Goal: Task Accomplishment & Management: Manage account settings

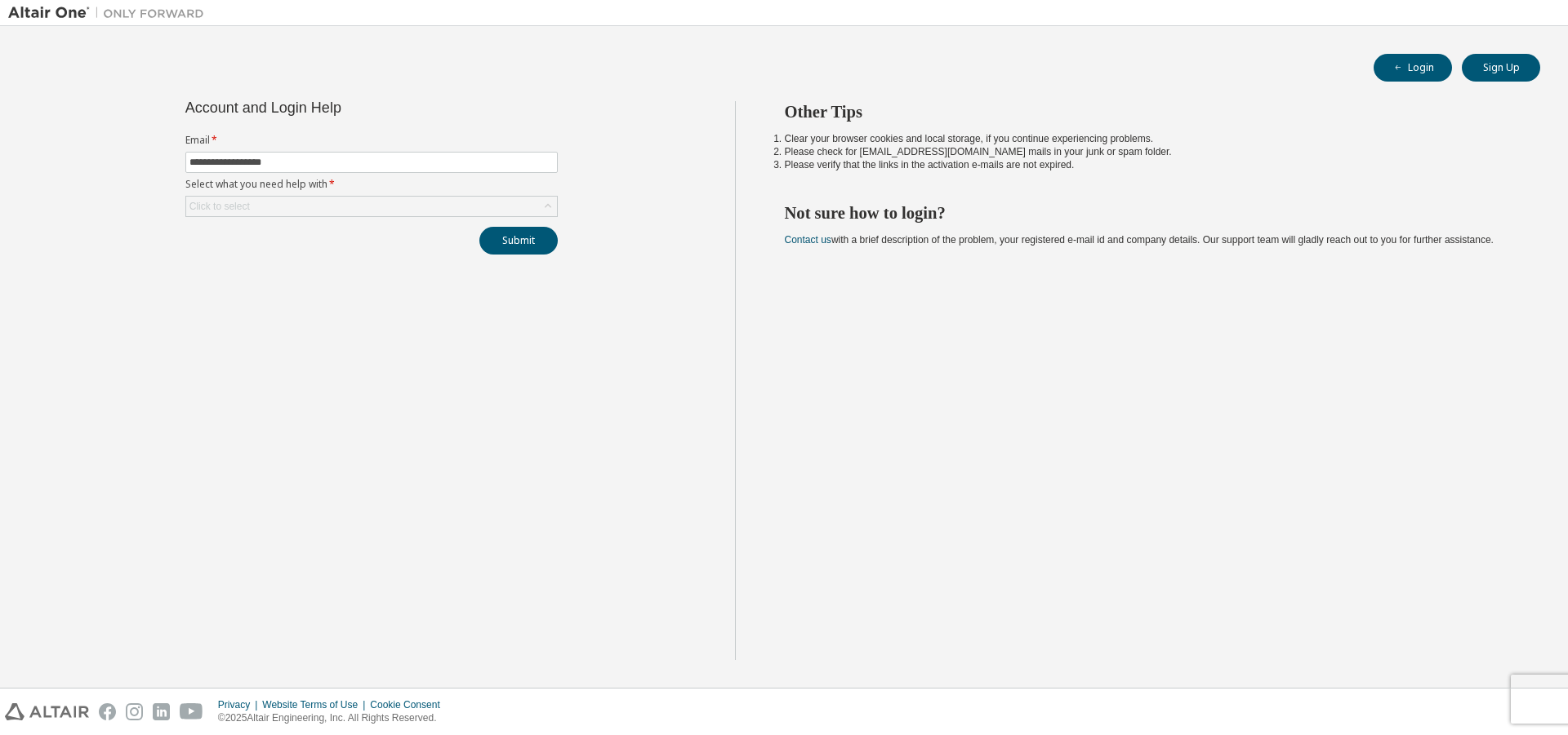
type input "**********"
click at [513, 194] on form "**********" at bounding box center [371, 176] width 372 height 83
click at [515, 202] on div "Click to select" at bounding box center [372, 206] width 371 height 20
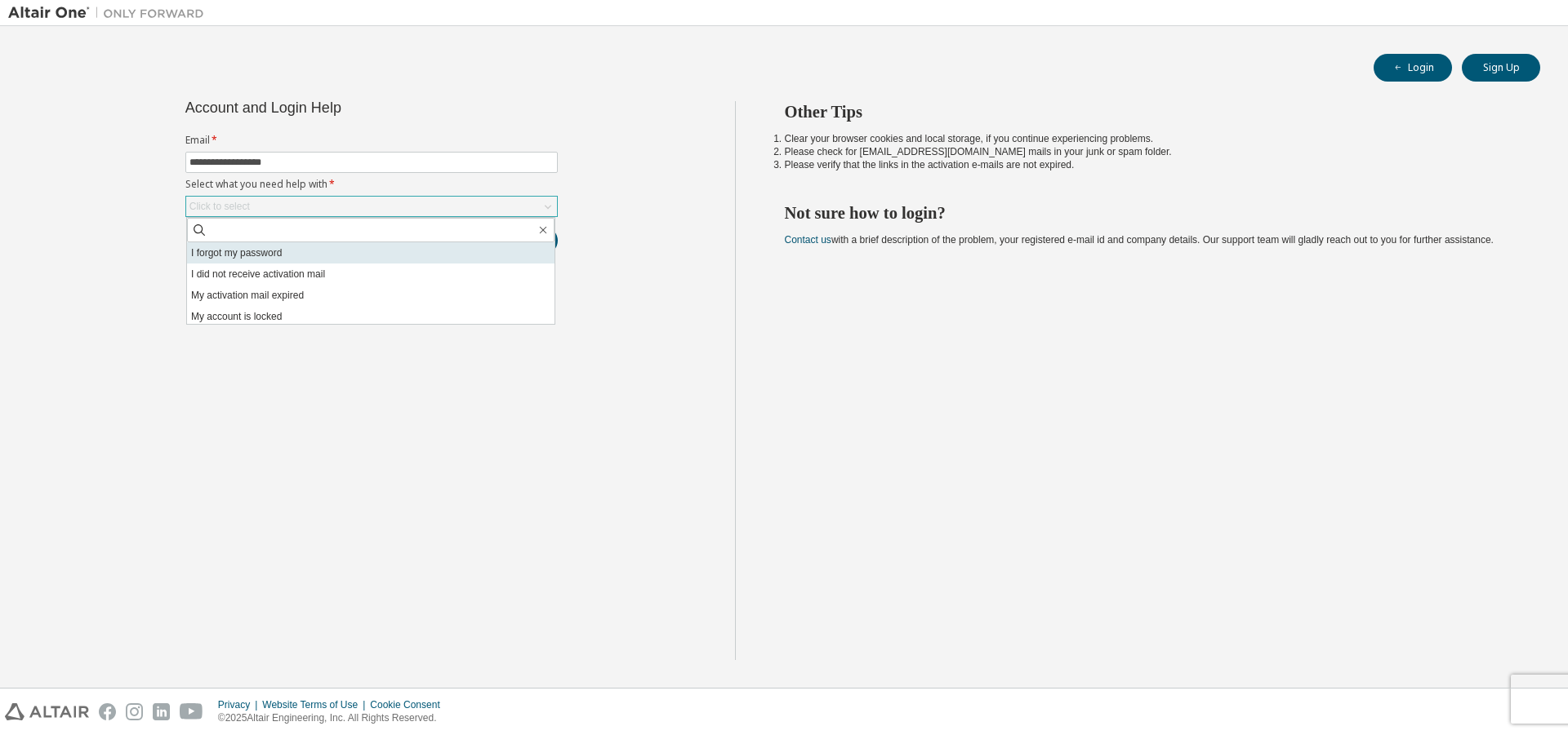
click at [453, 248] on li "I forgot my password" at bounding box center [371, 253] width 367 height 21
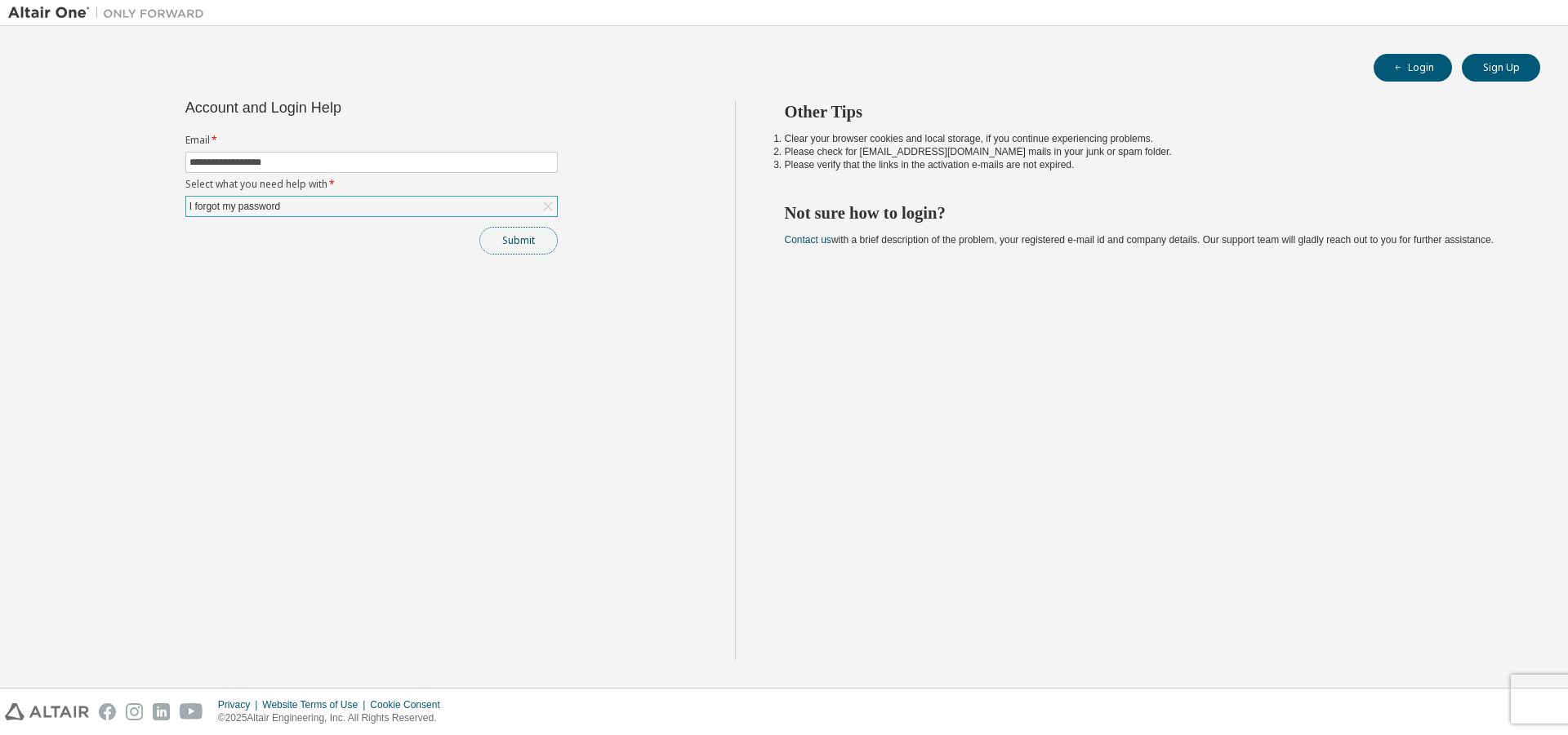
click at [543, 250] on button "Submit" at bounding box center [519, 240] width 79 height 27
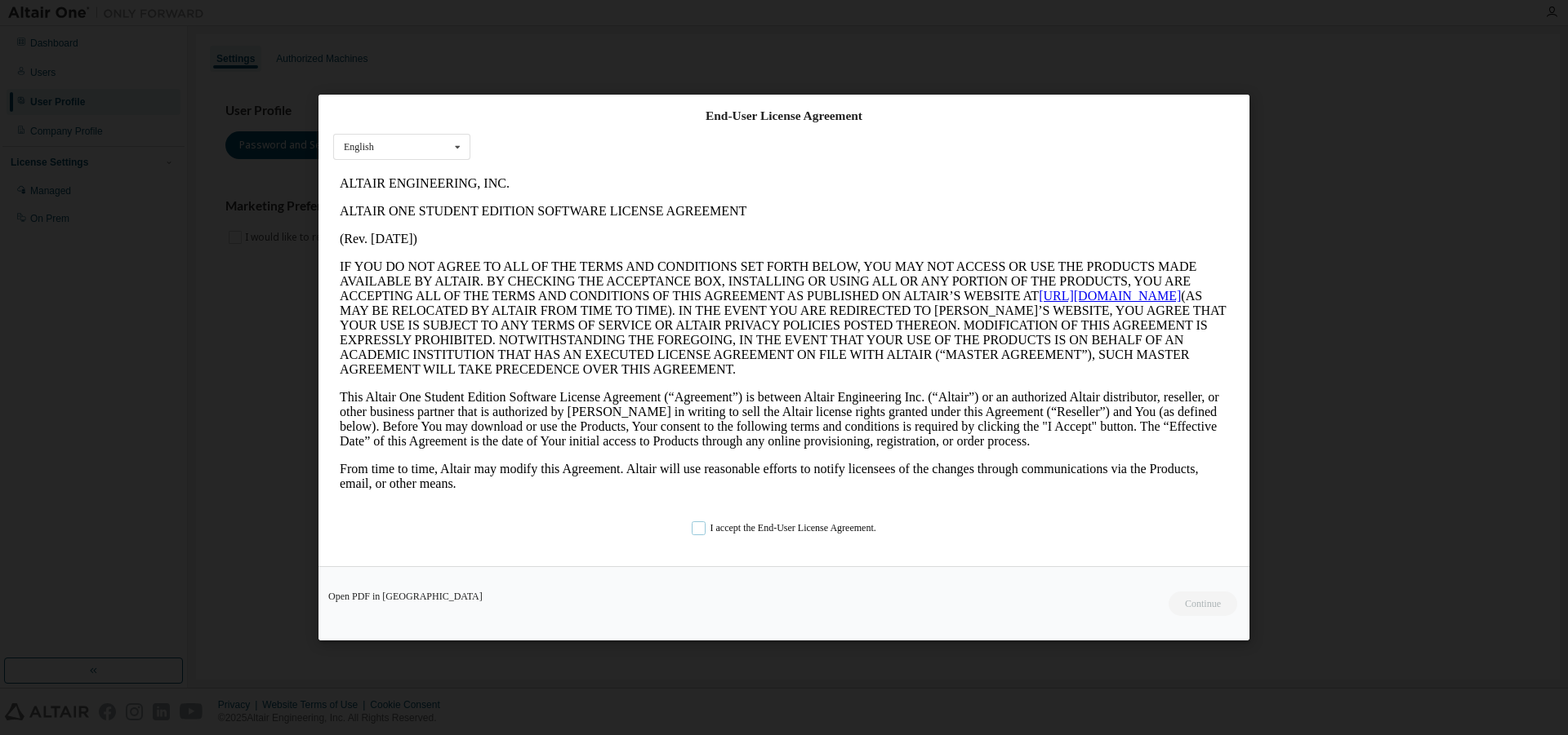
click at [692, 527] on label "I accept the End-User License Agreement." at bounding box center [784, 528] width 185 height 14
click at [1199, 602] on button "Continue" at bounding box center [1202, 604] width 70 height 25
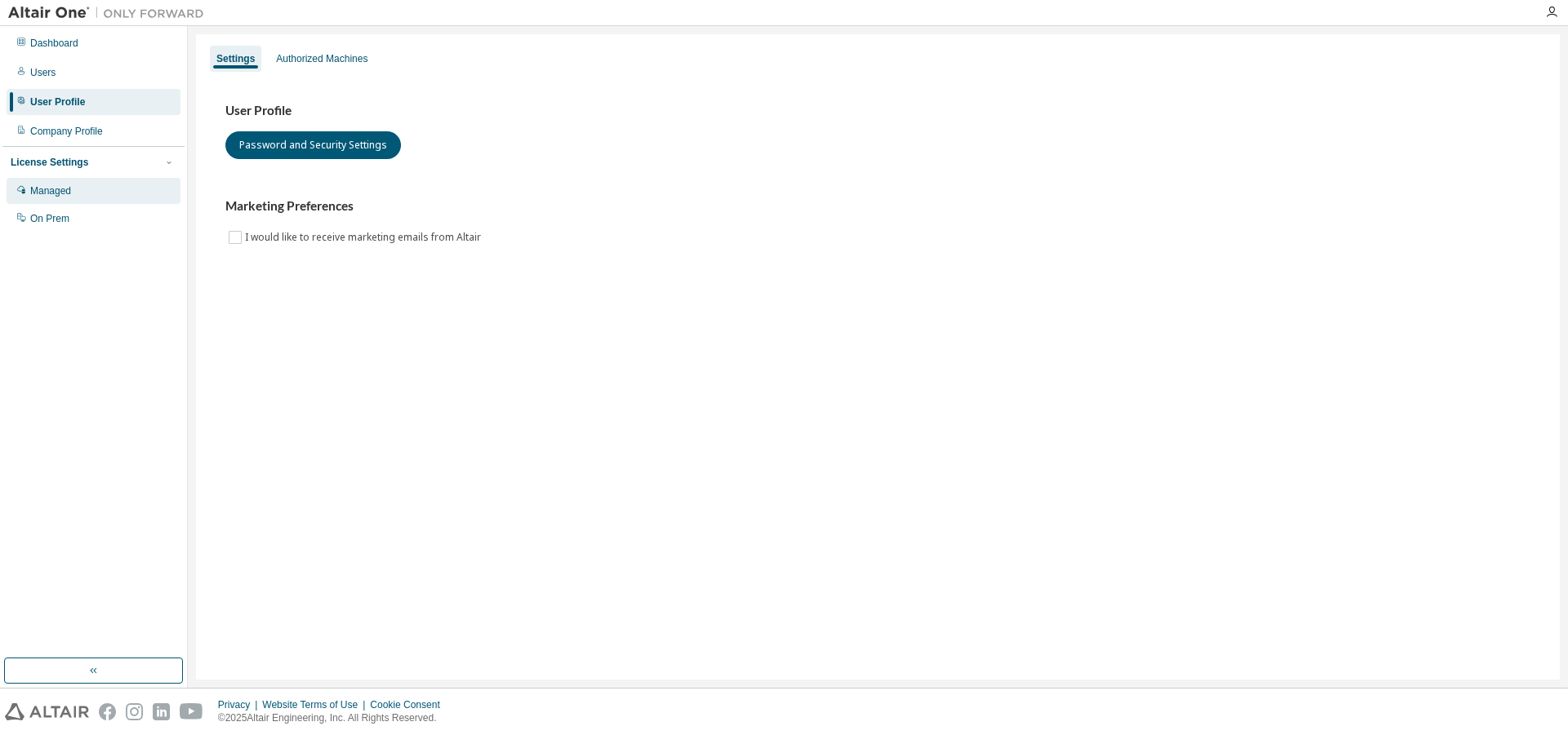
click at [57, 193] on div "Managed" at bounding box center [50, 191] width 41 height 13
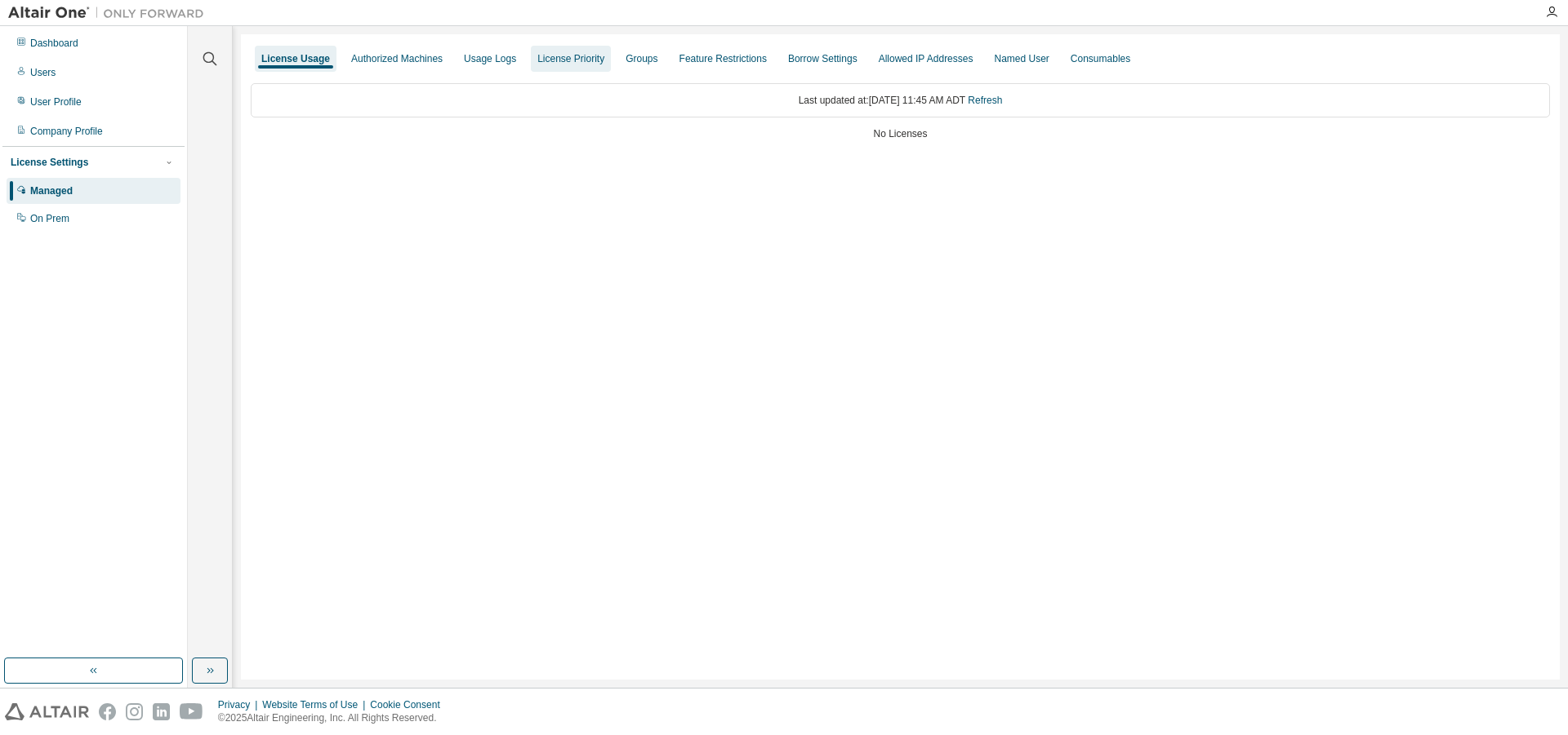
click at [543, 57] on div "License Priority" at bounding box center [571, 59] width 80 height 26
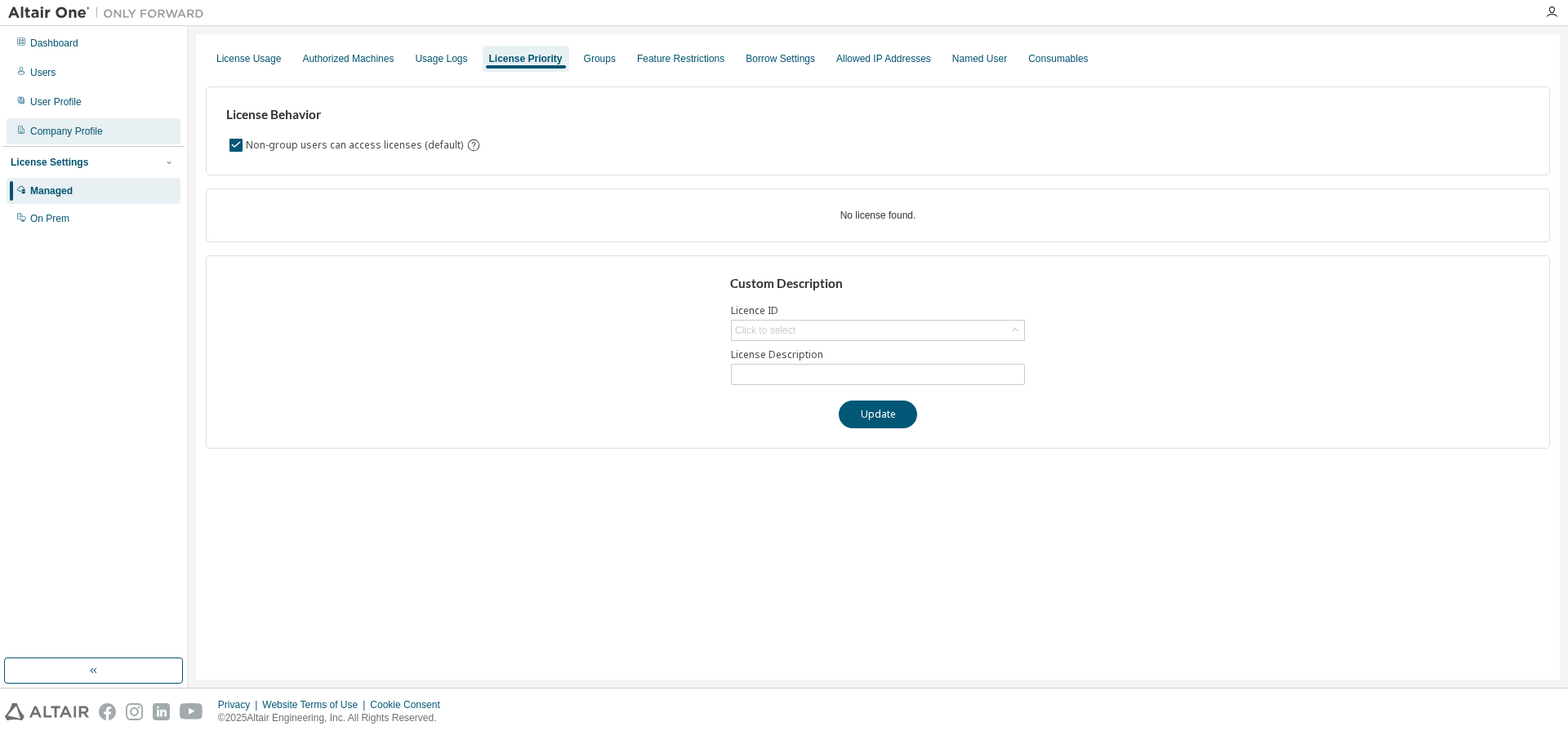
click at [75, 127] on div "Company Profile" at bounding box center [66, 131] width 73 height 13
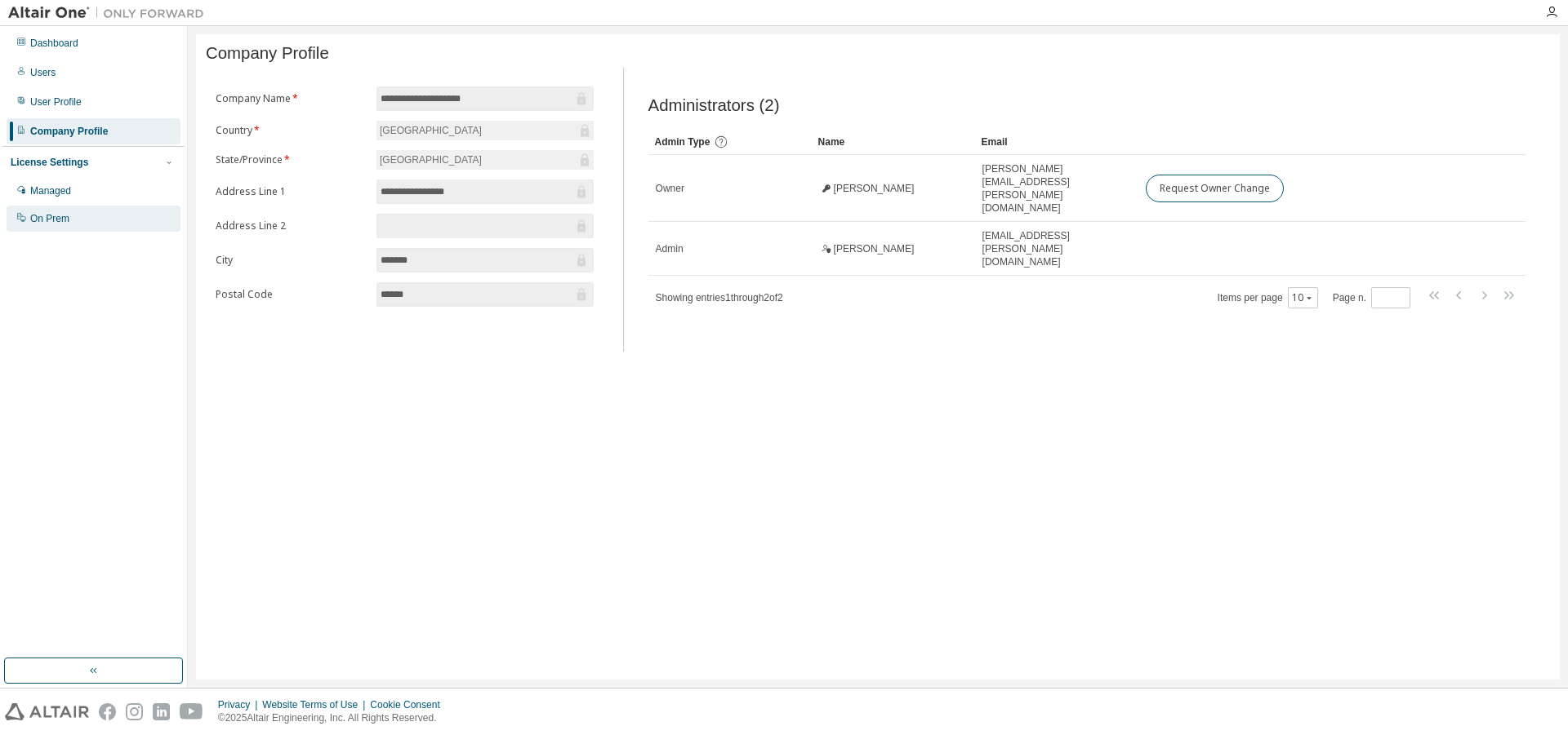
click at [69, 218] on div "On Prem" at bounding box center [49, 219] width 39 height 13
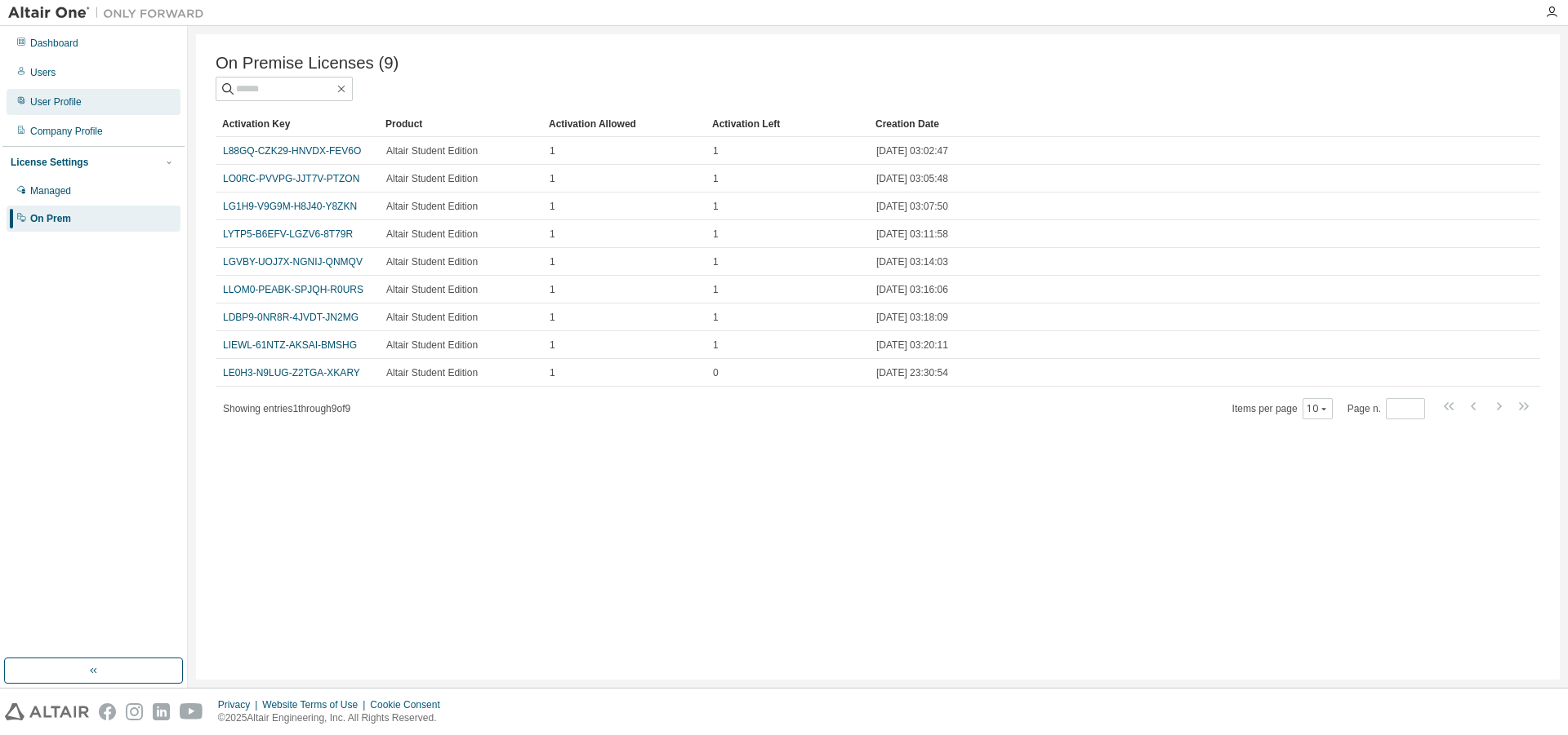
click at [63, 95] on div "User Profile" at bounding box center [94, 102] width 174 height 26
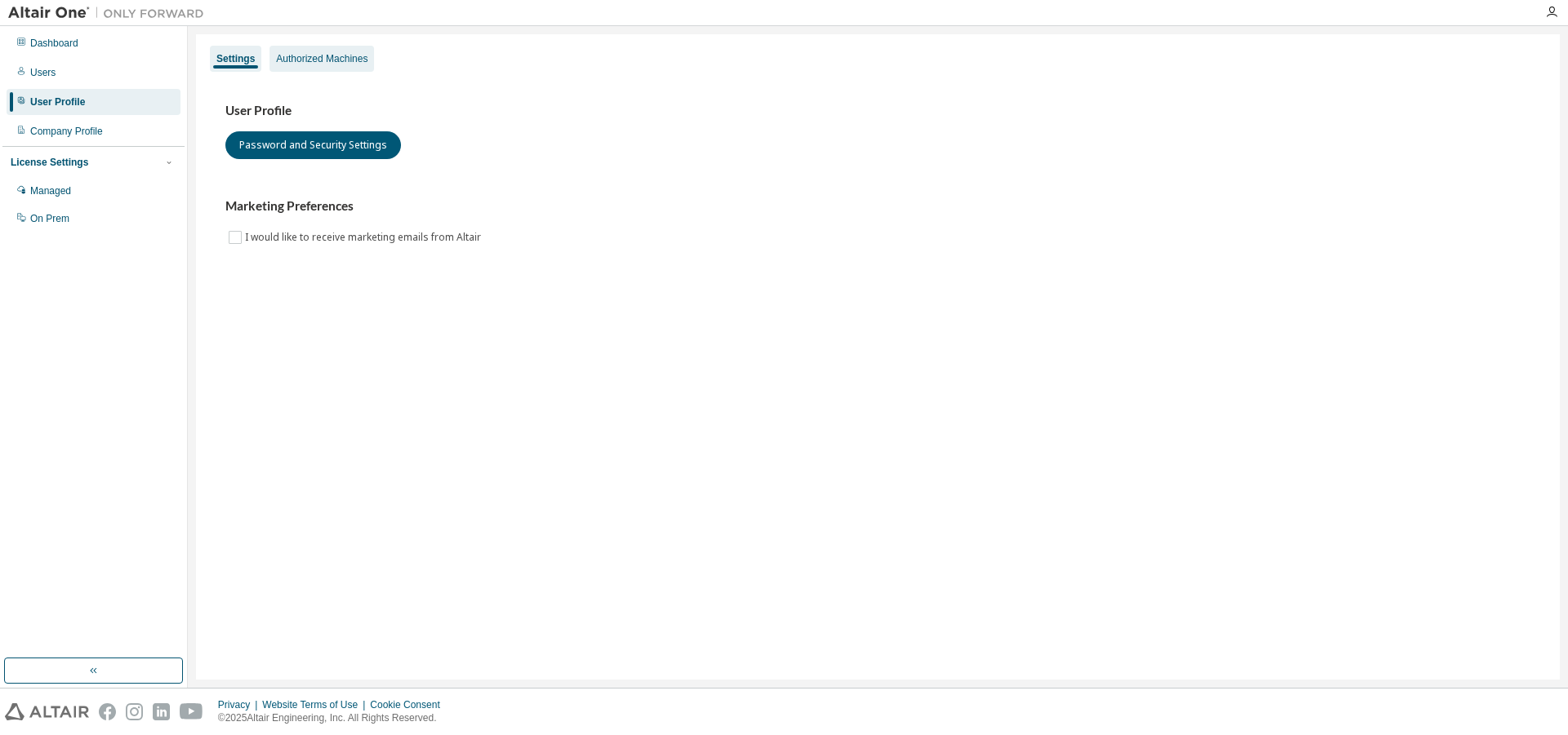
click at [310, 62] on div "Authorized Machines" at bounding box center [322, 59] width 92 height 13
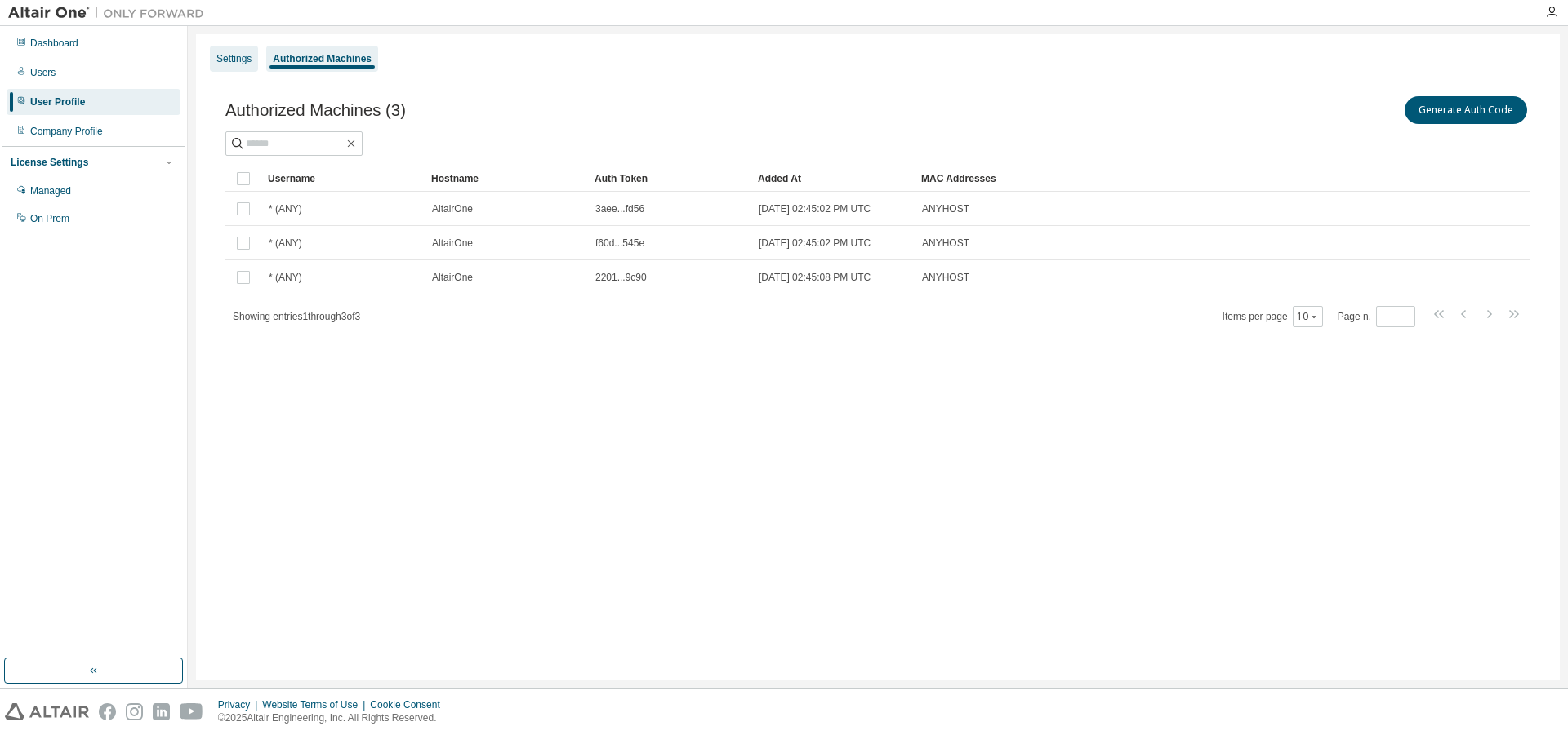
click at [241, 57] on div "Settings" at bounding box center [234, 59] width 35 height 13
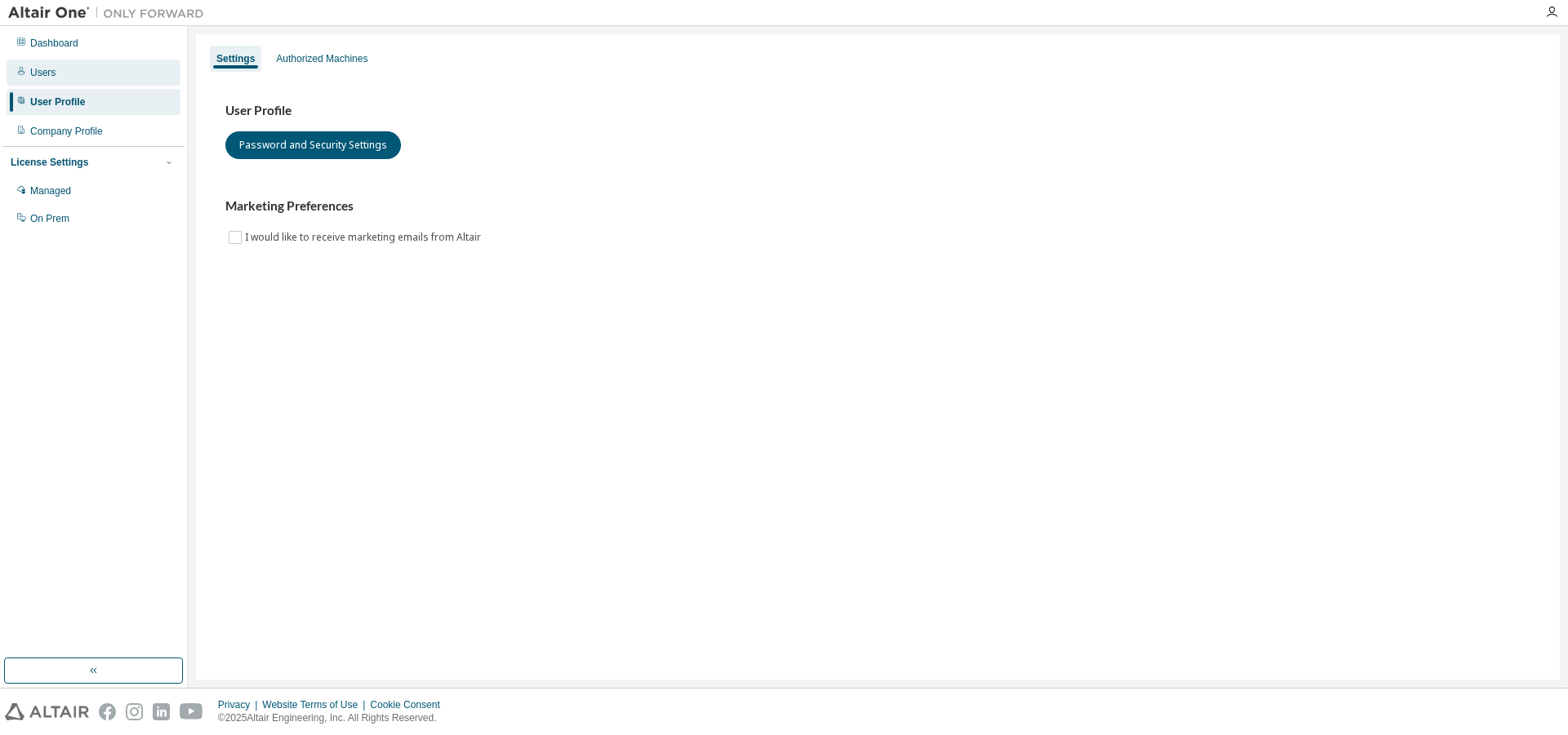
click at [79, 67] on div "Users" at bounding box center [94, 73] width 174 height 26
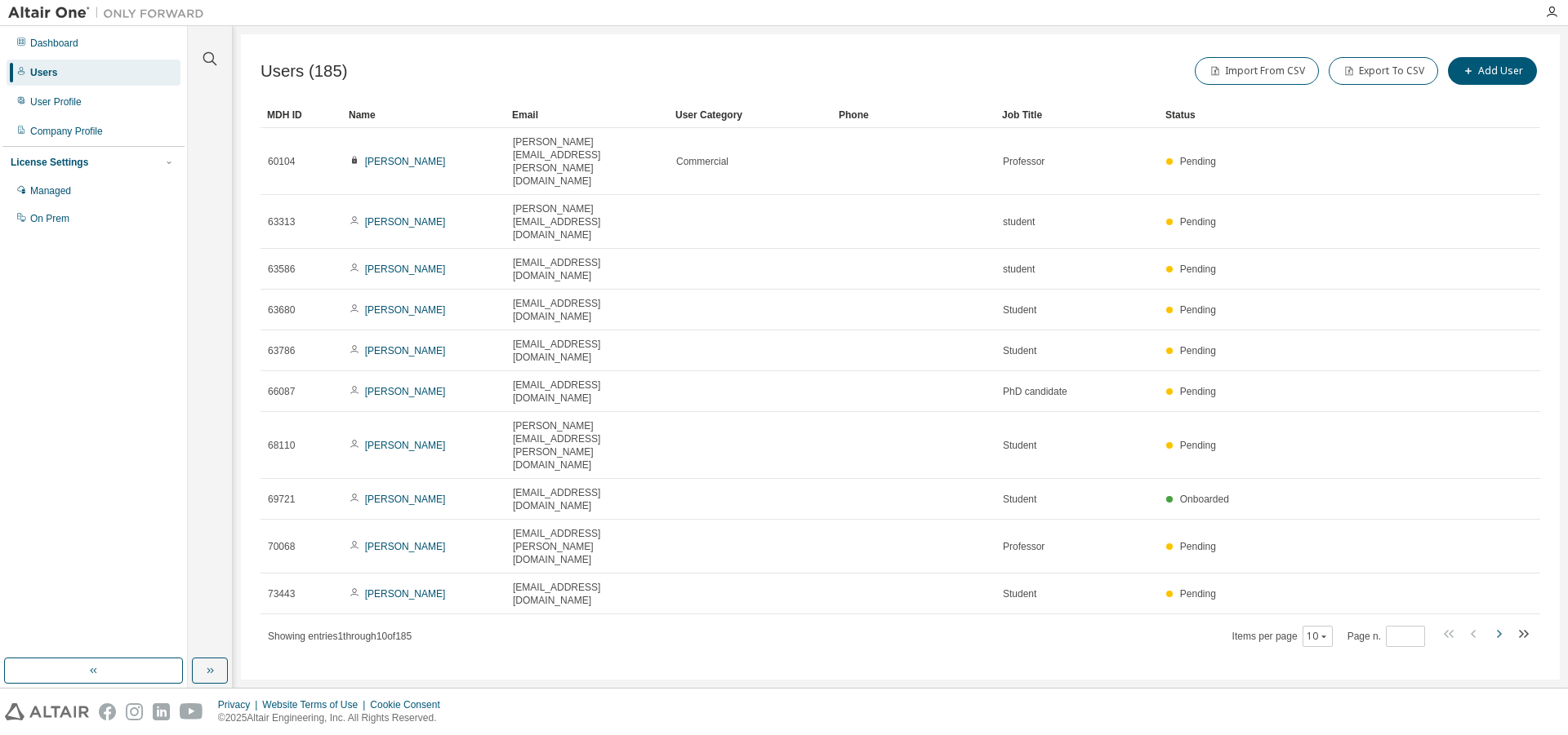
click at [1504, 624] on icon "button" at bounding box center [1498, 634] width 20 height 20
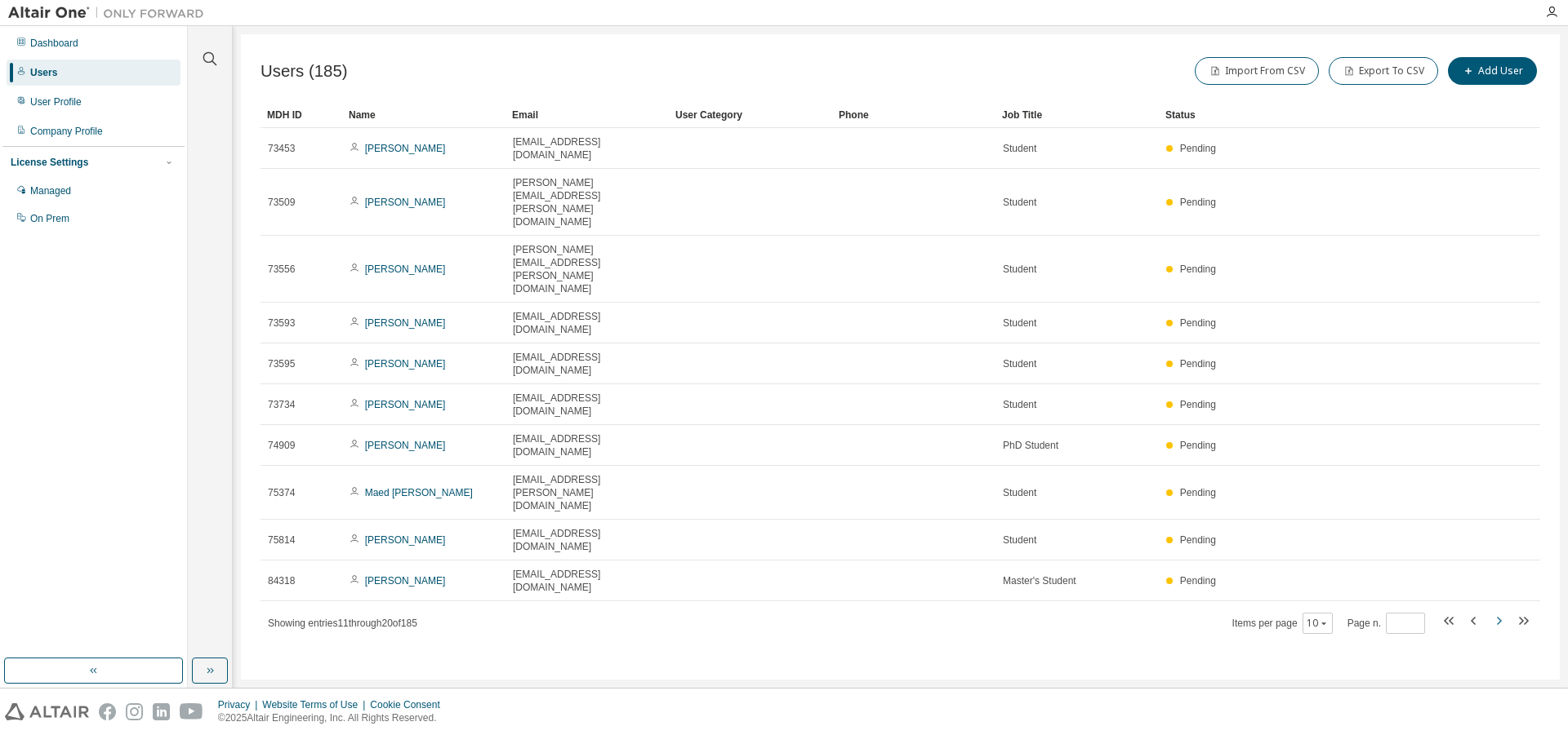
click at [1504, 611] on icon "button" at bounding box center [1498, 621] width 20 height 20
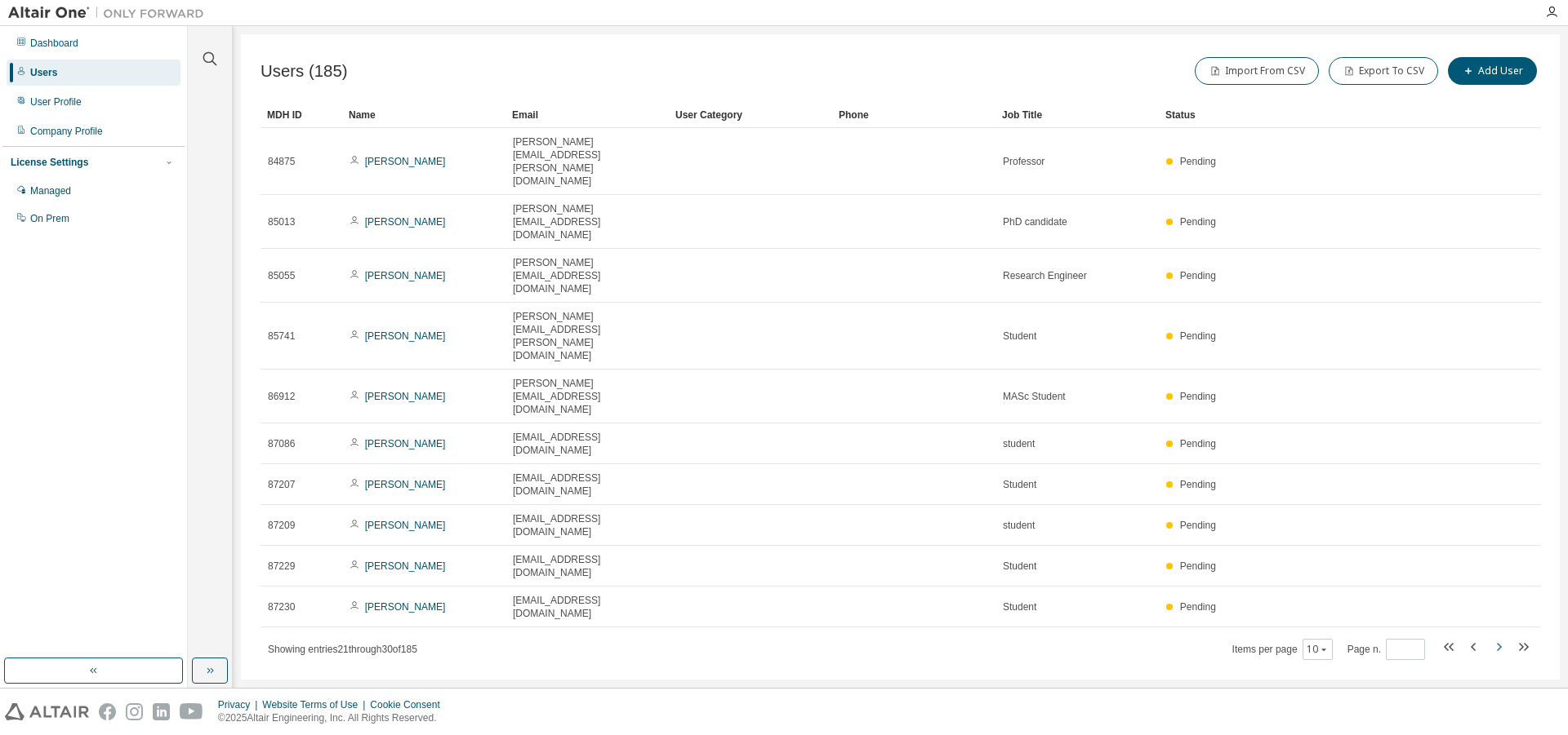
click at [1504, 638] on icon "button" at bounding box center [1498, 647] width 20 height 20
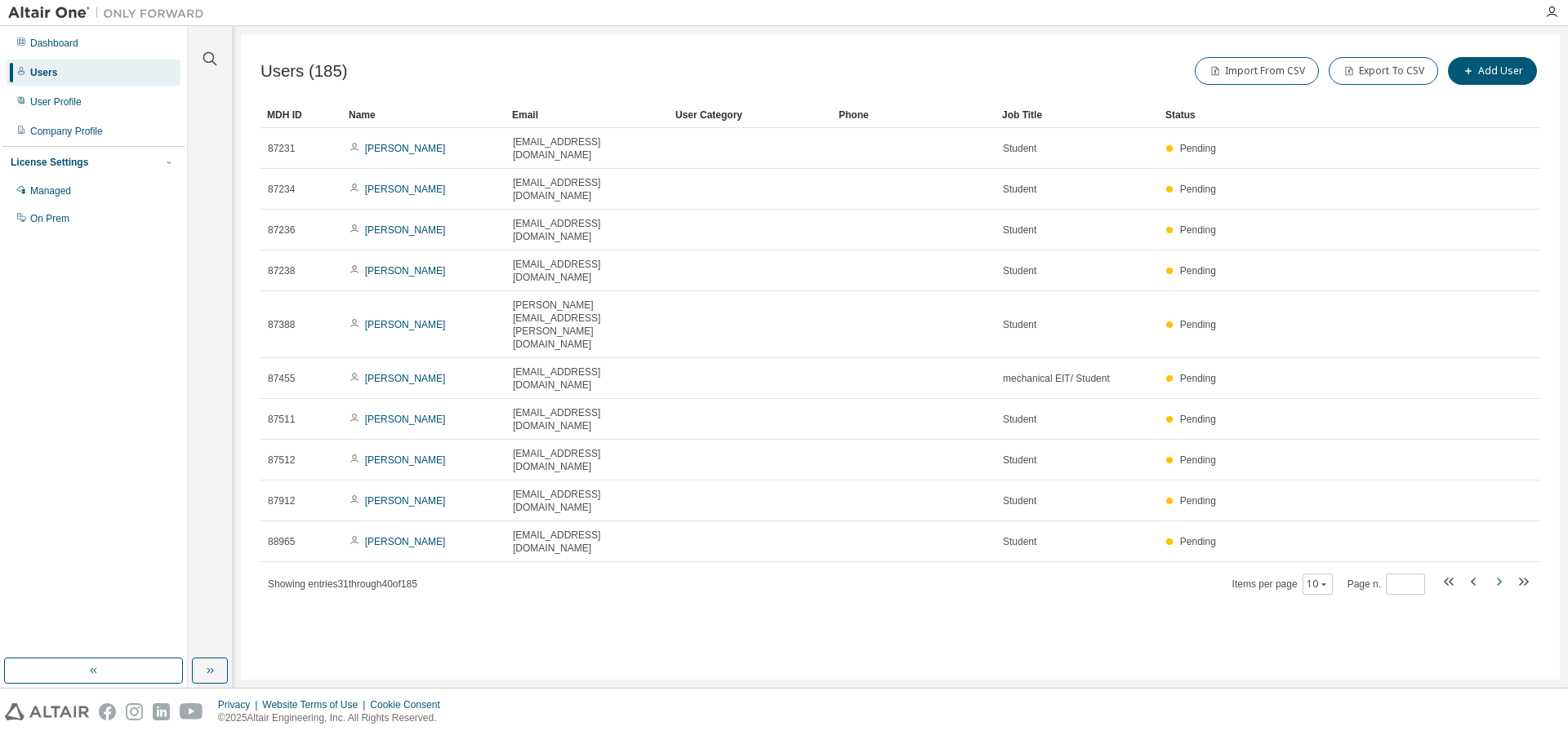
click at [1504, 572] on icon "button" at bounding box center [1498, 582] width 20 height 20
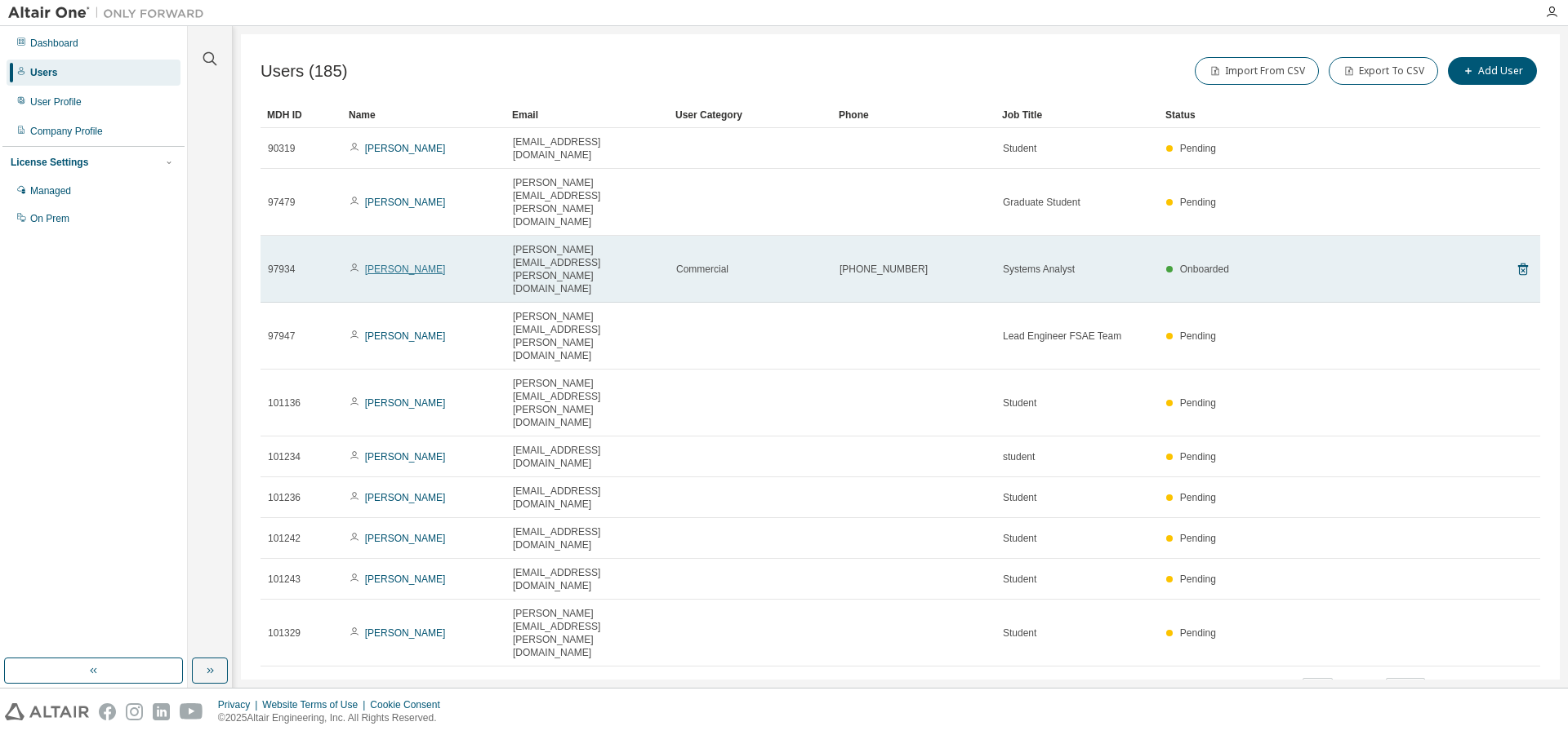
click at [411, 264] on link "Rosemary MacLellan" at bounding box center [405, 270] width 80 height 11
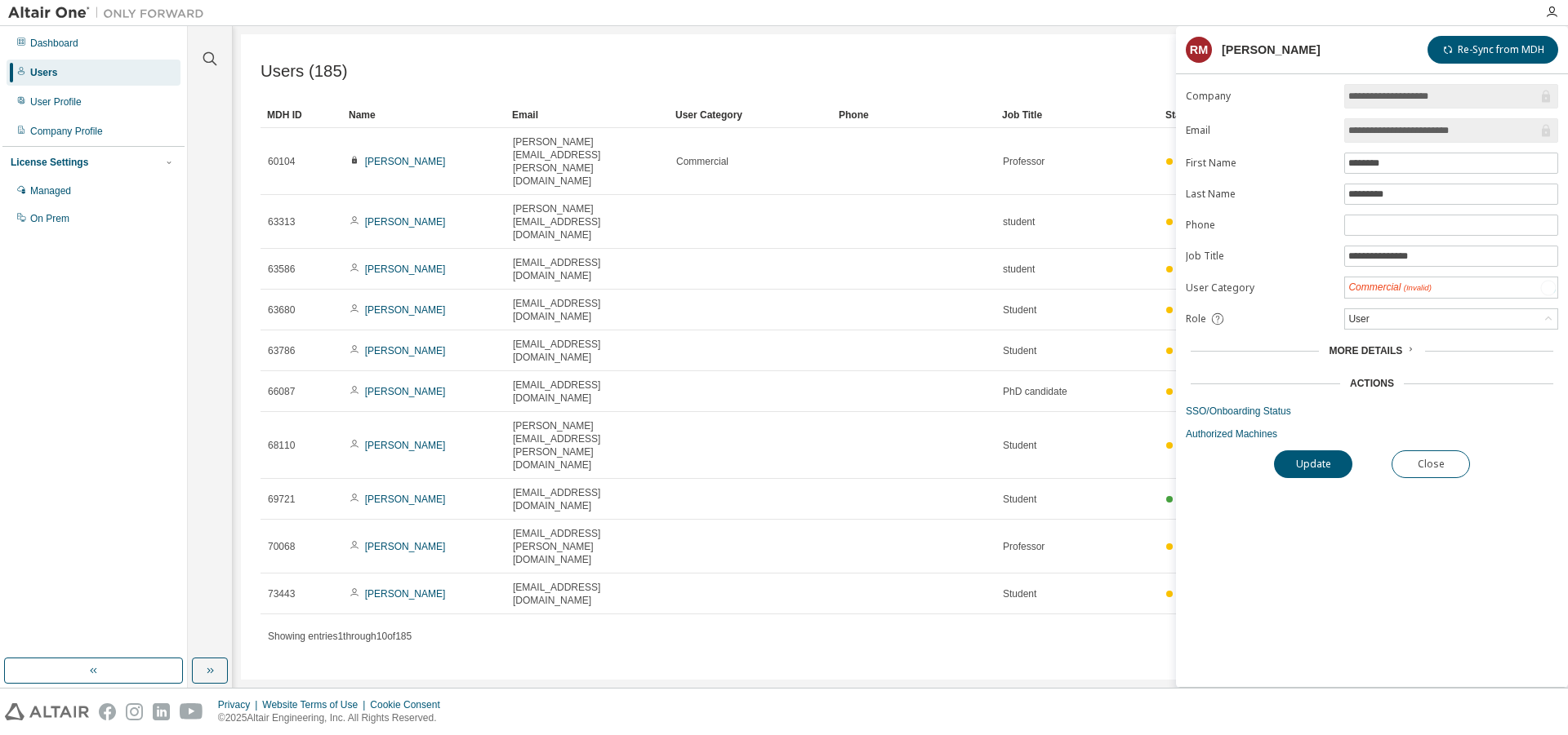
type input "*"
click at [1343, 348] on span "More Details" at bounding box center [1365, 350] width 74 height 11
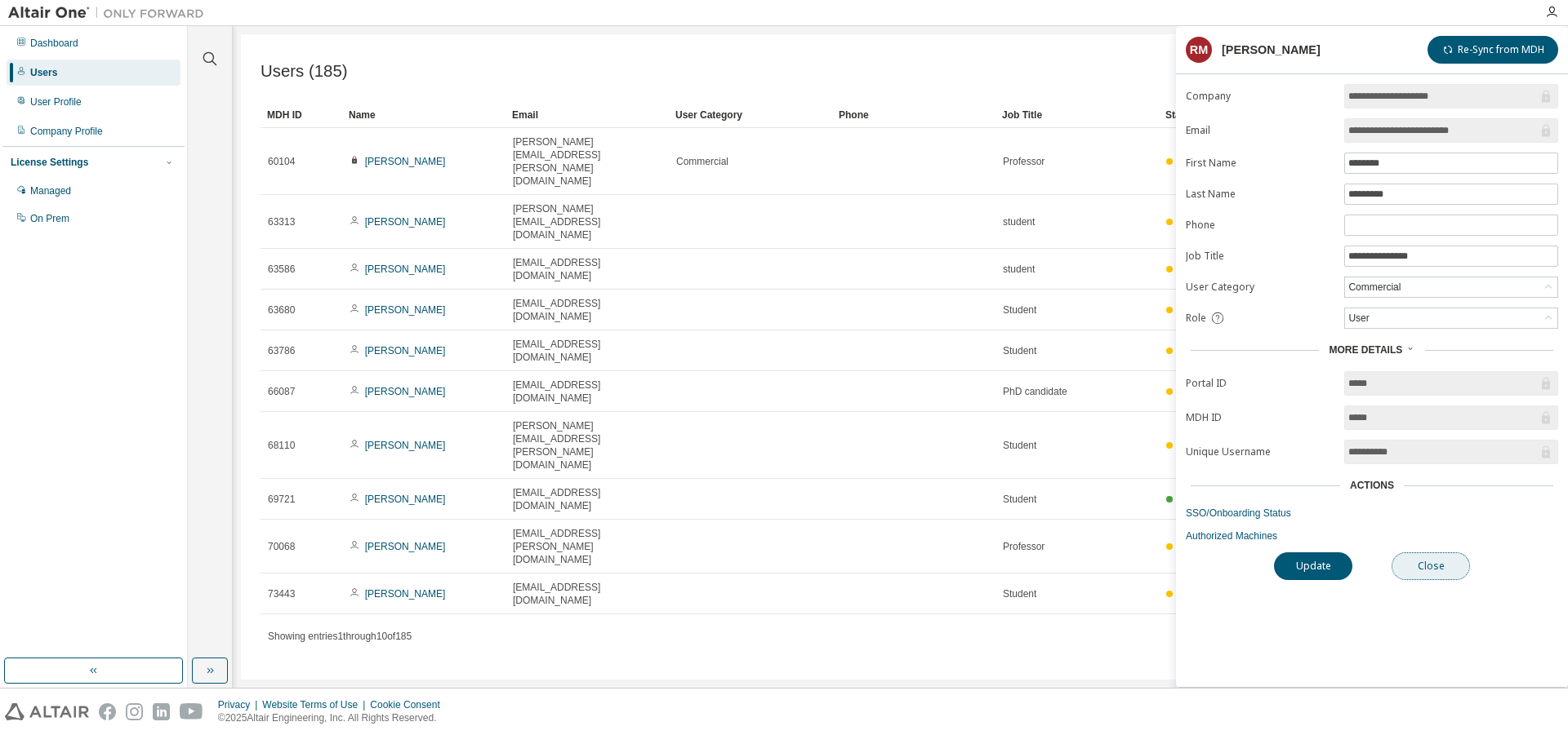
click at [1420, 564] on button "Close" at bounding box center [1430, 566] width 79 height 27
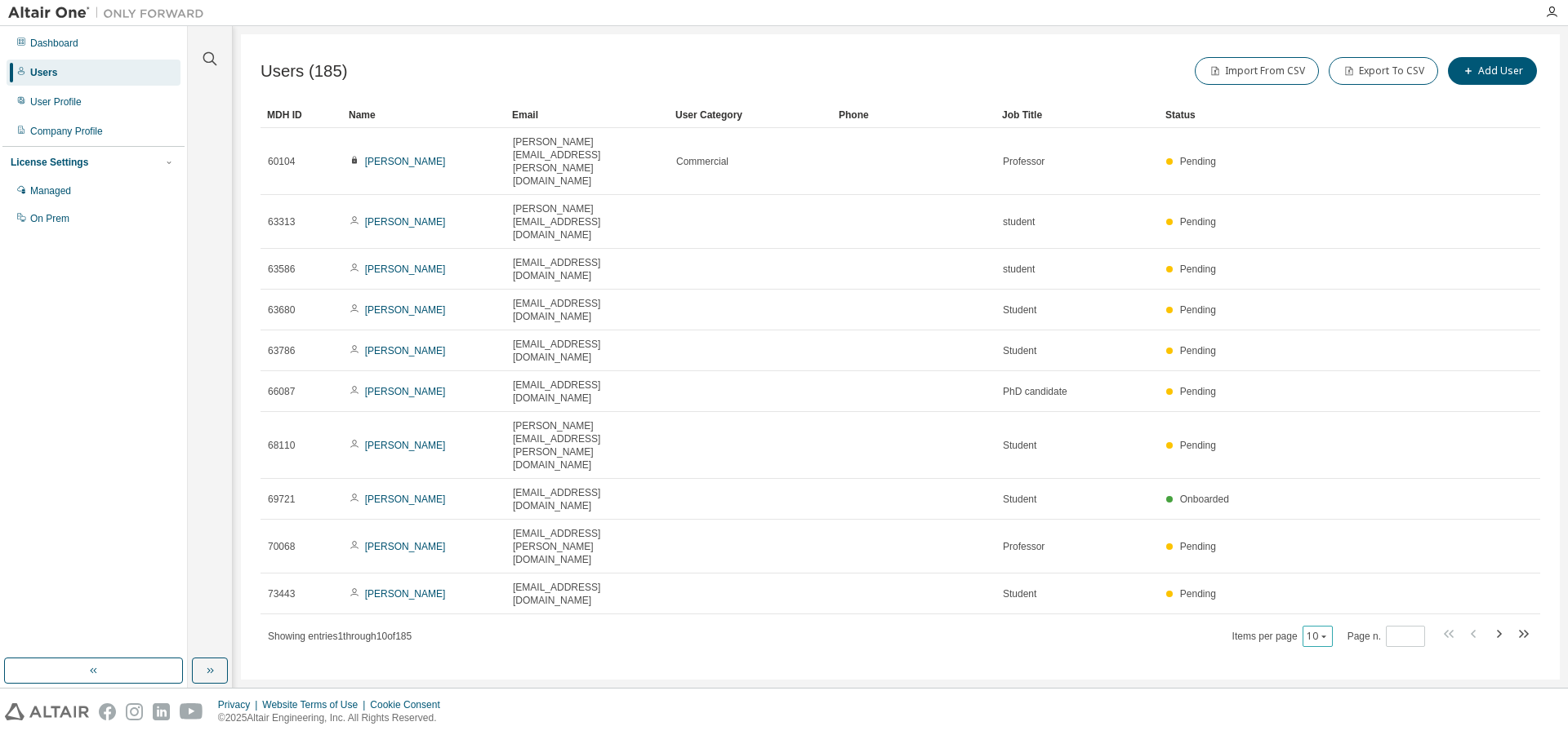
click at [1326, 632] on icon "button" at bounding box center [1324, 637] width 9 height 9
click at [1337, 524] on div "100" at bounding box center [1366, 527] width 131 height 20
click at [711, 121] on div "User Category" at bounding box center [750, 115] width 150 height 26
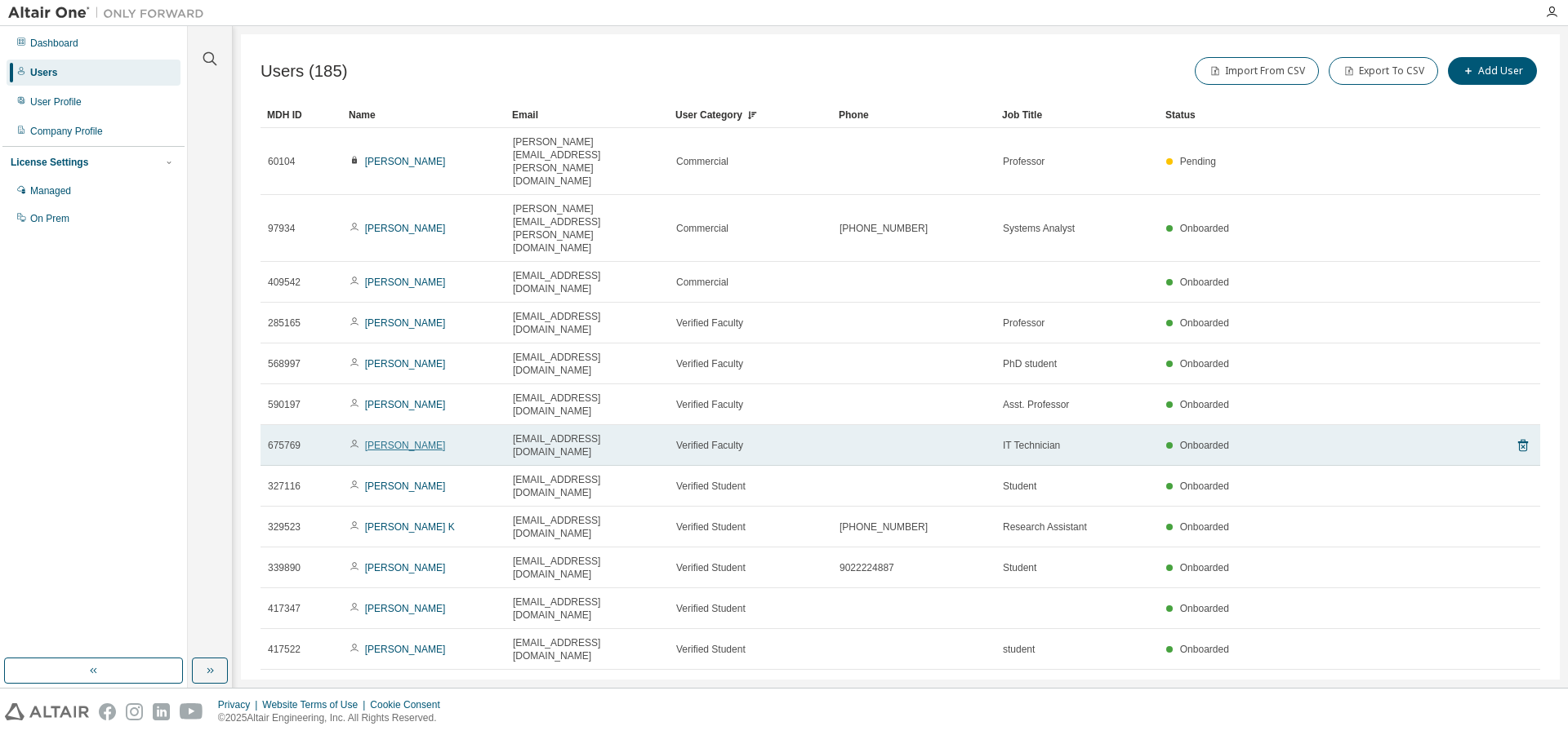
click at [408, 440] on link "Kevin Nguyen" at bounding box center [405, 446] width 80 height 11
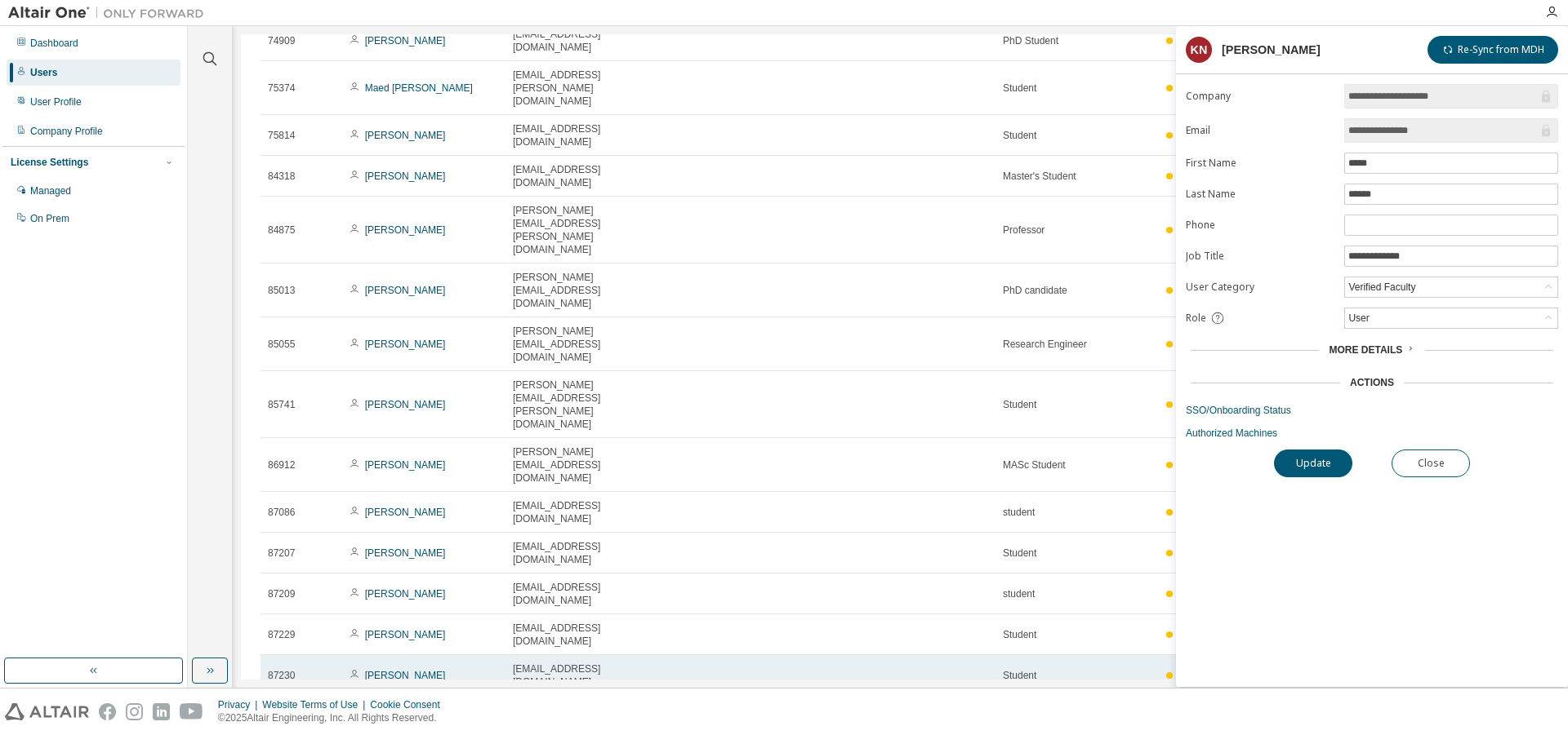
scroll to position [916, 0]
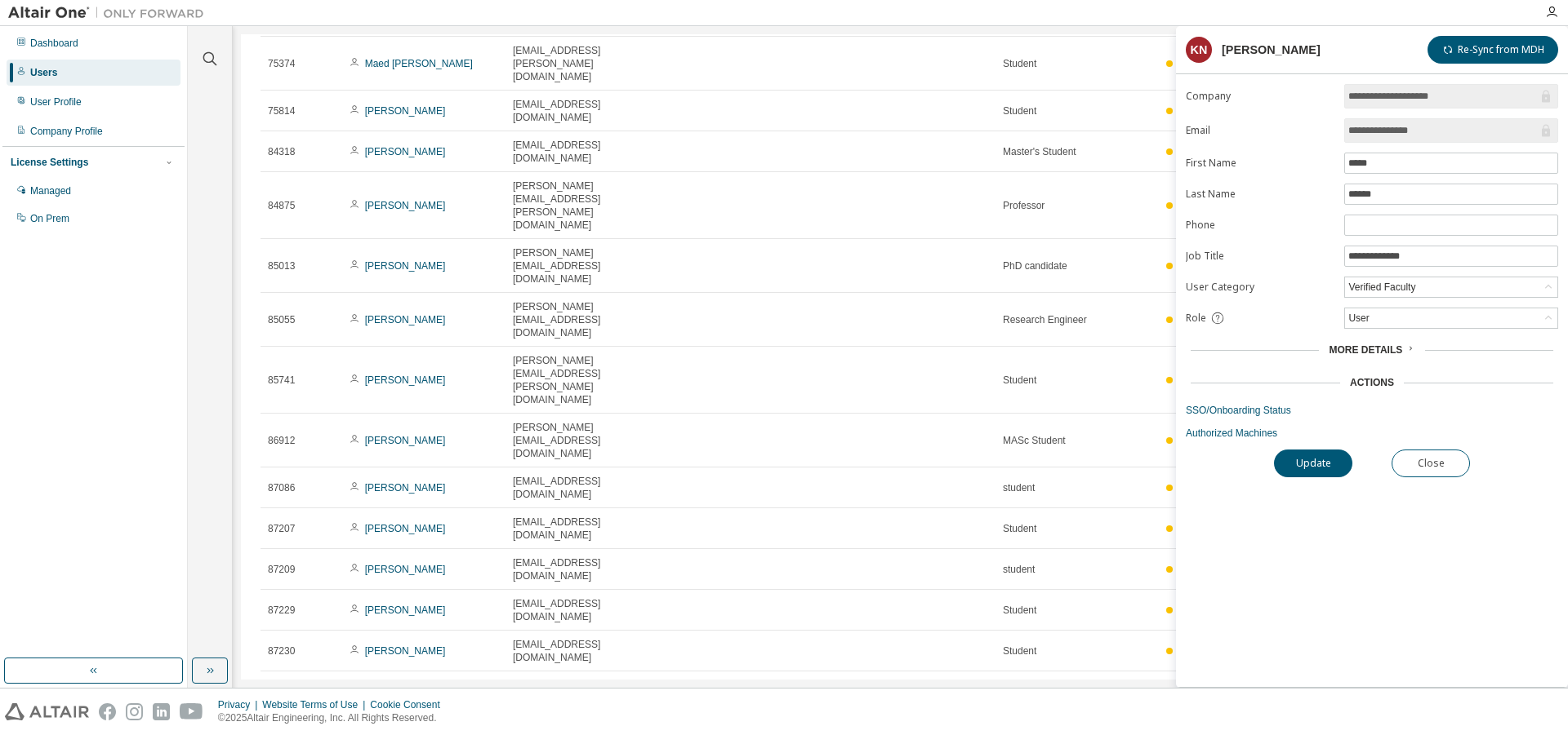
click at [1244, 417] on link "SSO/Onboarding Status" at bounding box center [1371, 411] width 372 height 13
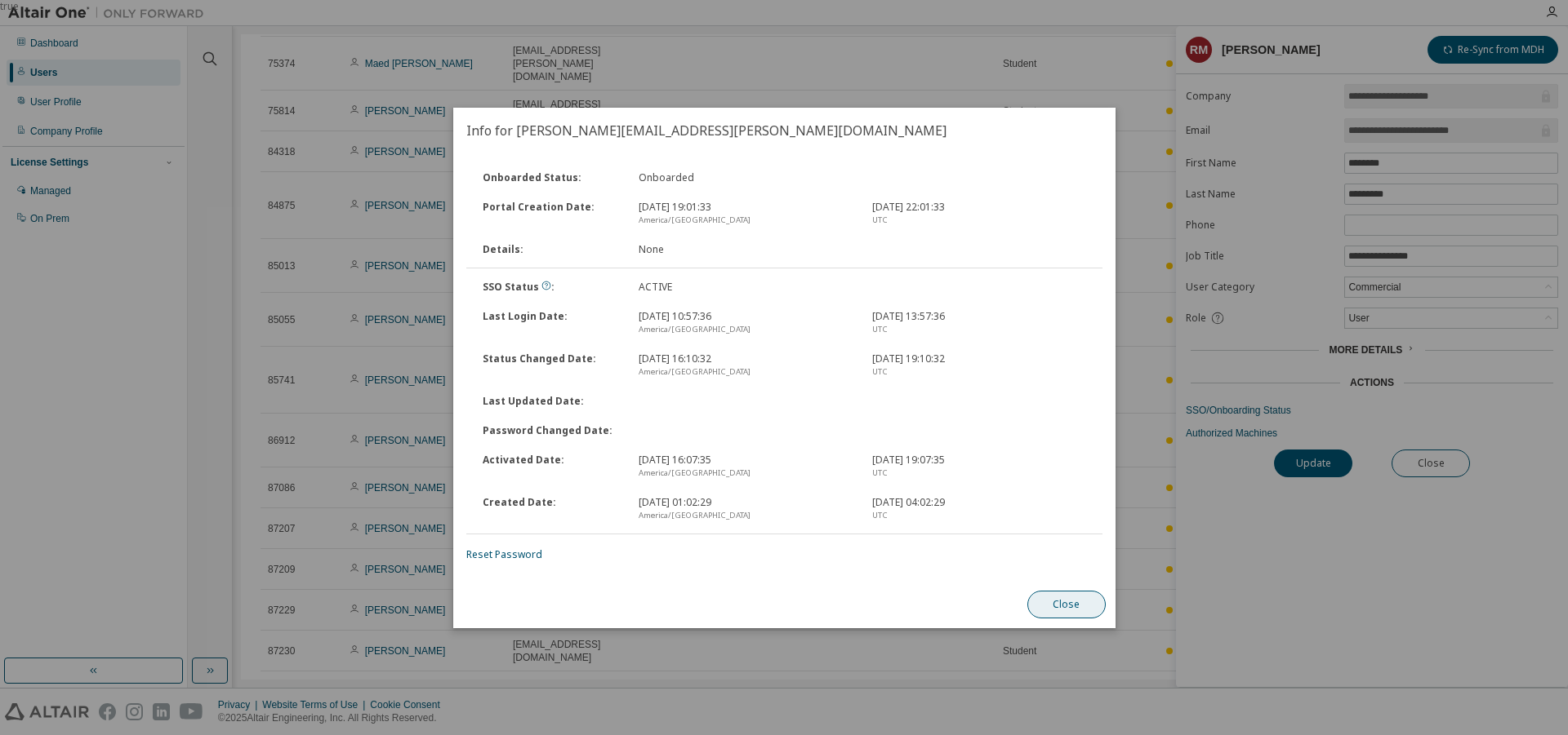
click at [1048, 614] on button "Close" at bounding box center [1066, 604] width 79 height 27
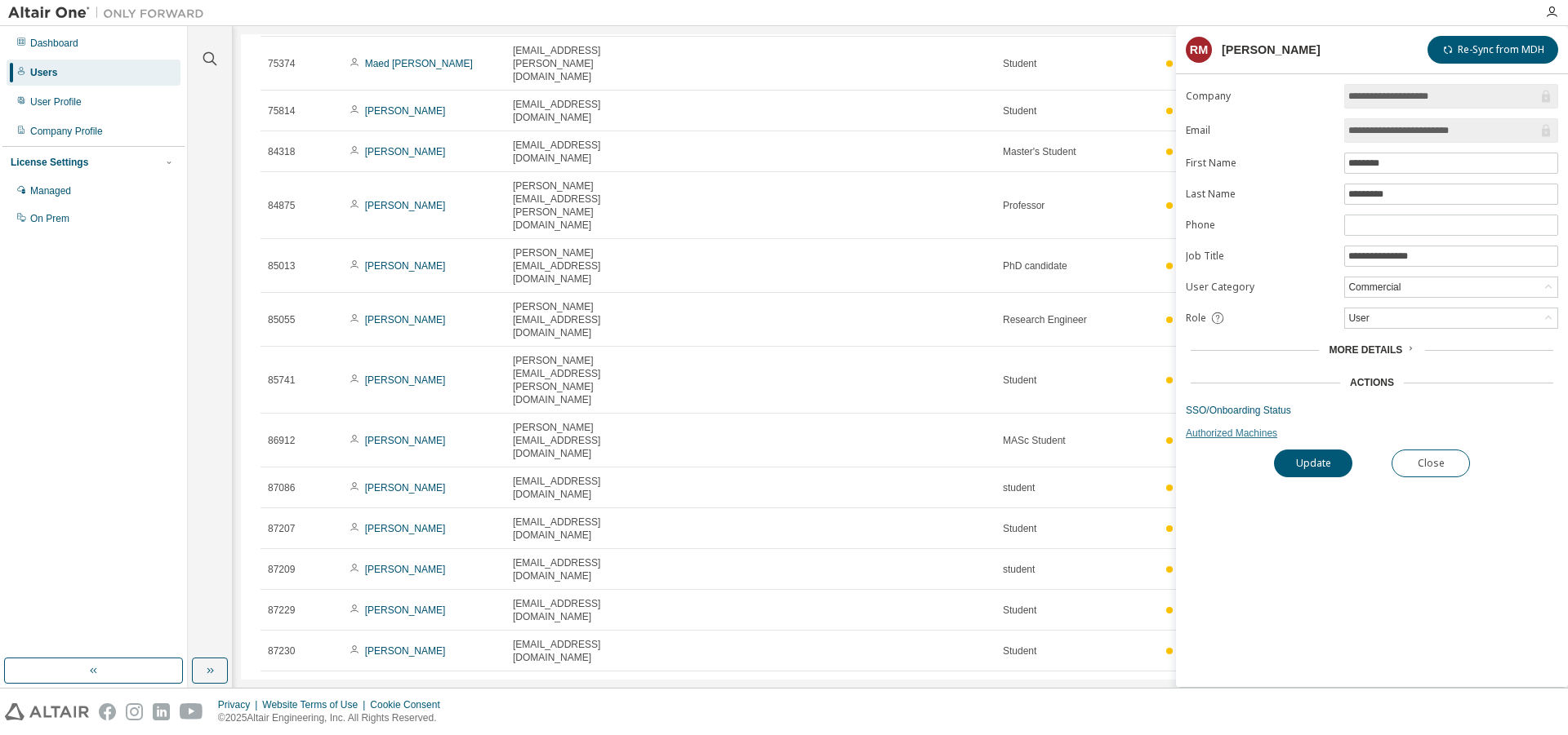
click at [1242, 436] on link "Authorized Machines" at bounding box center [1371, 433] width 372 height 13
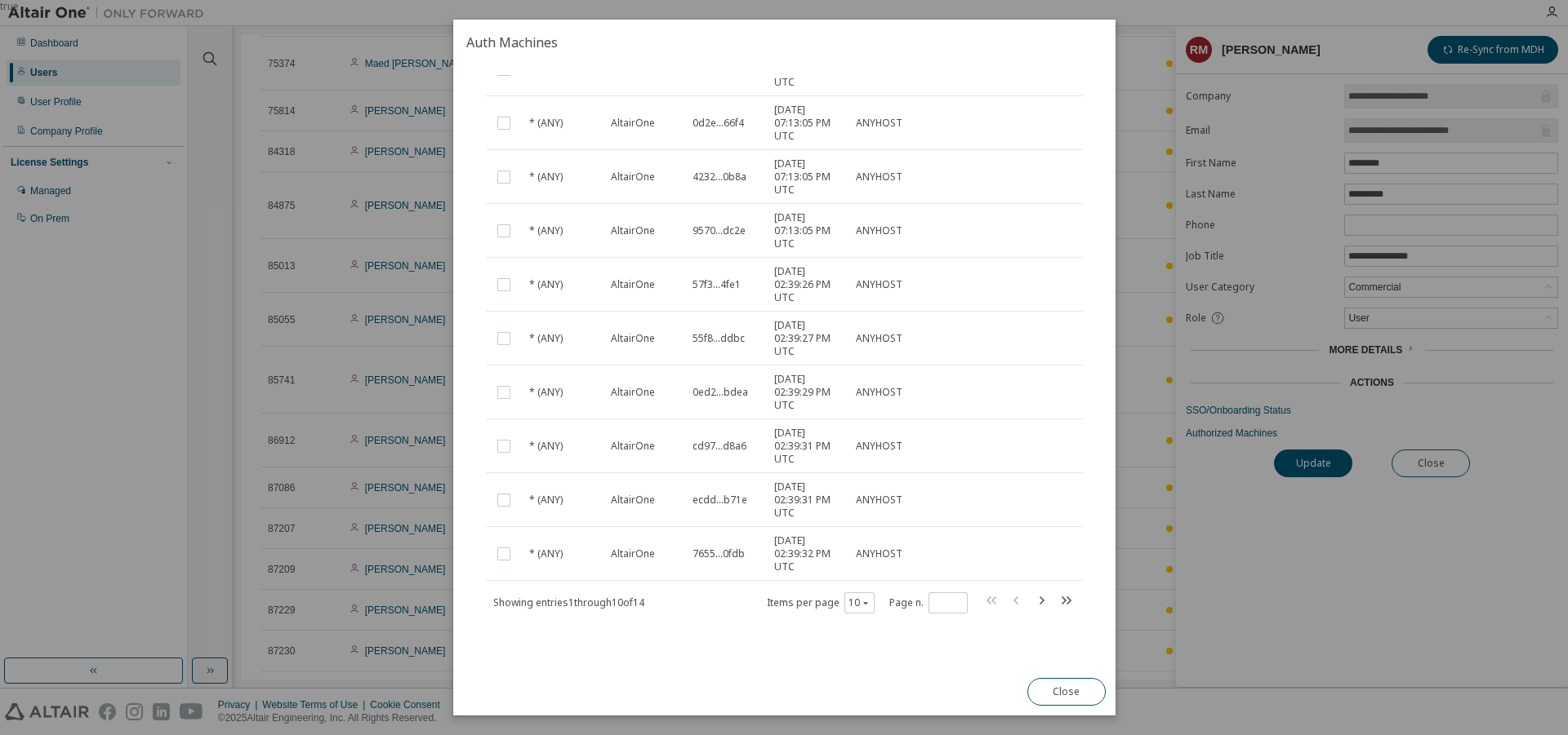
scroll to position [149, 0]
click at [860, 599] on icon "button" at bounding box center [865, 595] width 9 height 9
drag, startPoint x: 856, startPoint y: 693, endPoint x: 883, endPoint y: 691, distance: 27.1
click at [858, 693] on div "100" at bounding box center [896, 694] width 131 height 20
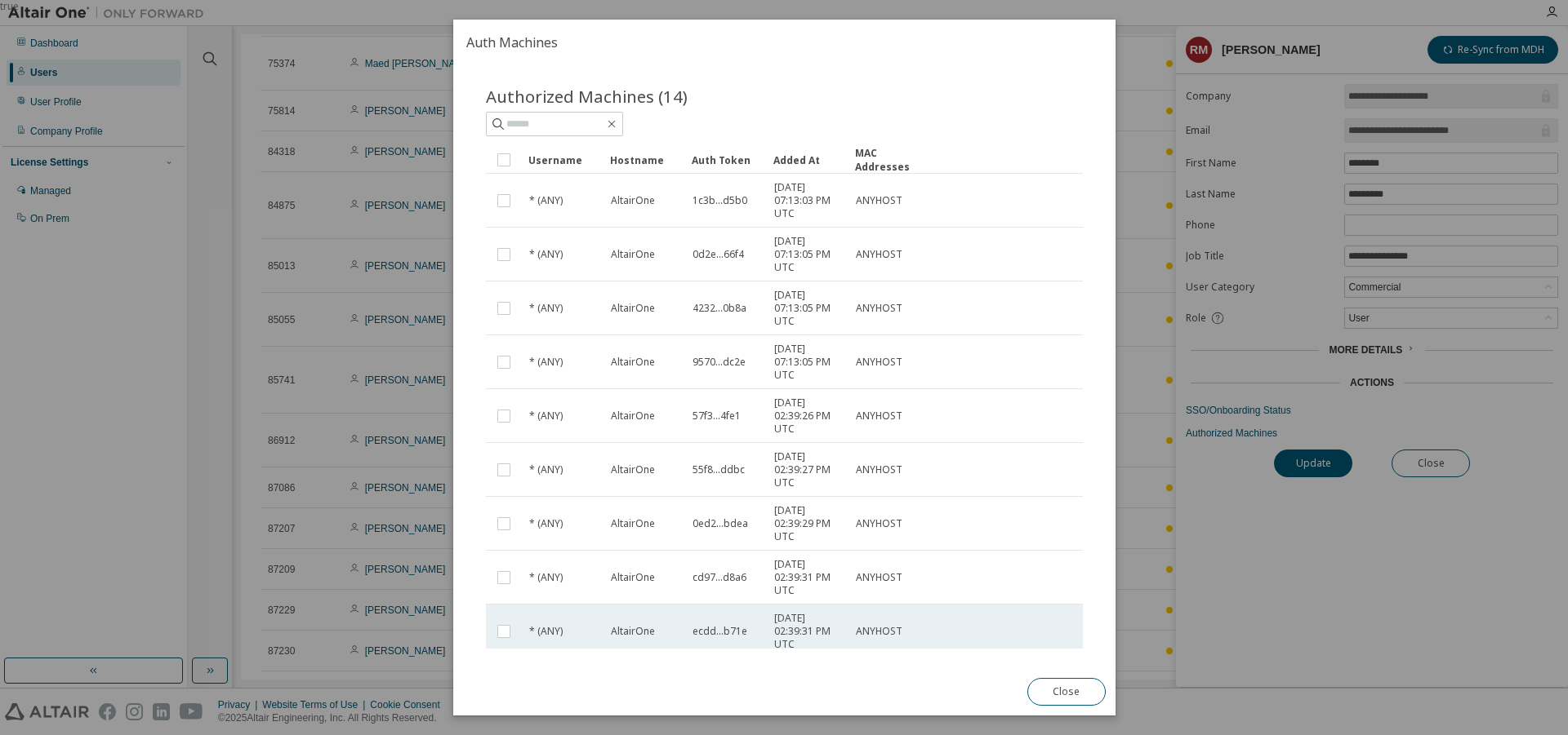
scroll to position [0, 0]
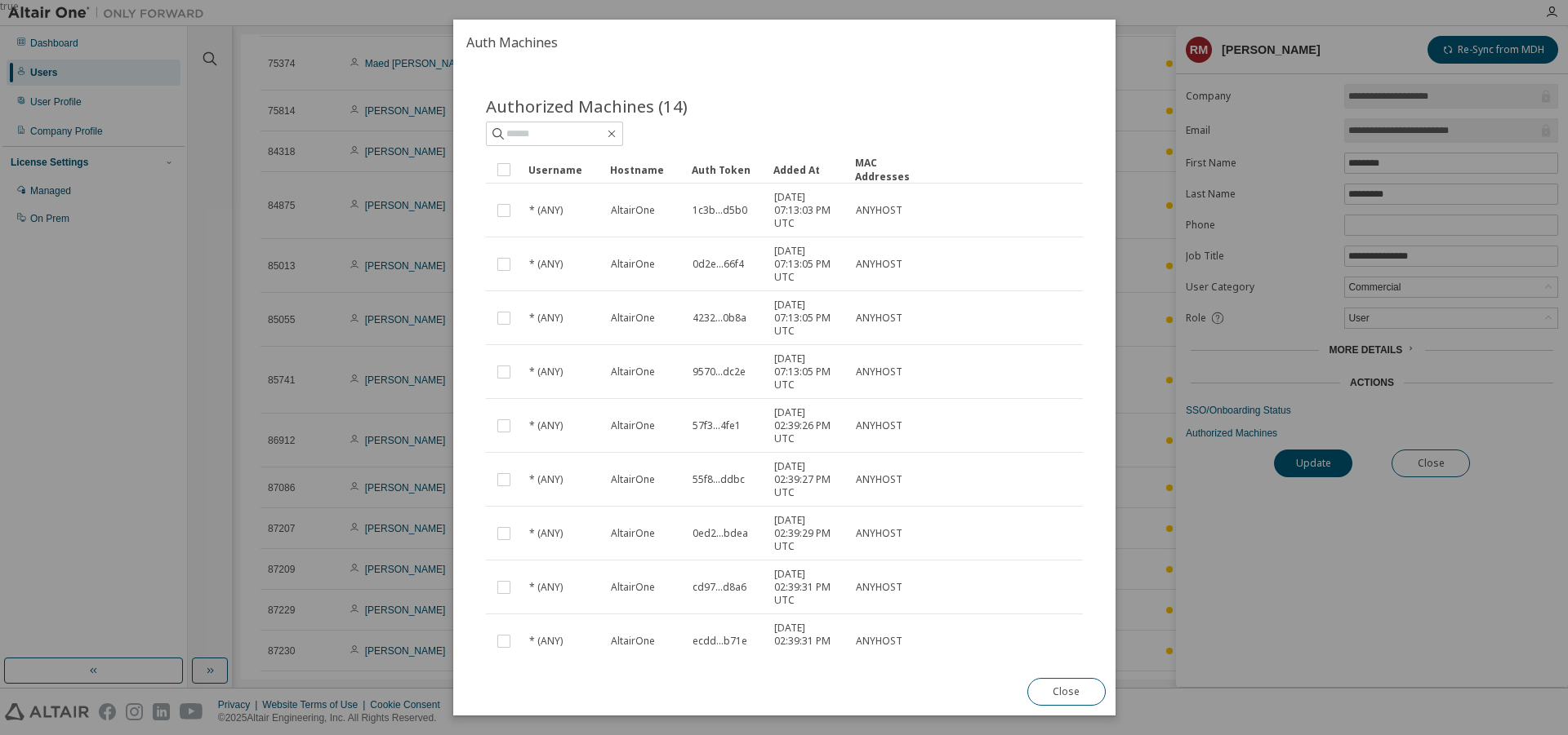
click at [1282, 557] on div "true" at bounding box center [784, 367] width 1568 height 735
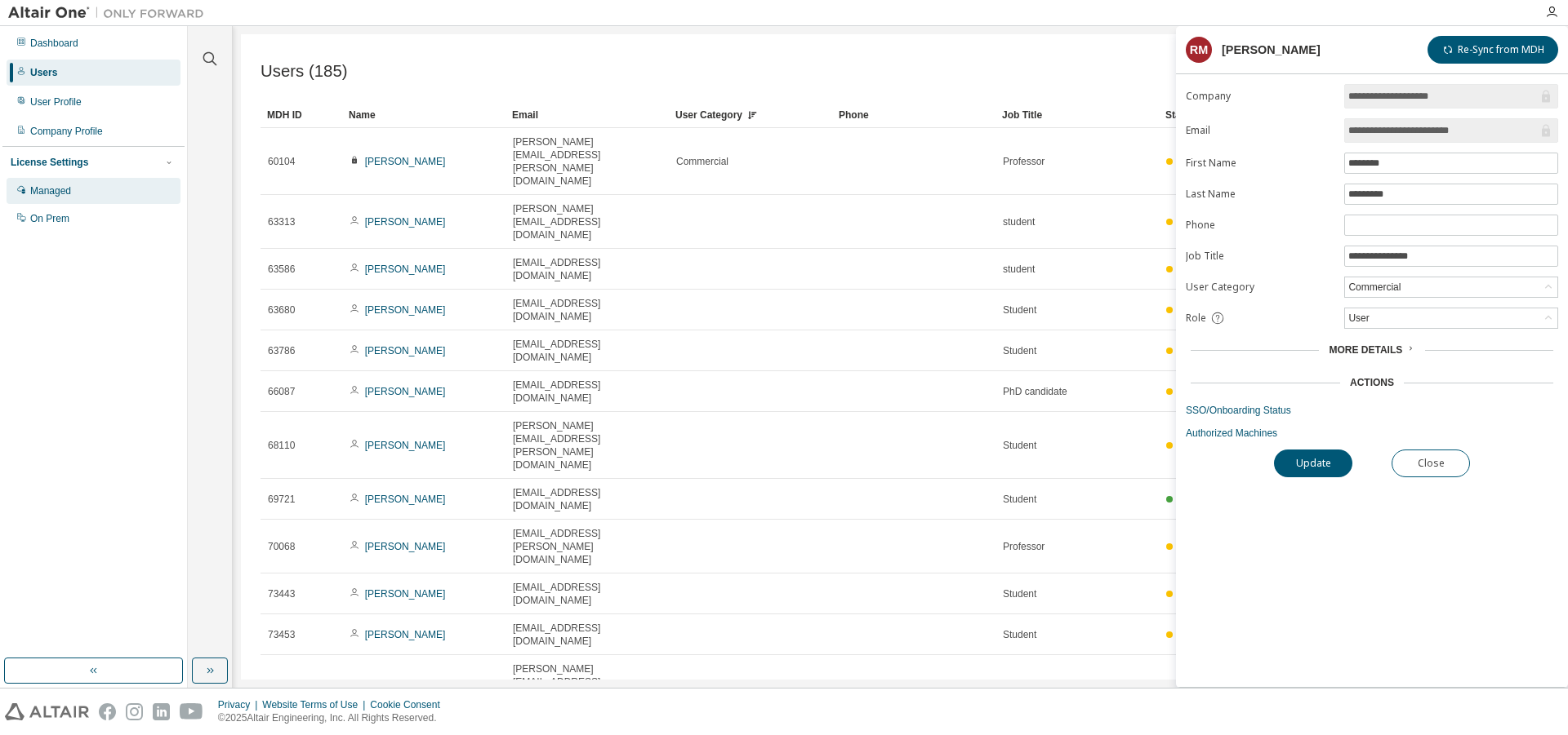
click at [71, 198] on div "Managed" at bounding box center [50, 191] width 41 height 13
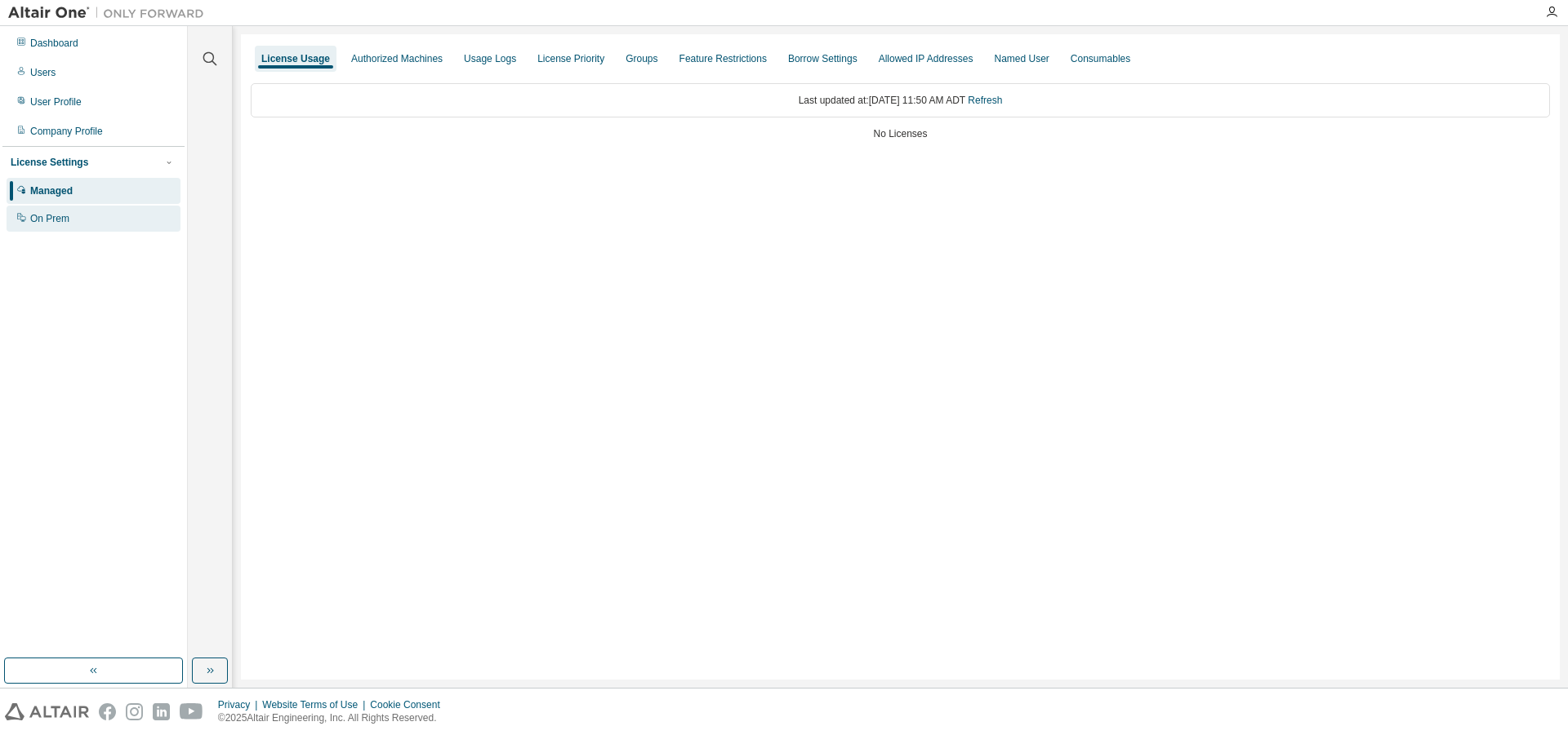
click at [63, 218] on div "On Prem" at bounding box center [49, 219] width 39 height 13
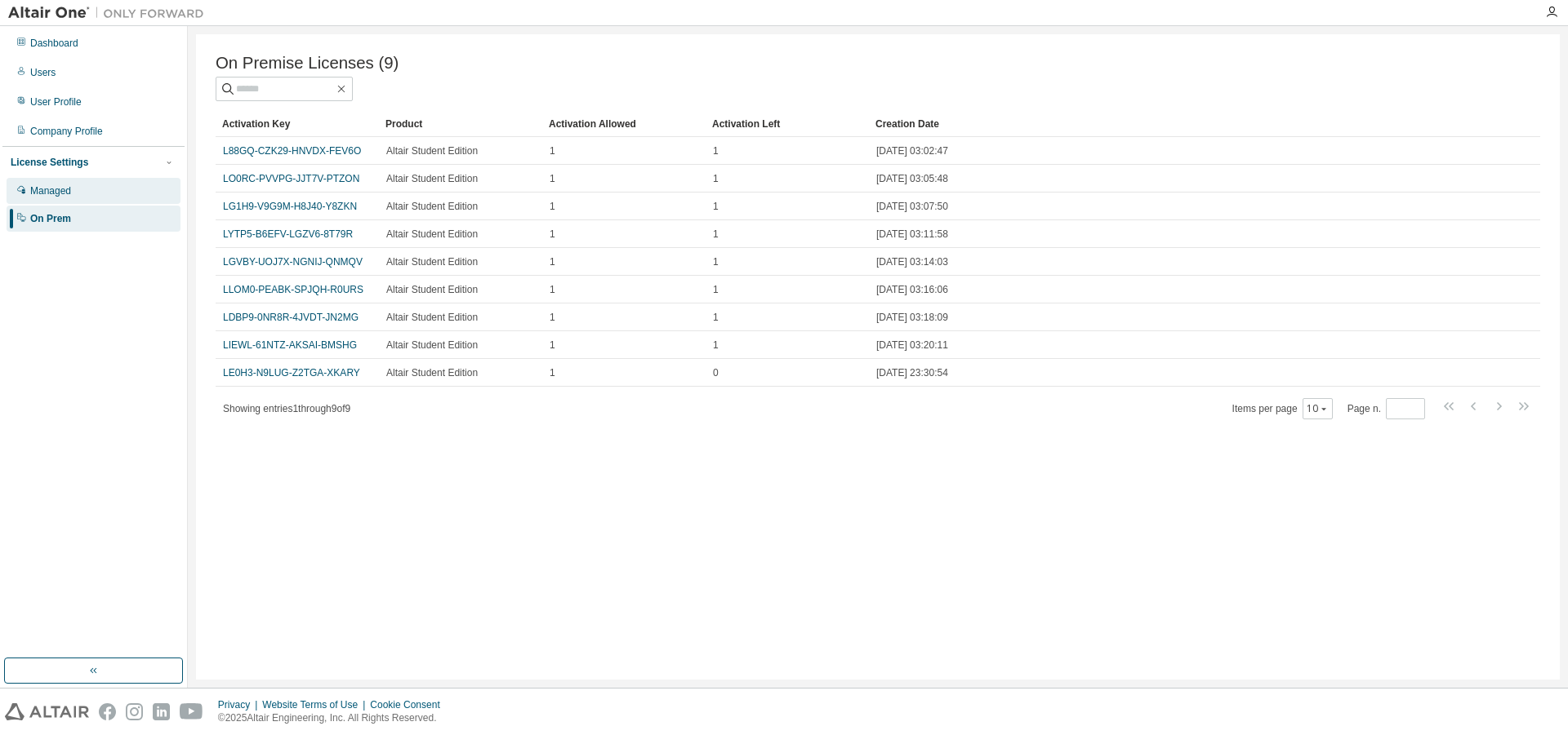
click at [66, 194] on div "Managed" at bounding box center [50, 191] width 41 height 13
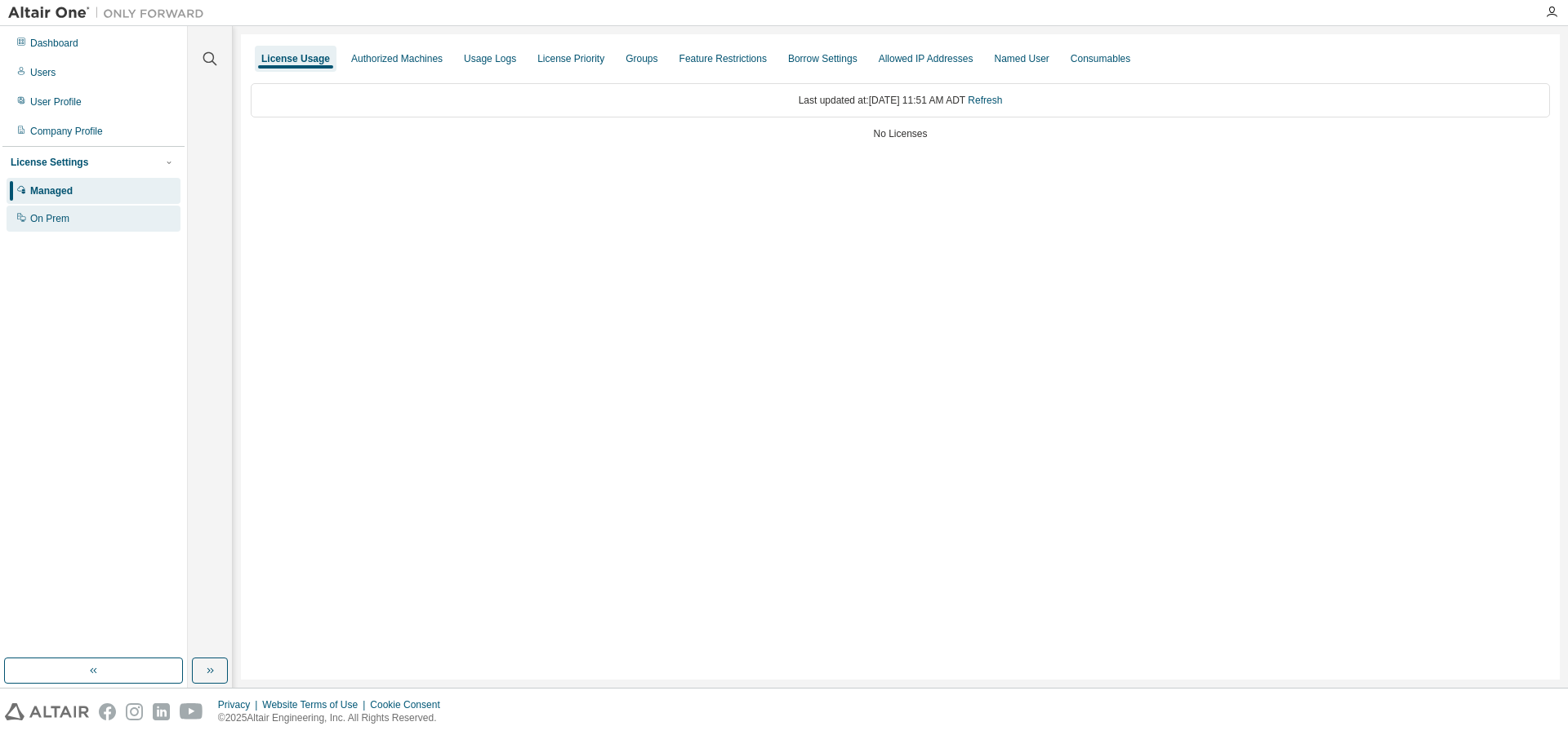
click at [69, 215] on div "On Prem" at bounding box center [49, 219] width 39 height 13
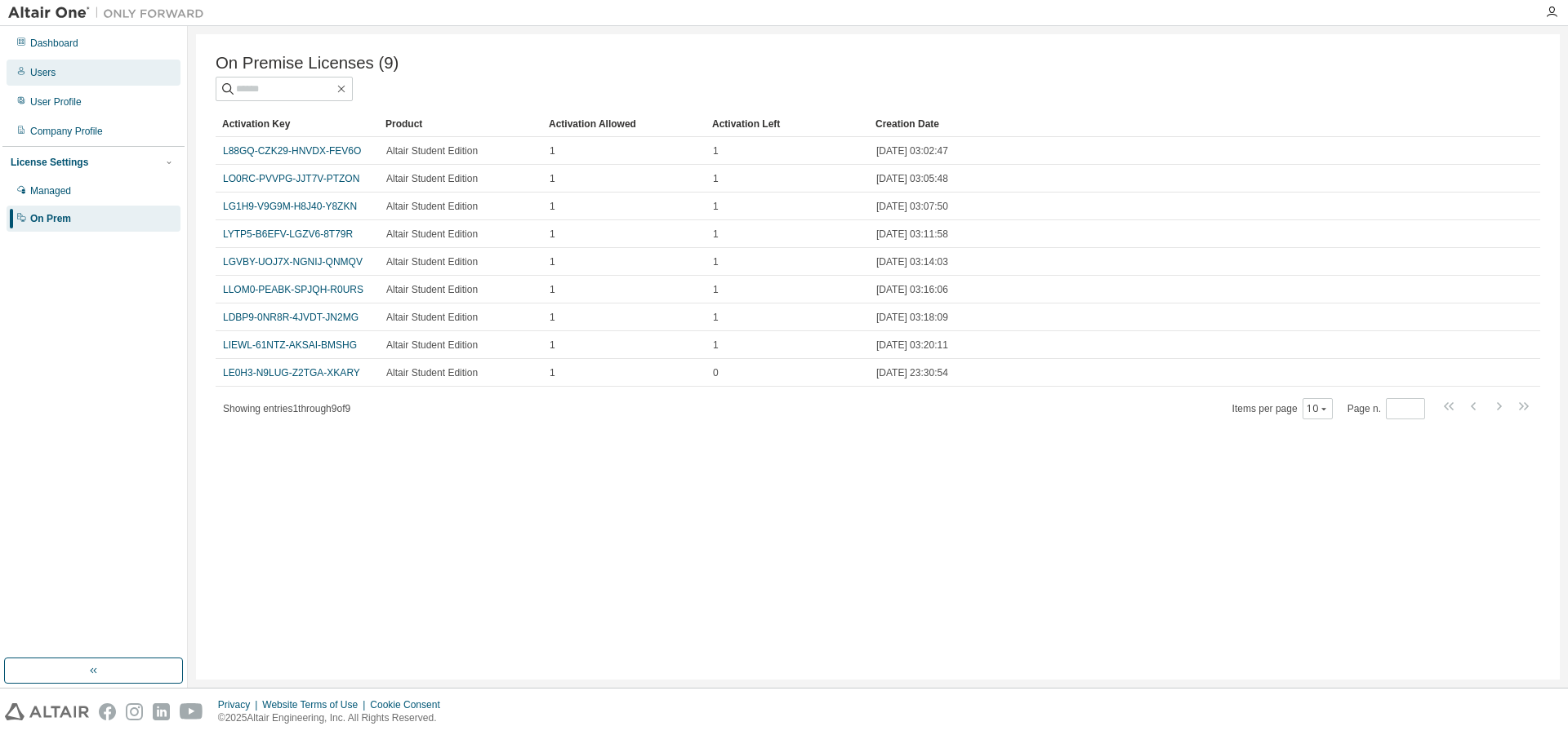
click at [96, 72] on div "Users" at bounding box center [94, 73] width 174 height 26
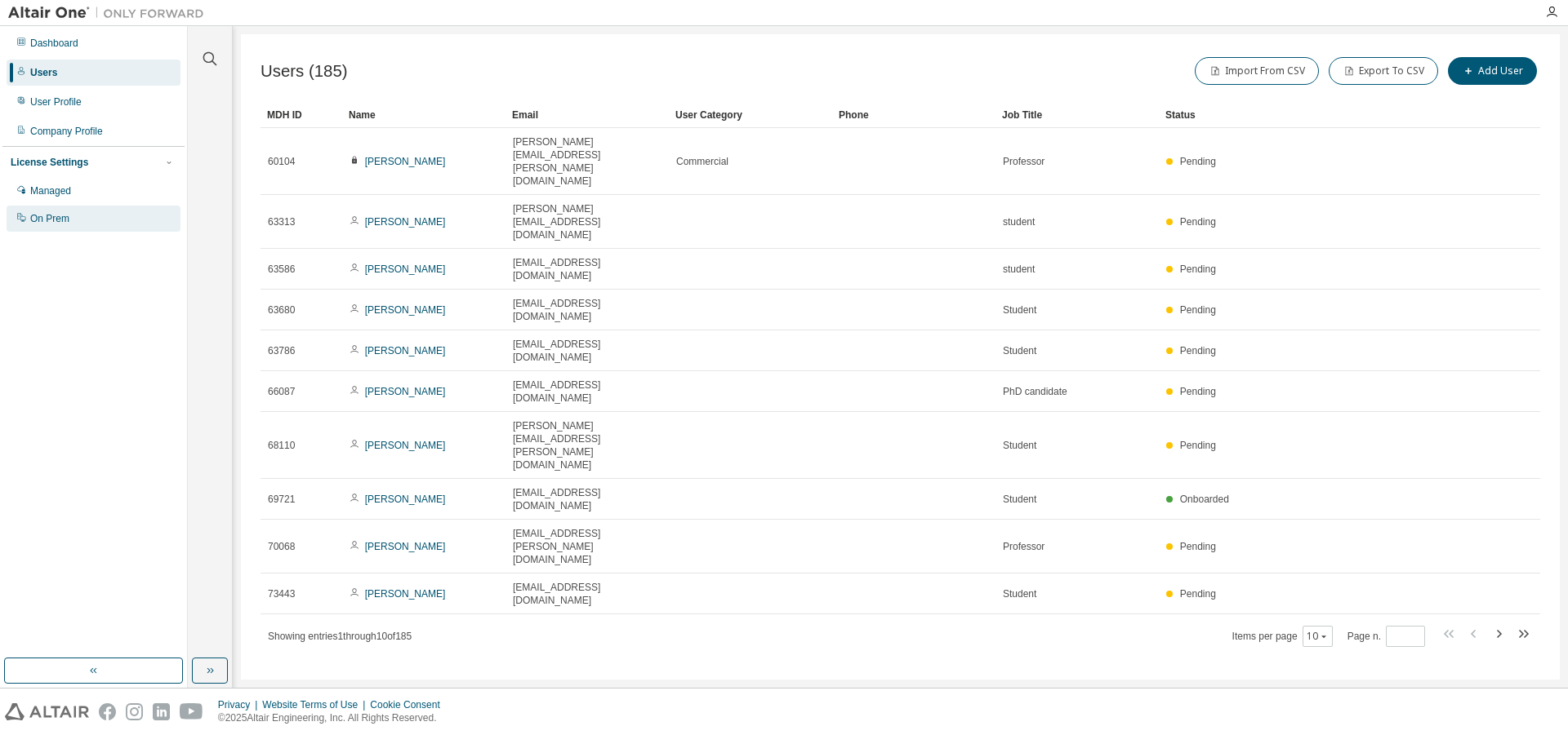
click at [71, 227] on div "On Prem" at bounding box center [94, 219] width 174 height 26
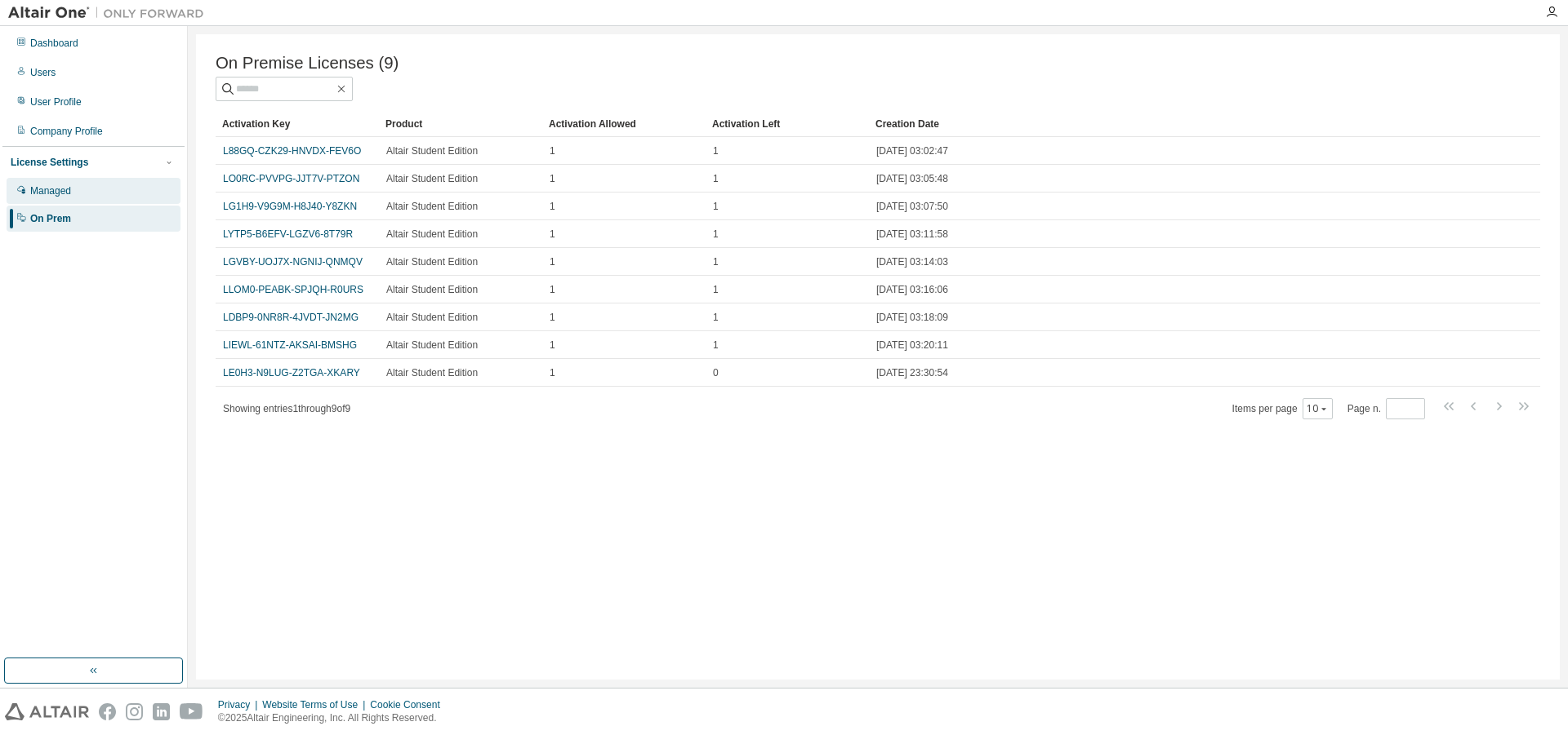
click at [61, 196] on div "Managed" at bounding box center [50, 191] width 41 height 13
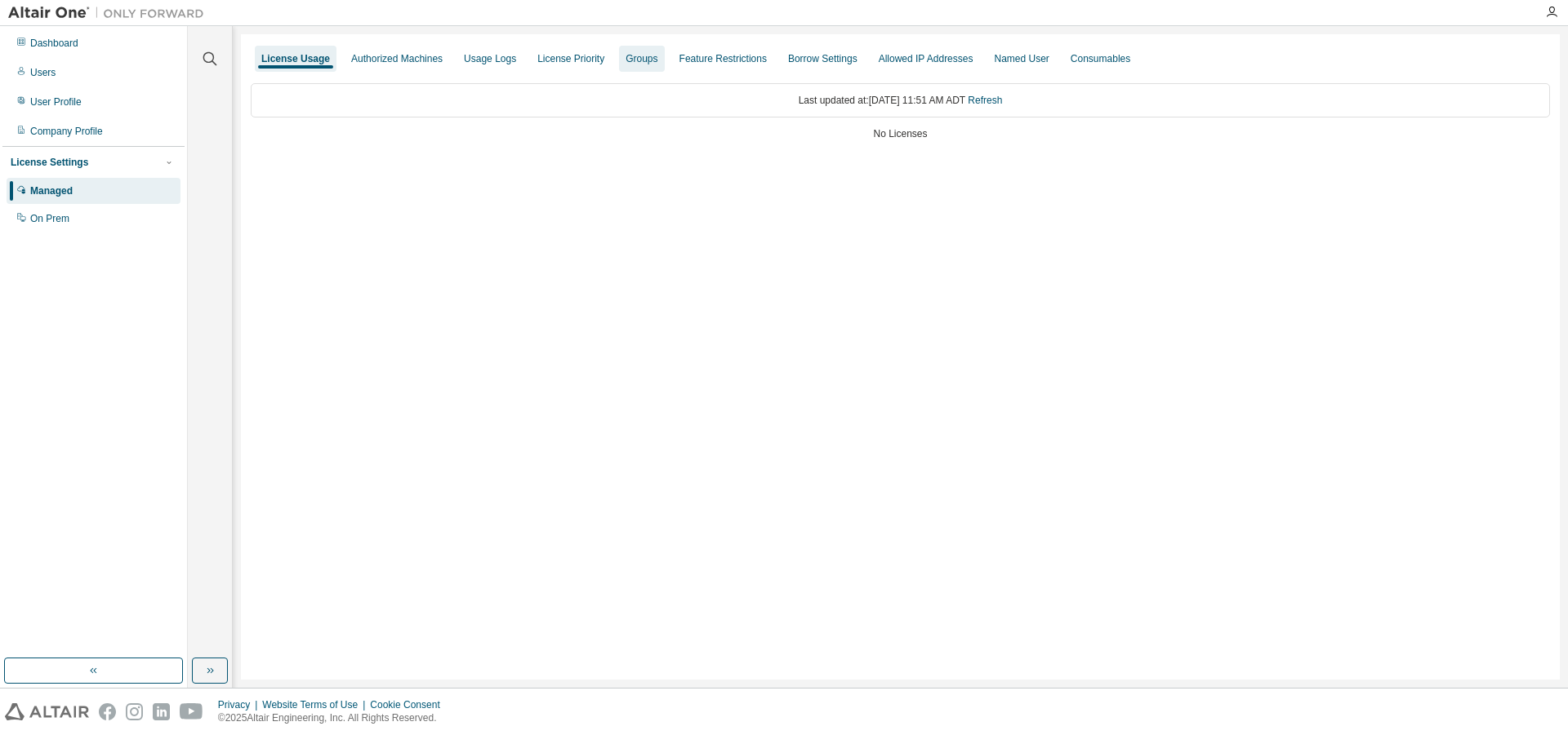
click at [645, 64] on div "Groups" at bounding box center [642, 59] width 32 height 13
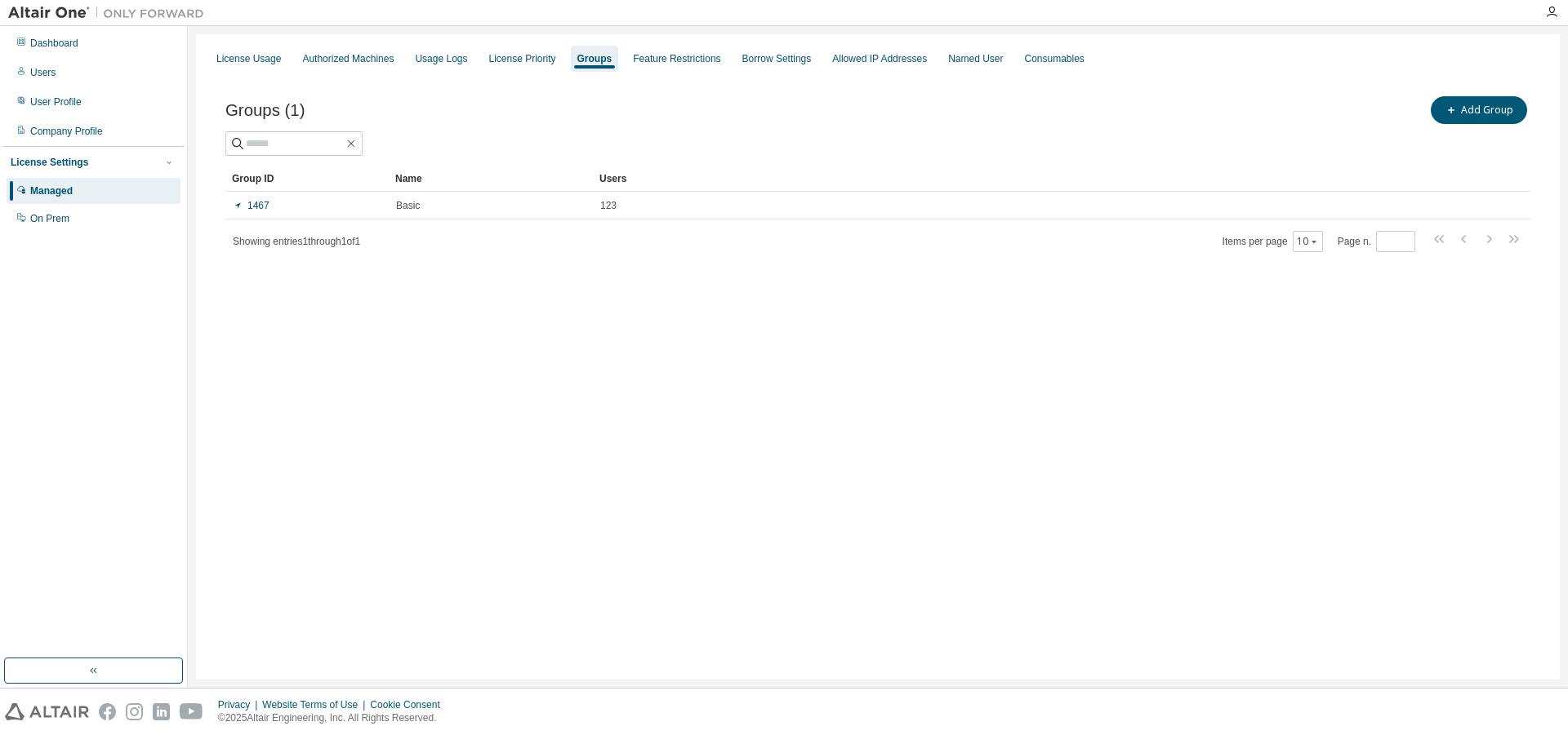
drag, startPoint x: 686, startPoint y: 66, endPoint x: 738, endPoint y: 72, distance: 52.3
click at [687, 67] on div "Feature Restrictions" at bounding box center [677, 59] width 100 height 26
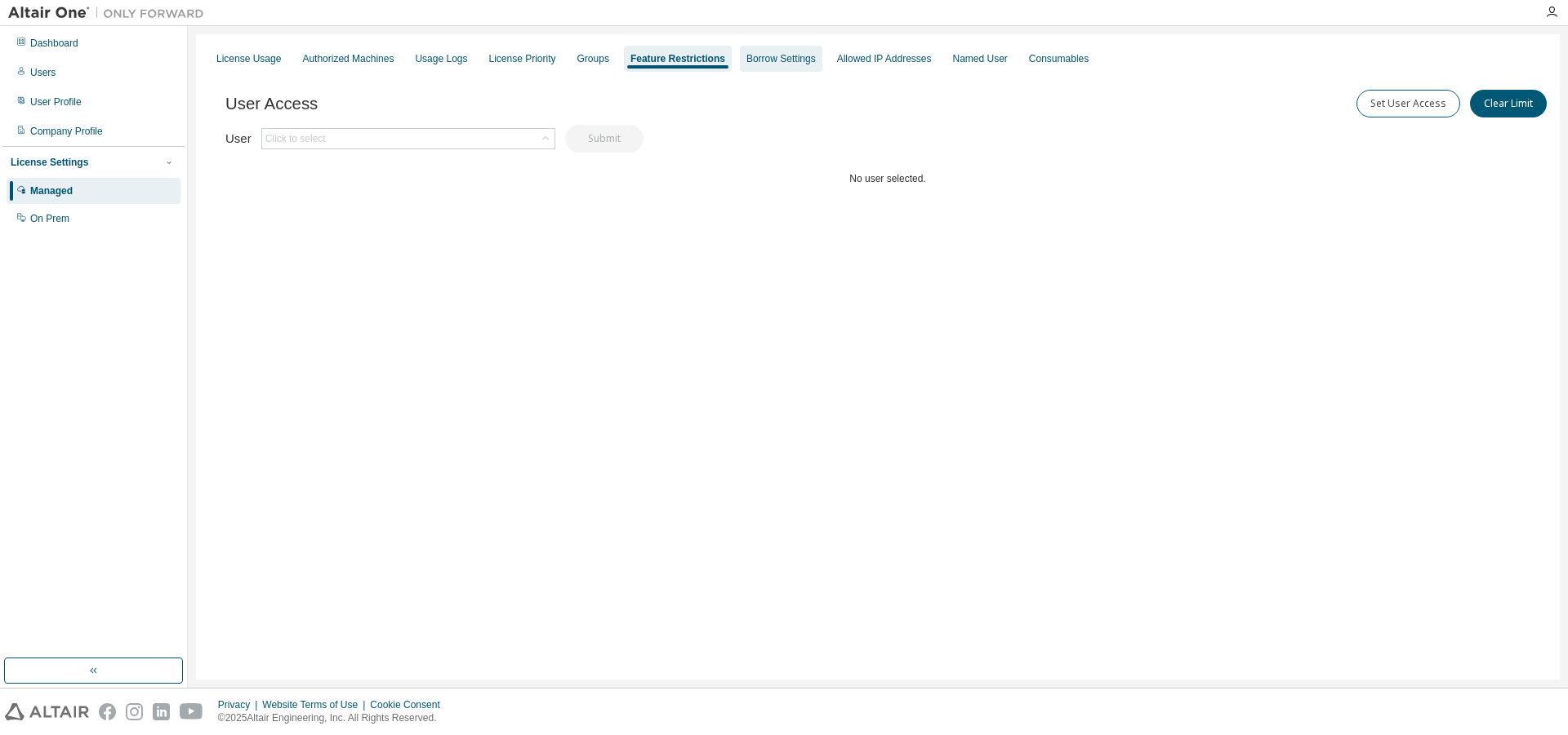
click at [800, 60] on div "Borrow Settings" at bounding box center [781, 59] width 69 height 13
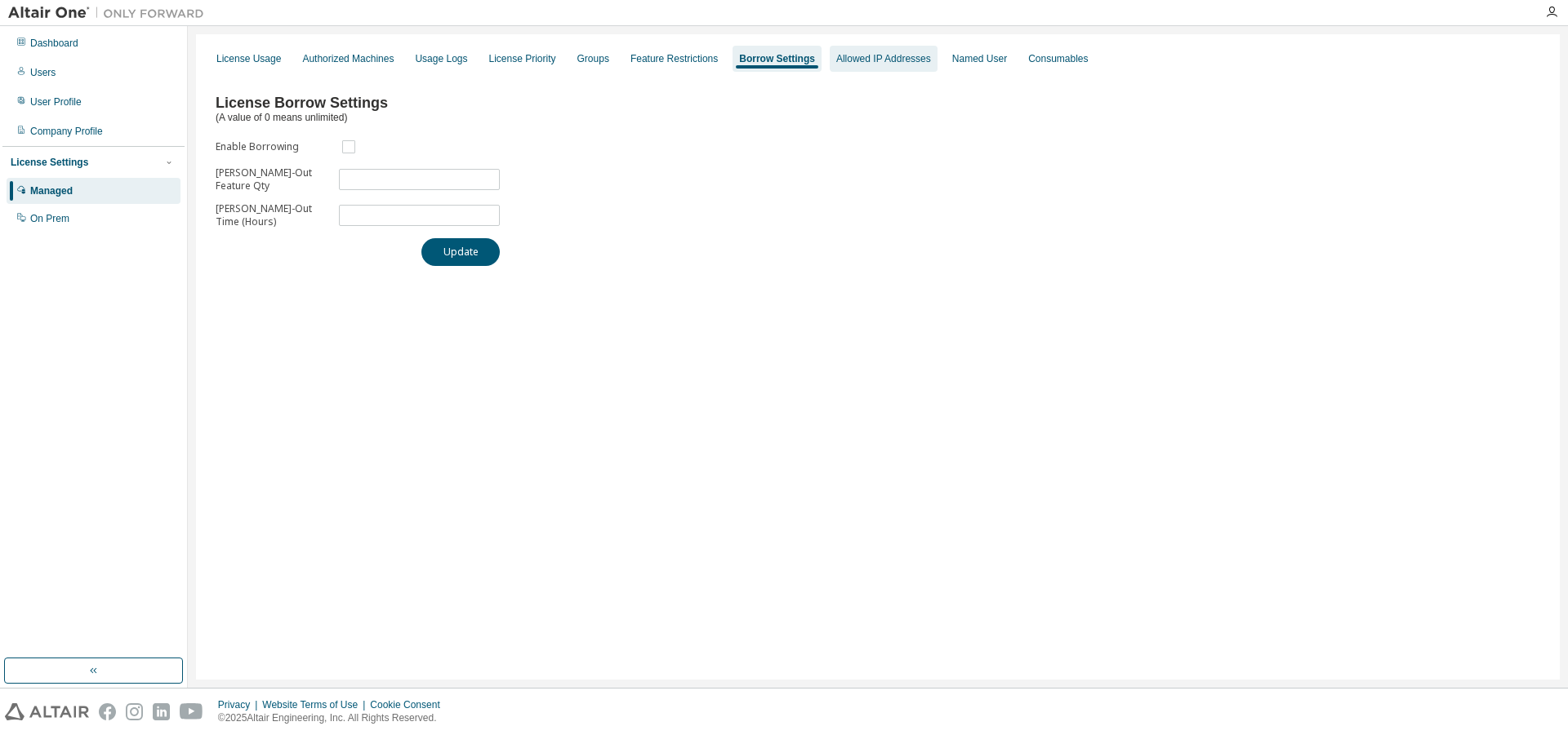
click at [884, 56] on div "Allowed IP Addresses" at bounding box center [884, 59] width 95 height 13
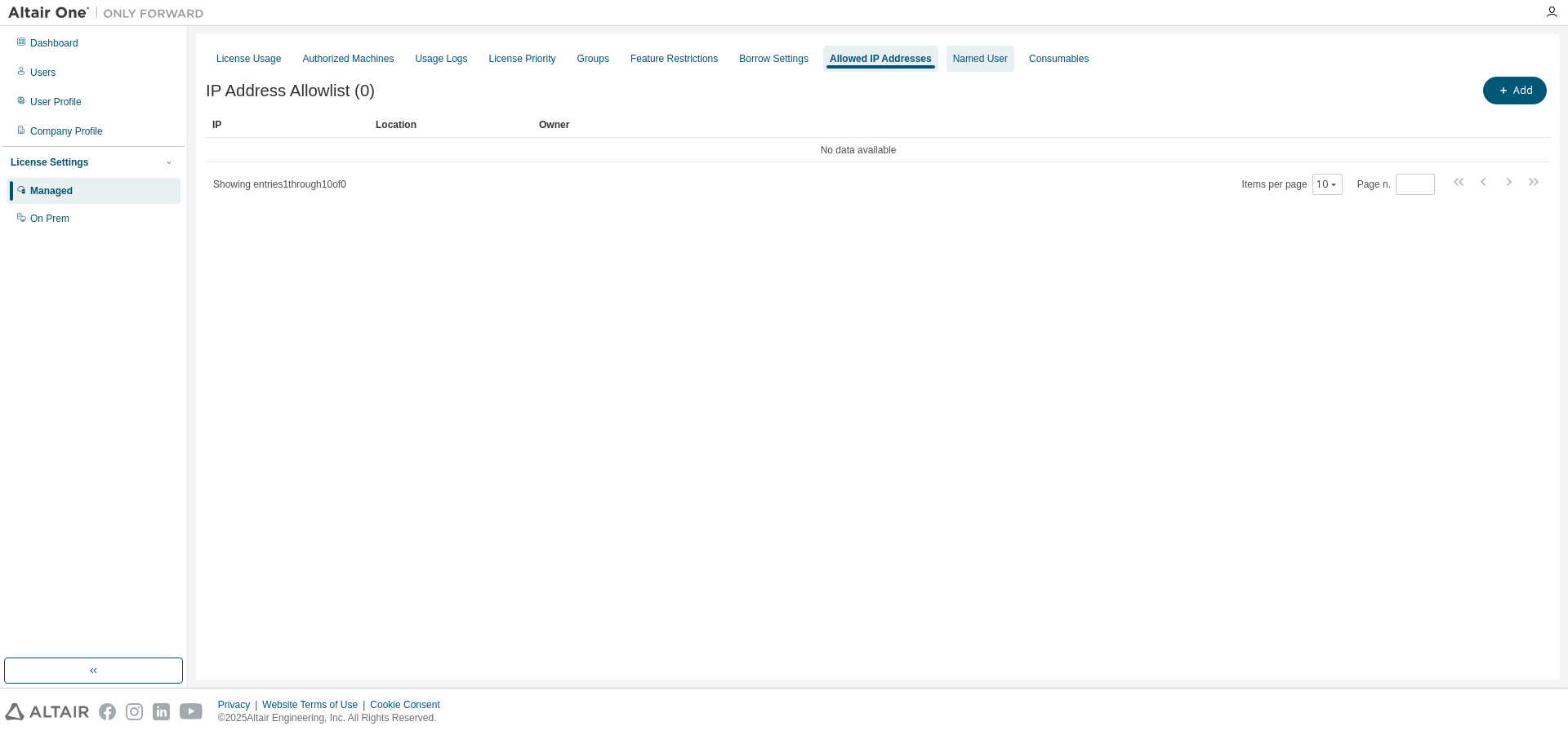
click at [1008, 52] on div "Named User" at bounding box center [980, 59] width 55 height 13
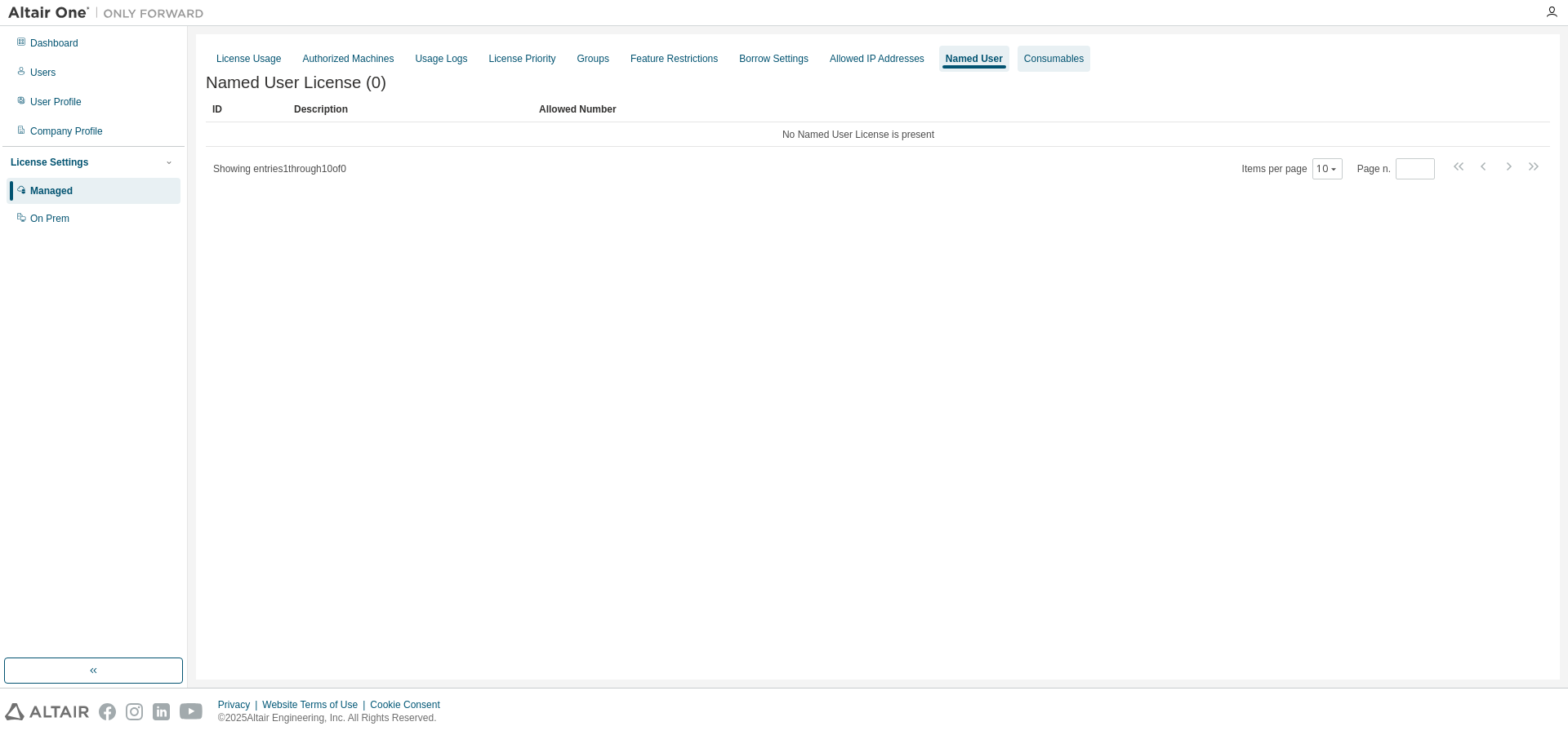
click at [1064, 59] on div "Consumables" at bounding box center [1053, 59] width 60 height 13
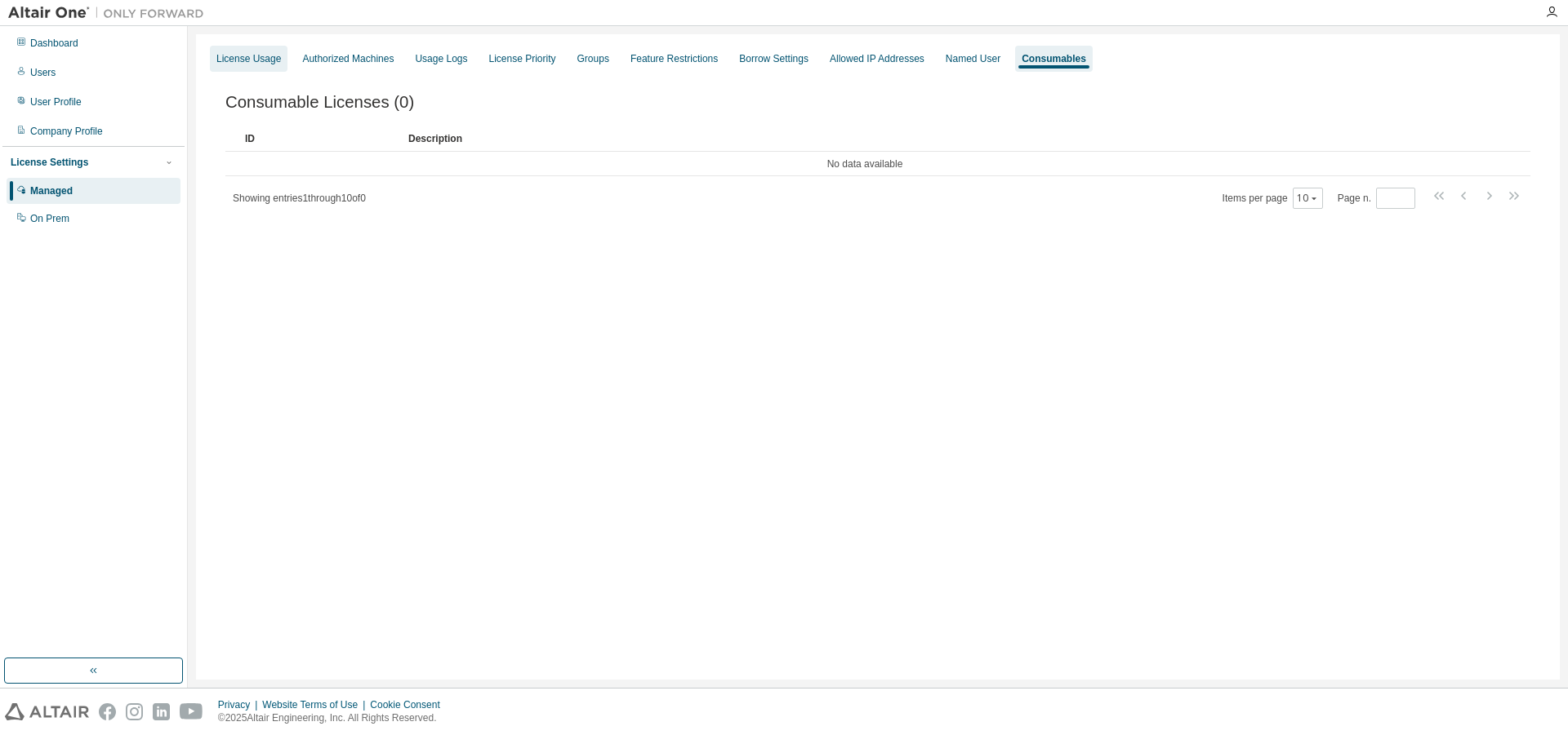
click at [253, 56] on div "License Usage" at bounding box center [249, 59] width 64 height 13
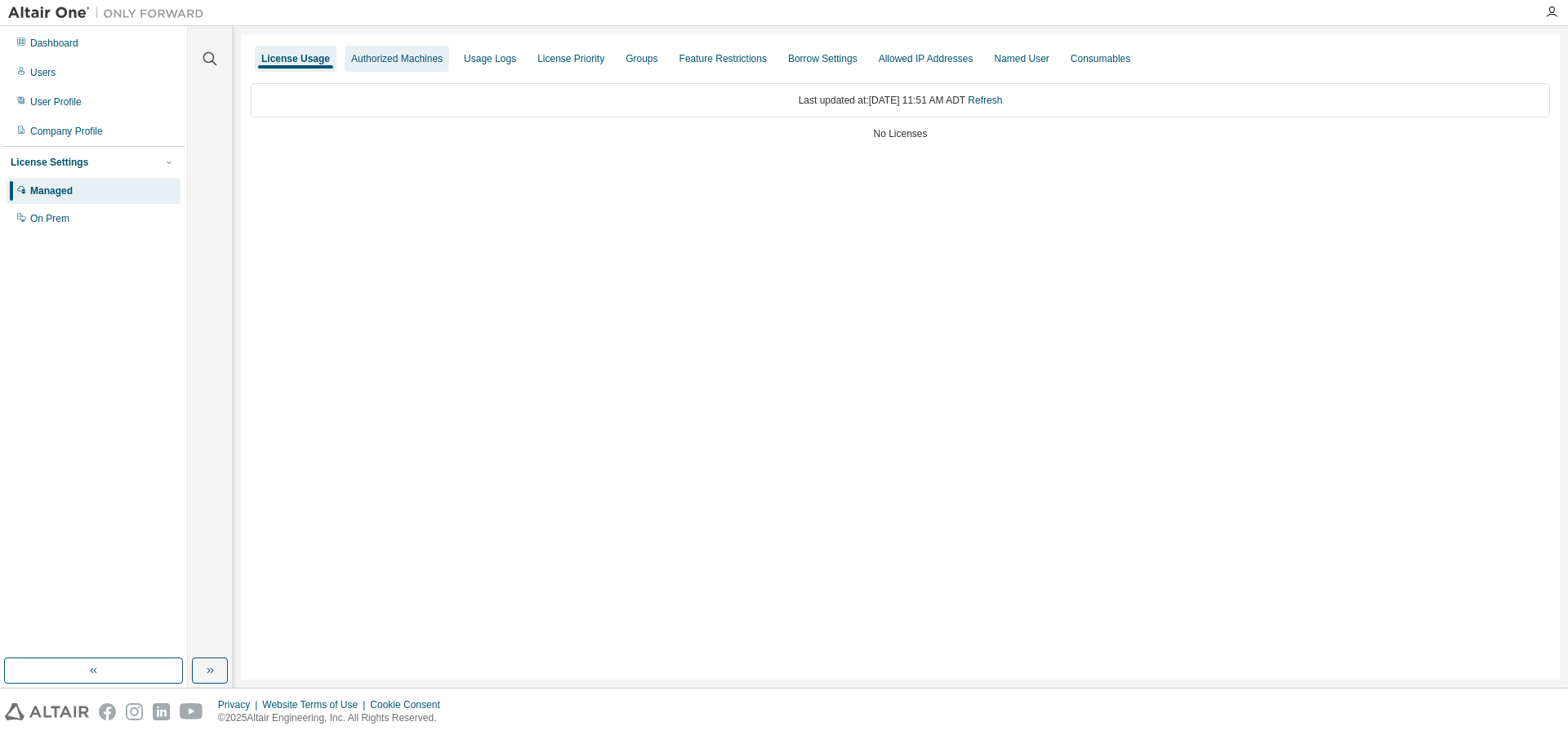
click at [396, 62] on div "Authorized Machines" at bounding box center [396, 59] width 92 height 13
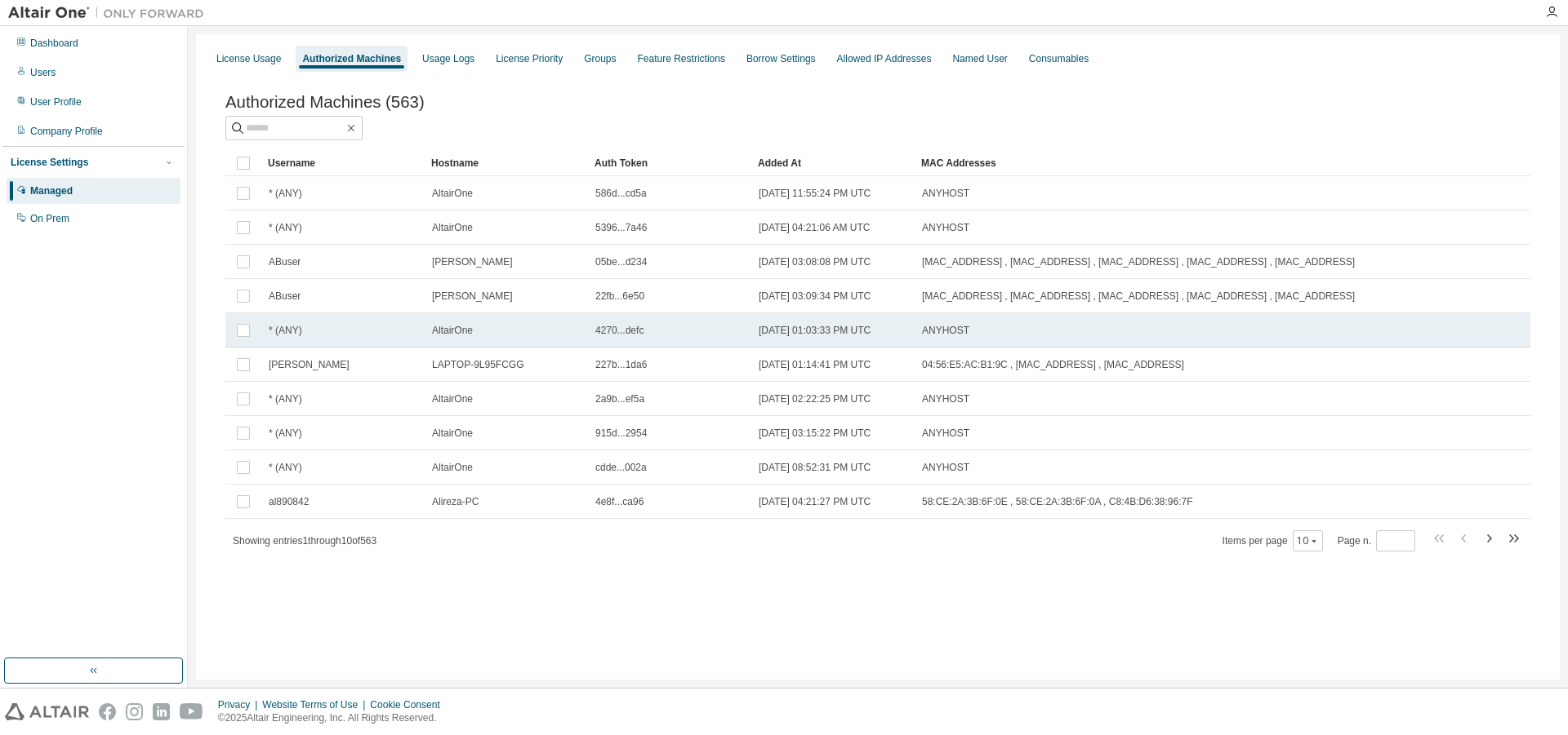
click at [330, 337] on div "* (ANY)" at bounding box center [343, 331] width 149 height 13
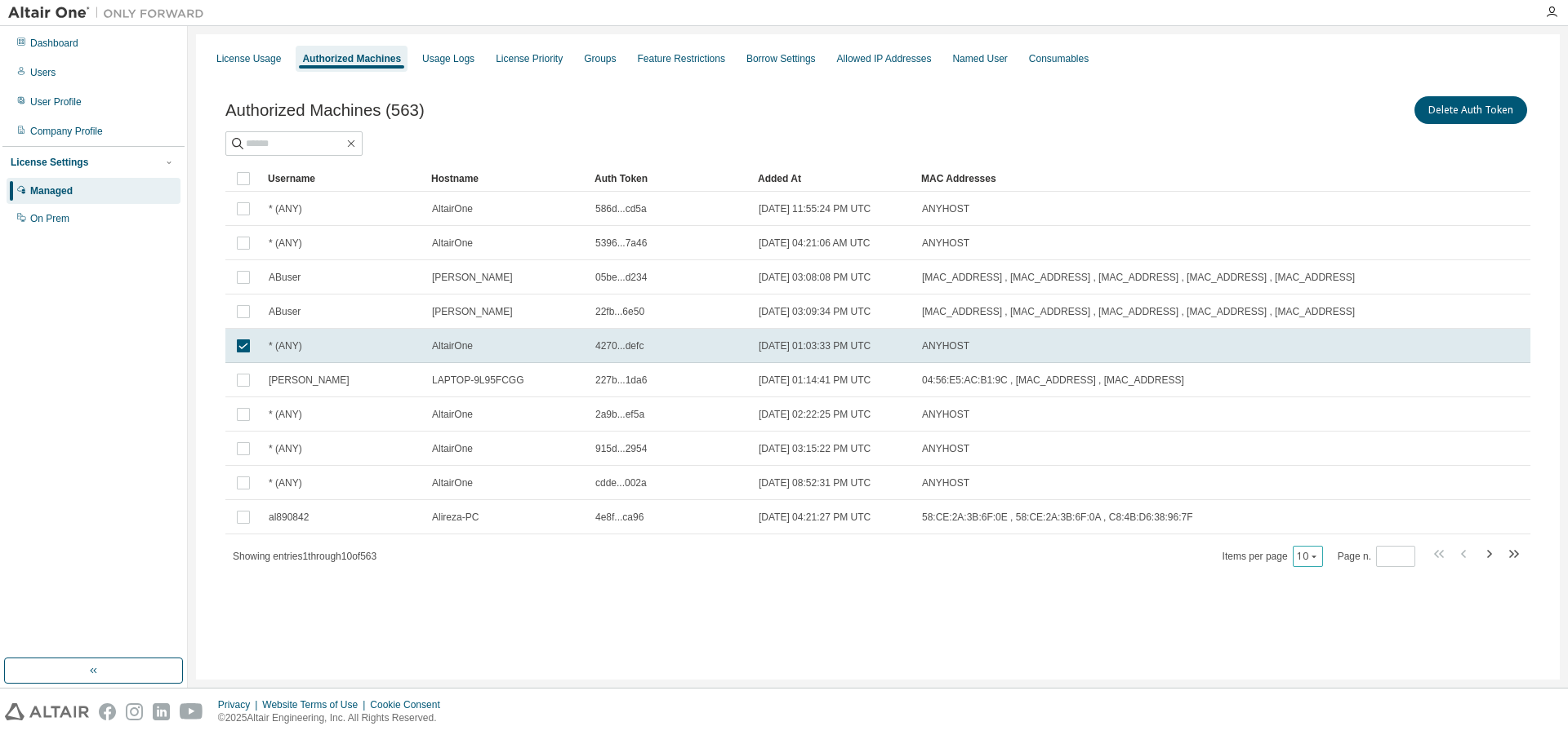
click at [1316, 563] on button "10" at bounding box center [1307, 557] width 22 height 13
click at [1321, 668] on div "100" at bounding box center [1357, 669] width 131 height 20
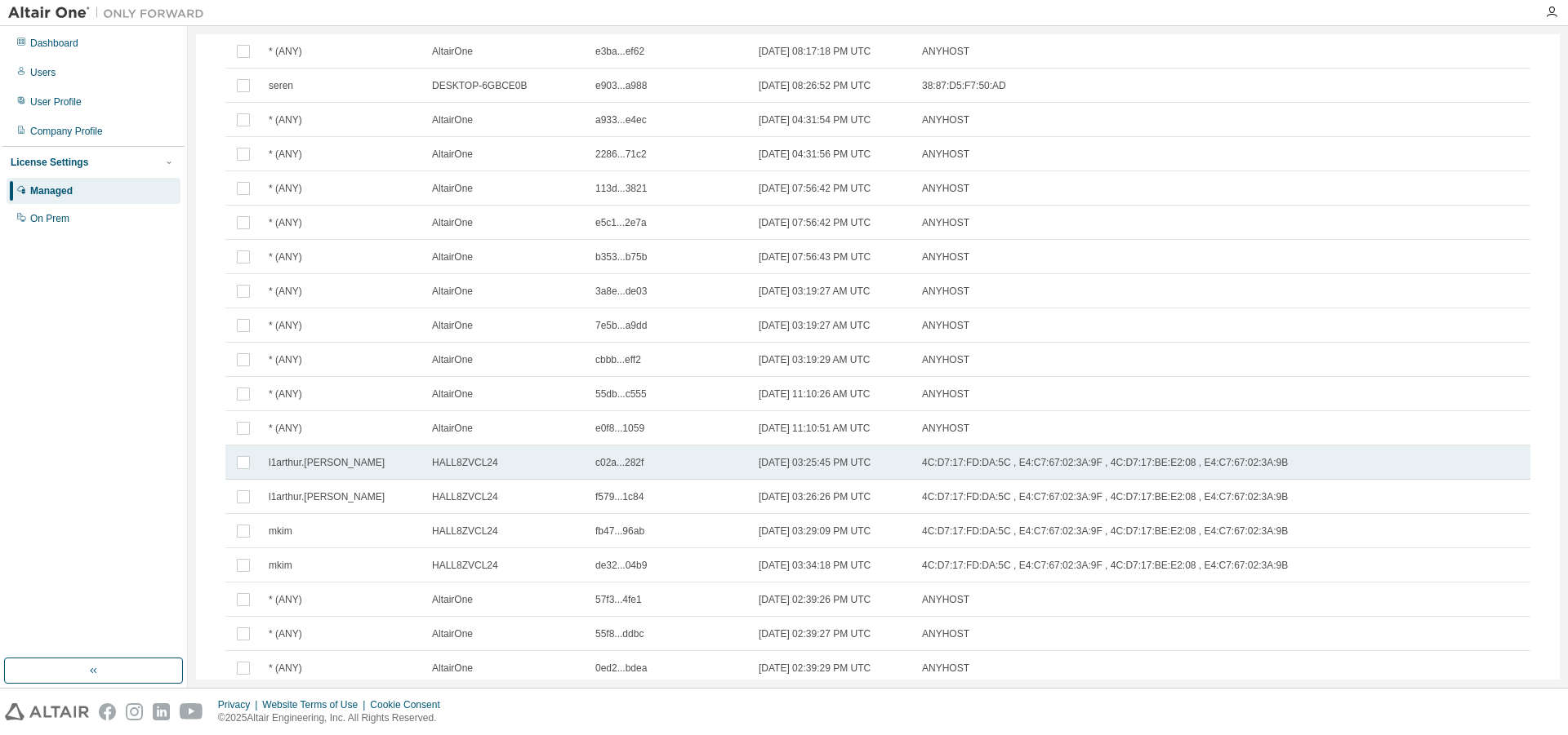
scroll to position [3039, 0]
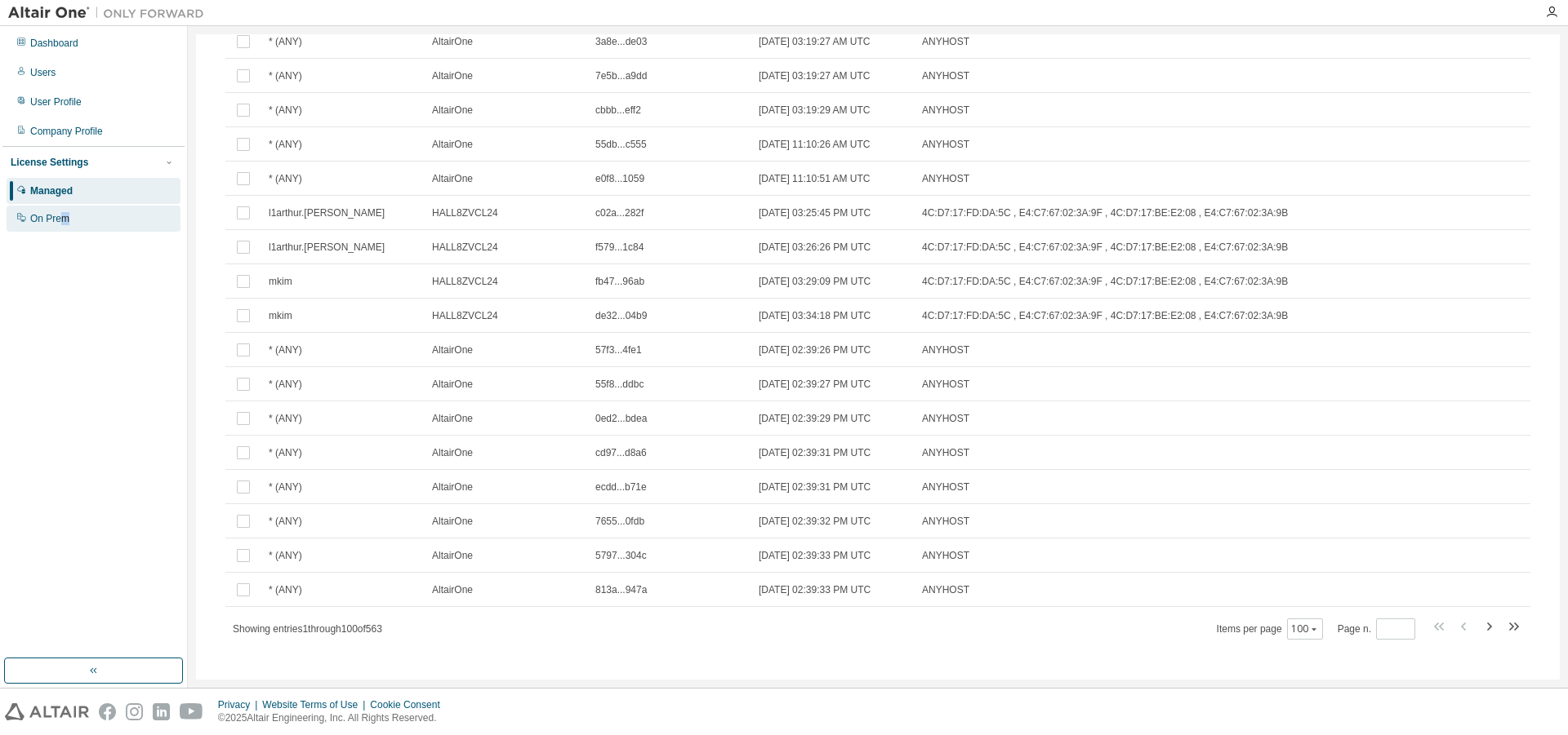
click at [68, 217] on div "On Prem" at bounding box center [49, 219] width 39 height 13
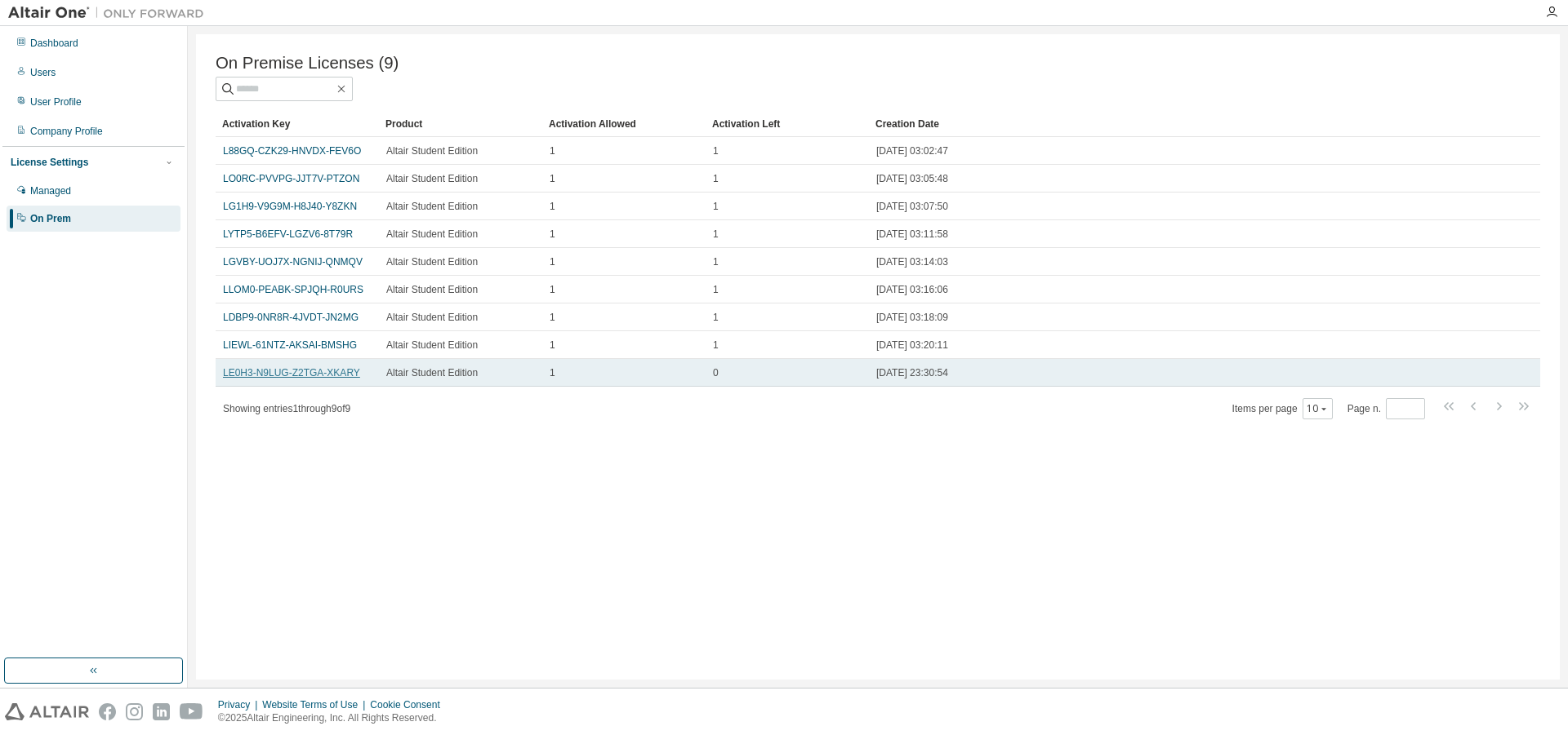
click at [259, 378] on link "LE0H3-N9LUG-Z2TGA-XKARY" at bounding box center [291, 373] width 137 height 11
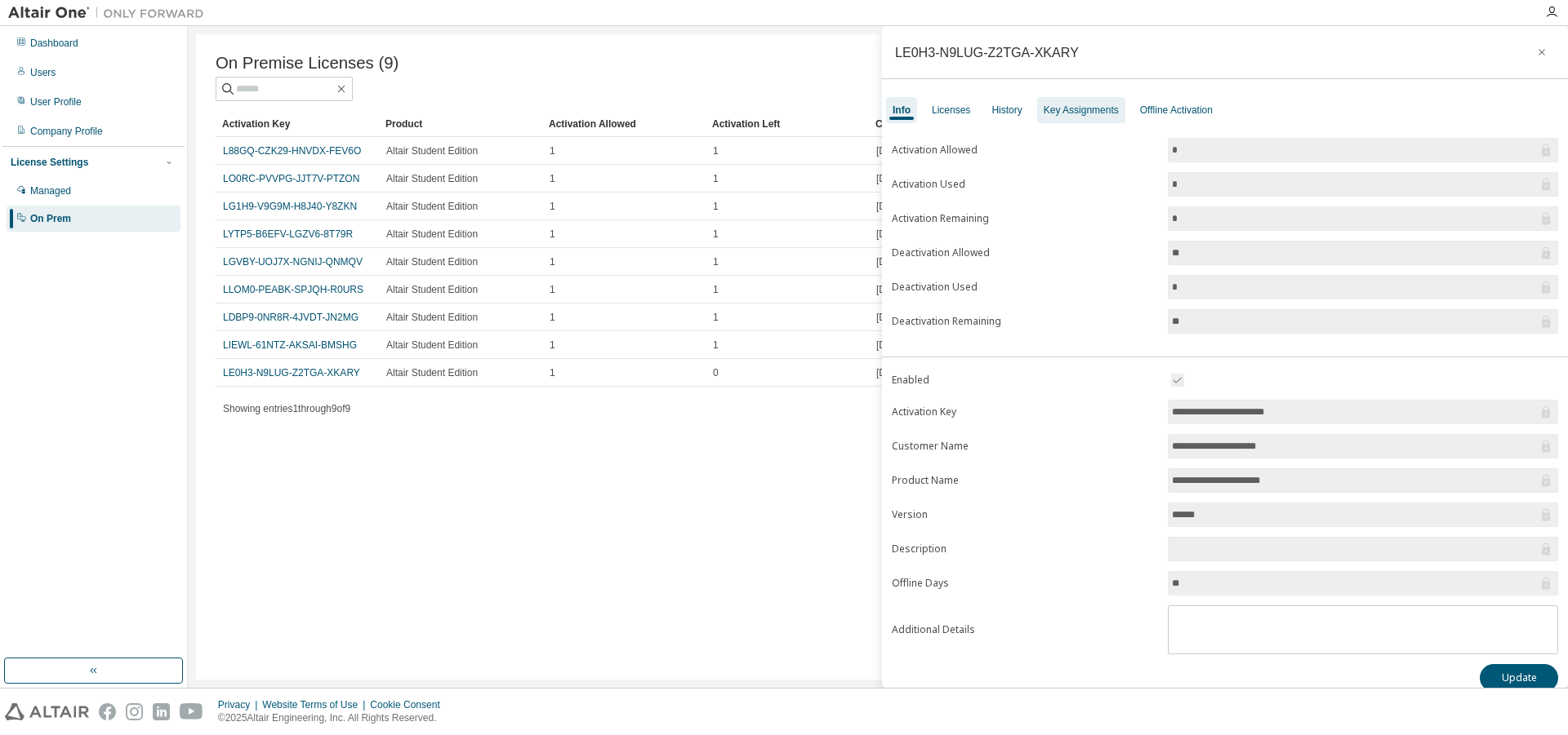
click at [1069, 104] on div "Key Assignments" at bounding box center [1081, 111] width 75 height 13
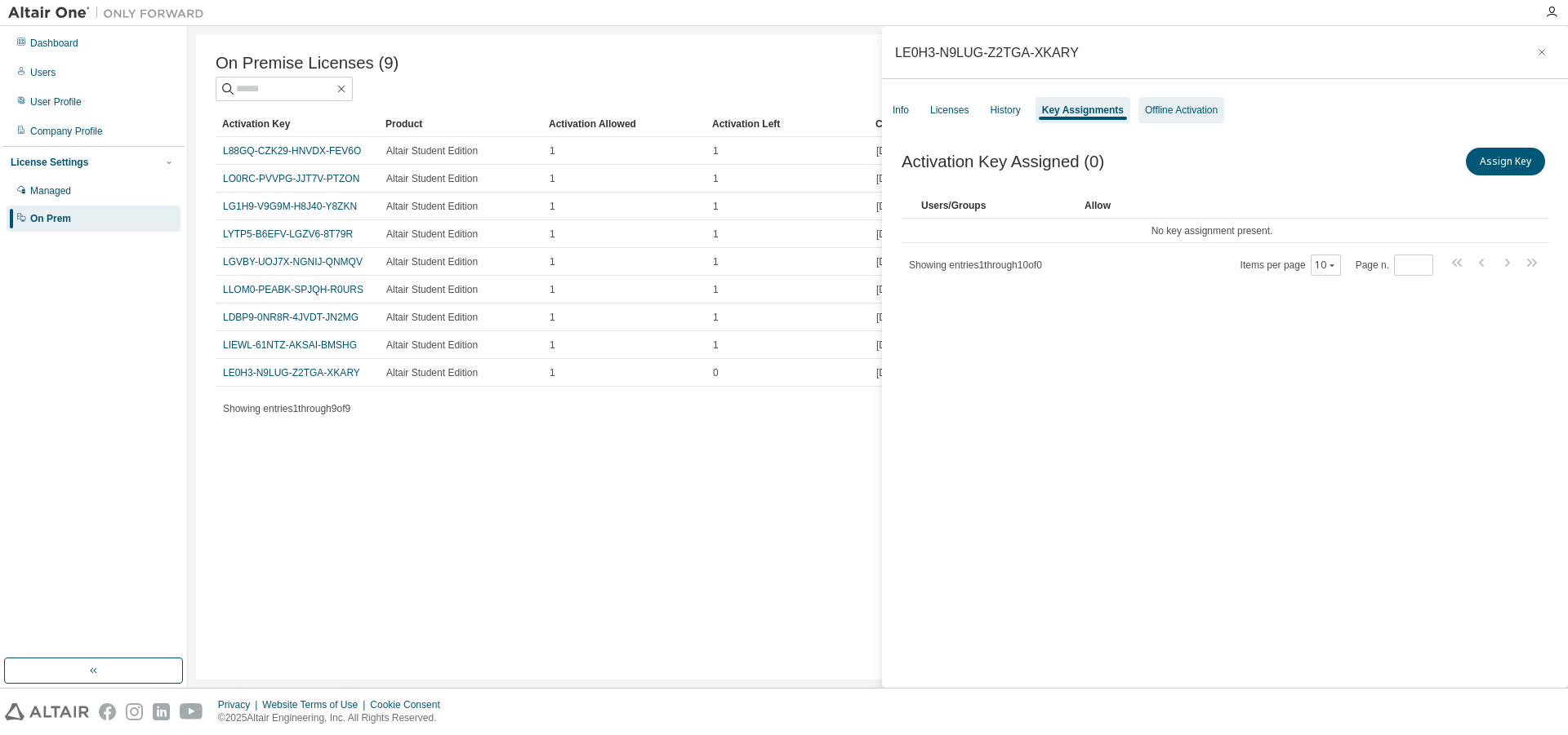
click at [1175, 114] on div "Offline Activation" at bounding box center [1181, 111] width 73 height 13
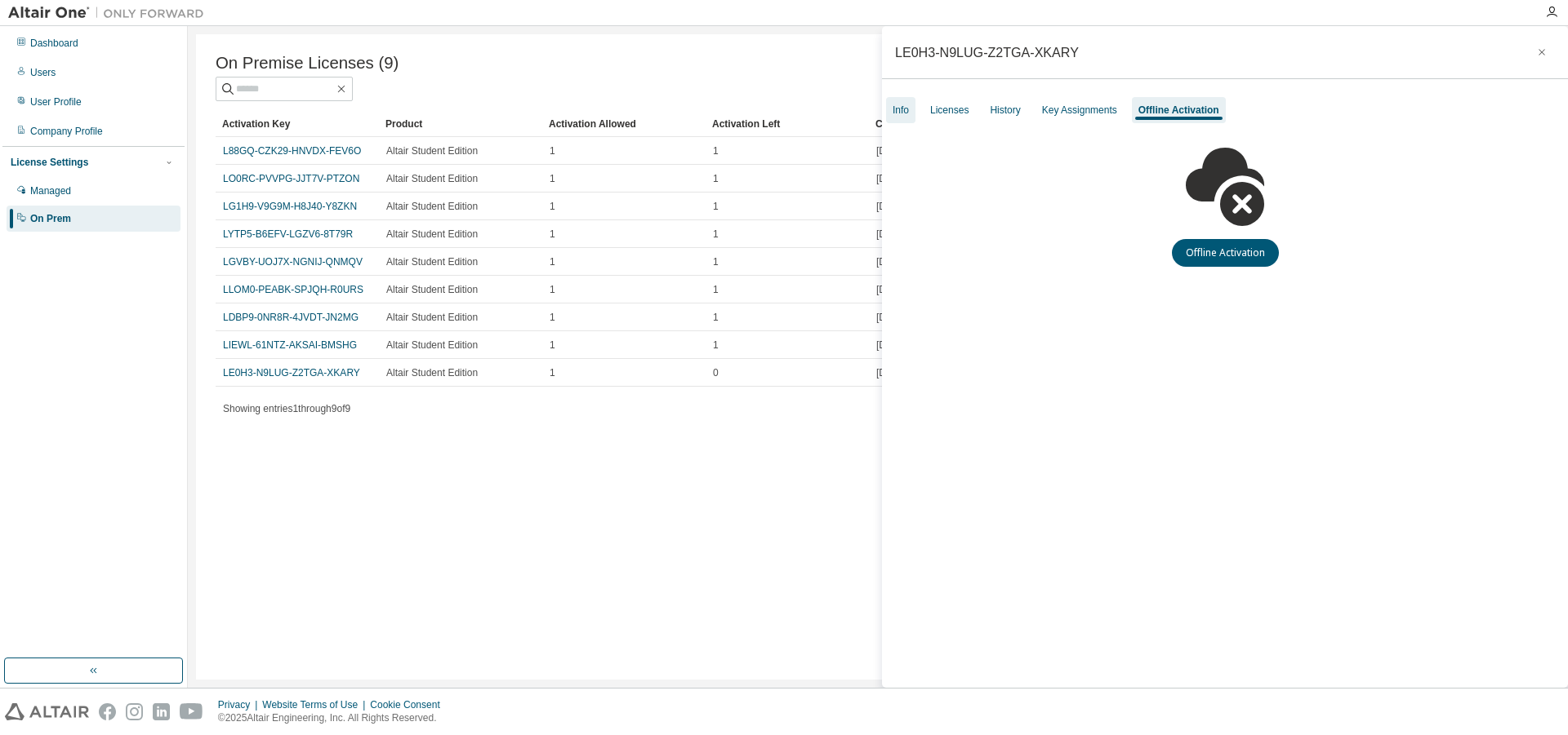
click at [907, 110] on div "Info" at bounding box center [900, 111] width 16 height 13
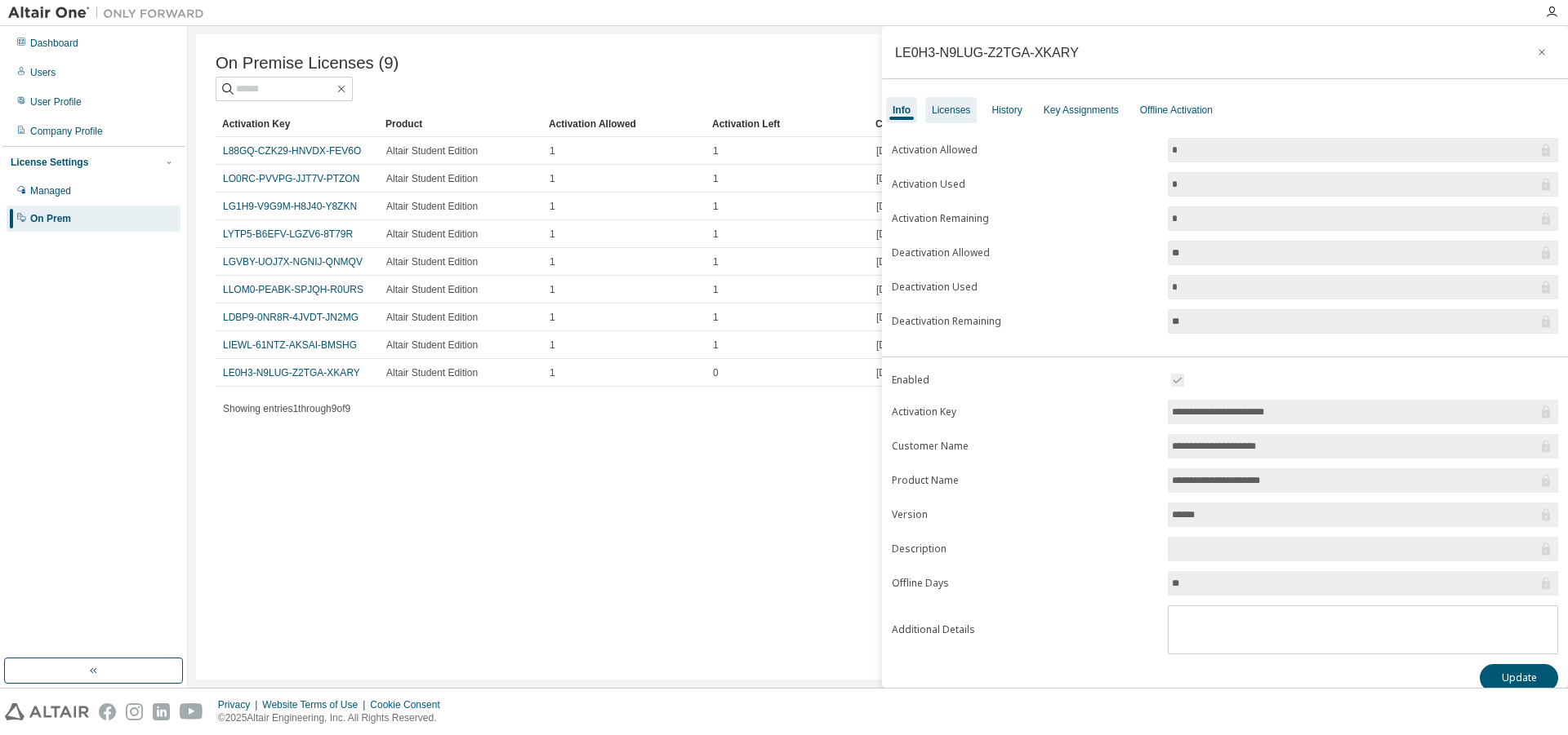
click at [950, 110] on div "Licenses" at bounding box center [951, 111] width 39 height 13
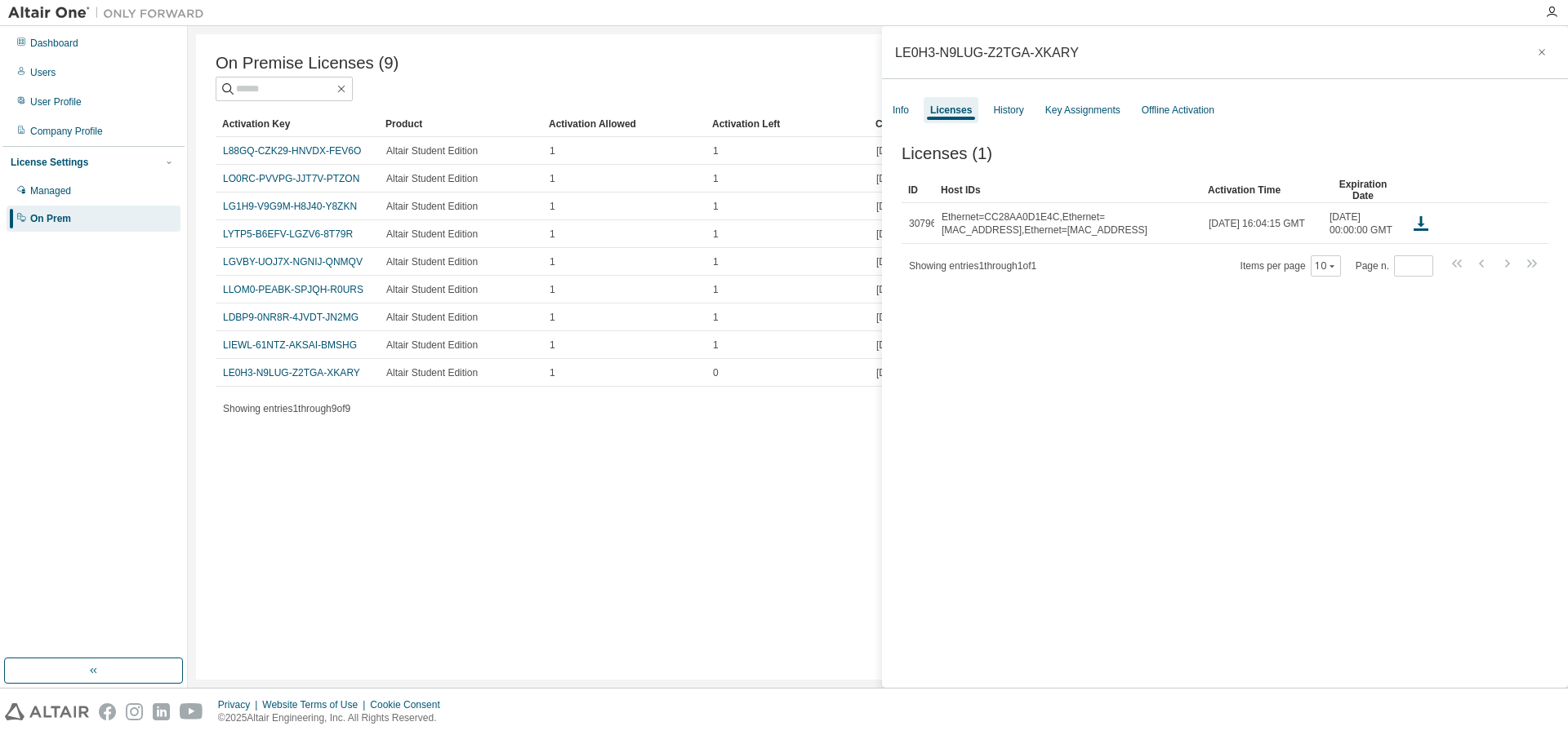
drag, startPoint x: 1099, startPoint y: 203, endPoint x: 1203, endPoint y: 202, distance: 104.0
click at [912, 110] on div "Info" at bounding box center [900, 111] width 29 height 26
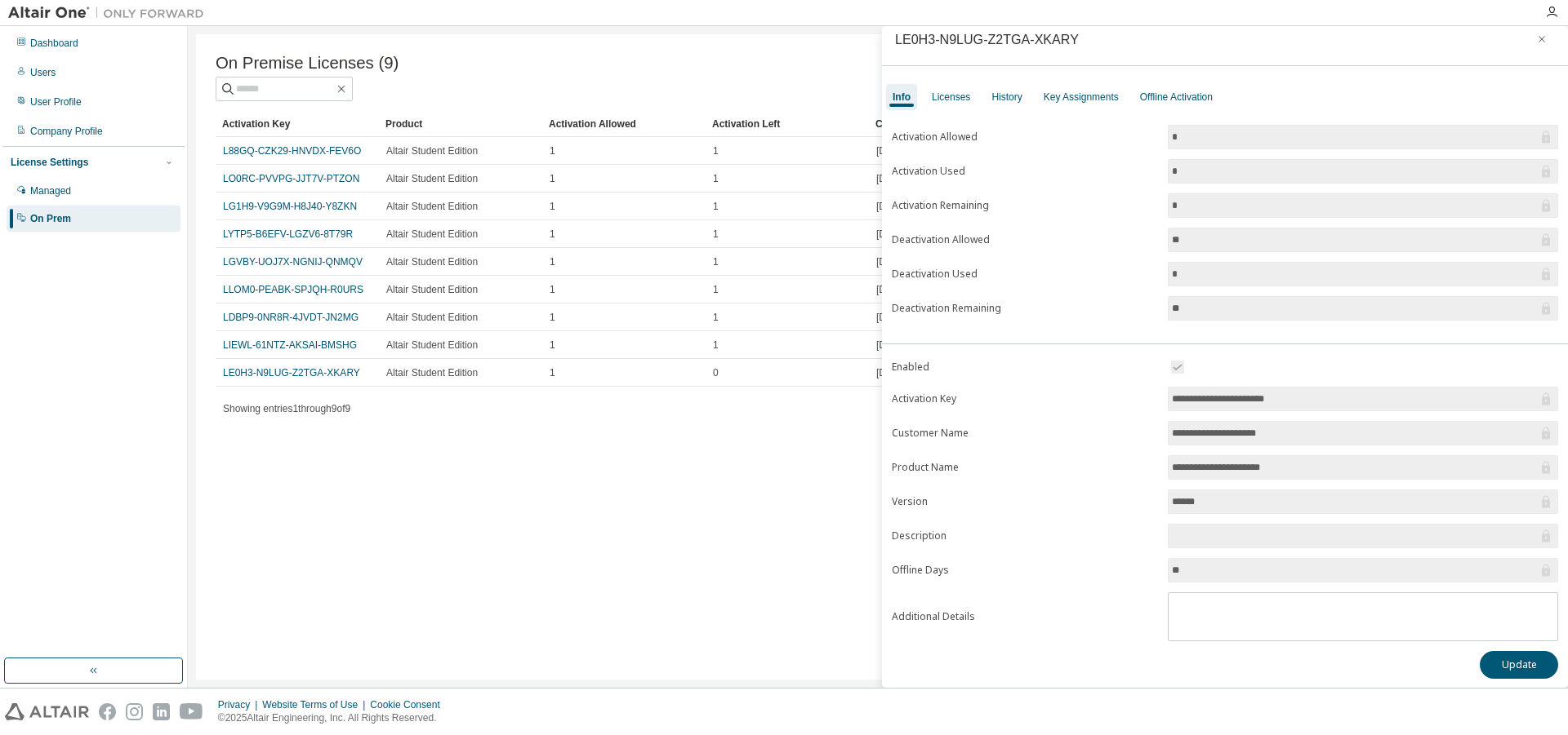
scroll to position [17, 0]
click at [628, 439] on div "On Premise Licenses (9) Clear Load Save Save As Field Operator Value Select fil…" at bounding box center [877, 357] width 1364 height 646
click at [1536, 37] on icon "button" at bounding box center [1542, 35] width 11 height 13
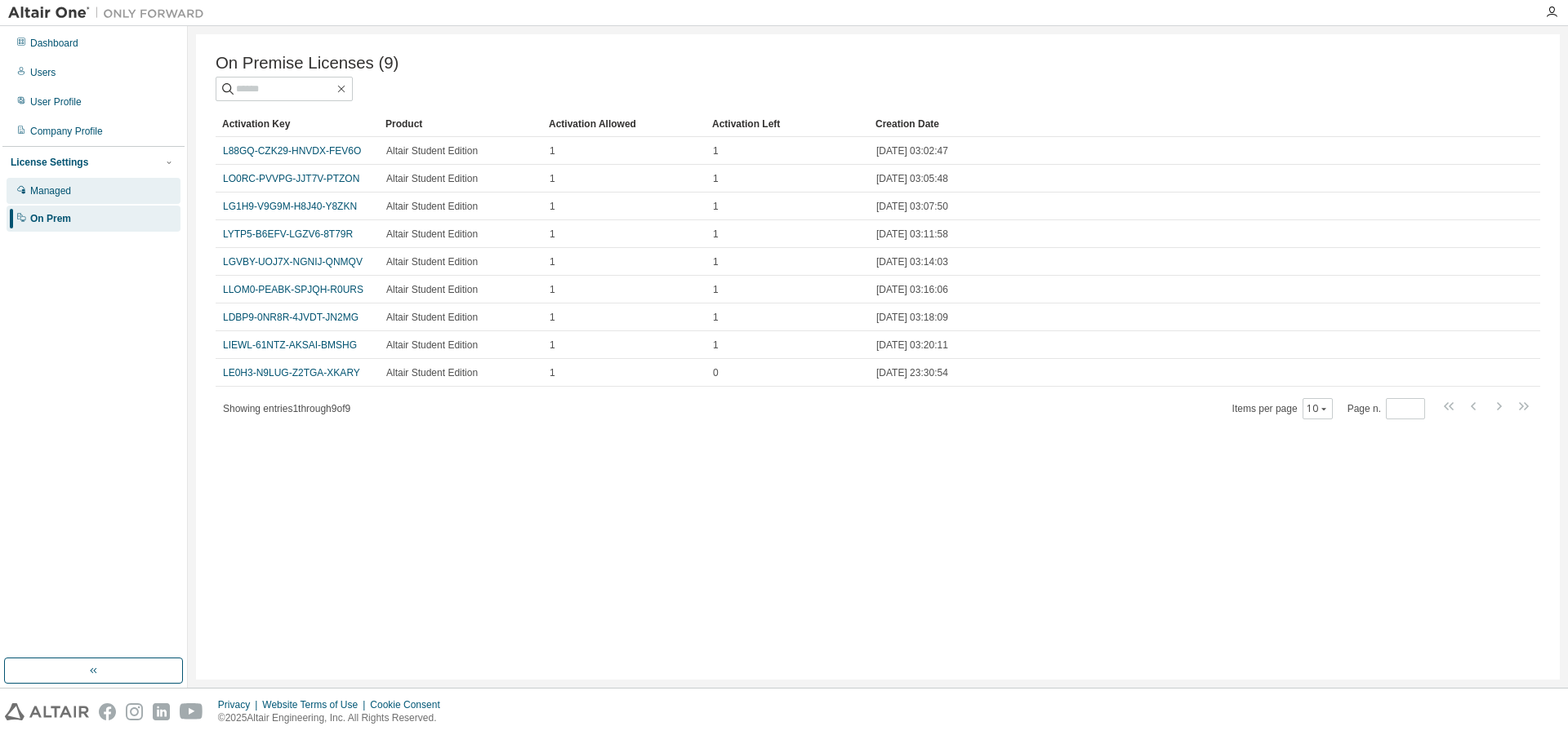
click at [96, 191] on div "Managed" at bounding box center [94, 191] width 174 height 26
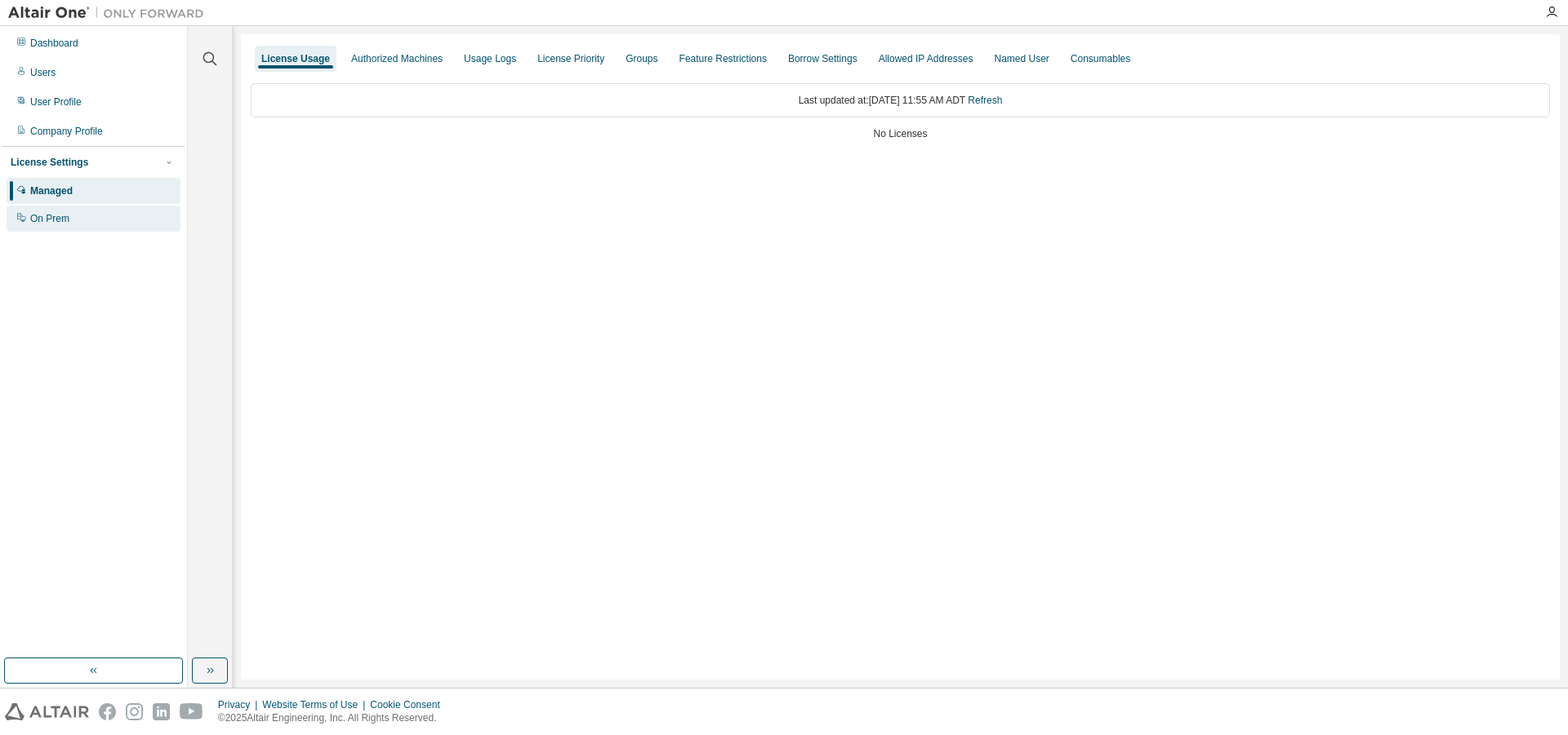
click at [89, 218] on div "On Prem" at bounding box center [94, 219] width 174 height 26
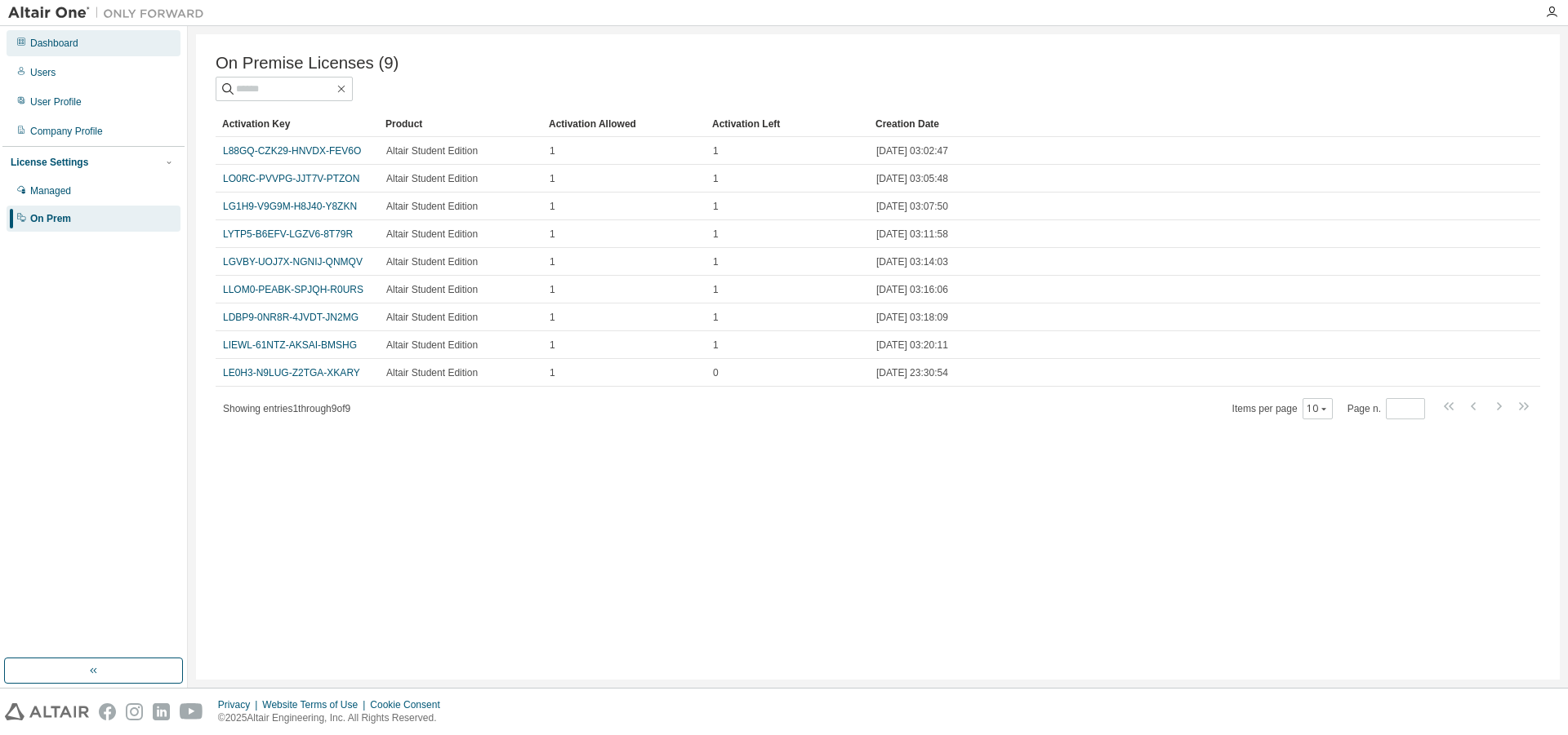
click at [82, 46] on div "Dashboard" at bounding box center [94, 44] width 174 height 26
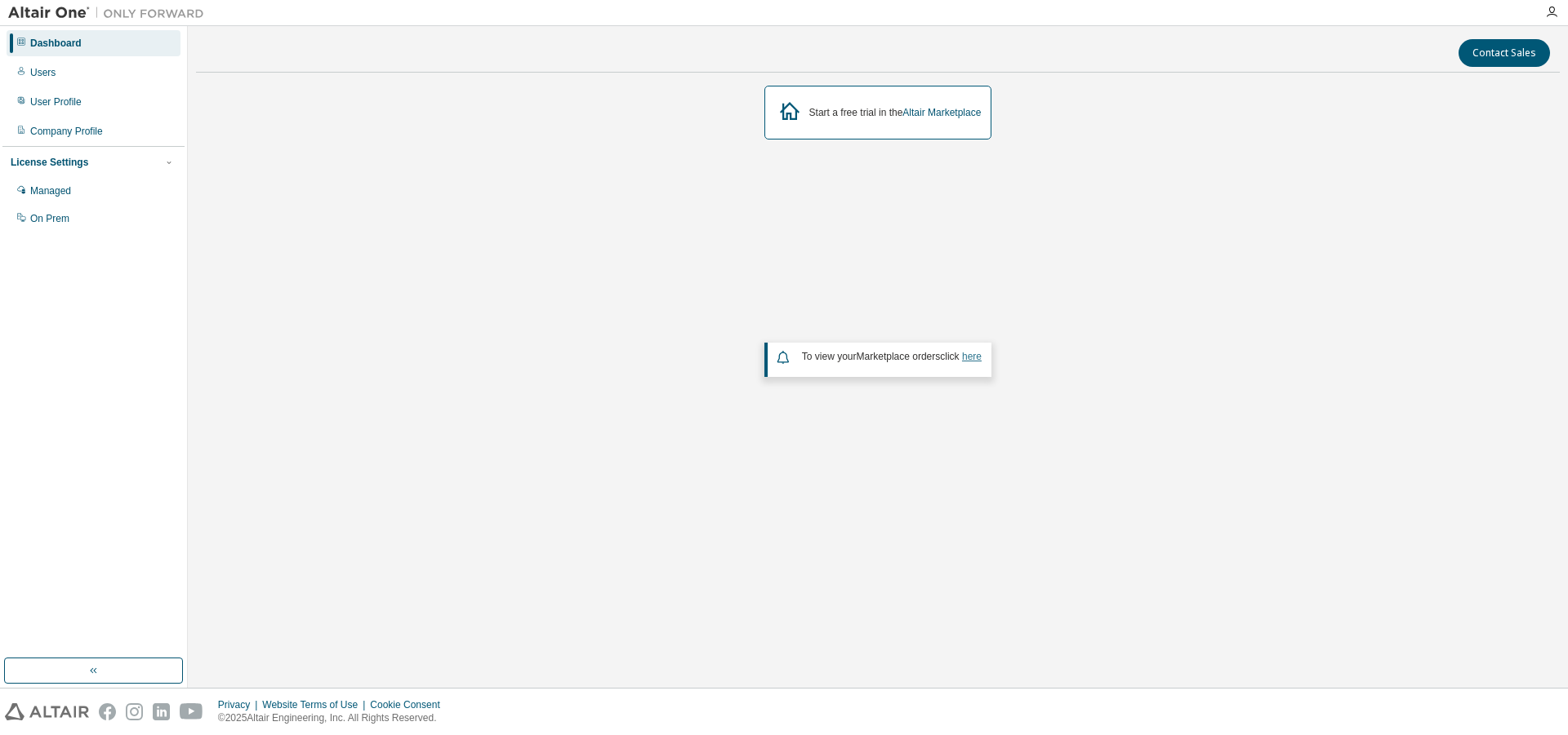
click at [981, 357] on link "here" at bounding box center [971, 357] width 20 height 11
click at [67, 138] on div "Company Profile" at bounding box center [94, 131] width 174 height 26
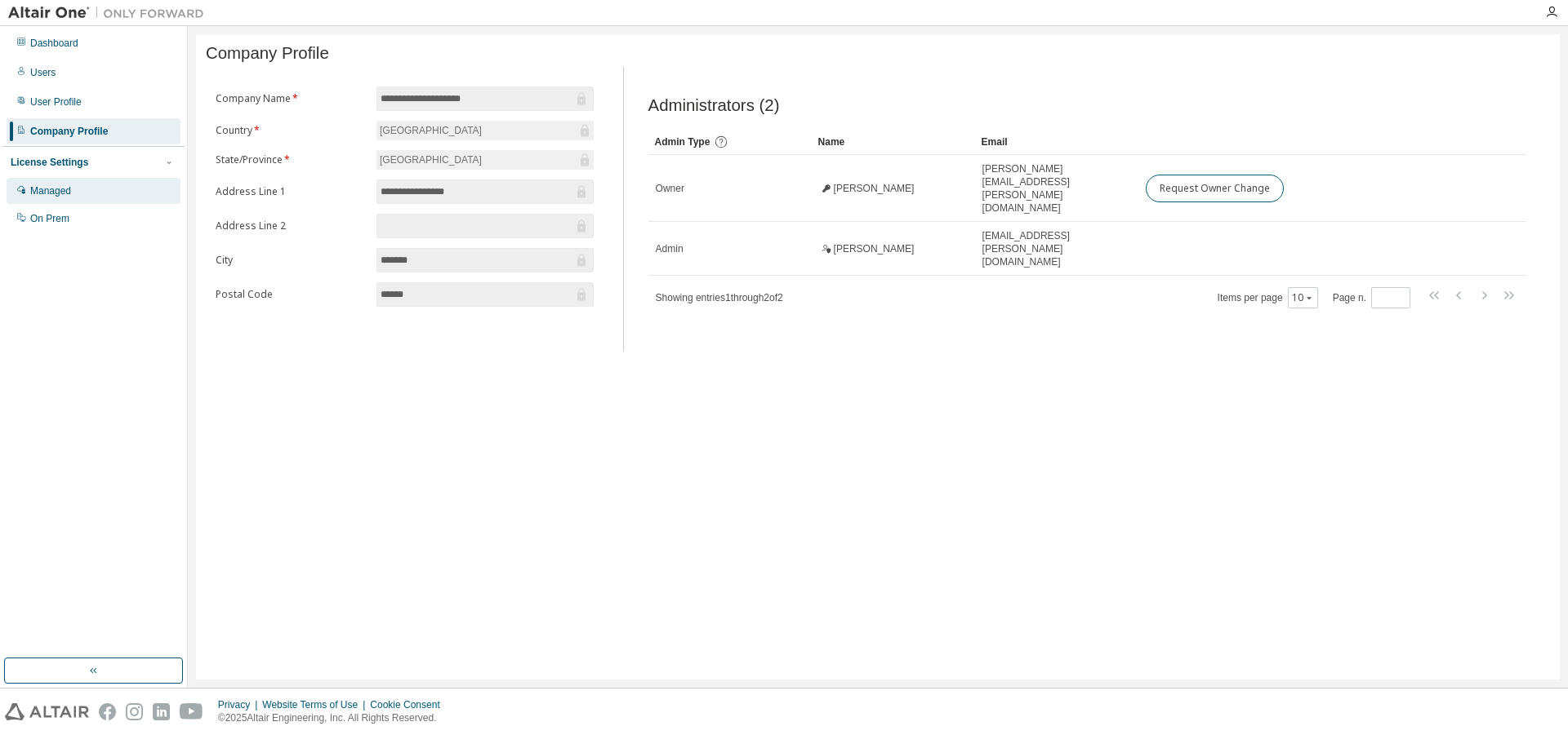
click at [106, 183] on div "Managed" at bounding box center [94, 191] width 174 height 26
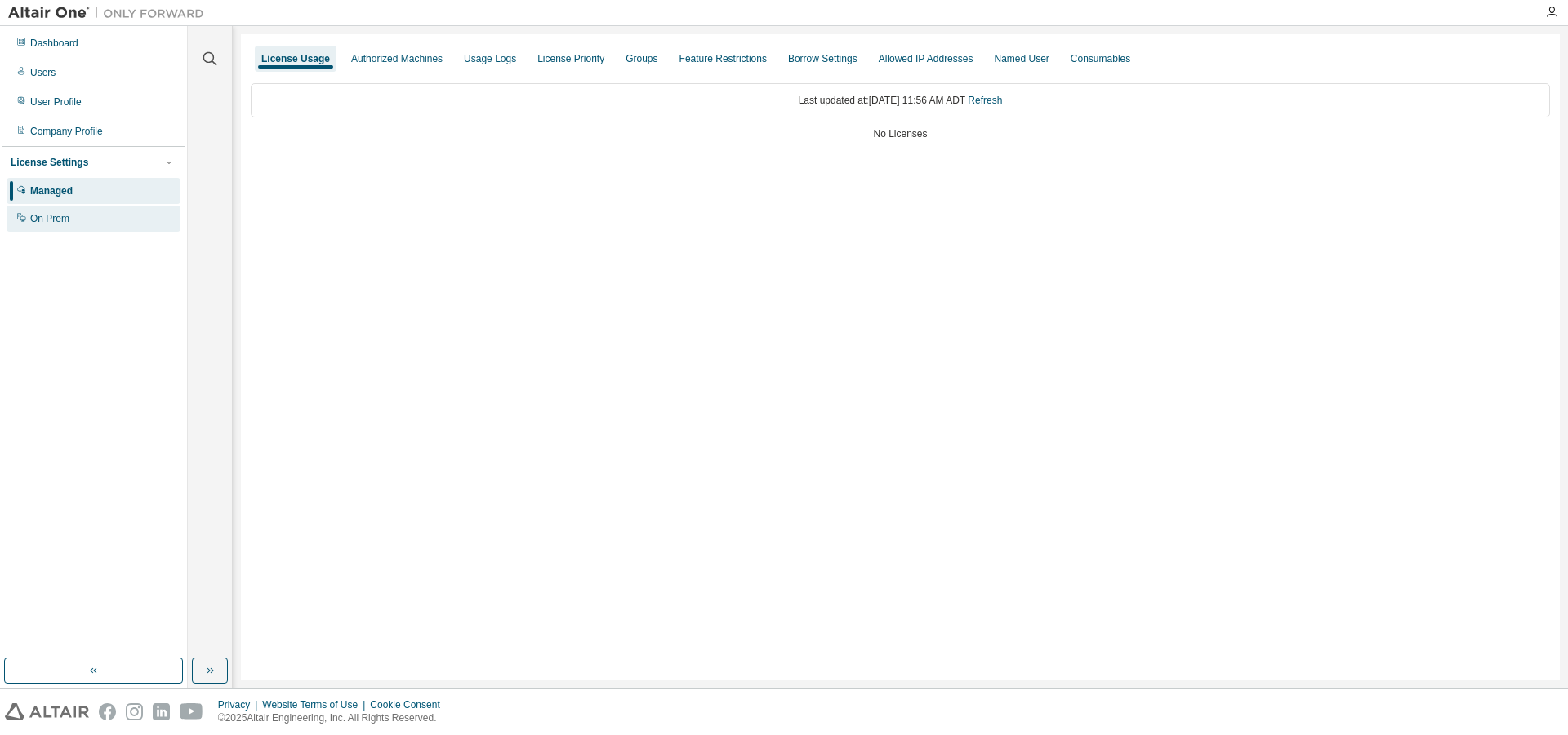
click at [110, 214] on div "On Prem" at bounding box center [94, 219] width 174 height 26
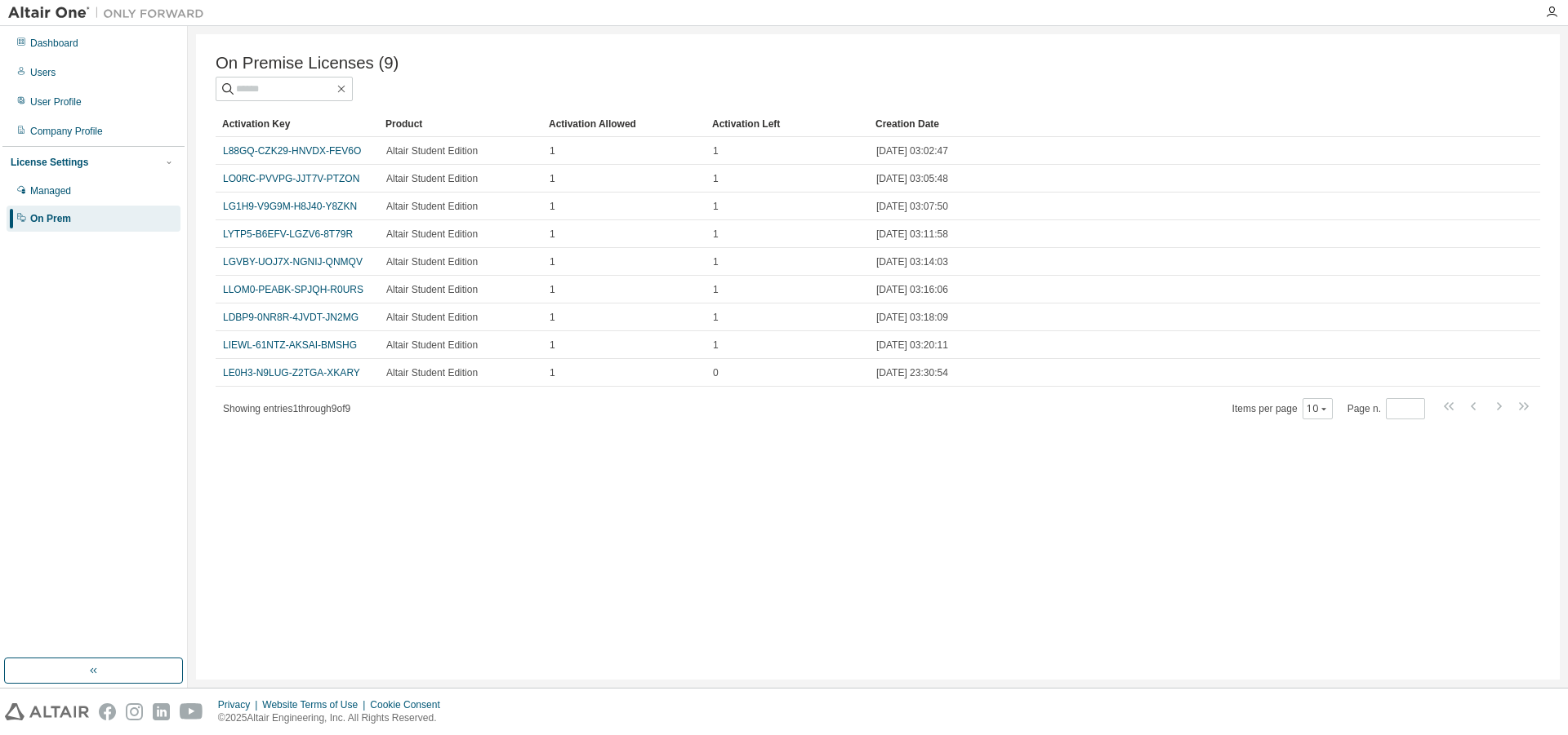
click at [354, 425] on div "On Premise Licenses (9) Clear Load Save Save As Field Operator Value Select fil…" at bounding box center [877, 357] width 1364 height 646
click at [44, 74] on div "Users" at bounding box center [43, 73] width 26 height 13
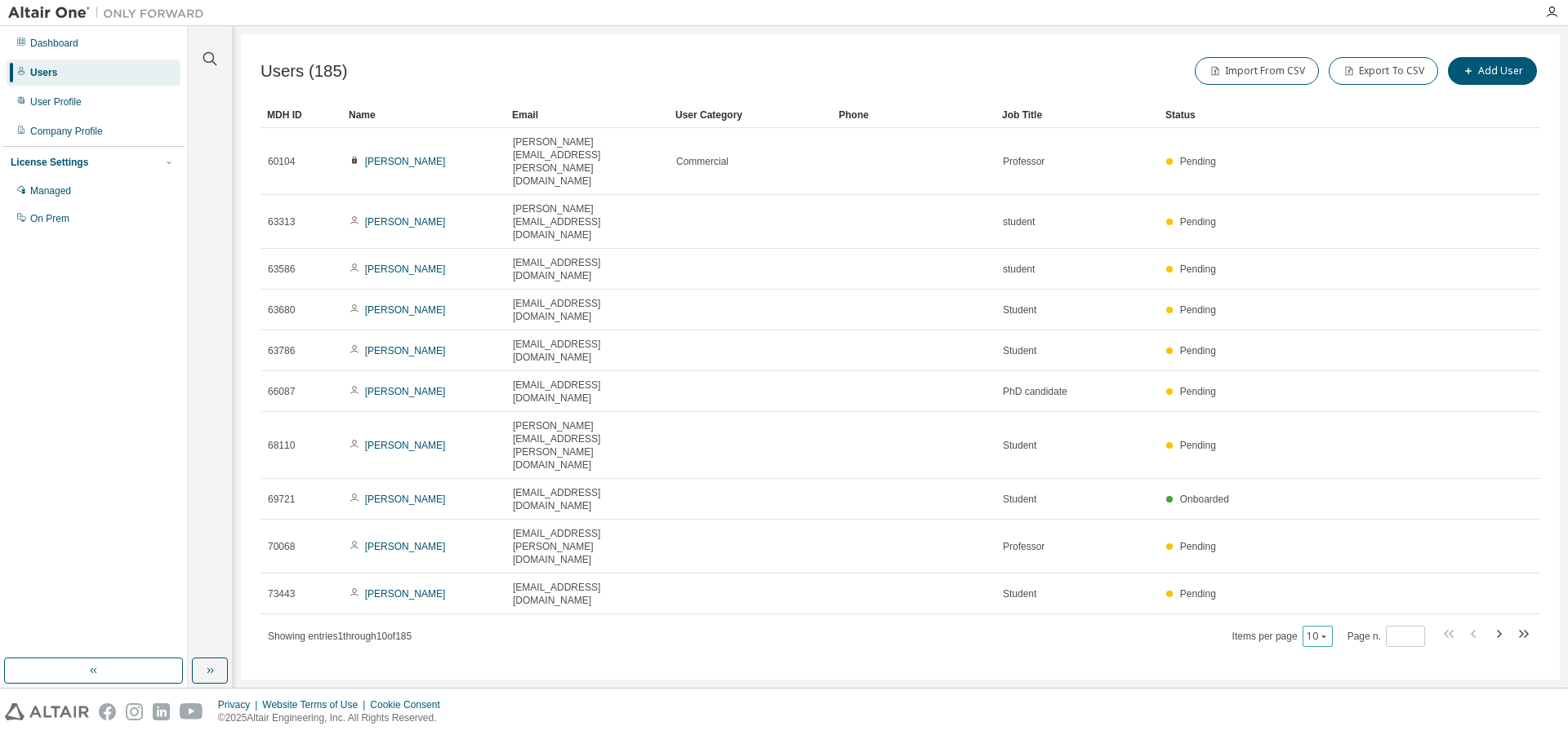
click at [1325, 632] on icon "button" at bounding box center [1324, 637] width 9 height 9
click at [1334, 521] on div "100" at bounding box center [1366, 527] width 131 height 20
click at [712, 116] on div "User Category" at bounding box center [750, 115] width 150 height 26
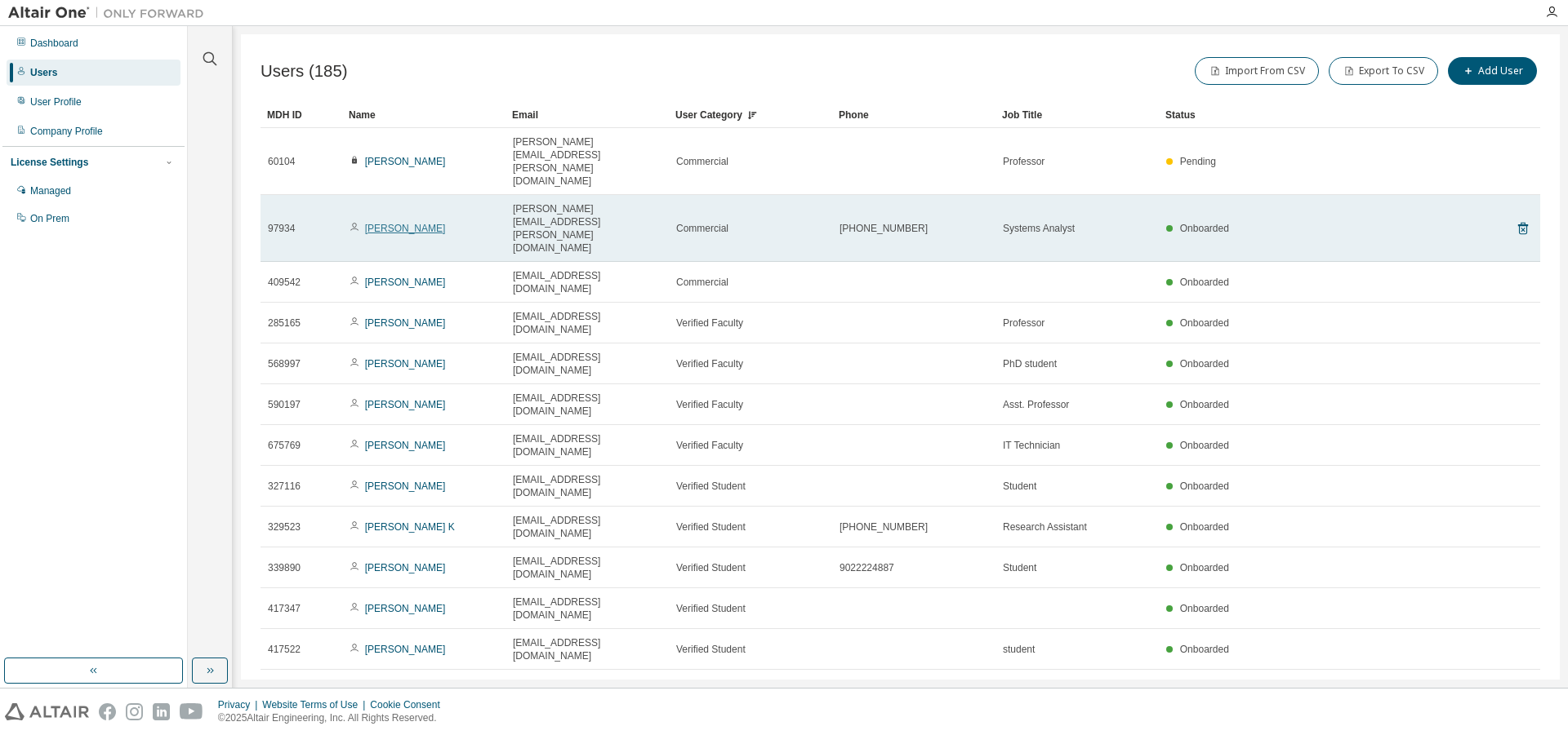
click at [415, 223] on link "[PERSON_NAME]" at bounding box center [405, 229] width 80 height 11
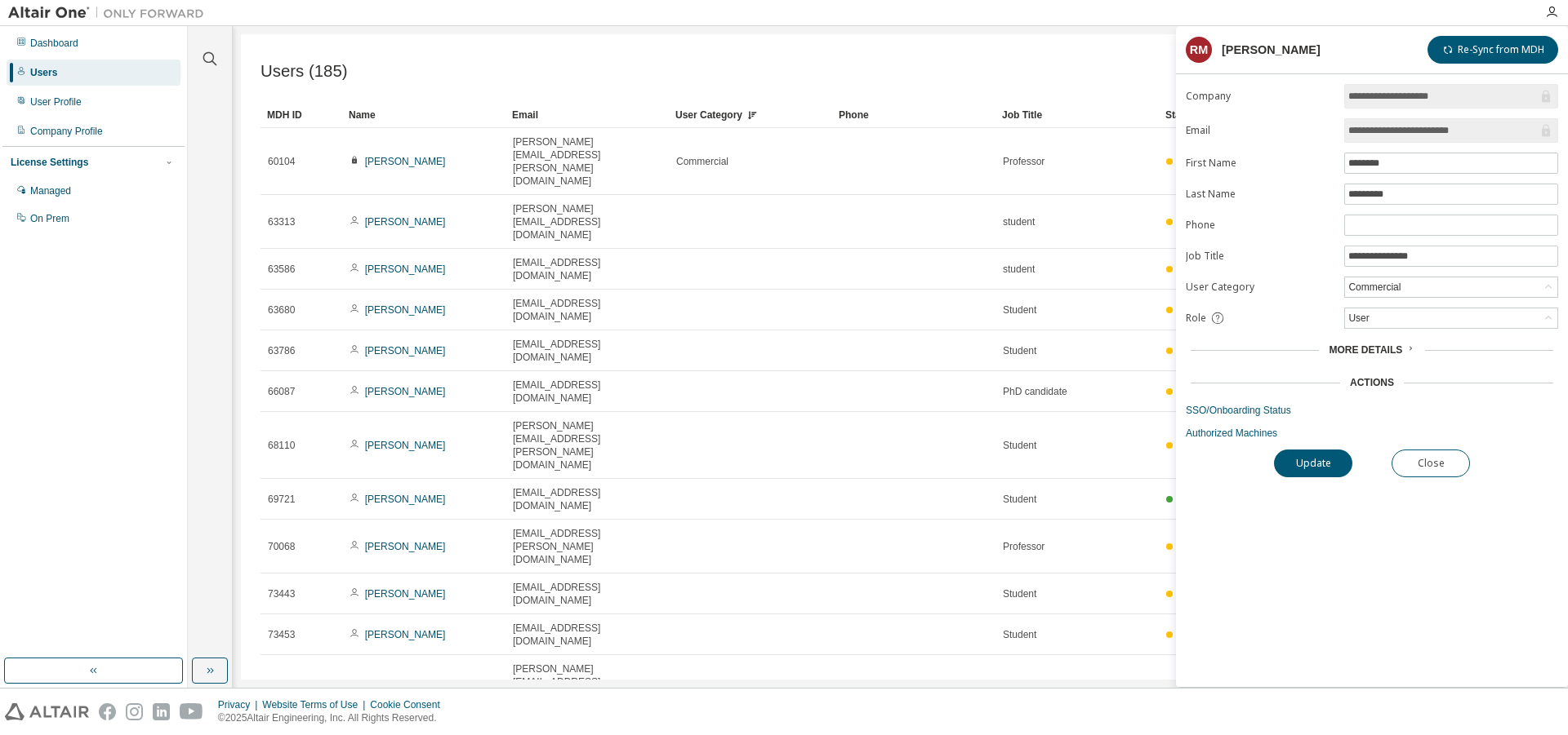
click at [372, 116] on div "Name" at bounding box center [423, 115] width 150 height 26
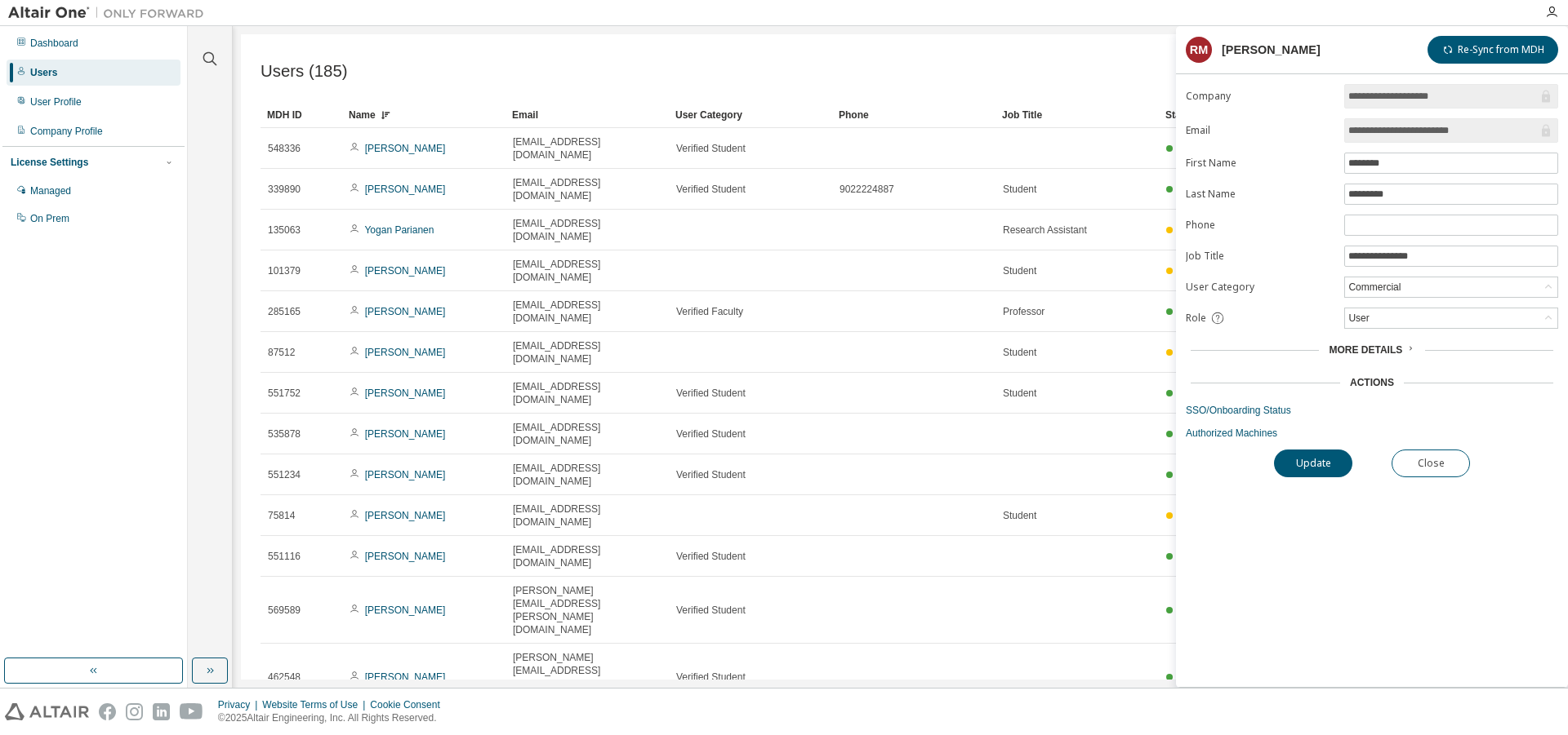
click at [379, 110] on div "Name" at bounding box center [423, 115] width 150 height 26
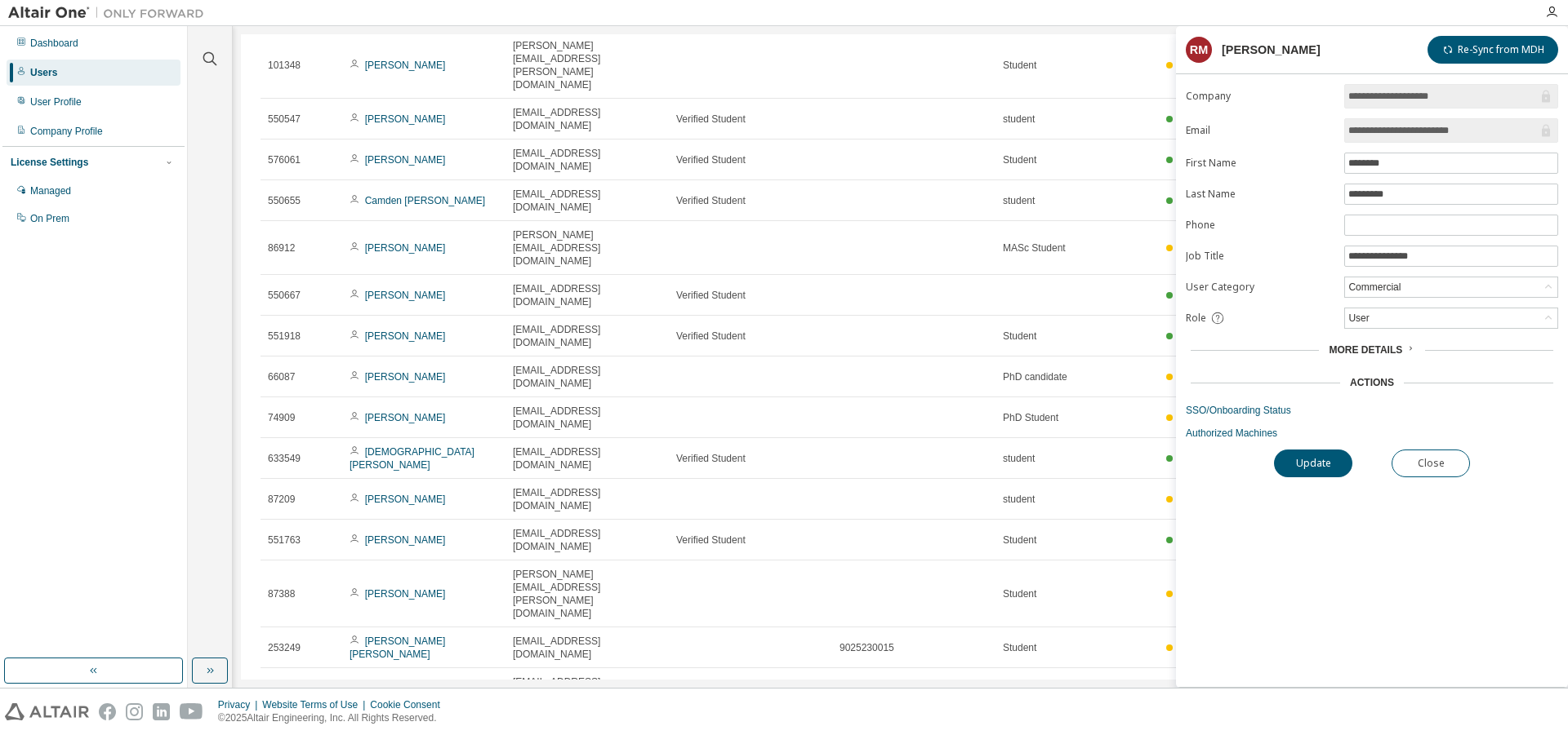
scroll to position [2300, 0]
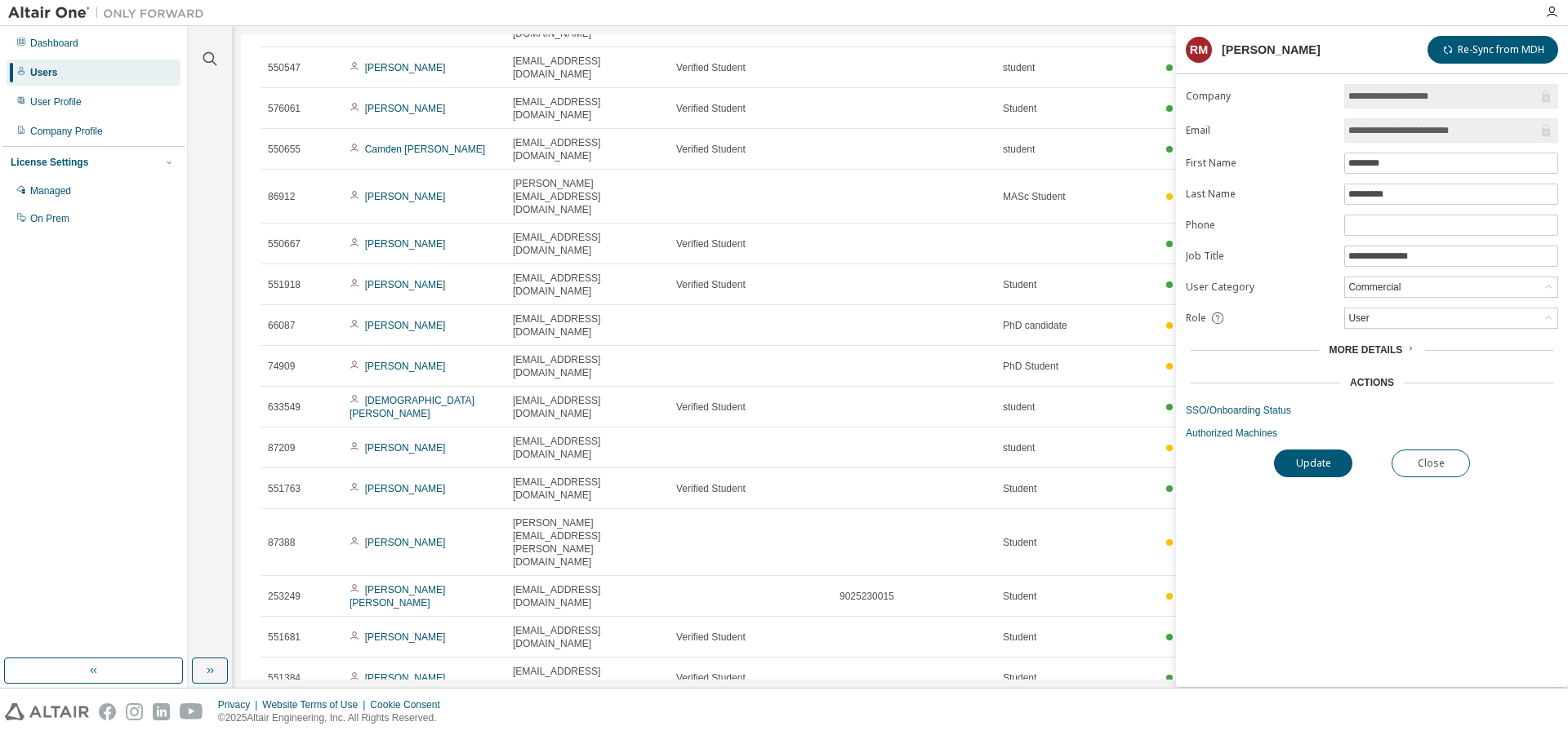
click at [969, 656] on div "Users (185) Import From CSV Export To CSV Add User Clear Load Save Save As Fiel…" at bounding box center [901, 357] width 1319 height 646
click at [1436, 465] on button "Close" at bounding box center [1430, 463] width 79 height 27
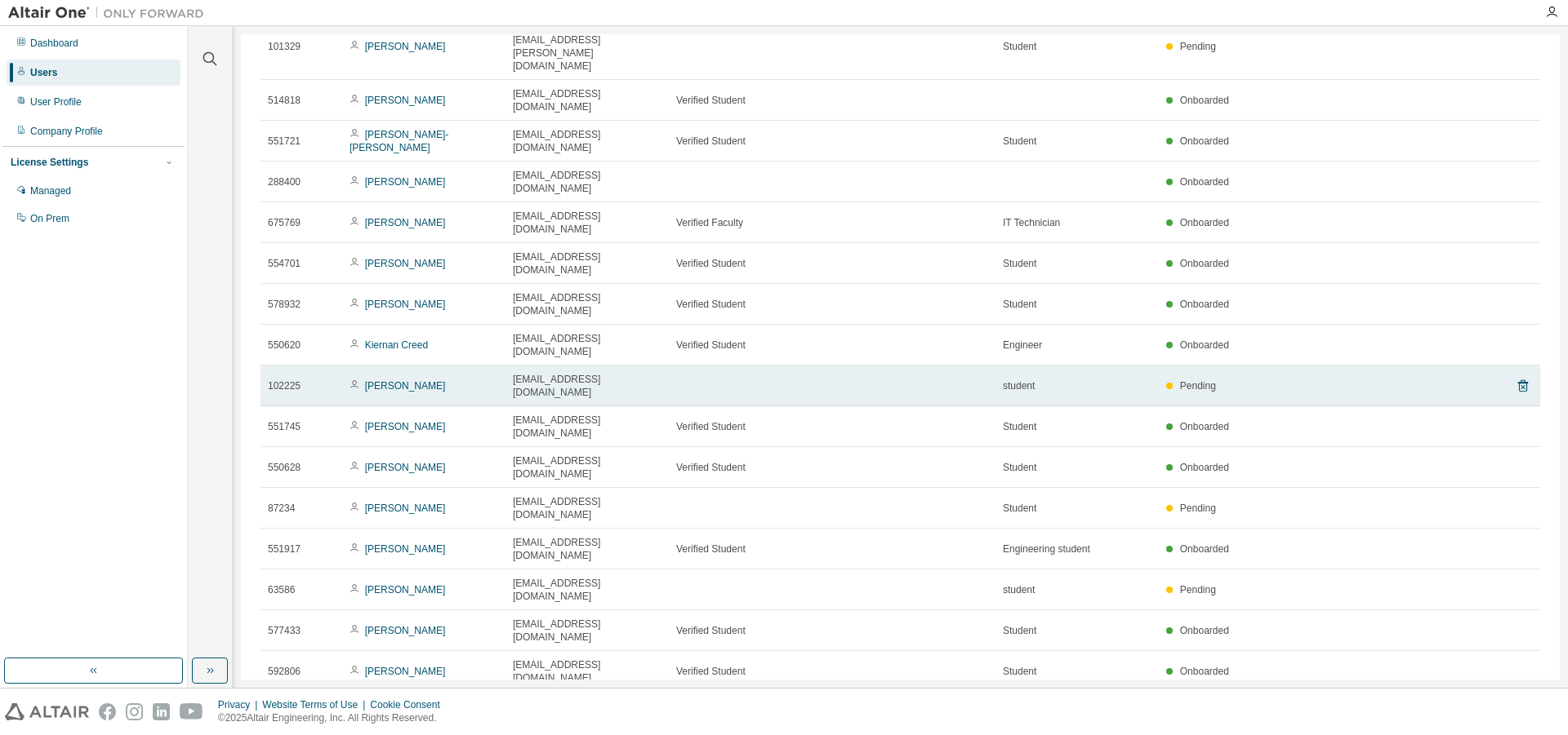
scroll to position [250, 0]
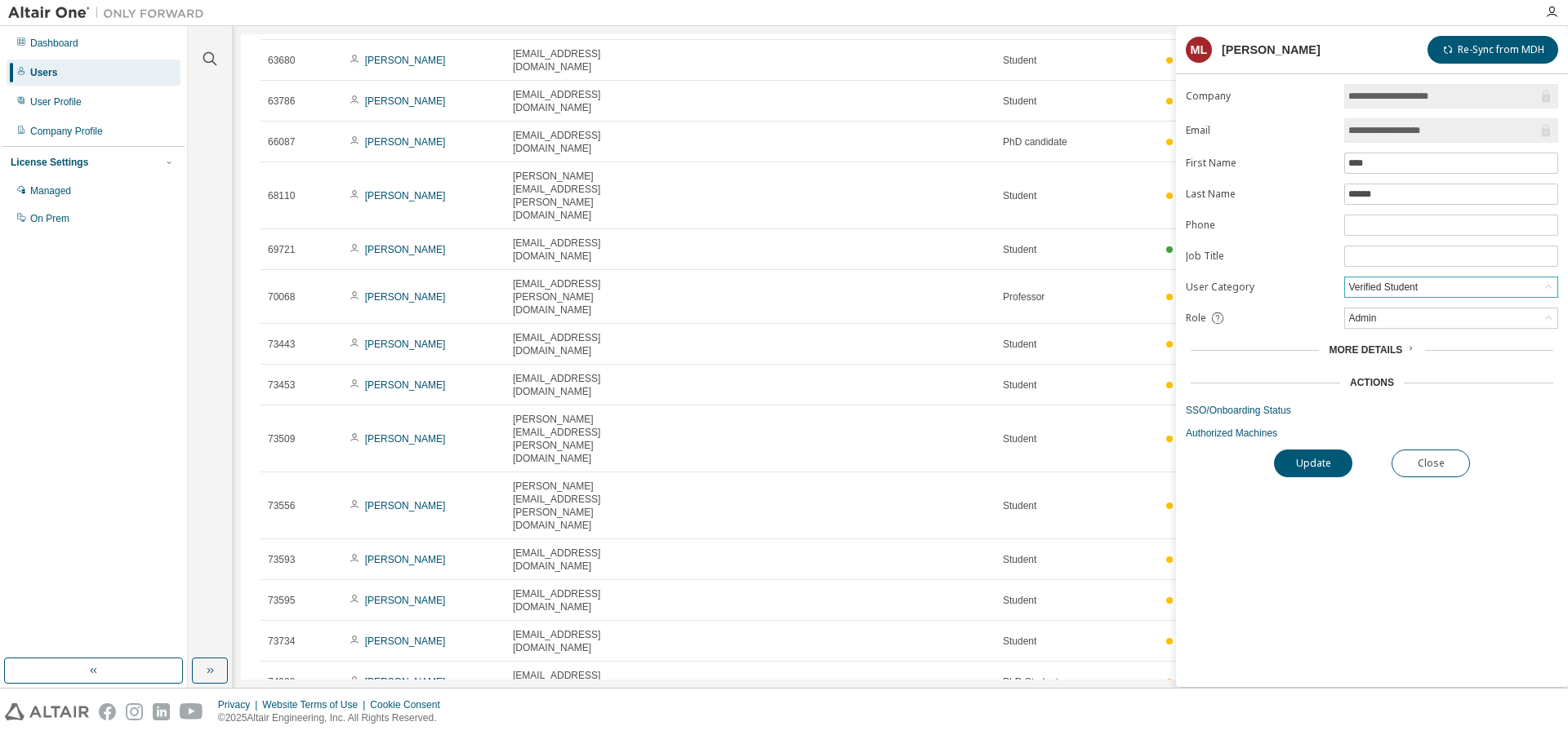
click at [1550, 288] on icon at bounding box center [1547, 287] width 16 height 16
click at [1383, 512] on div "**********" at bounding box center [1372, 386] width 392 height 604
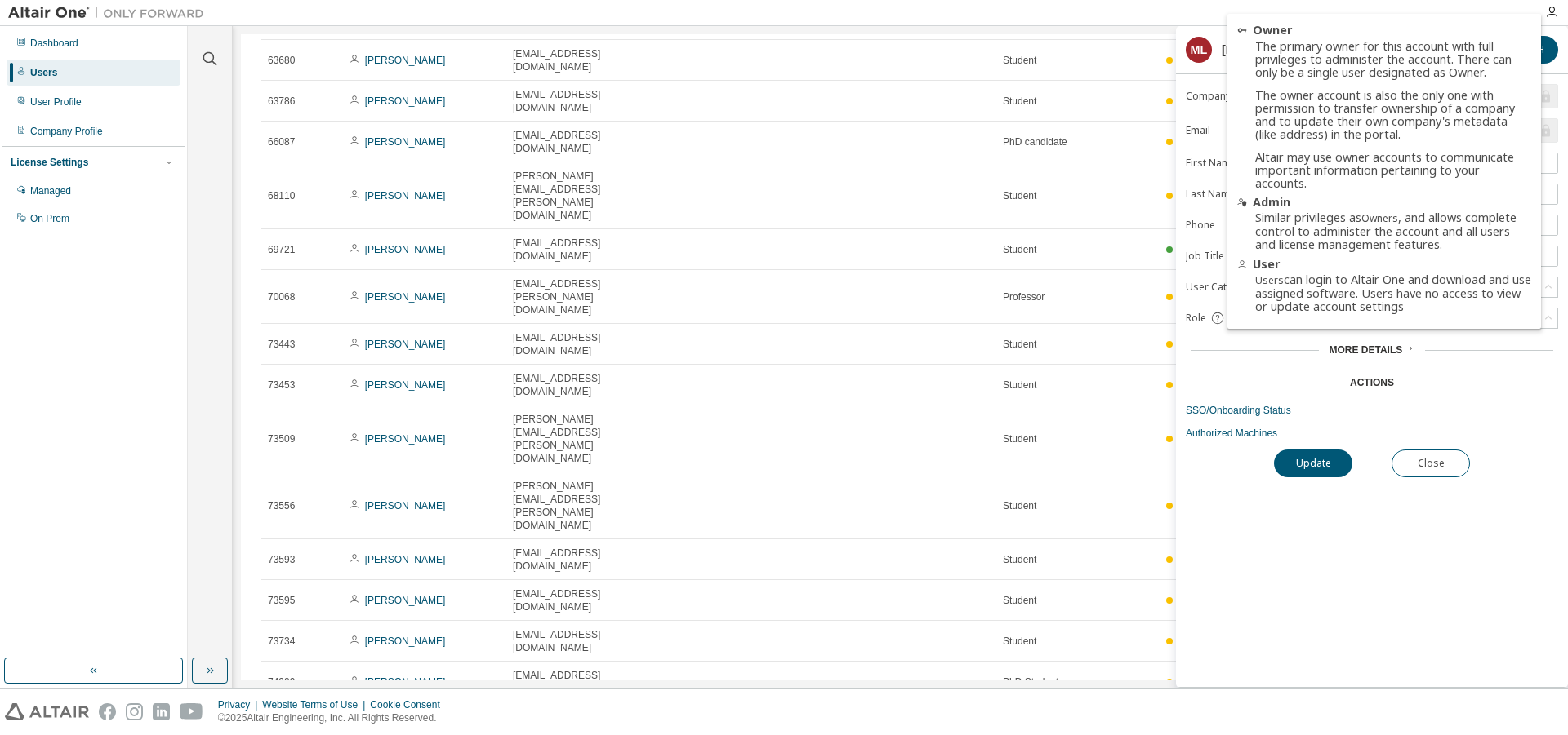
click at [1217, 319] on icon at bounding box center [1218, 319] width 15 height 15
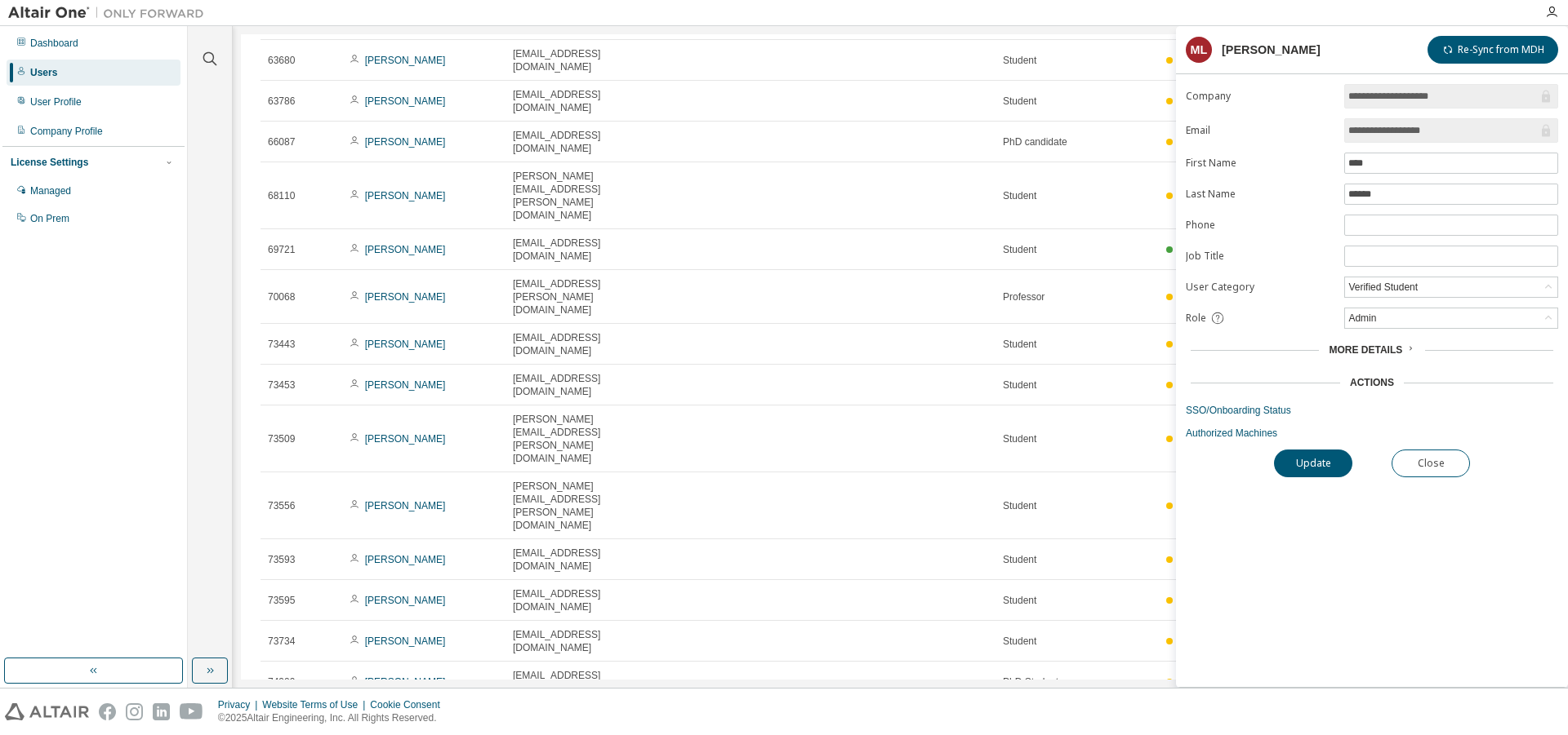
click at [1250, 348] on div "More Details" at bounding box center [1371, 350] width 362 height 13
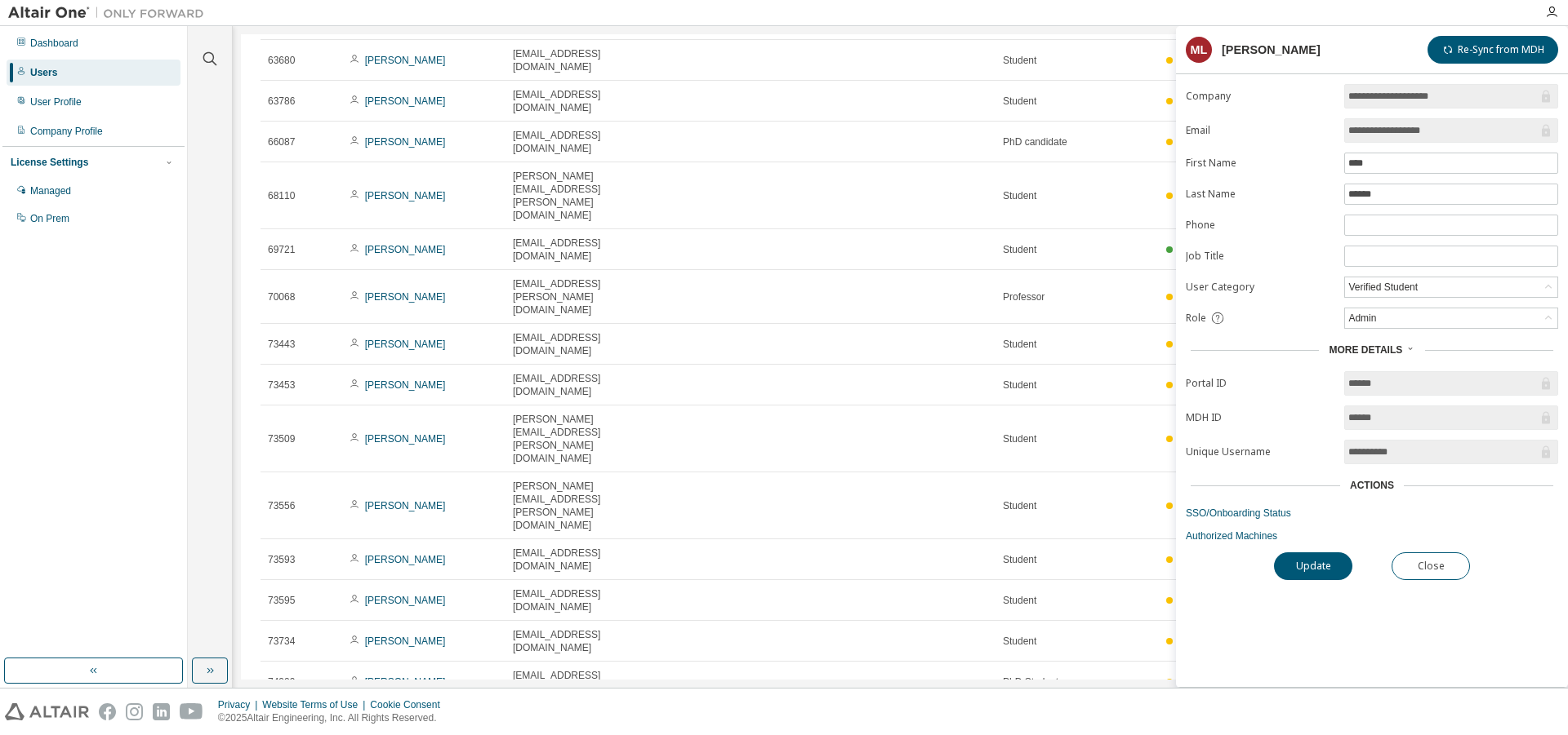
scroll to position [1, 0]
click at [1426, 564] on button "Close" at bounding box center [1430, 566] width 79 height 27
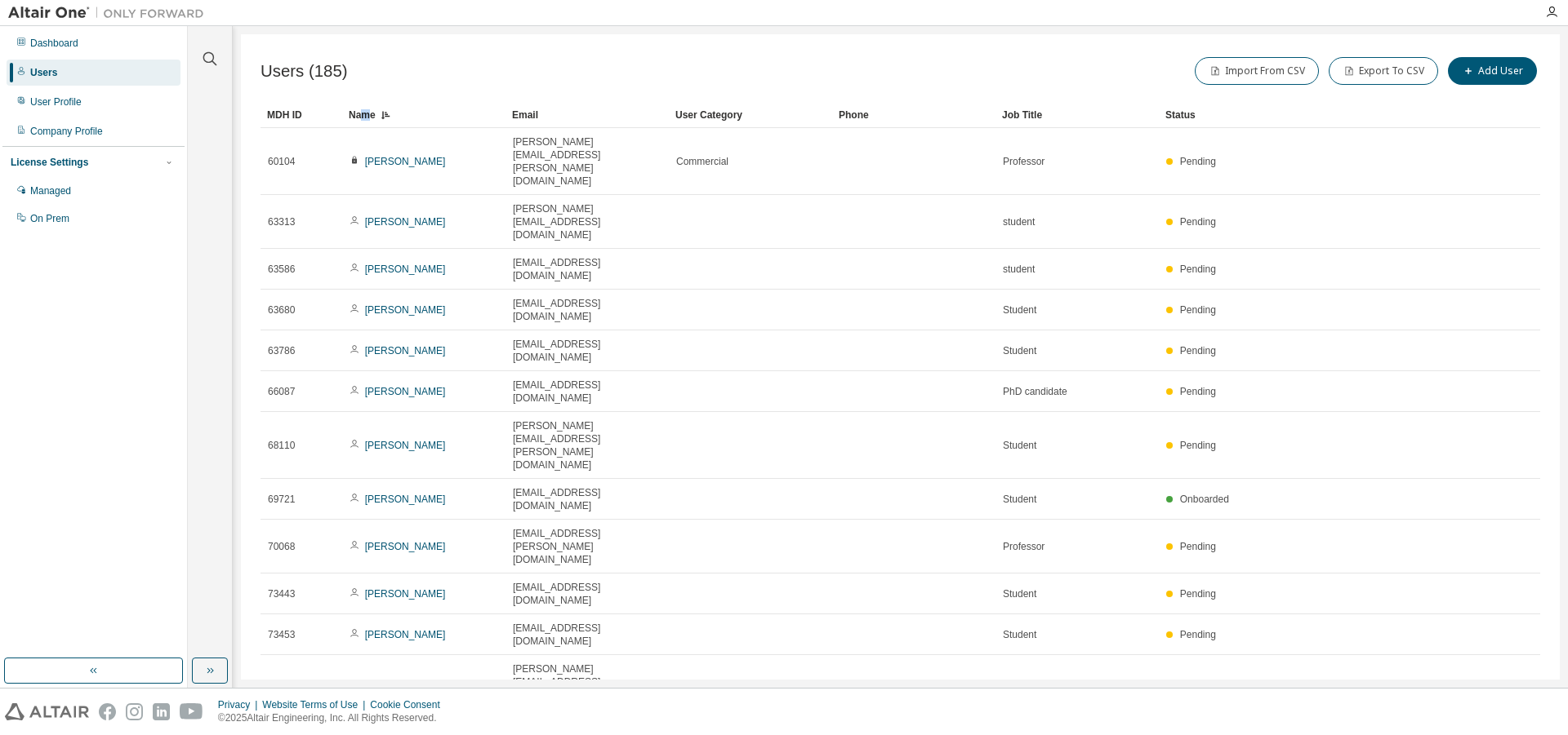
click at [368, 115] on div "Name" at bounding box center [423, 115] width 150 height 26
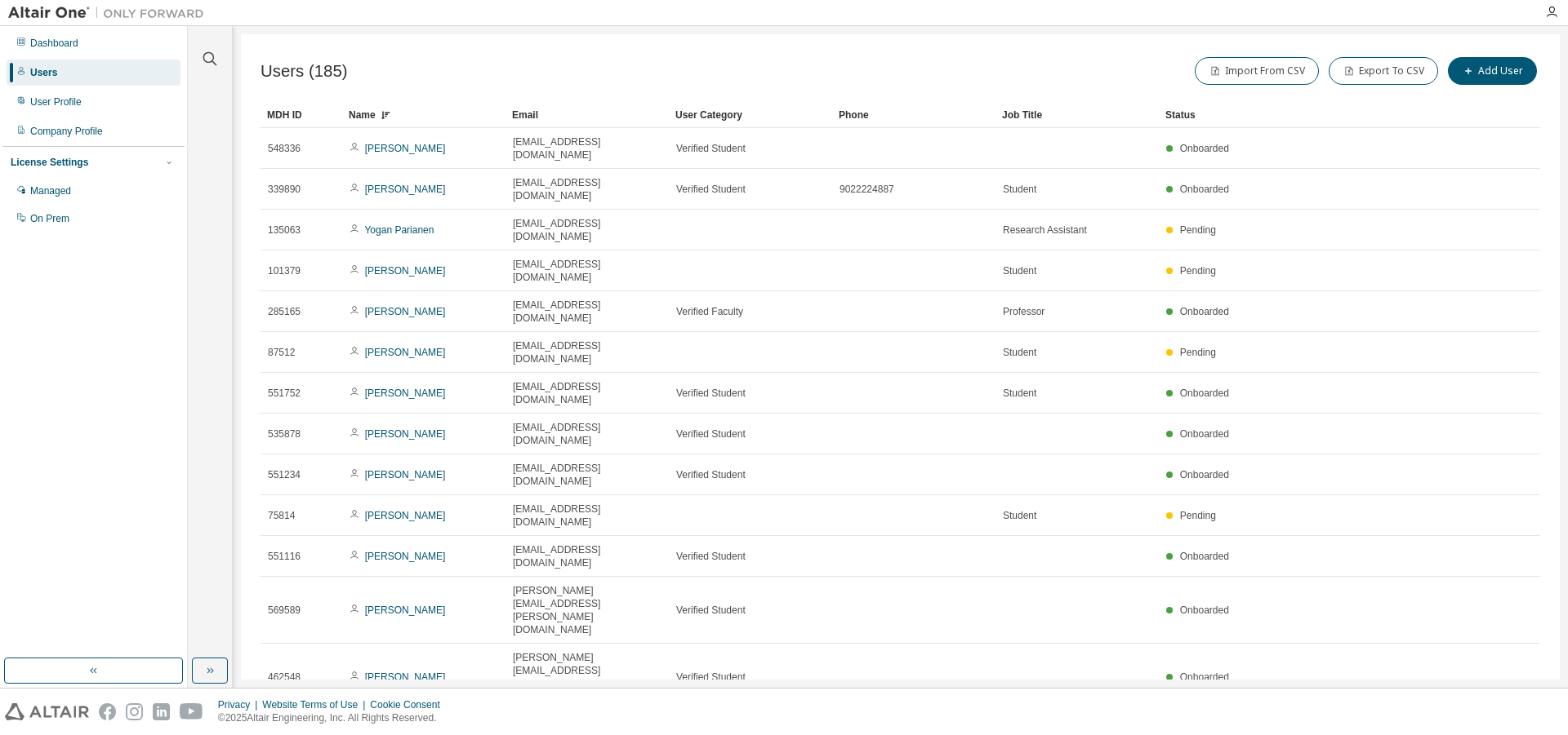
click at [368, 115] on div "Name" at bounding box center [423, 115] width 150 height 26
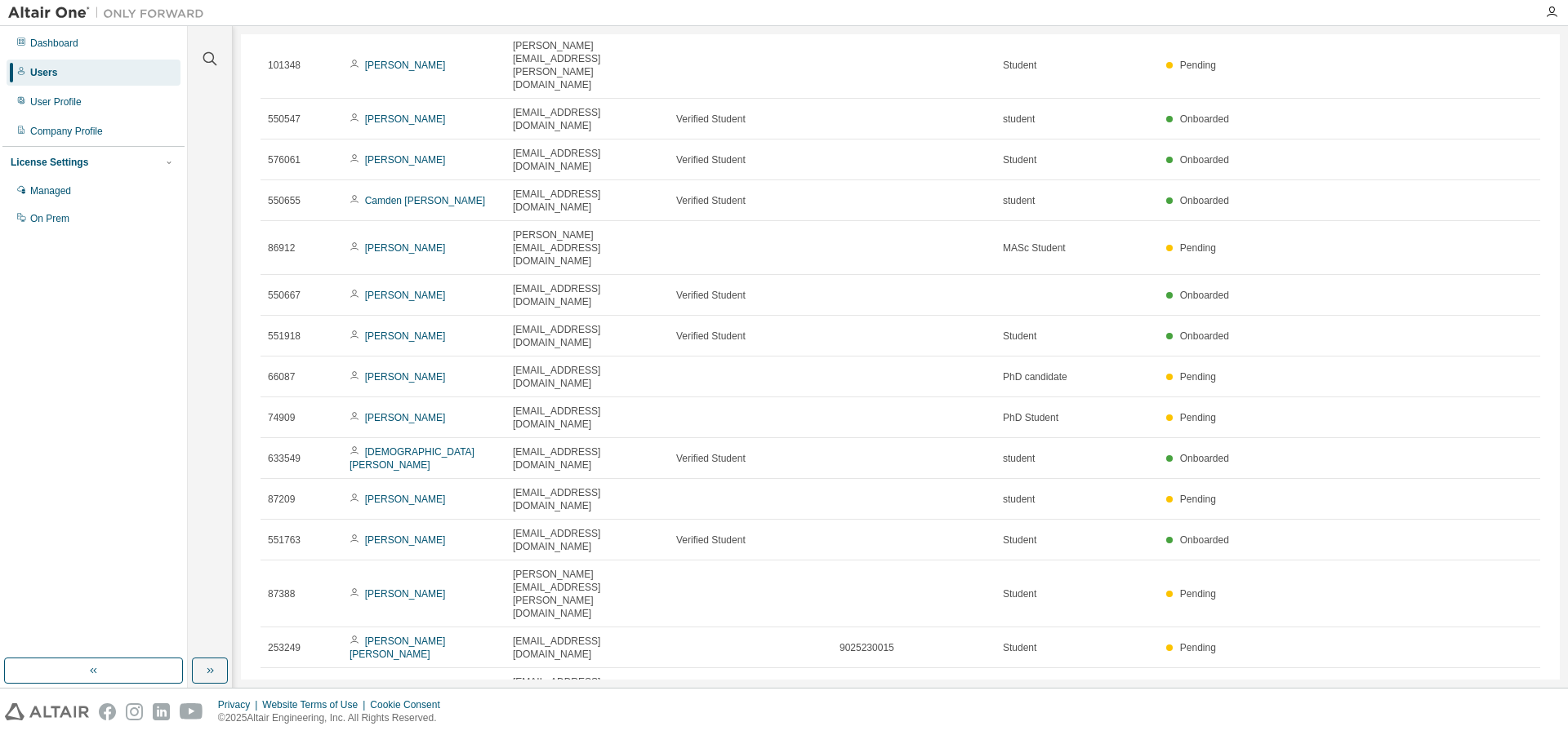
scroll to position [2300, 0]
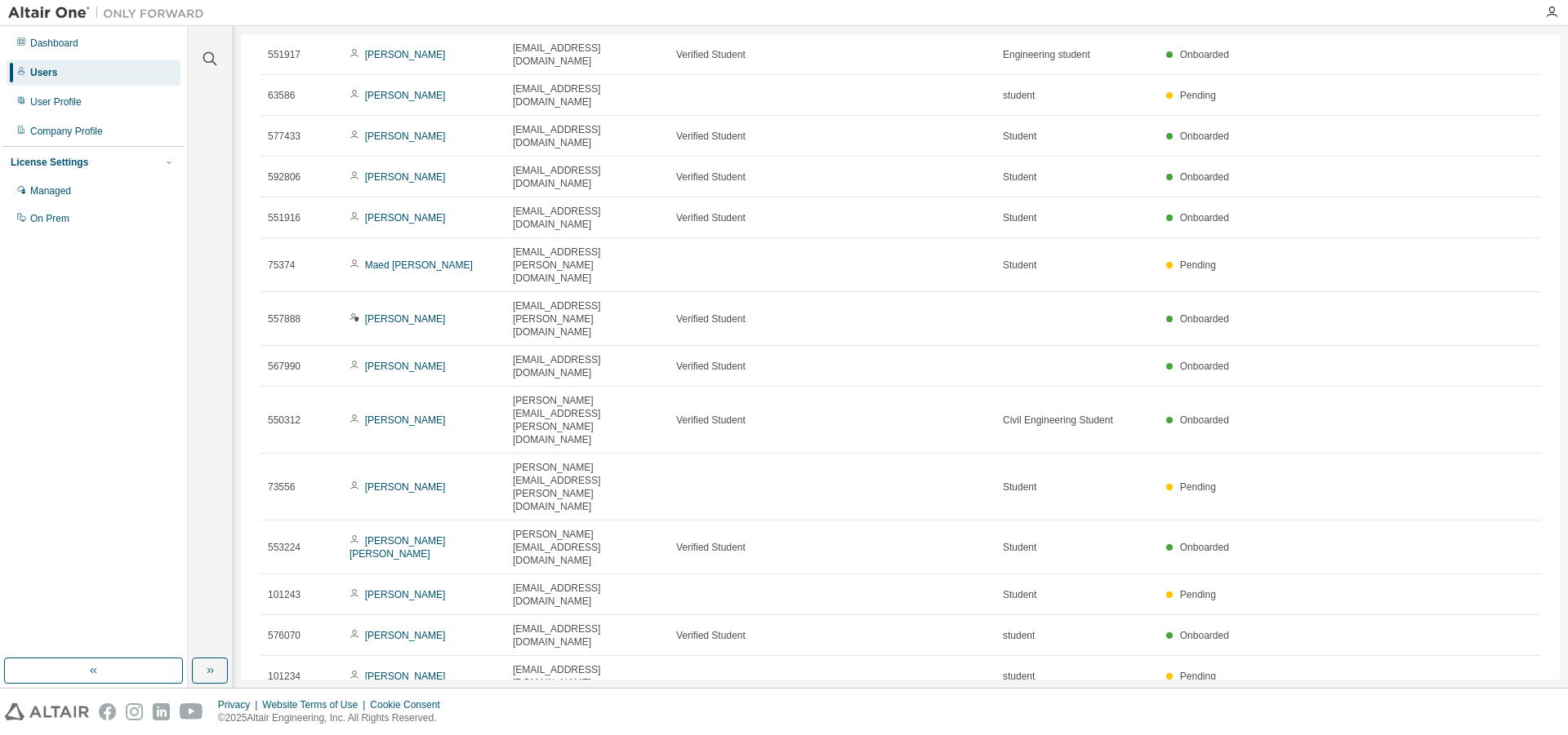
scroll to position [301, 0]
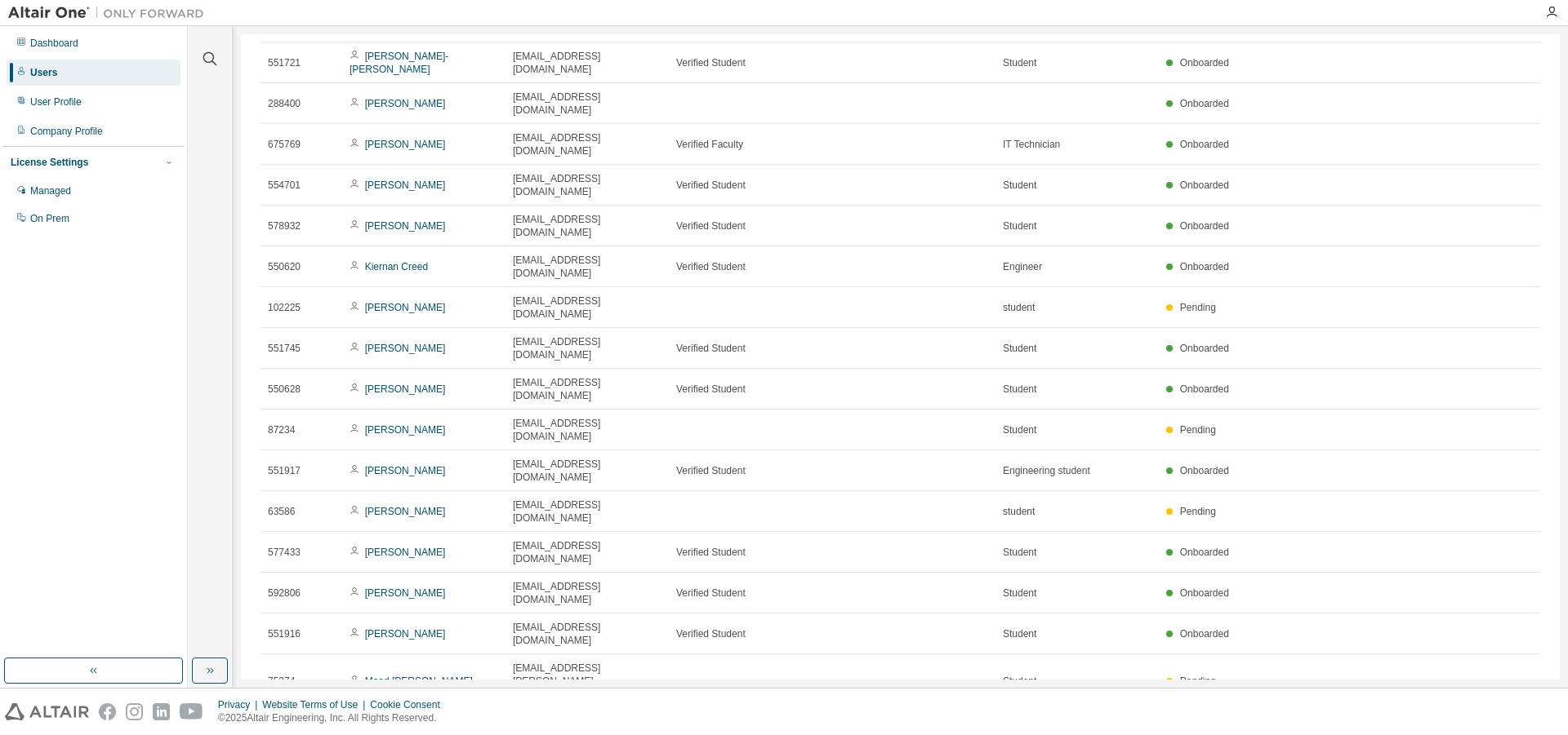
click at [394, 729] on link "[PERSON_NAME]" at bounding box center [405, 735] width 80 height 11
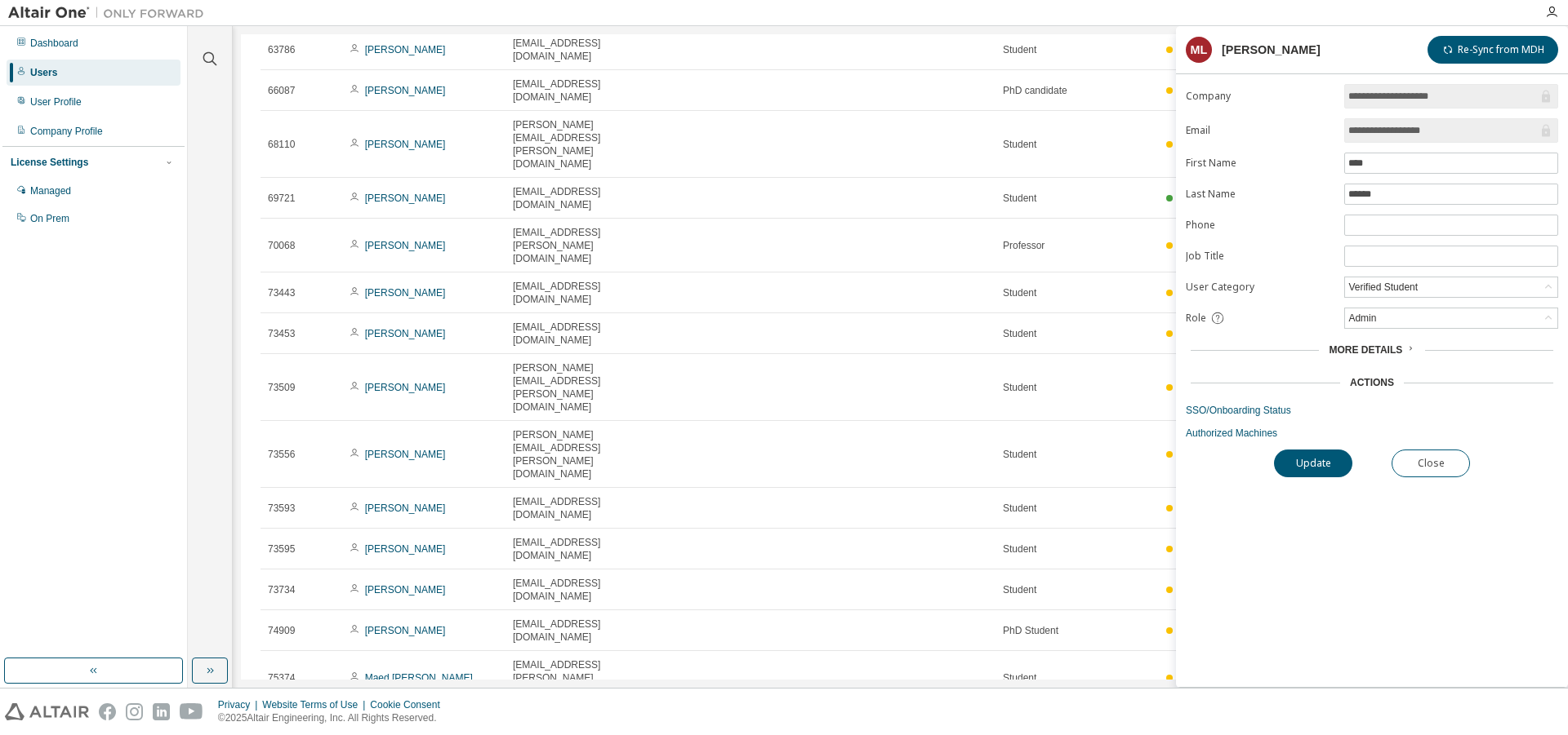
type input "*"
click at [1545, 288] on icon at bounding box center [1547, 287] width 16 height 16
click at [1390, 350] on li "Commercial" at bounding box center [1450, 351] width 209 height 21
click at [1422, 472] on button "Close" at bounding box center [1430, 463] width 79 height 27
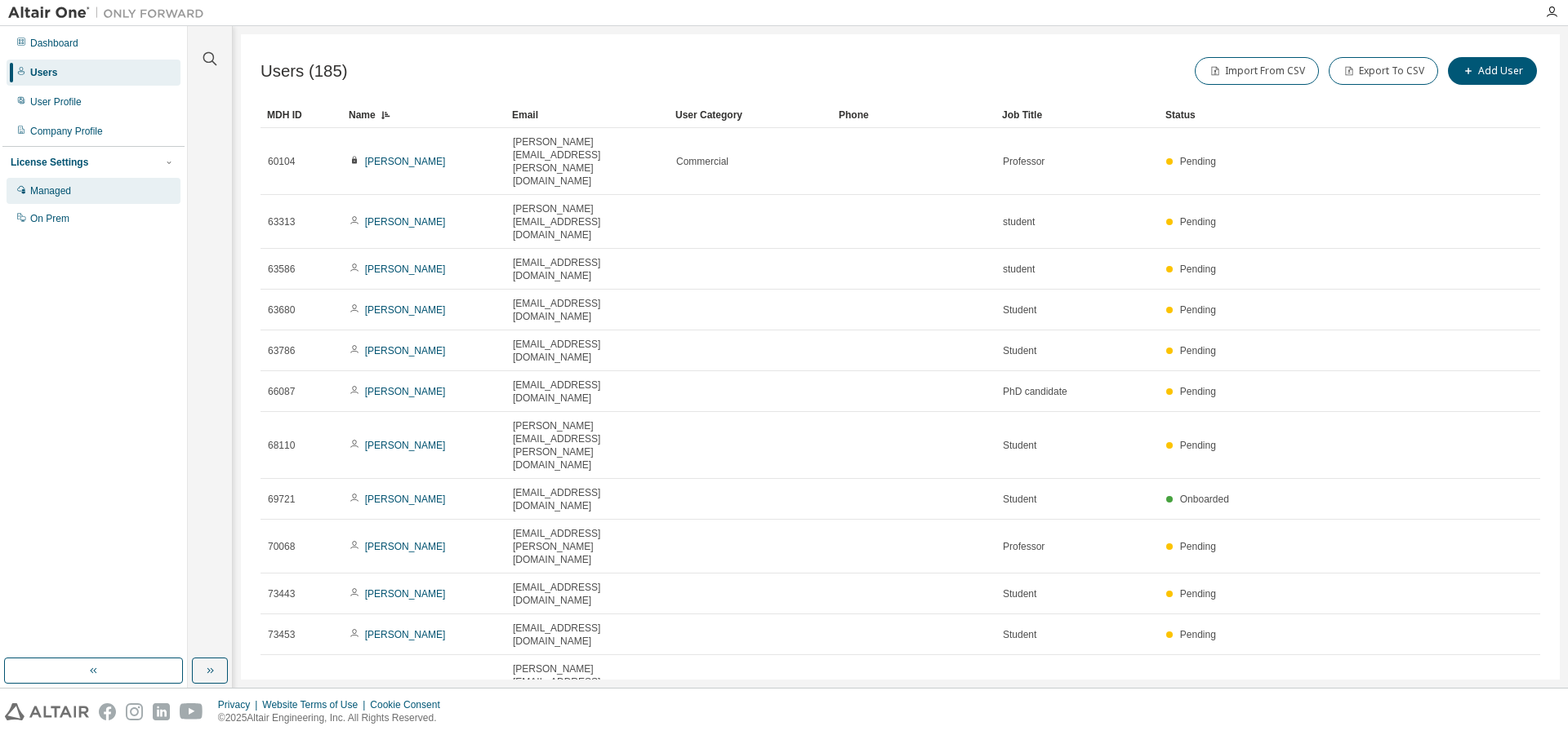
click at [62, 192] on div "Managed" at bounding box center [50, 191] width 41 height 13
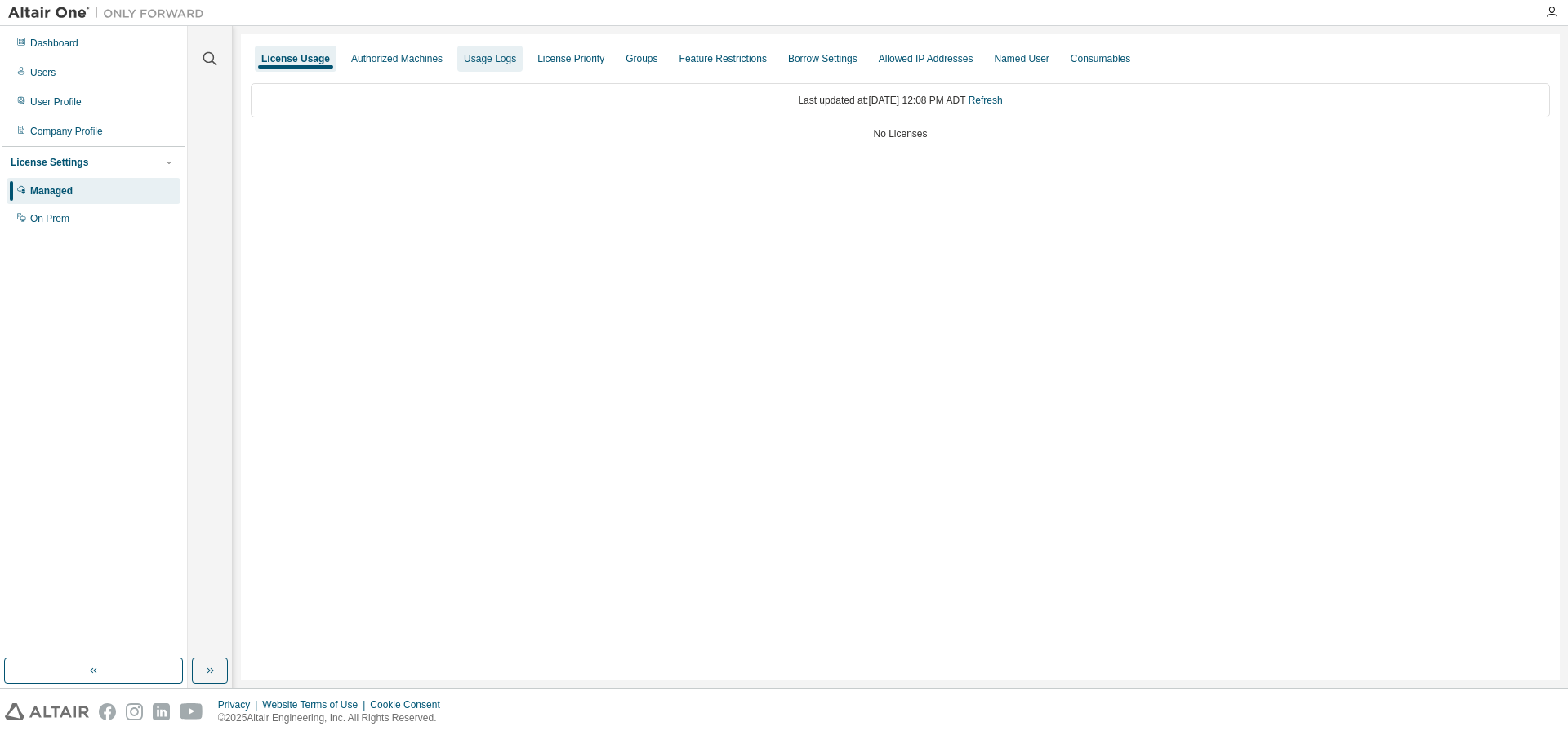
drag, startPoint x: 405, startPoint y: 69, endPoint x: 420, endPoint y: 67, distance: 15.1
click at [407, 66] on div "Authorized Machines" at bounding box center [396, 59] width 104 height 26
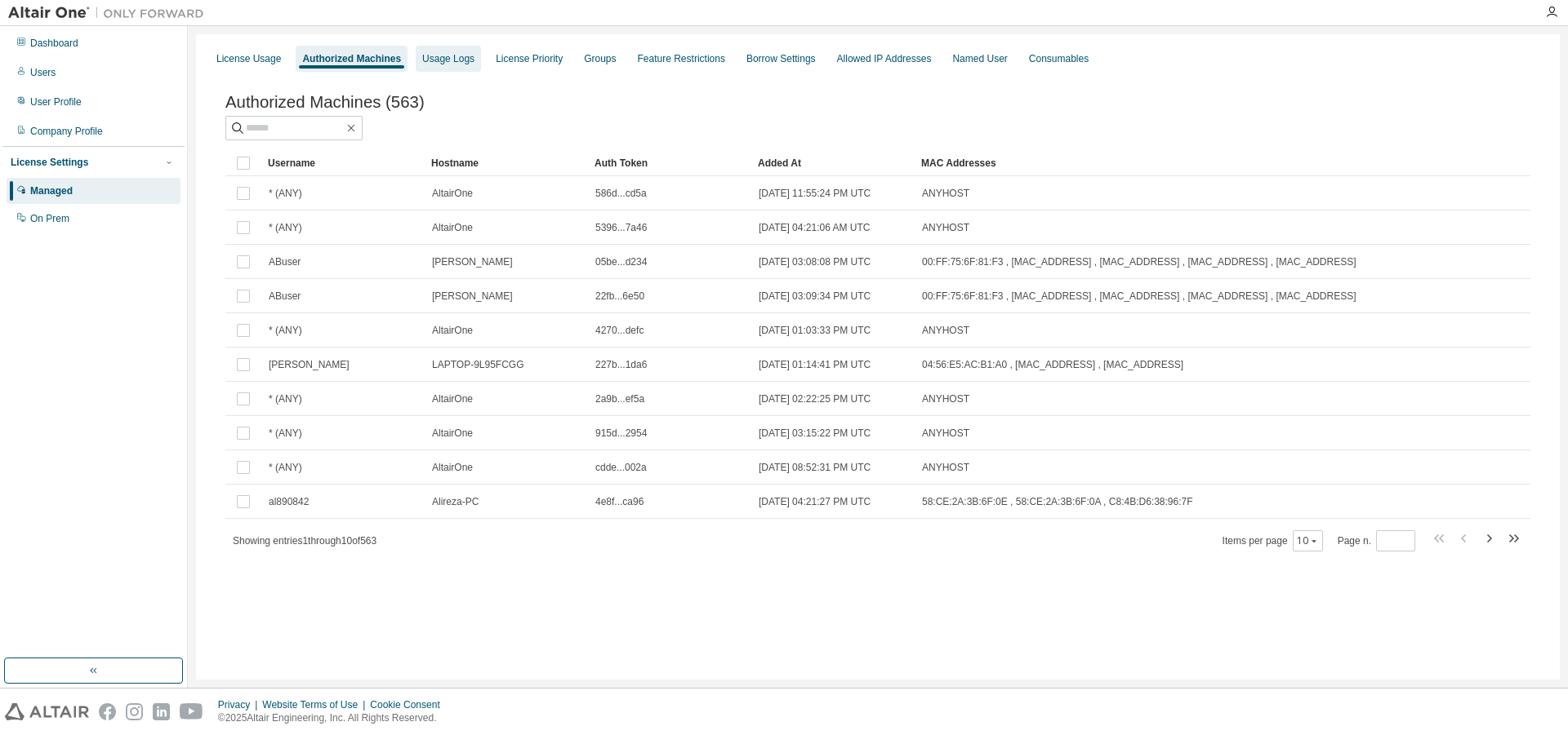
click at [455, 67] on div "Usage Logs" at bounding box center [448, 59] width 65 height 26
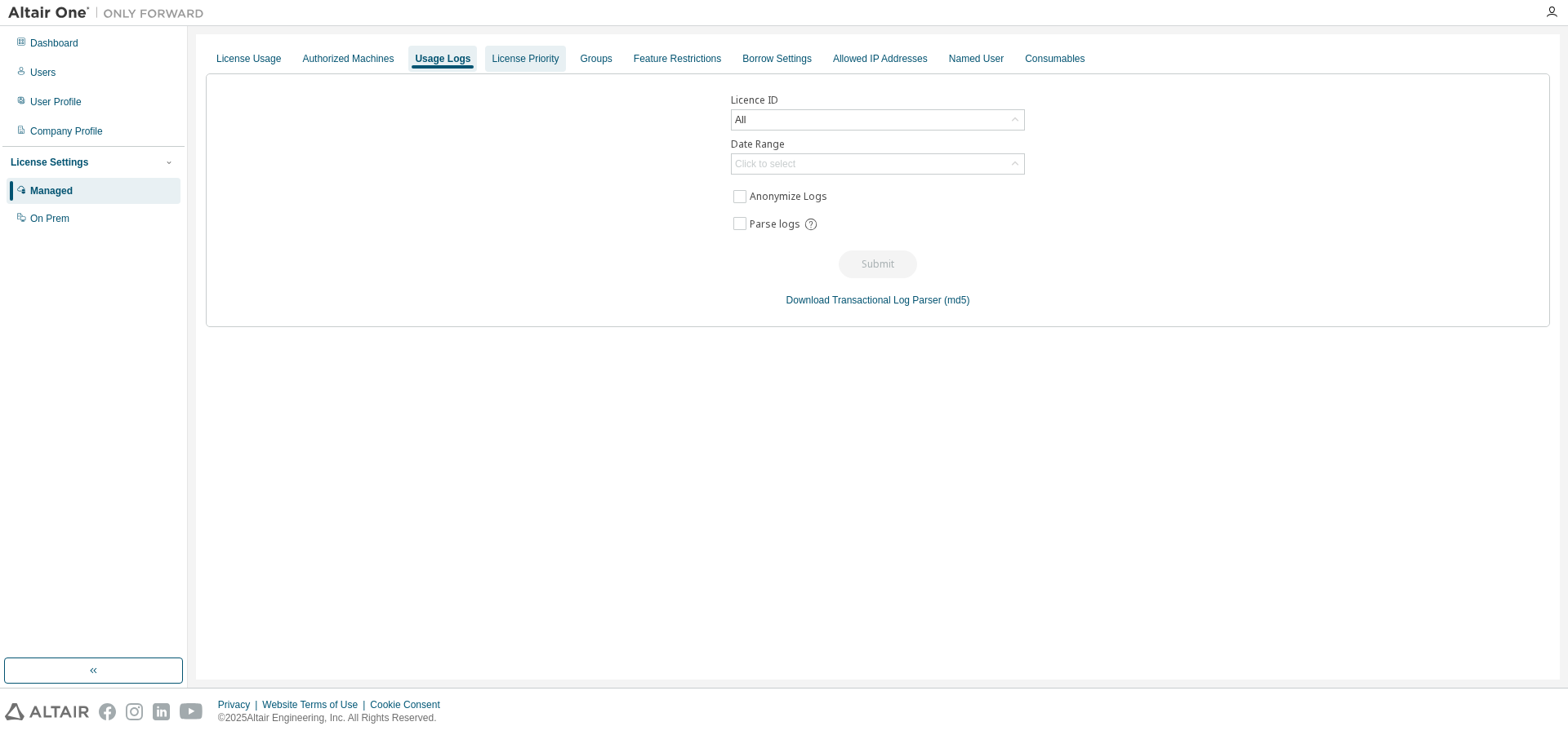
click at [545, 67] on div "License Priority" at bounding box center [525, 59] width 80 height 26
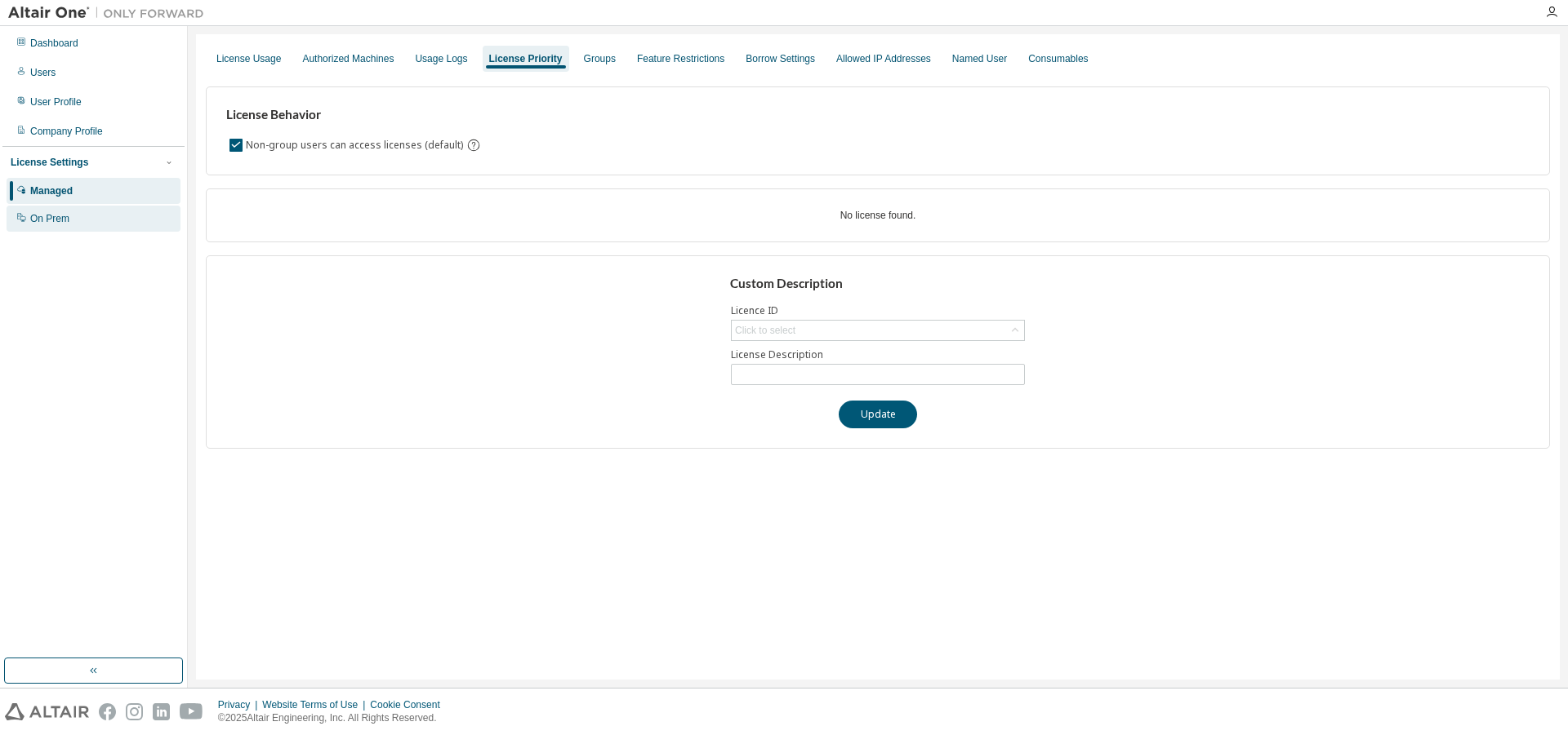
click at [67, 223] on div "On Prem" at bounding box center [49, 219] width 39 height 13
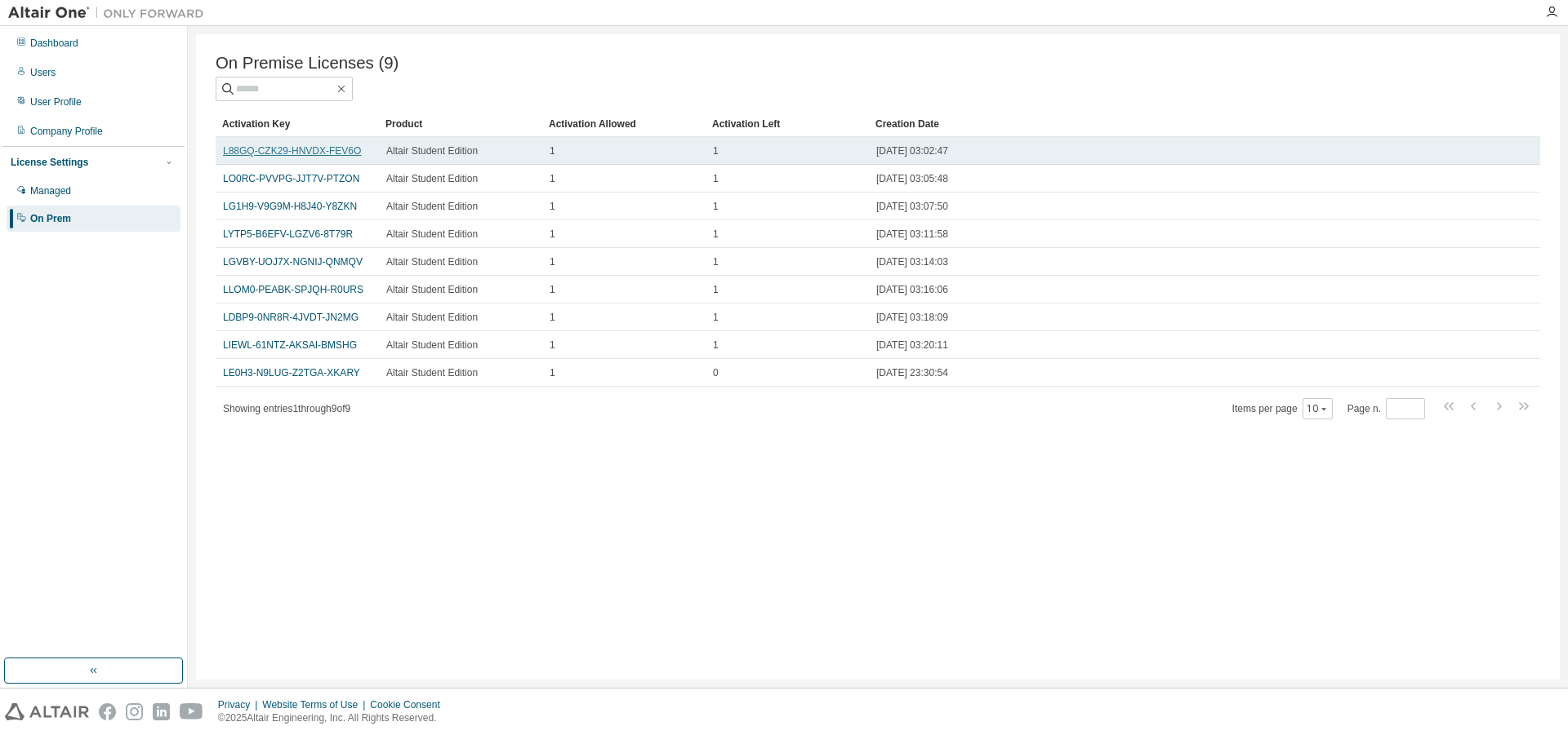
click at [258, 156] on link "L88GQ-CZK29-HNVDX-FEV6O" at bounding box center [292, 151] width 138 height 11
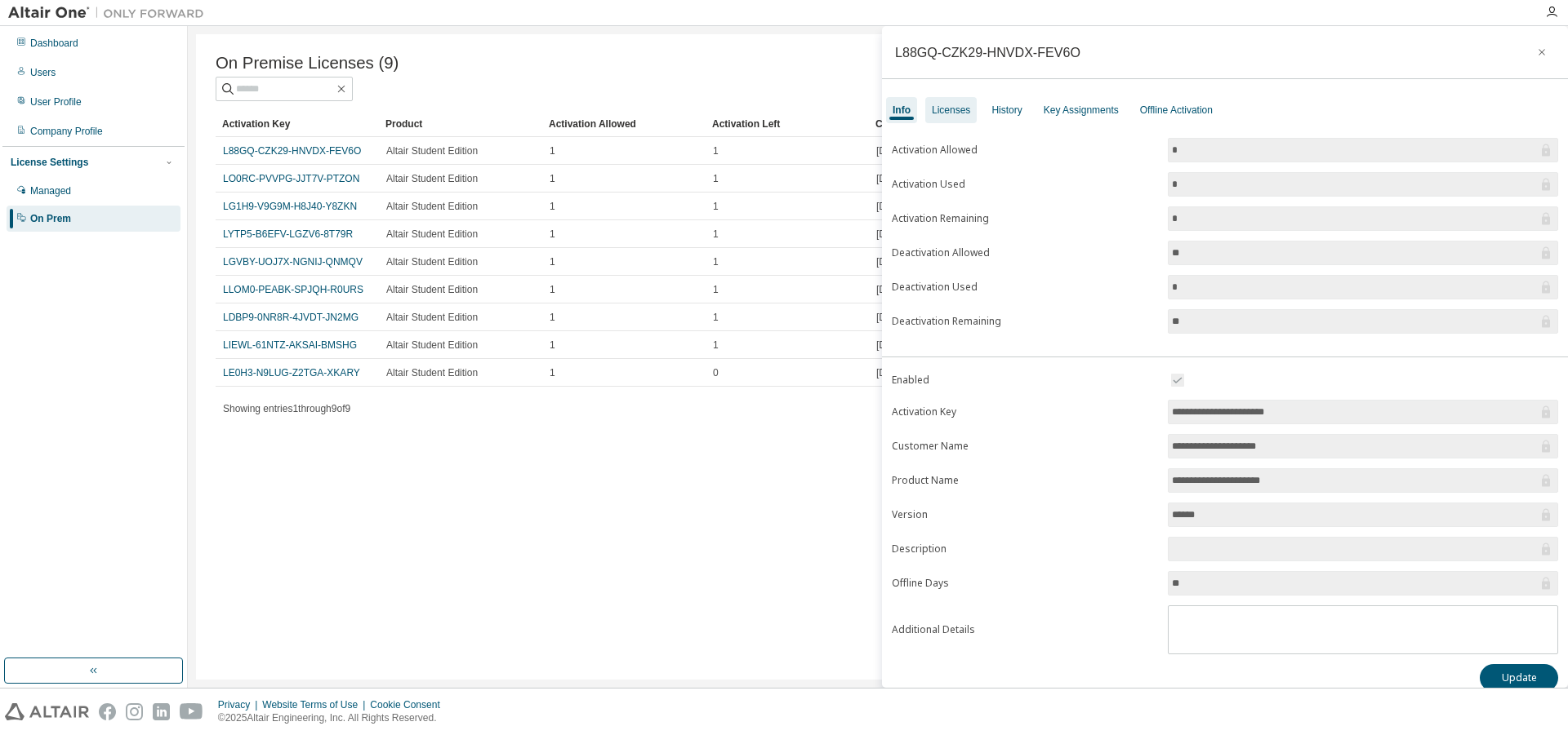
click at [933, 111] on div "Licenses" at bounding box center [951, 111] width 39 height 13
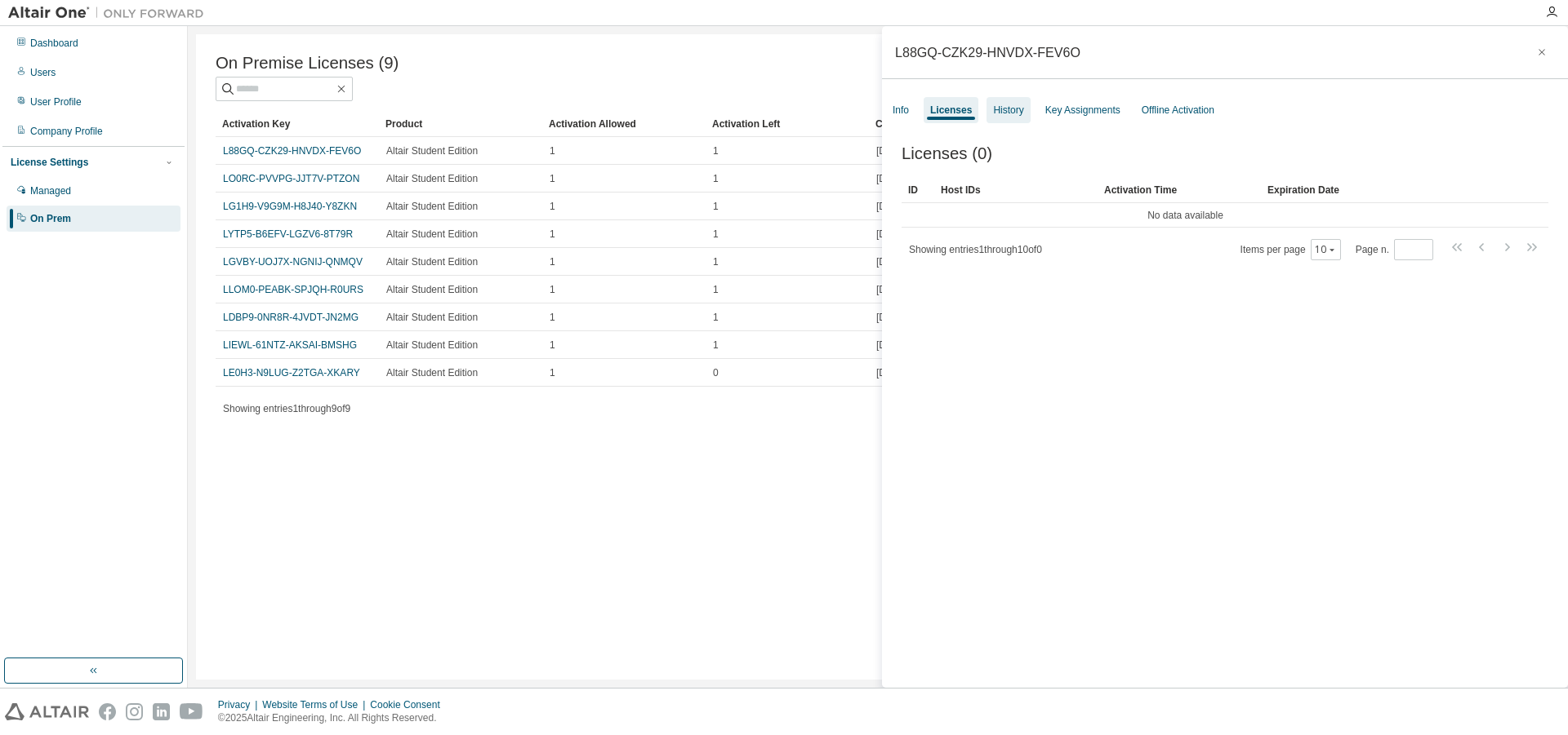
click at [1028, 122] on div "History" at bounding box center [1008, 111] width 44 height 26
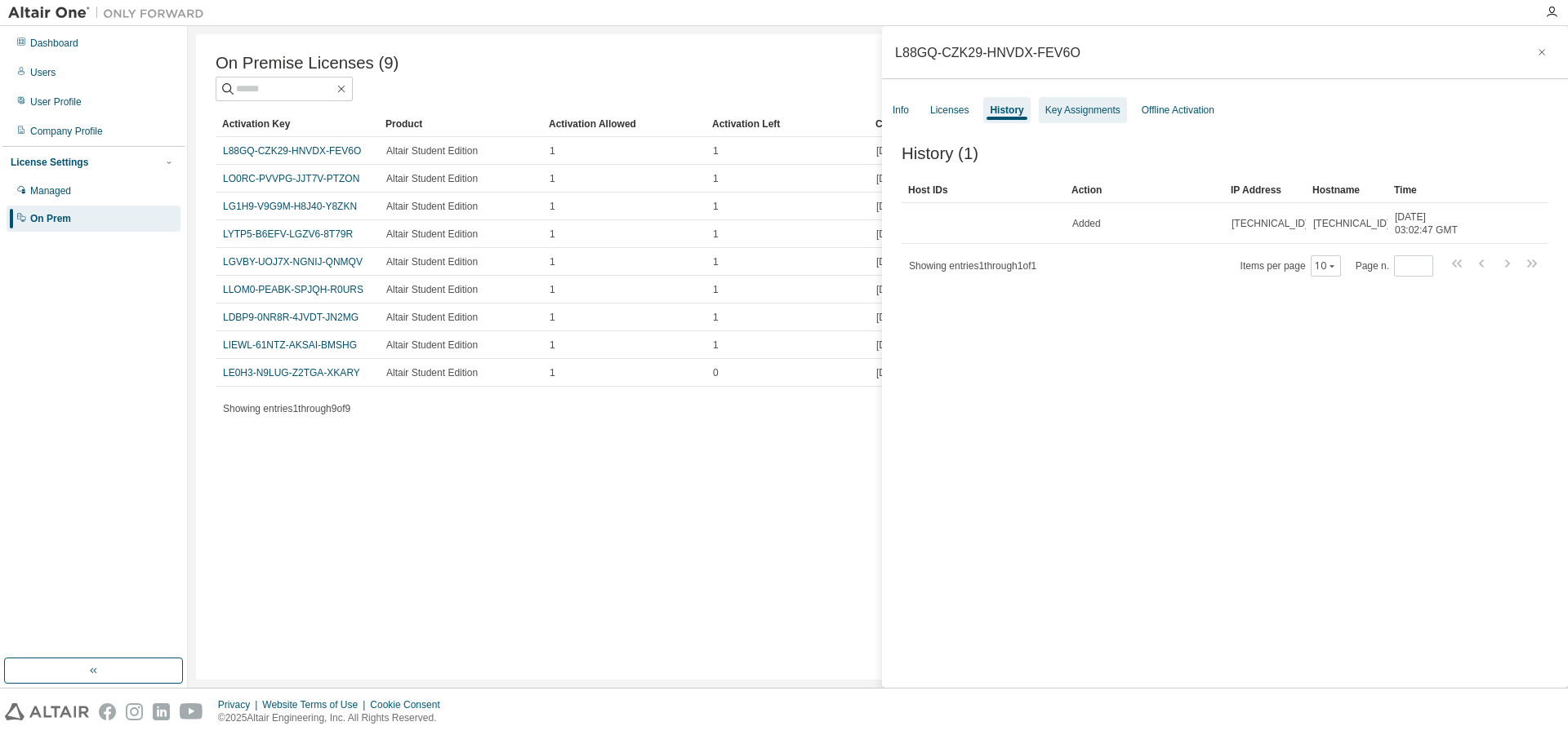
click at [1083, 104] on div "Key Assignments" at bounding box center [1083, 111] width 75 height 13
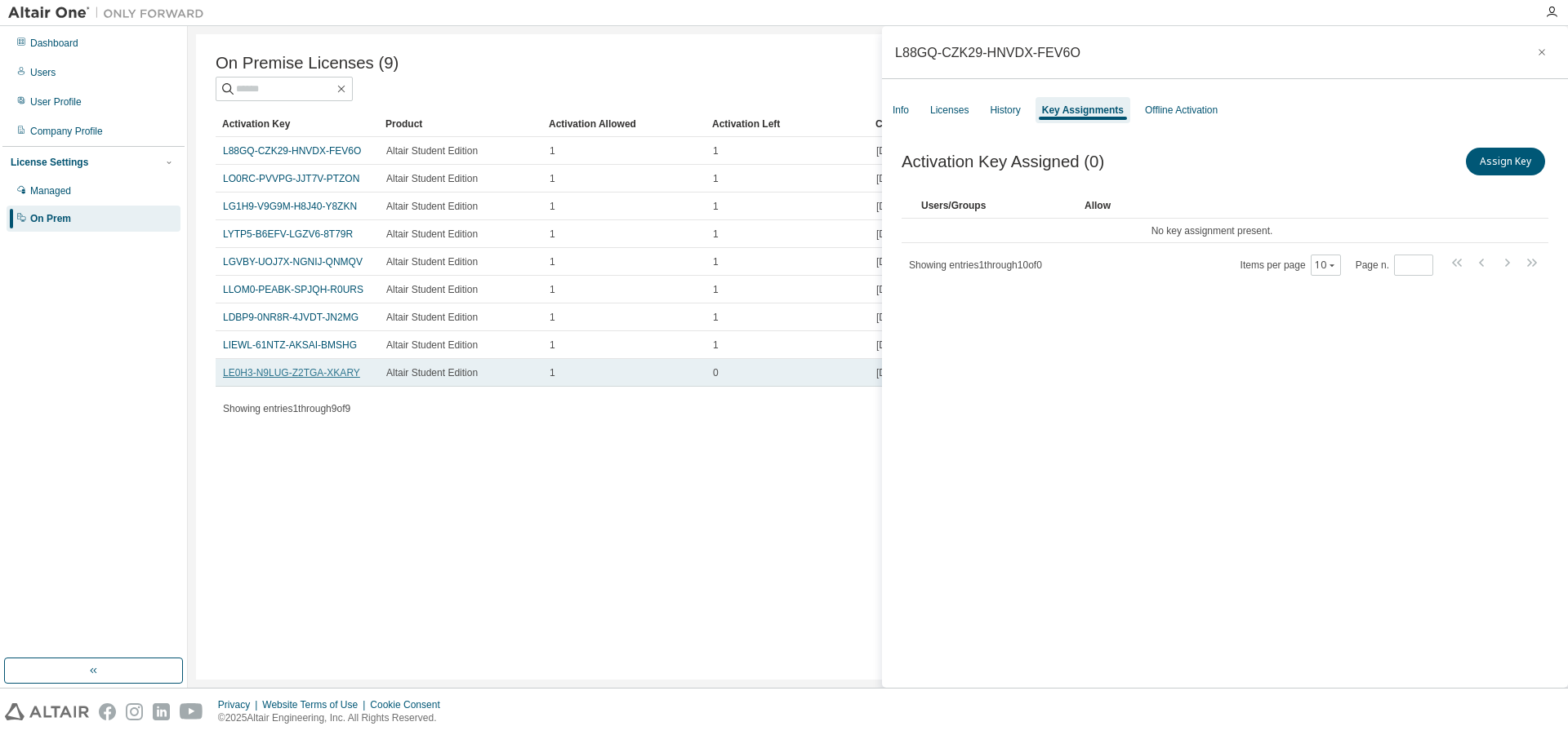
click at [322, 373] on link "LE0H3-N9LUG-Z2TGA-XKARY" at bounding box center [291, 373] width 137 height 11
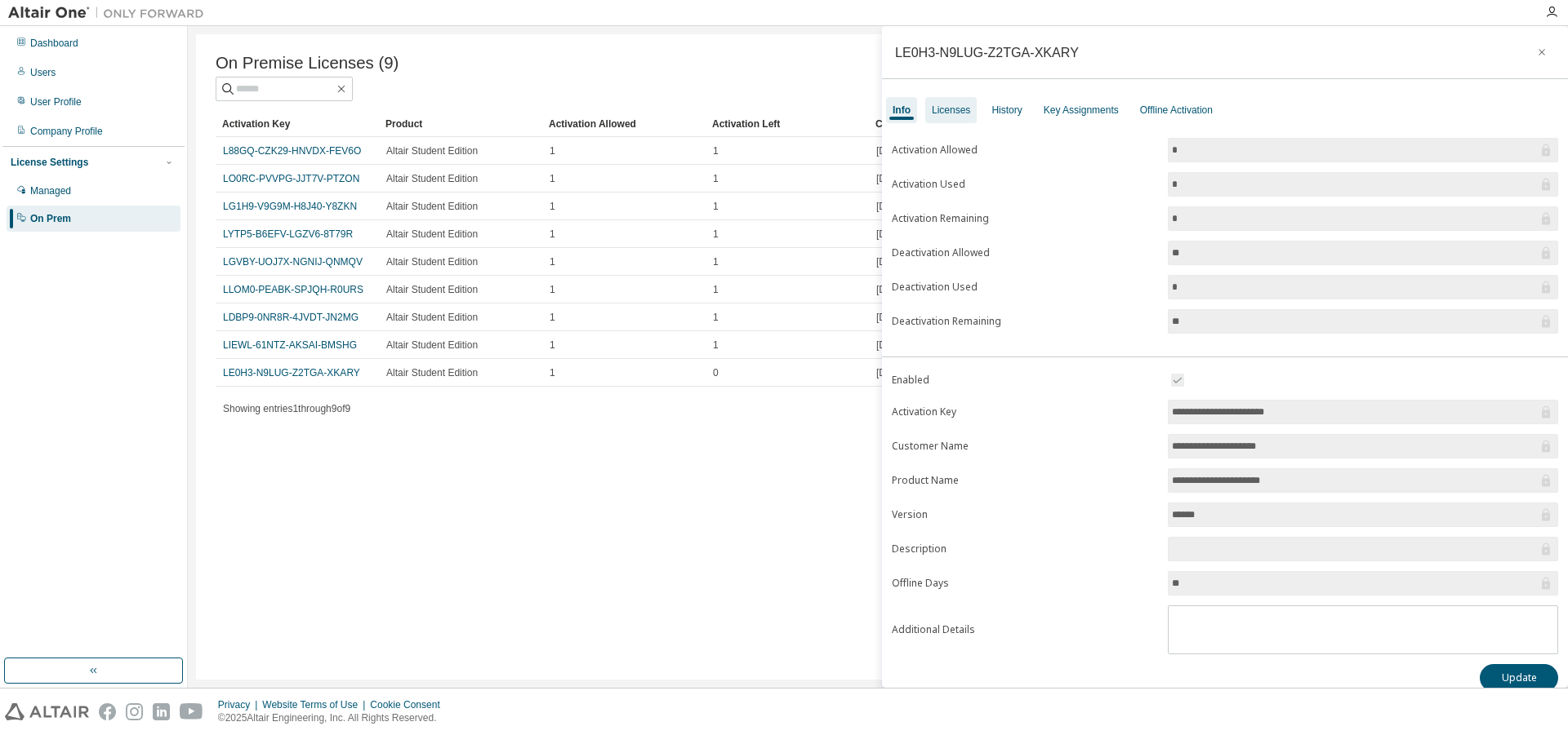
click at [957, 118] on div "Licenses" at bounding box center [951, 111] width 51 height 26
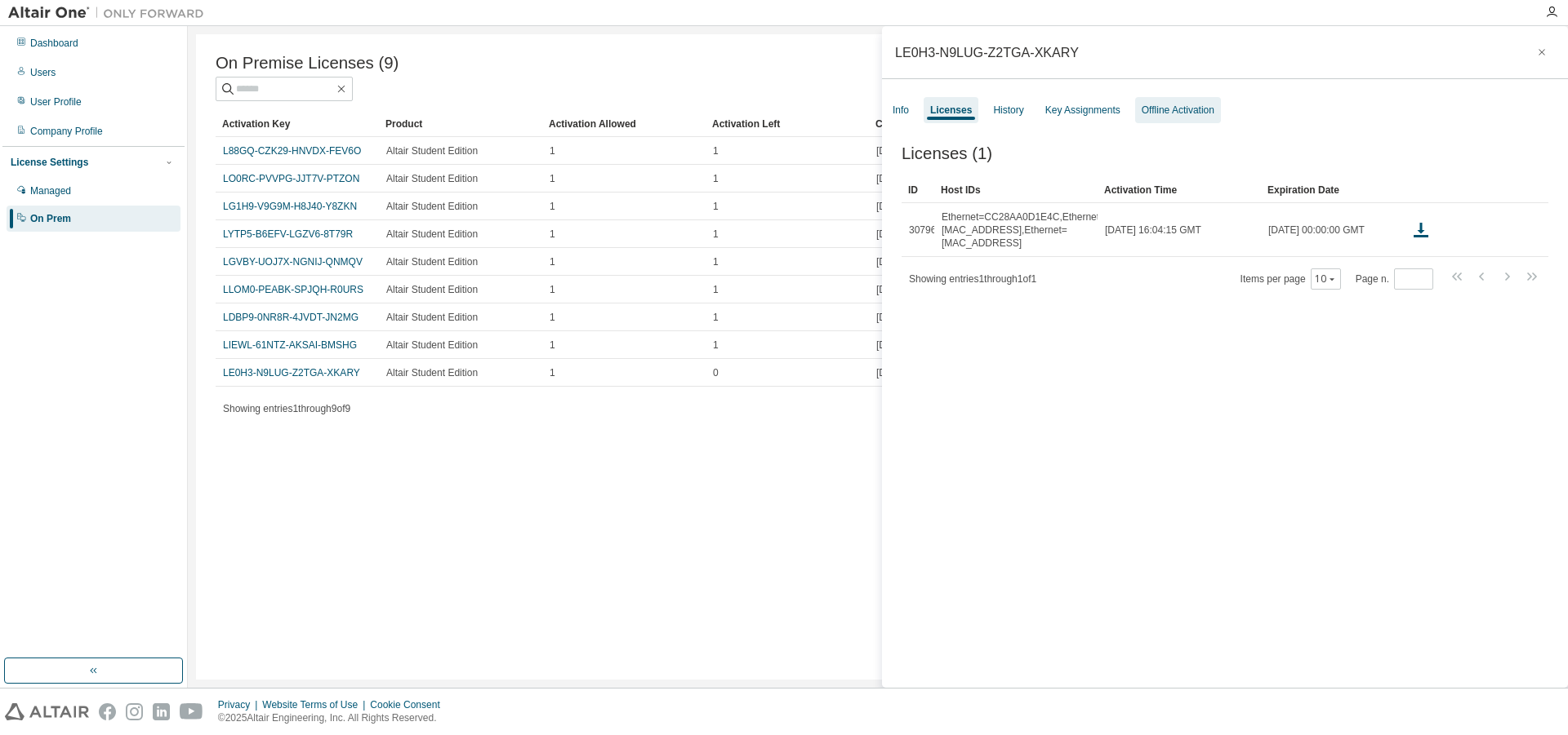
click at [1200, 110] on div "Offline Activation" at bounding box center [1177, 111] width 73 height 13
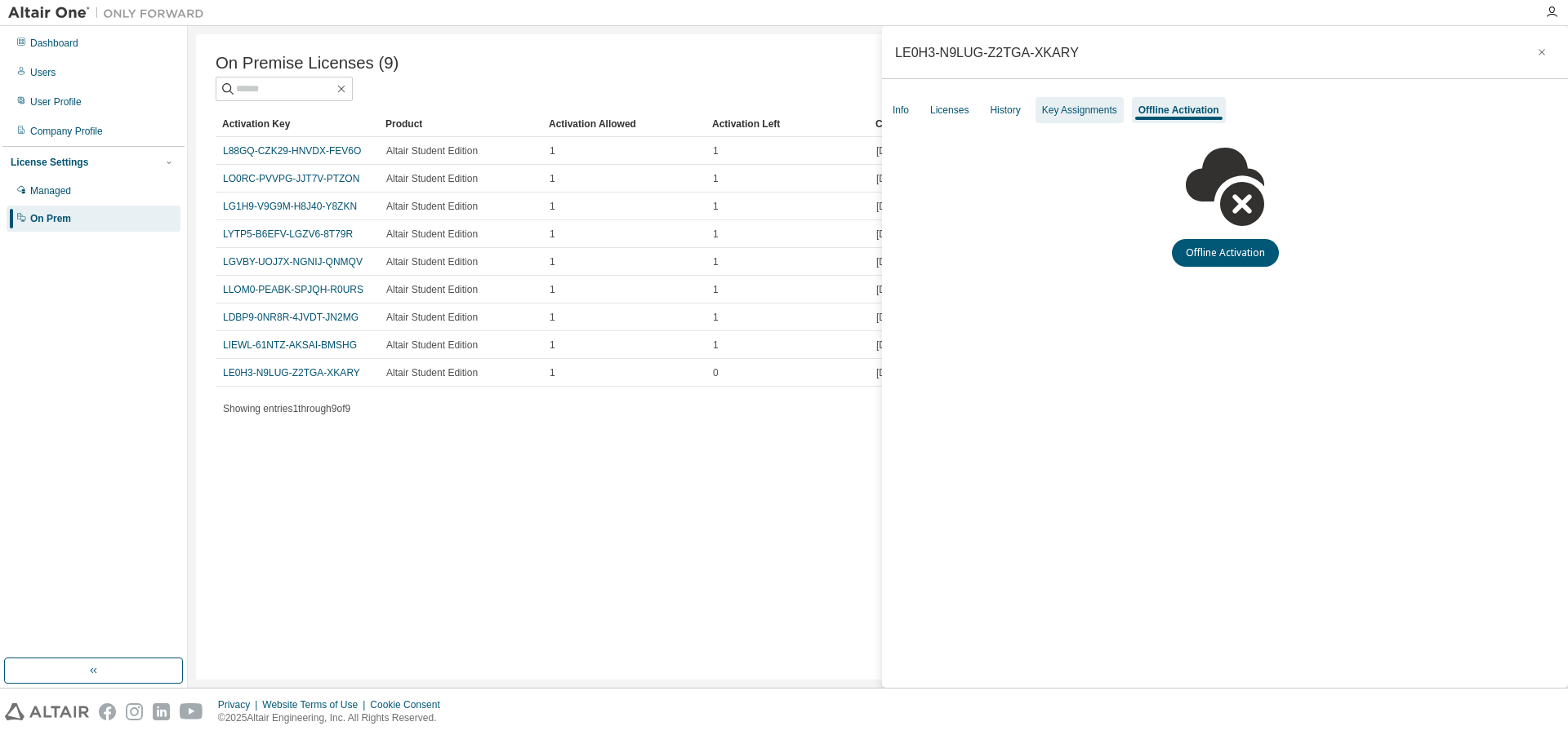
click at [1103, 107] on div "Key Assignments" at bounding box center [1079, 111] width 75 height 13
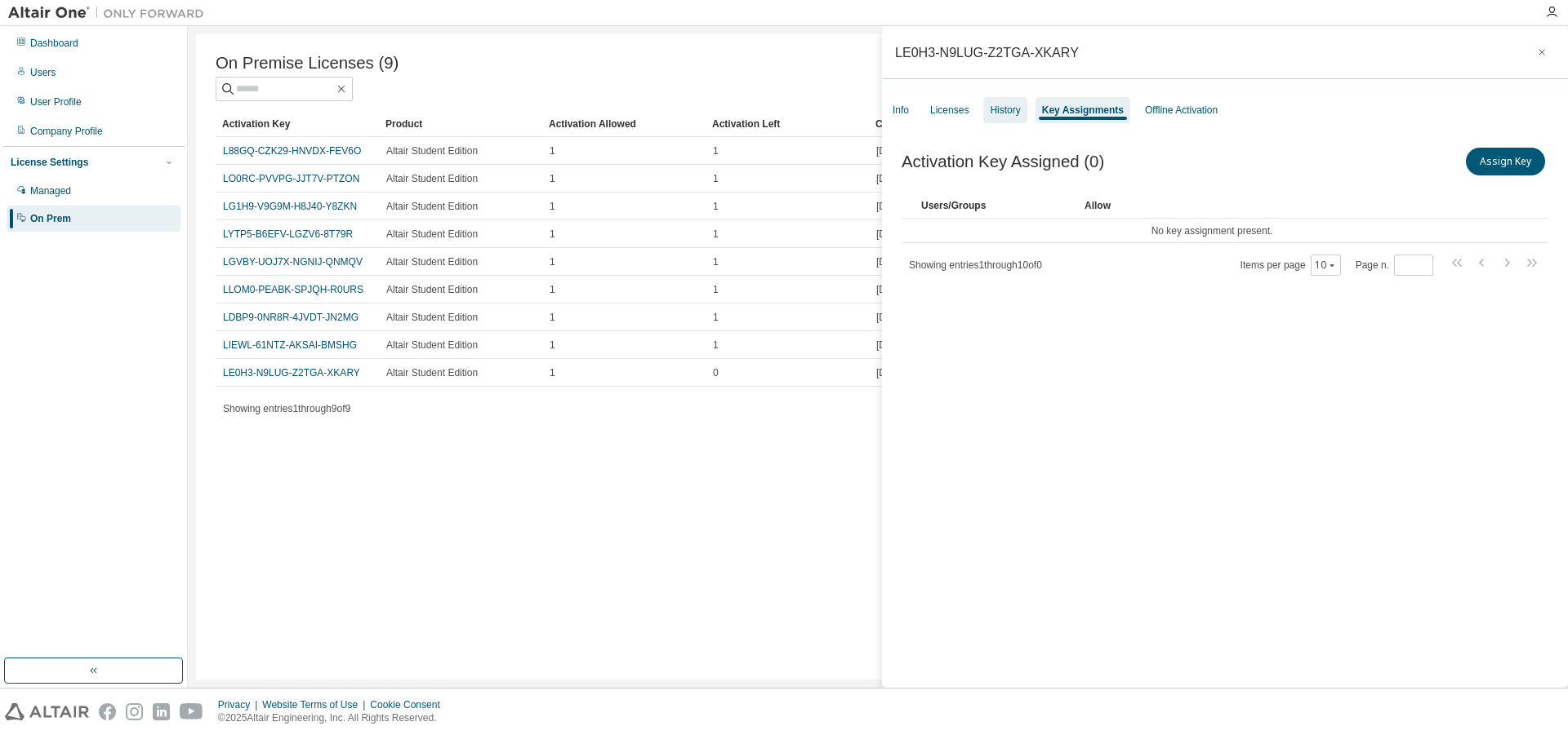
click at [992, 107] on div "History" at bounding box center [1005, 111] width 44 height 26
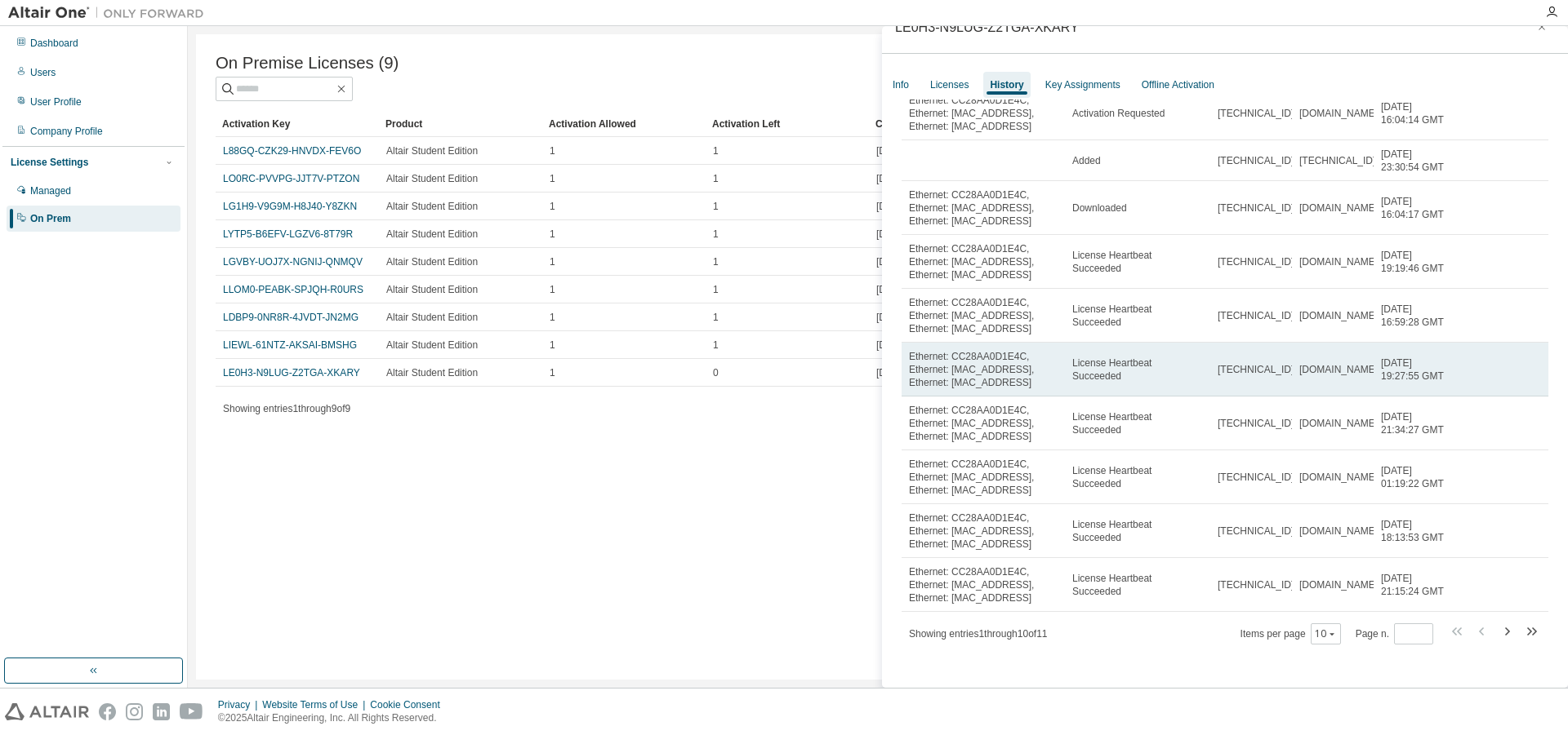
scroll to position [109, 0]
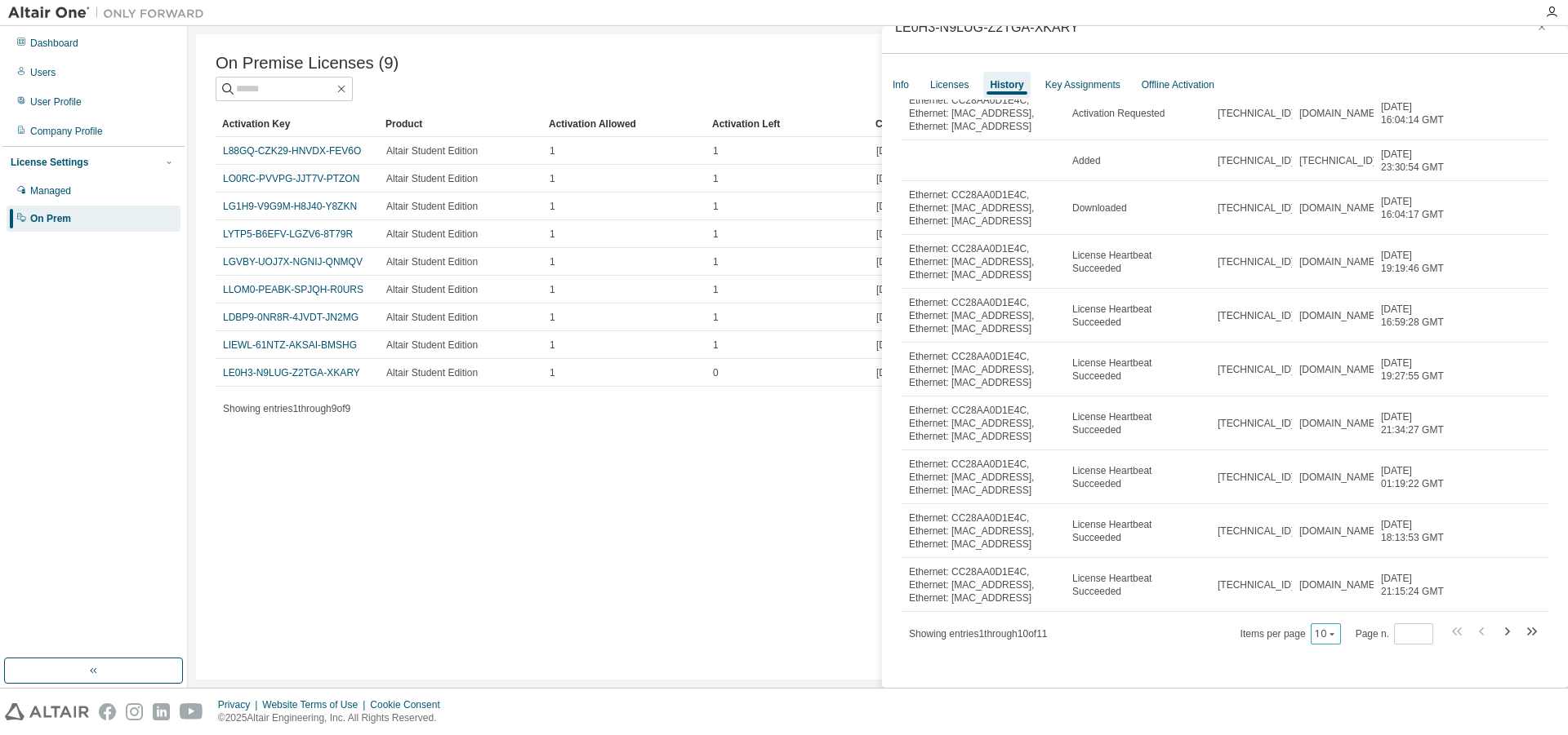
click at [1327, 632] on icon "button" at bounding box center [1331, 634] width 9 height 9
click at [1259, 614] on div "100" at bounding box center [1297, 611] width 131 height 20
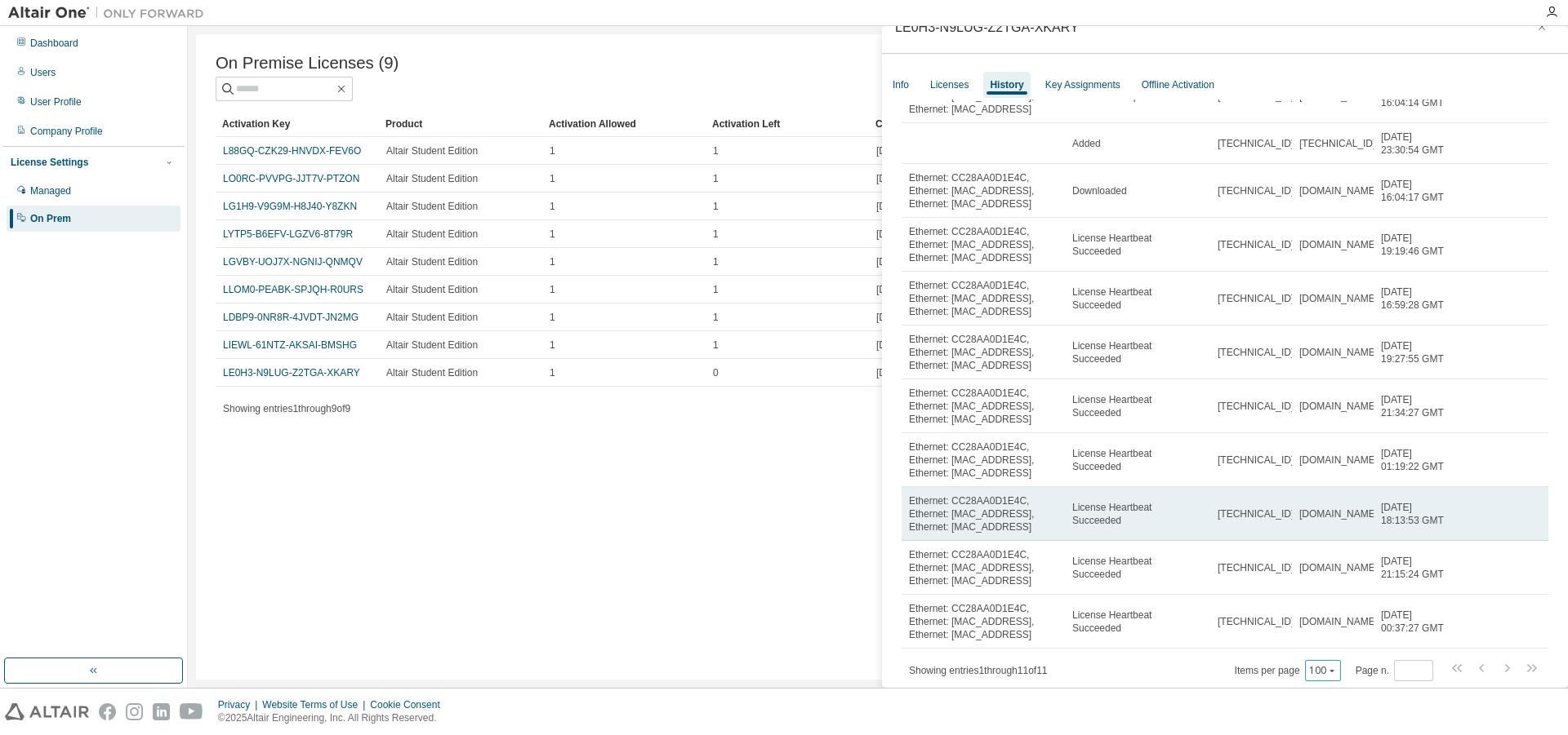
scroll to position [163, 0]
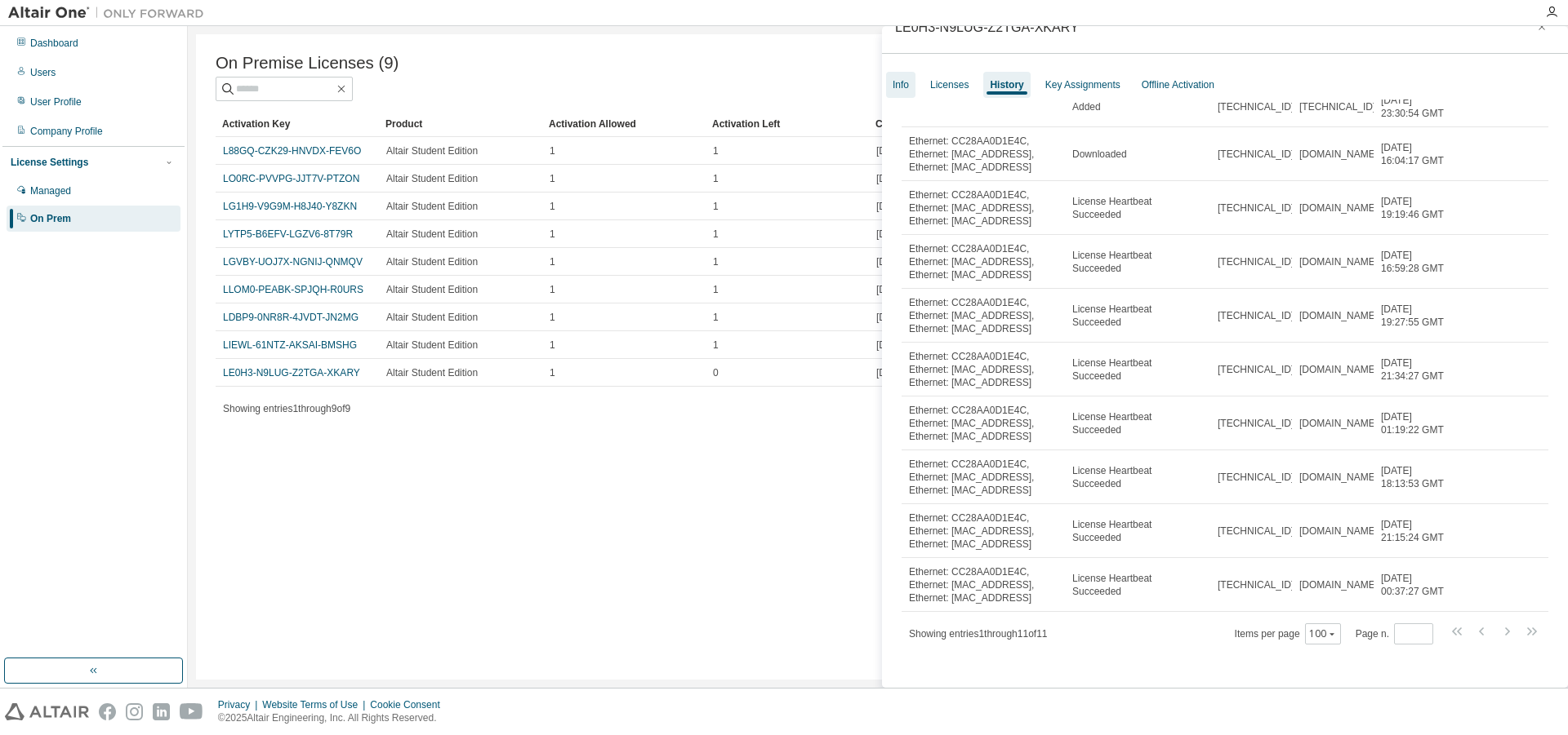
click at [901, 81] on div "Info" at bounding box center [900, 85] width 16 height 13
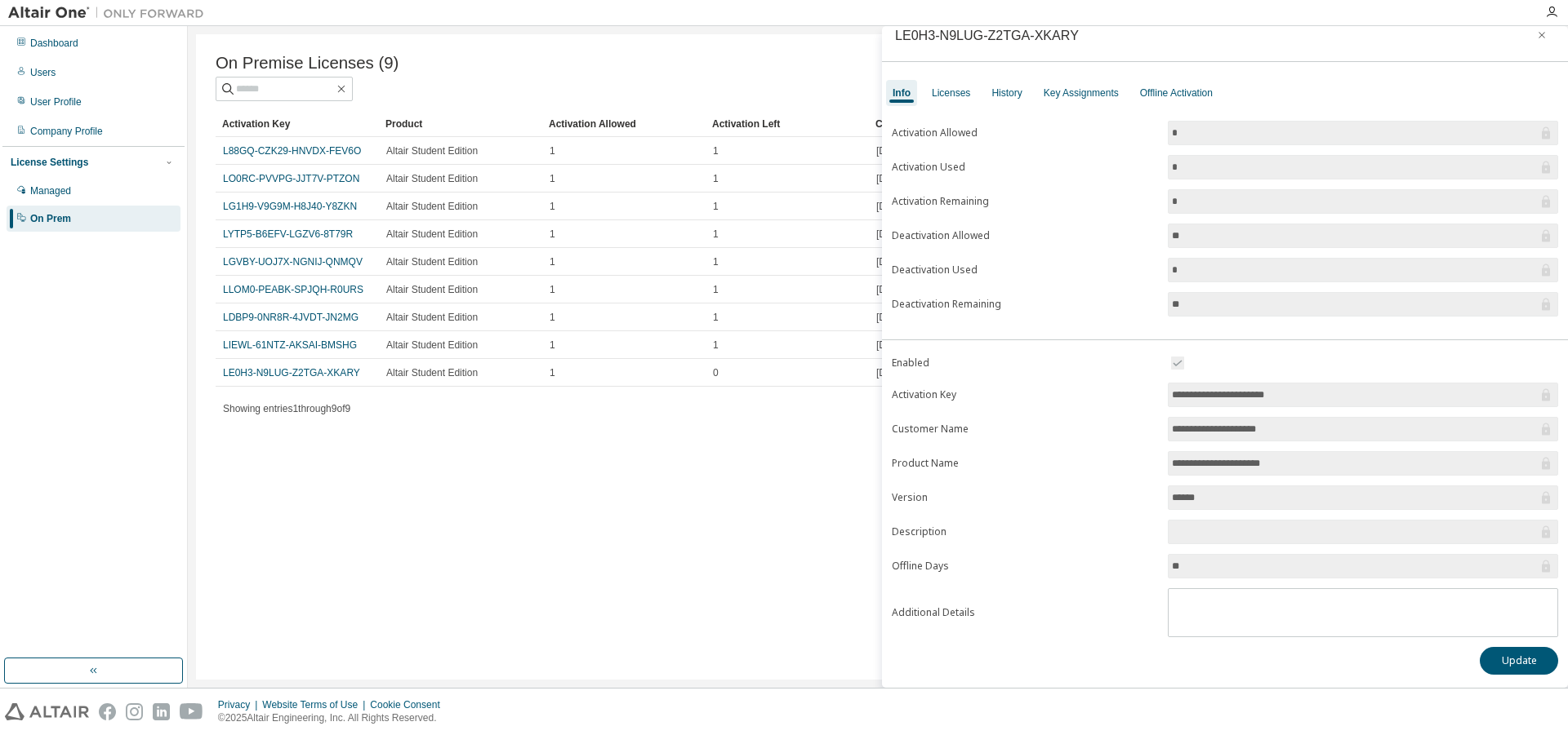
click at [592, 481] on div "On Premise Licenses (9) Clear Load Save Save As Field Operator Value Select fil…" at bounding box center [877, 357] width 1364 height 646
click at [411, 435] on div "On Premise Licenses (9) Clear Load Save Save As Field Operator Value Select fil…" at bounding box center [877, 357] width 1364 height 646
click at [71, 187] on div "Managed" at bounding box center [50, 191] width 41 height 13
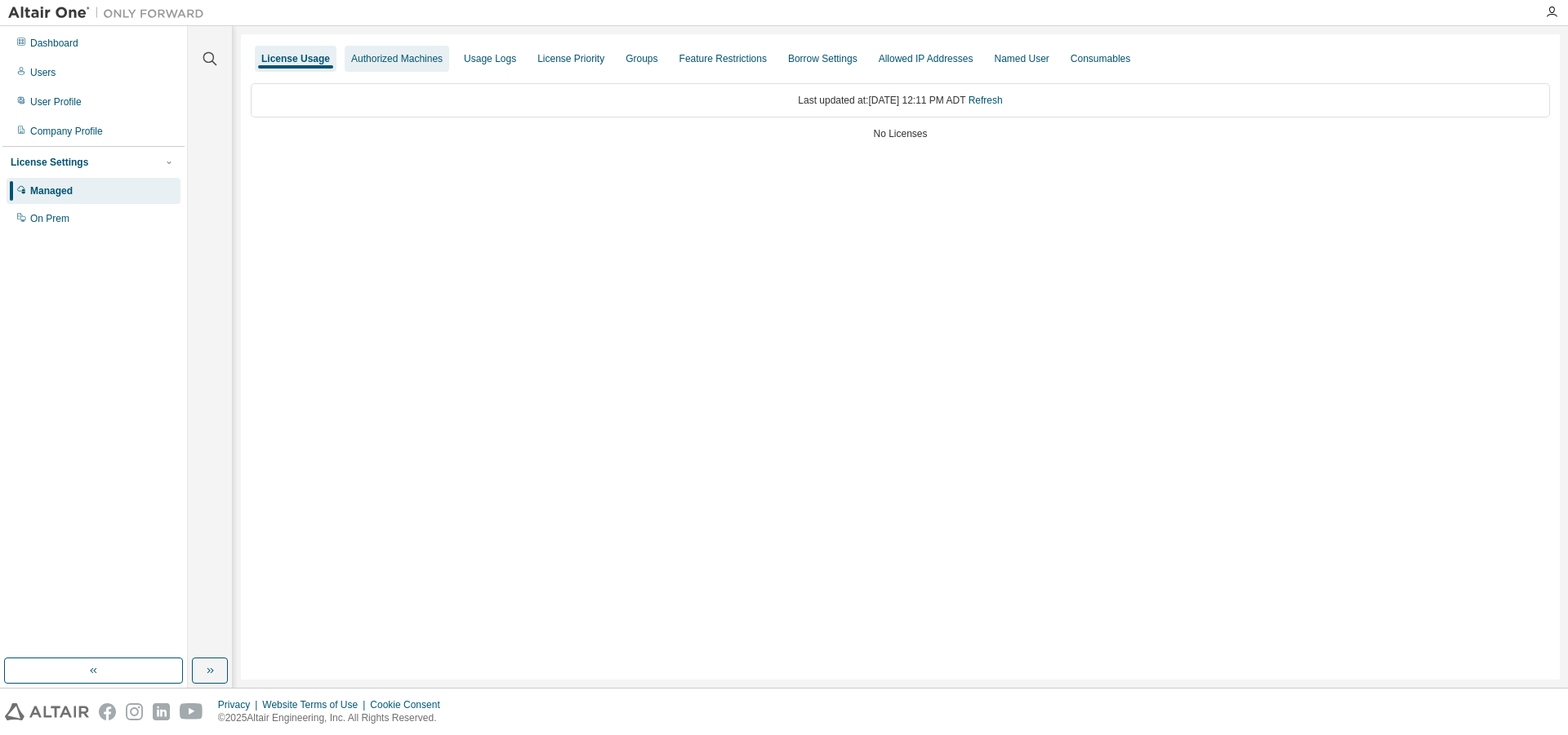
click at [409, 61] on div "Authorized Machines" at bounding box center [396, 59] width 92 height 13
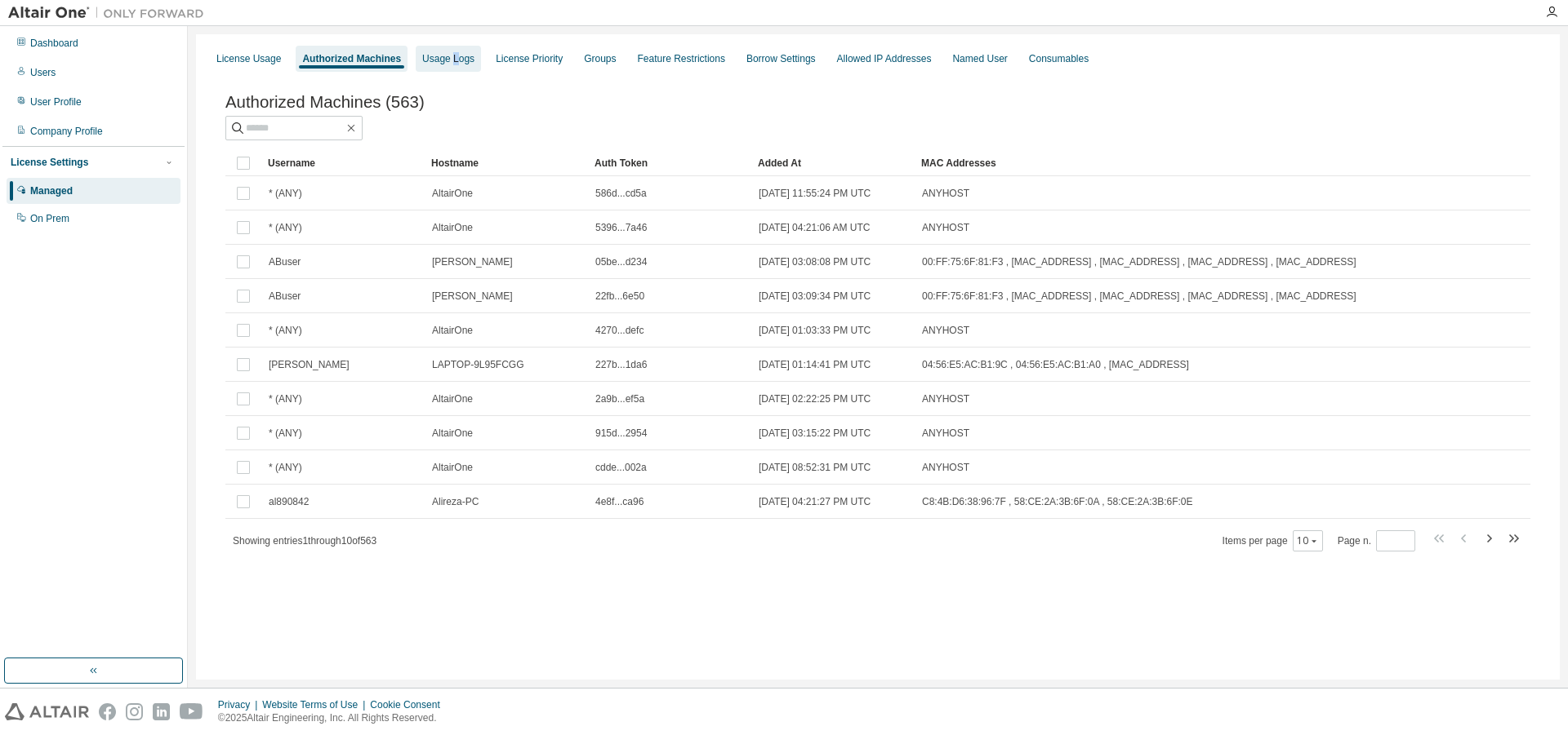
click at [460, 57] on div "Usage Logs" at bounding box center [448, 59] width 52 height 13
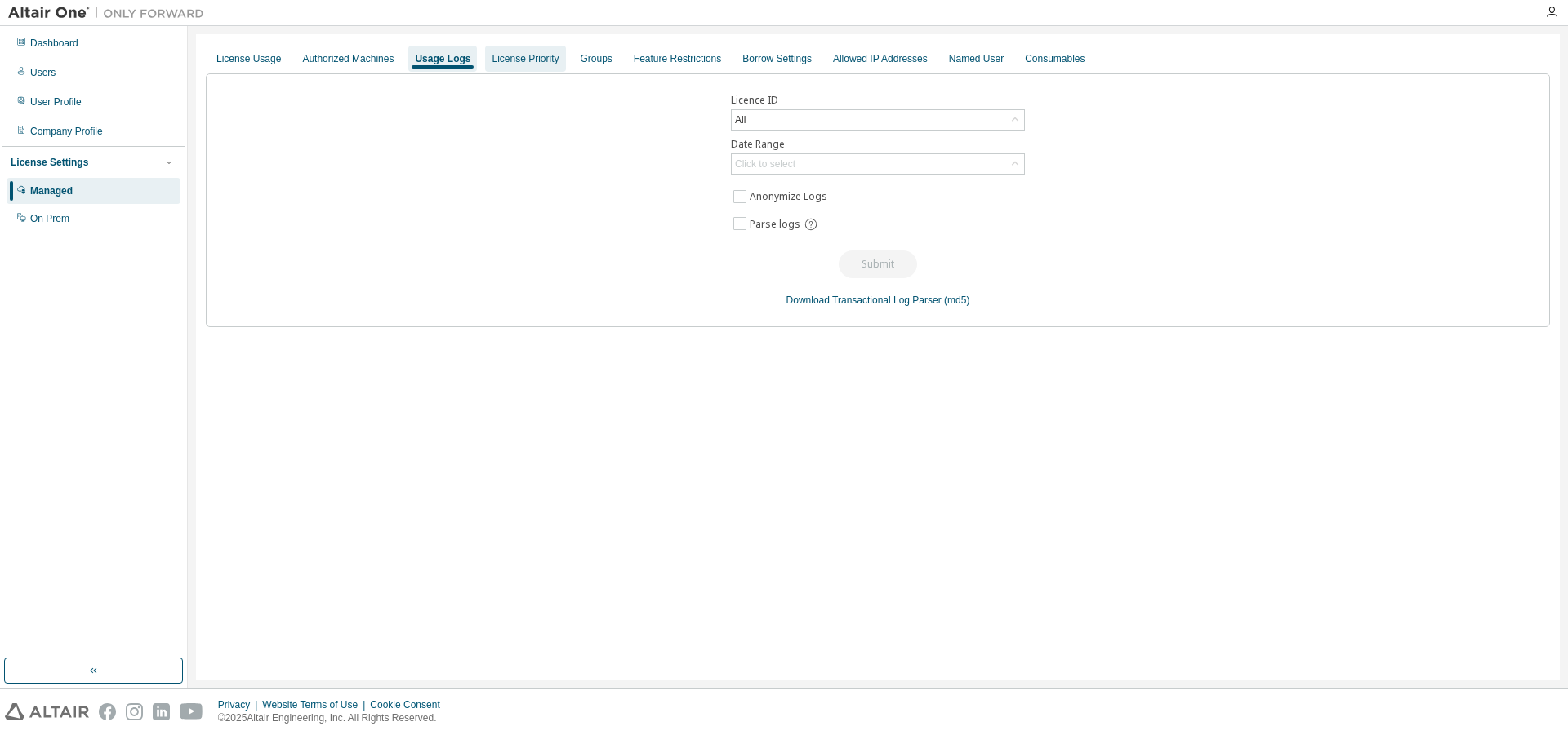
click at [527, 68] on div "License Priority" at bounding box center [525, 59] width 80 height 26
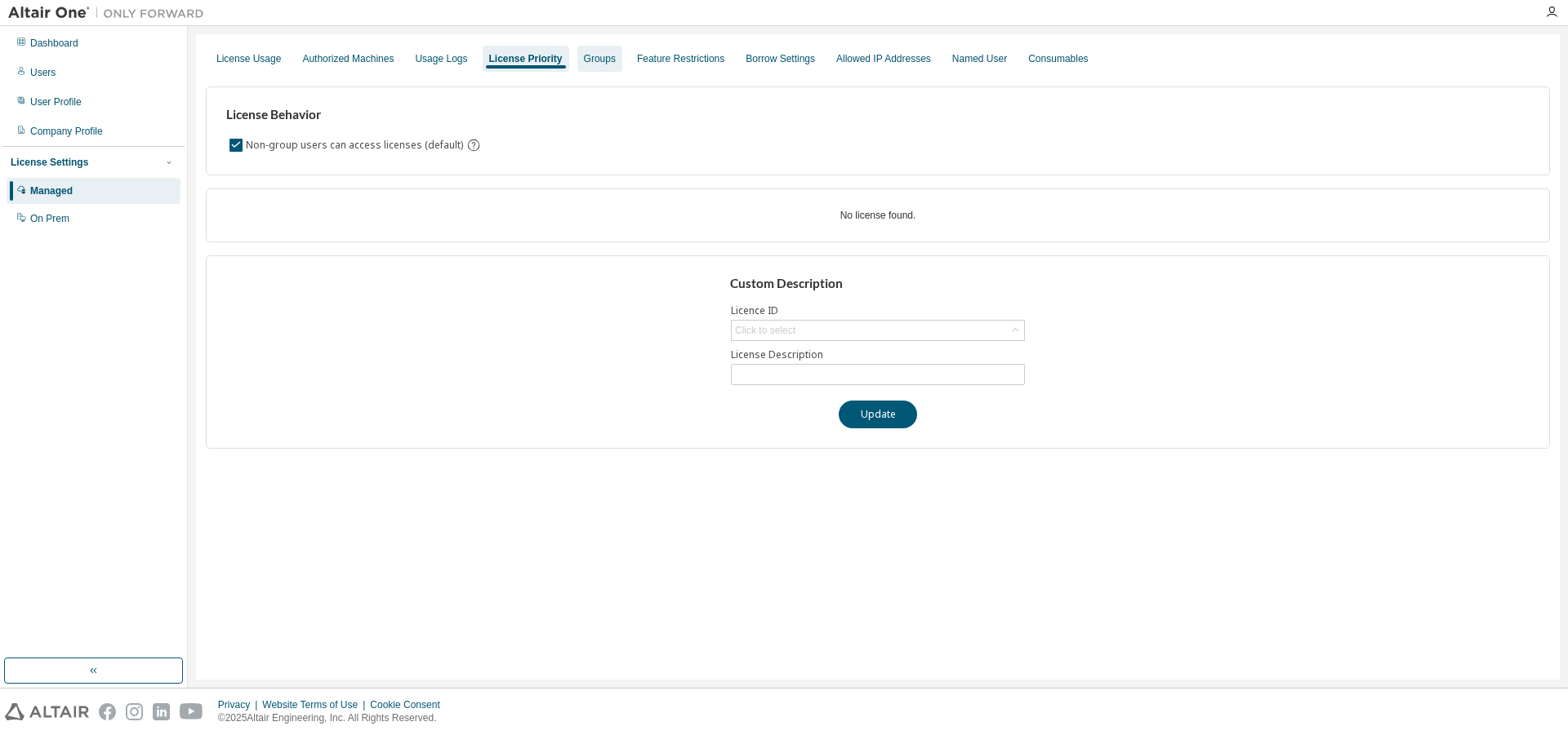
click at [623, 70] on div "Groups" at bounding box center [599, 59] width 44 height 26
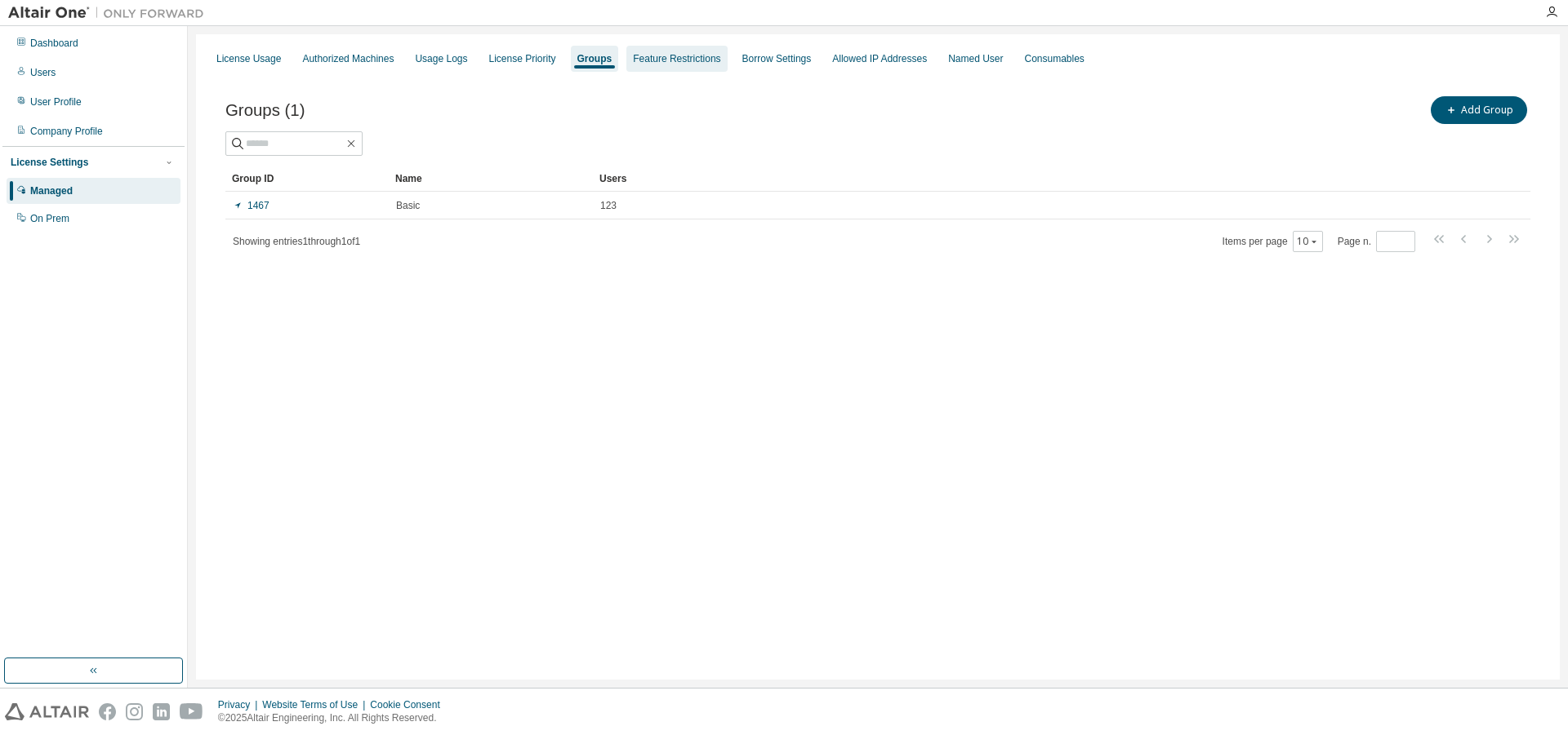
click at [668, 65] on div "Feature Restrictions" at bounding box center [677, 59] width 100 height 26
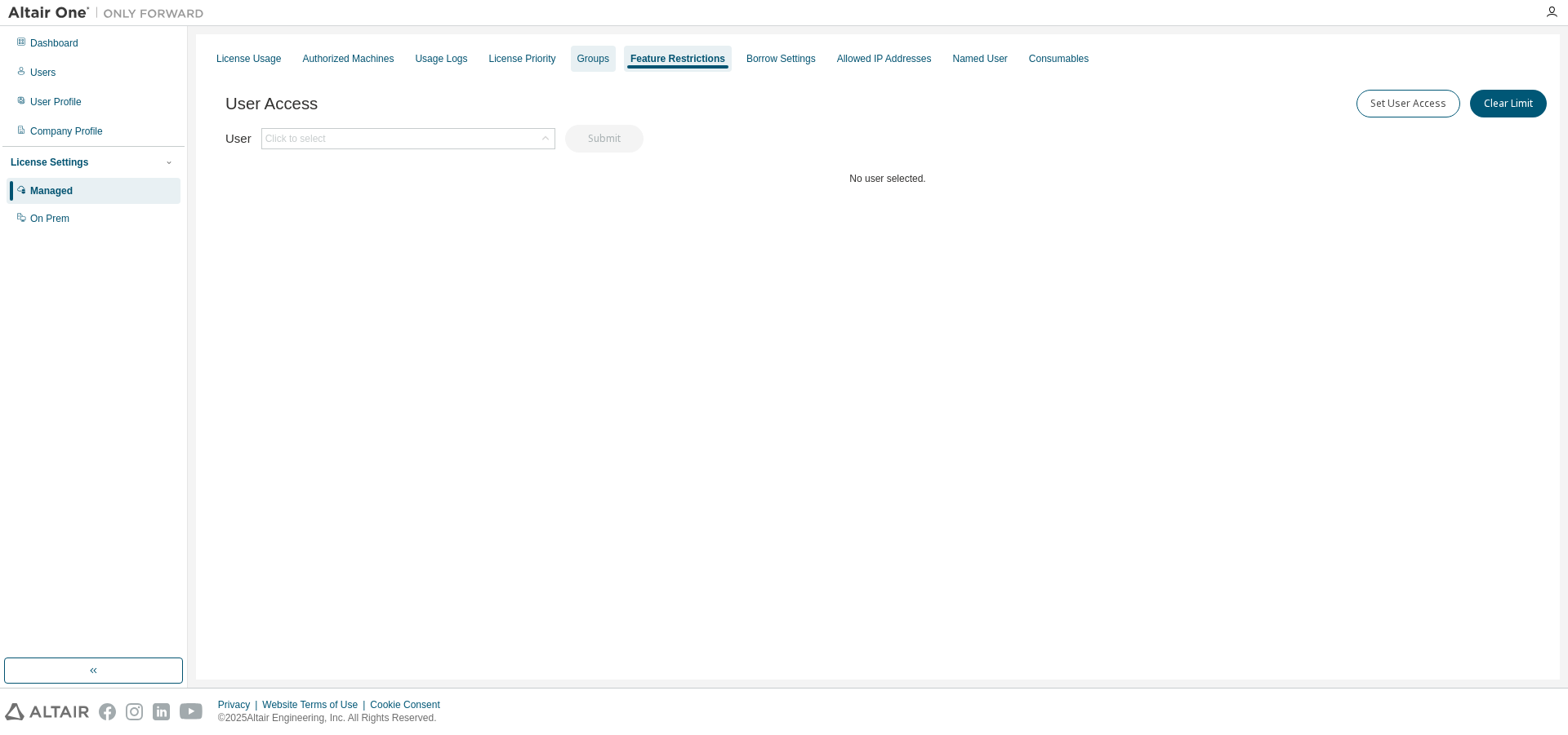
click at [608, 63] on div "Groups" at bounding box center [593, 59] width 32 height 13
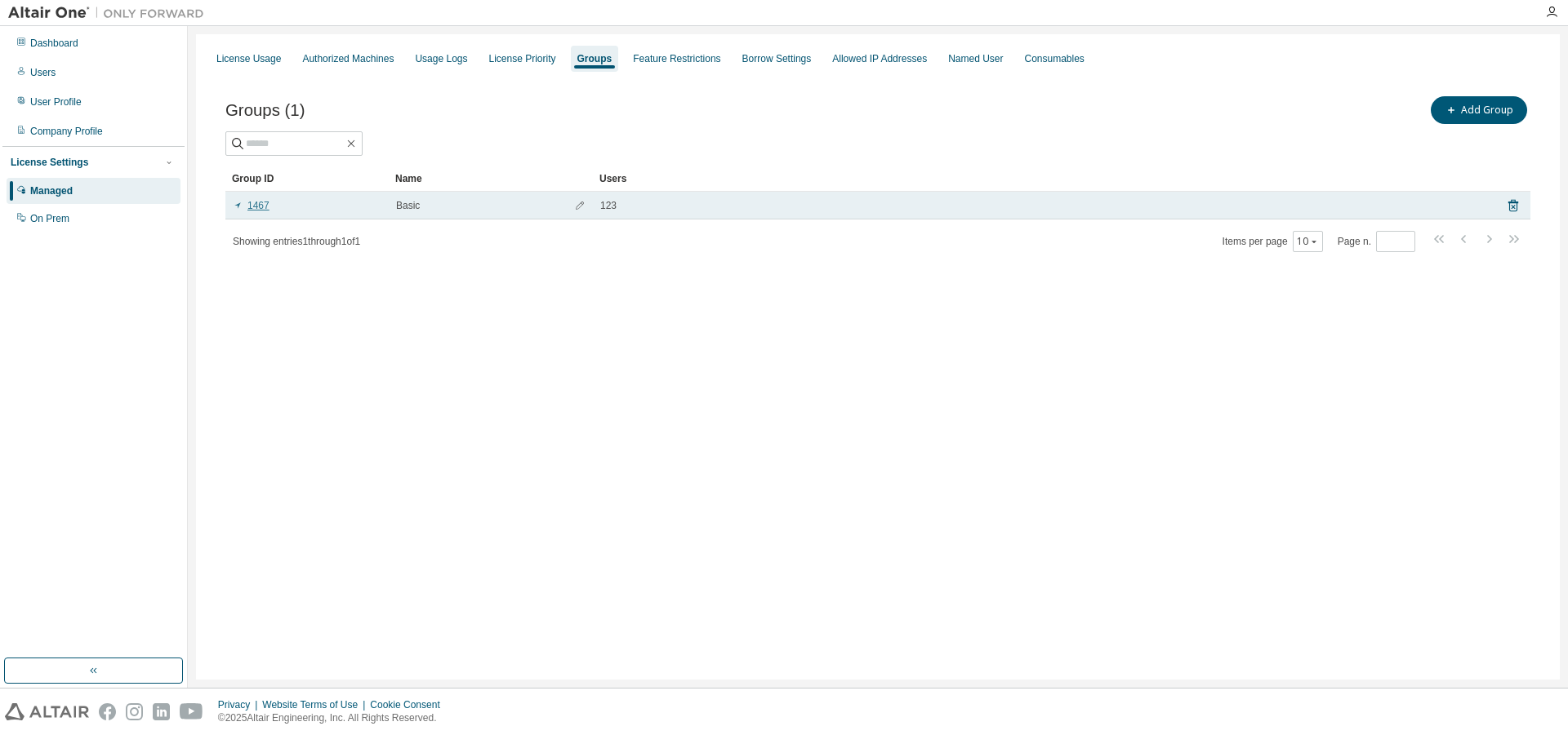
click at [250, 206] on link "1467" at bounding box center [251, 206] width 37 height 13
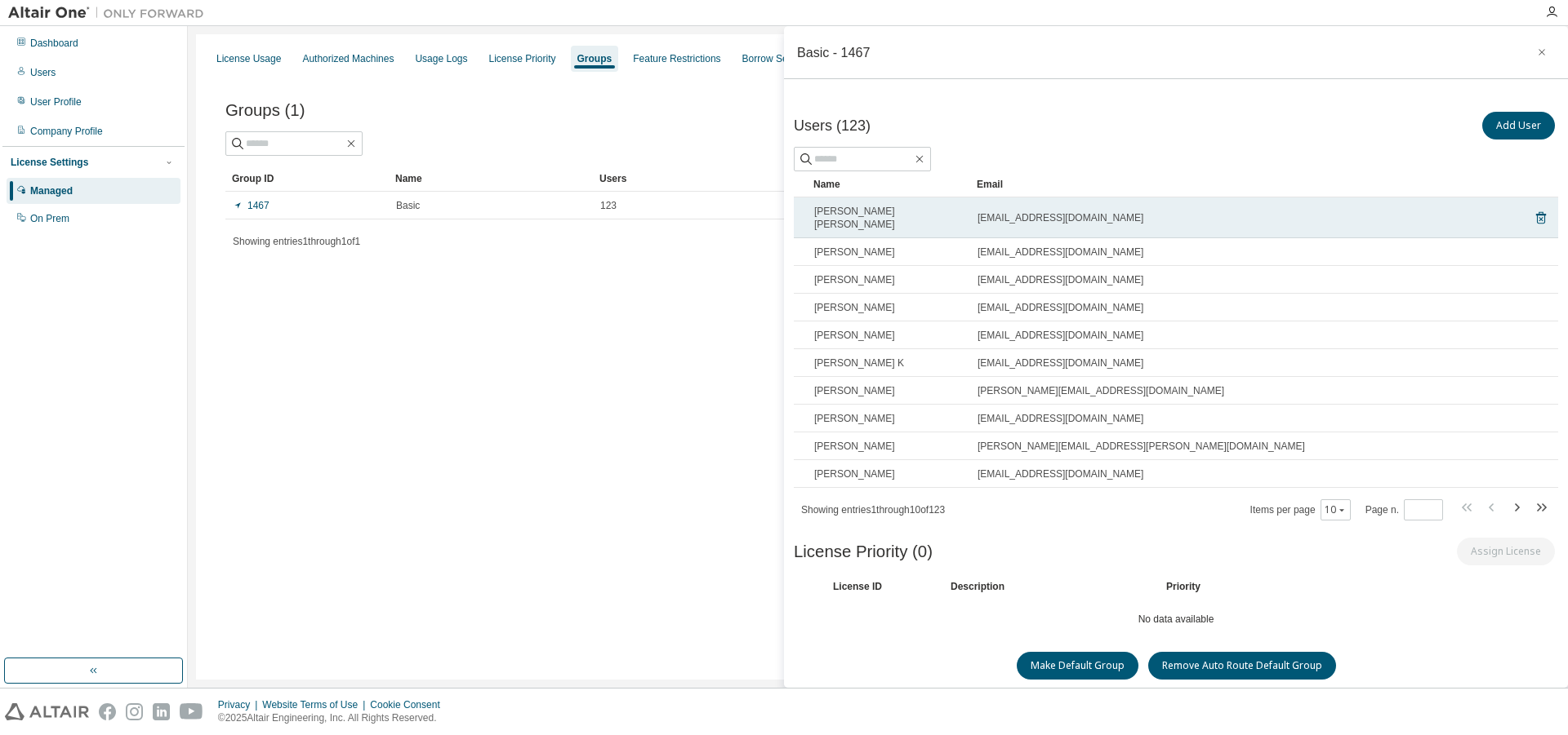
scroll to position [9, 0]
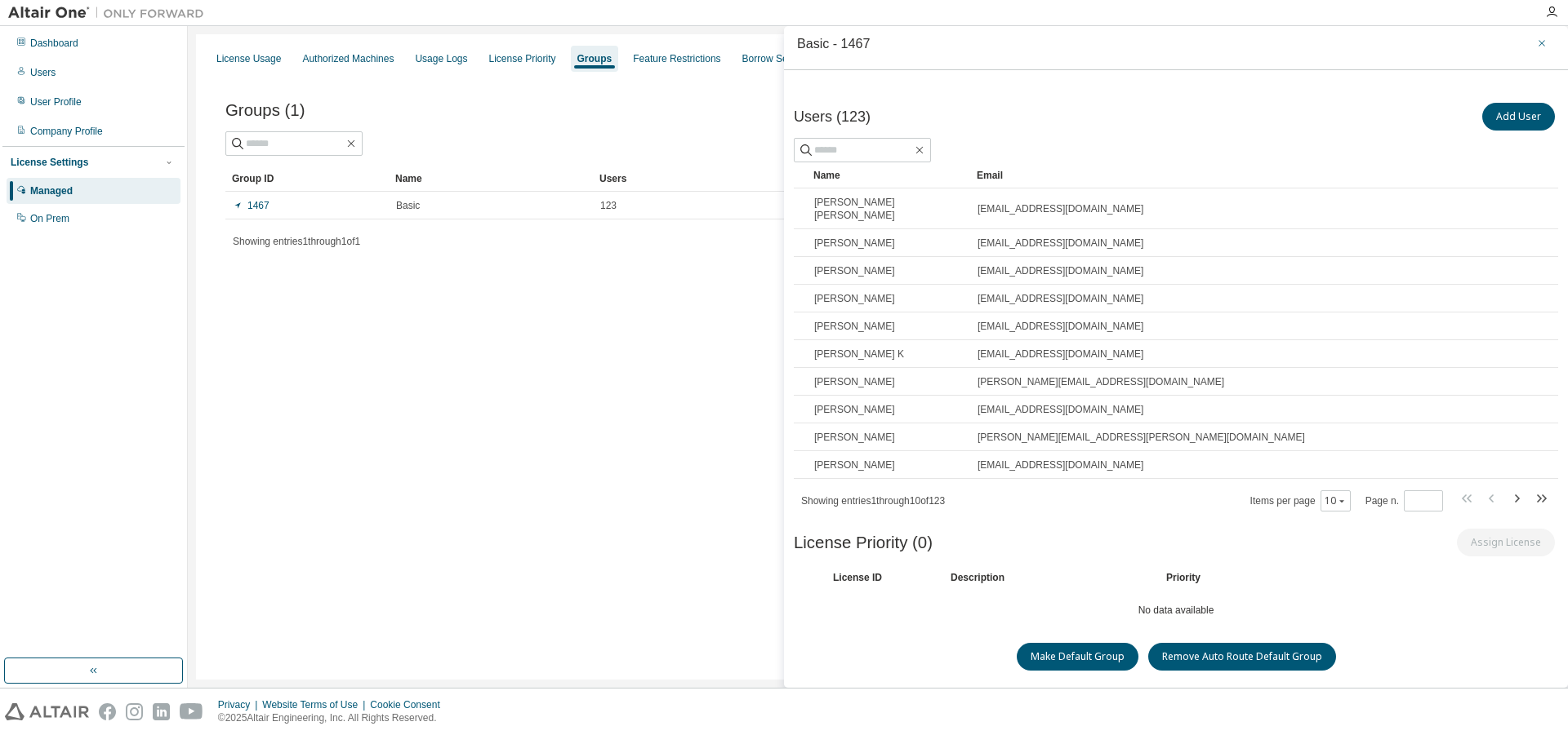
click at [1535, 44] on button "button" at bounding box center [1542, 44] width 26 height 26
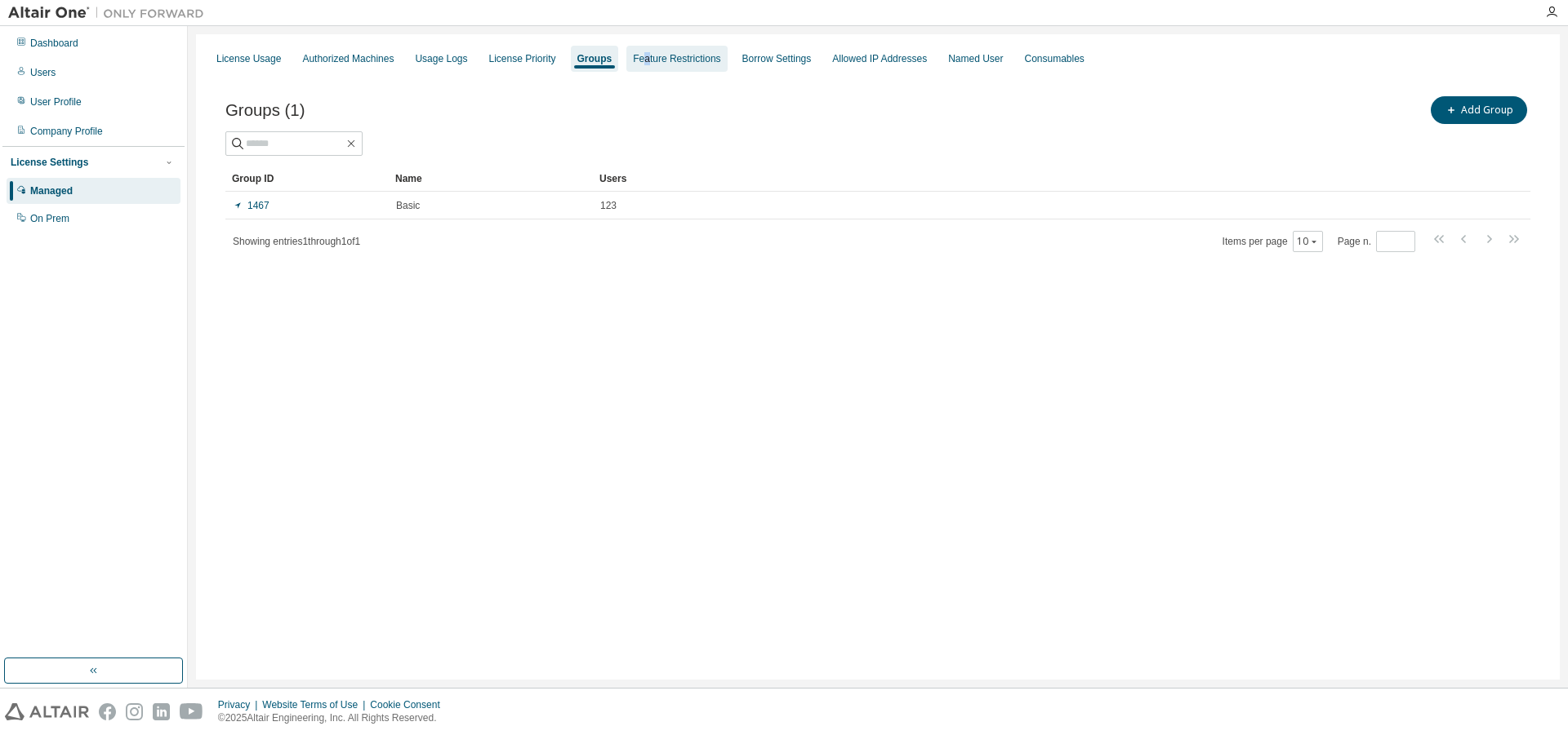
click at [658, 62] on div "Feature Restrictions" at bounding box center [677, 59] width 87 height 13
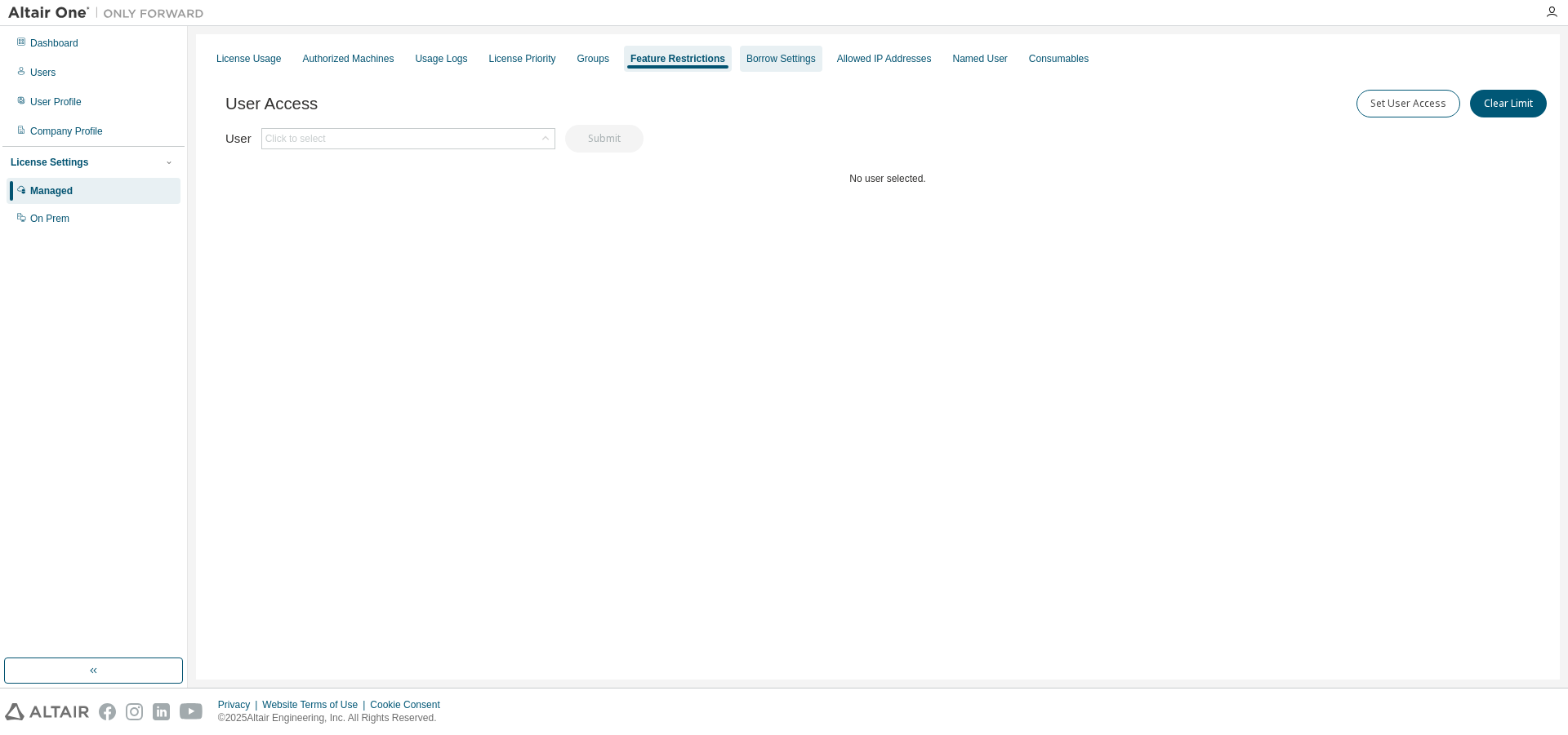
click at [771, 62] on div "Borrow Settings" at bounding box center [781, 59] width 69 height 13
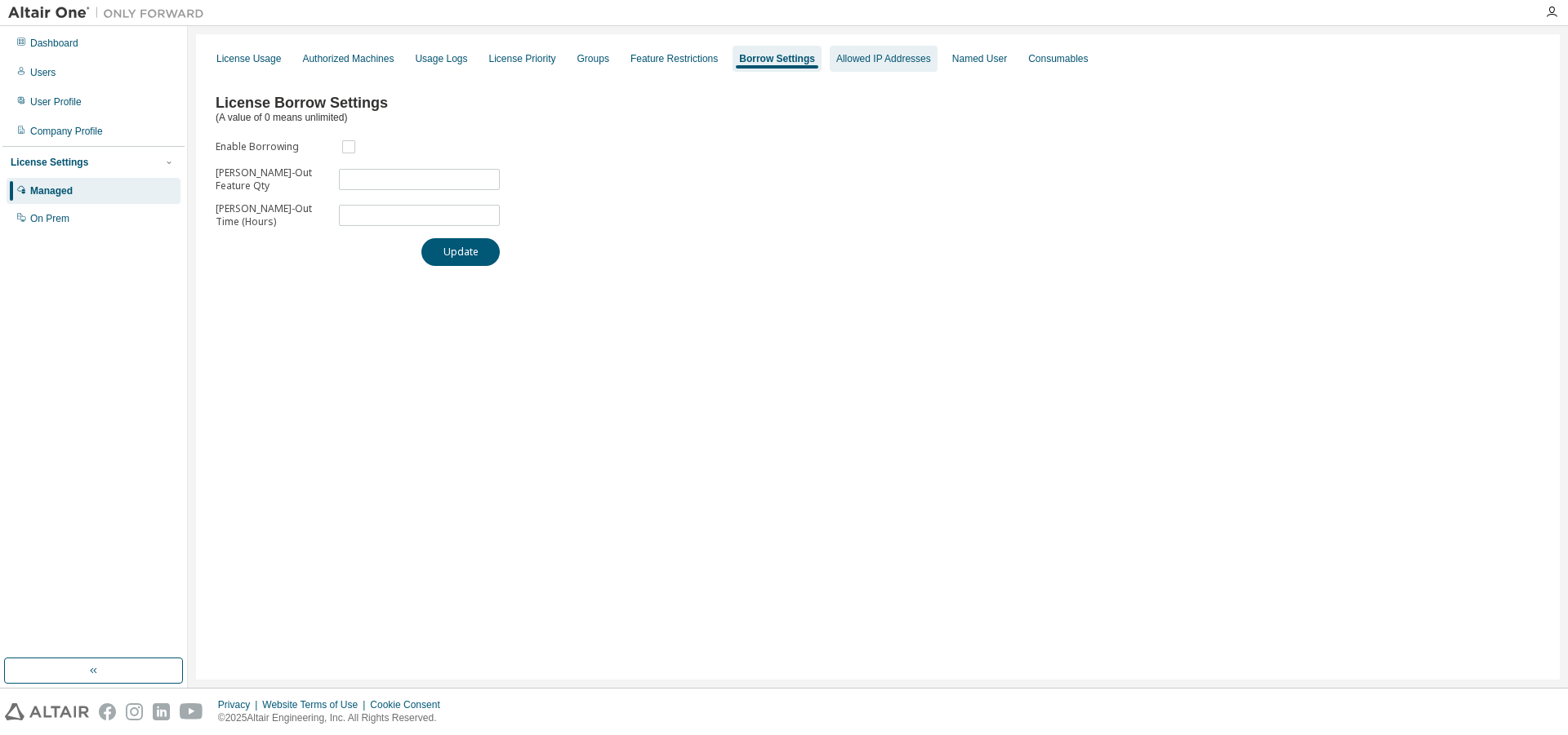
click at [878, 59] on div "Allowed IP Addresses" at bounding box center [884, 59] width 95 height 13
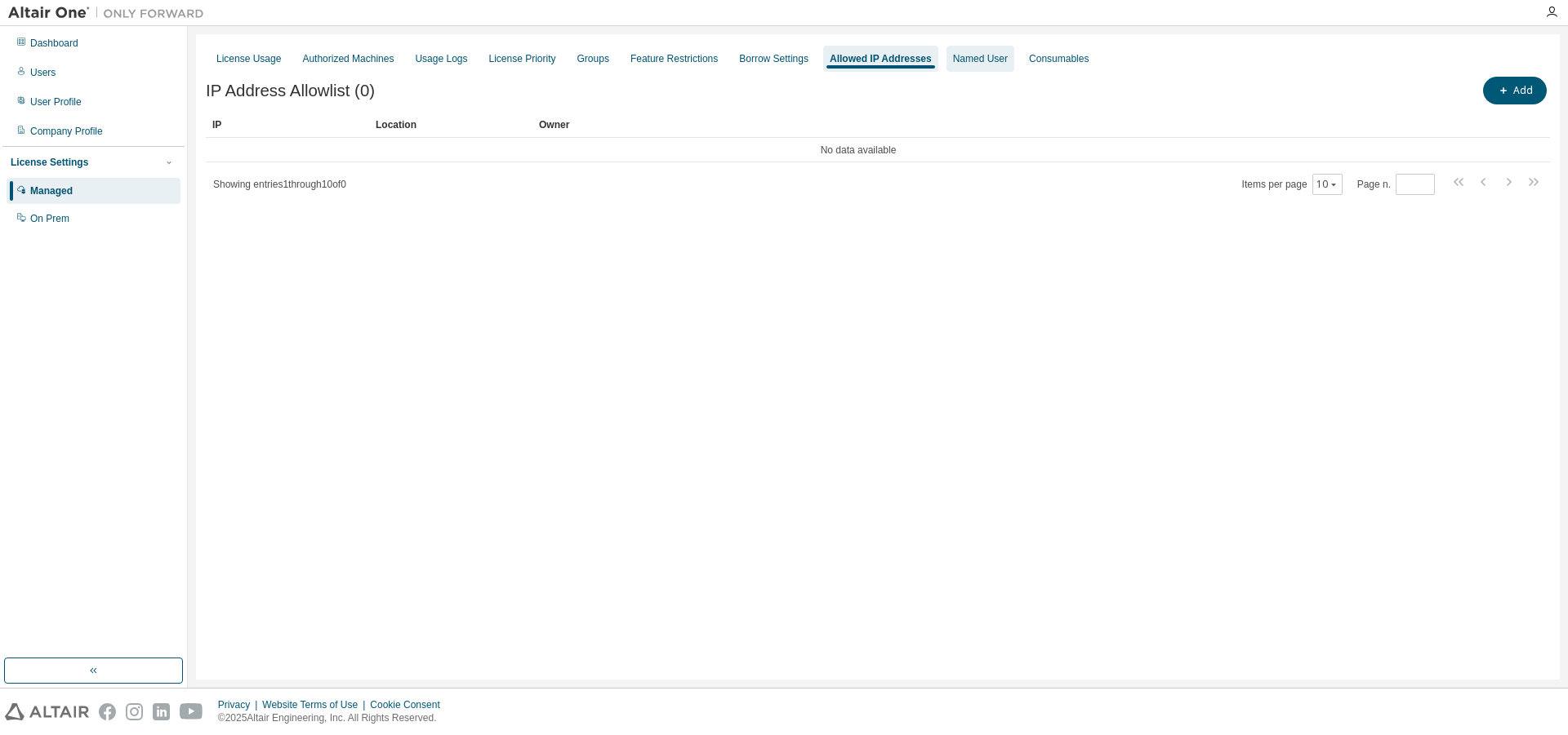
click at [990, 59] on div "Named User" at bounding box center [980, 59] width 55 height 13
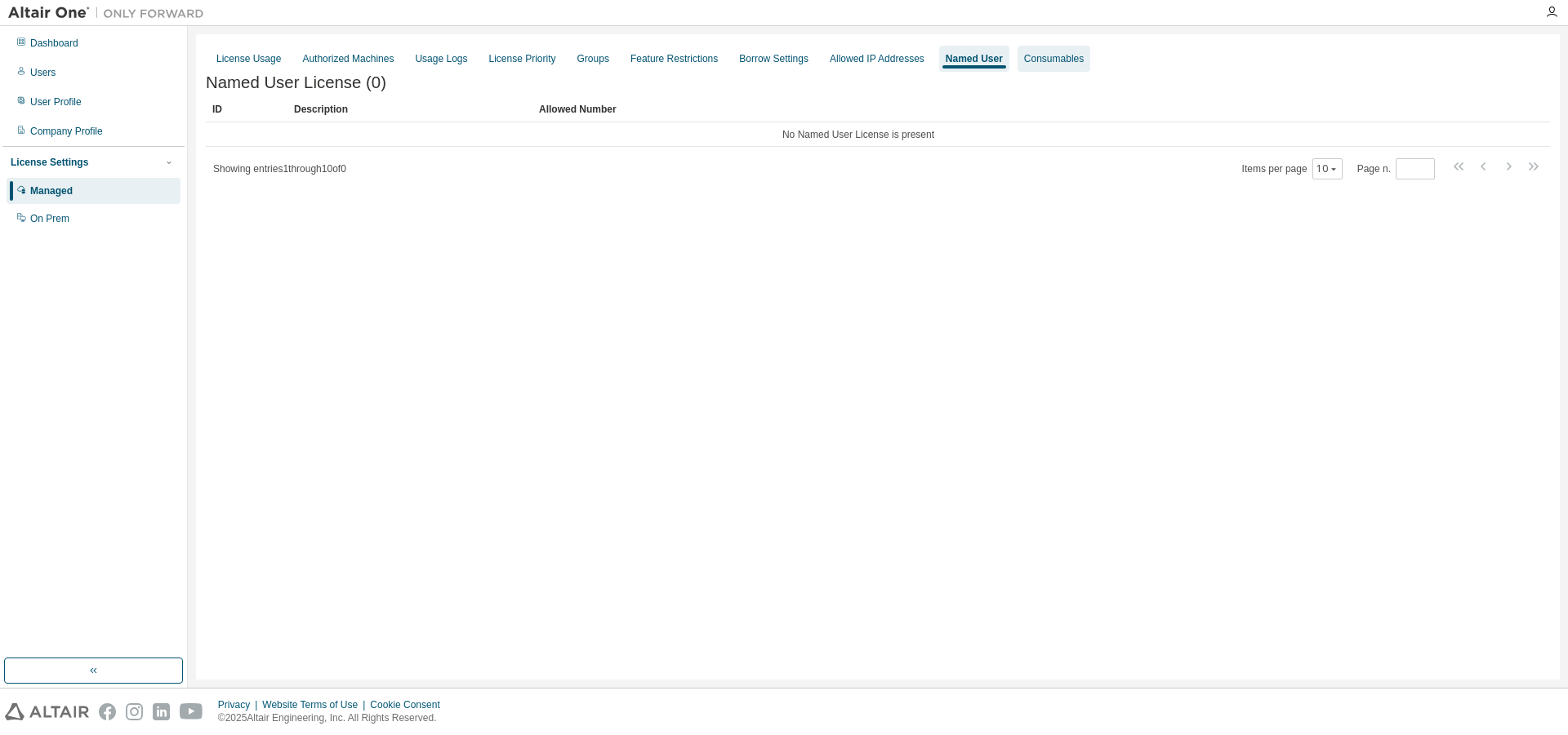
click at [1075, 59] on div "Consumables" at bounding box center [1053, 59] width 60 height 13
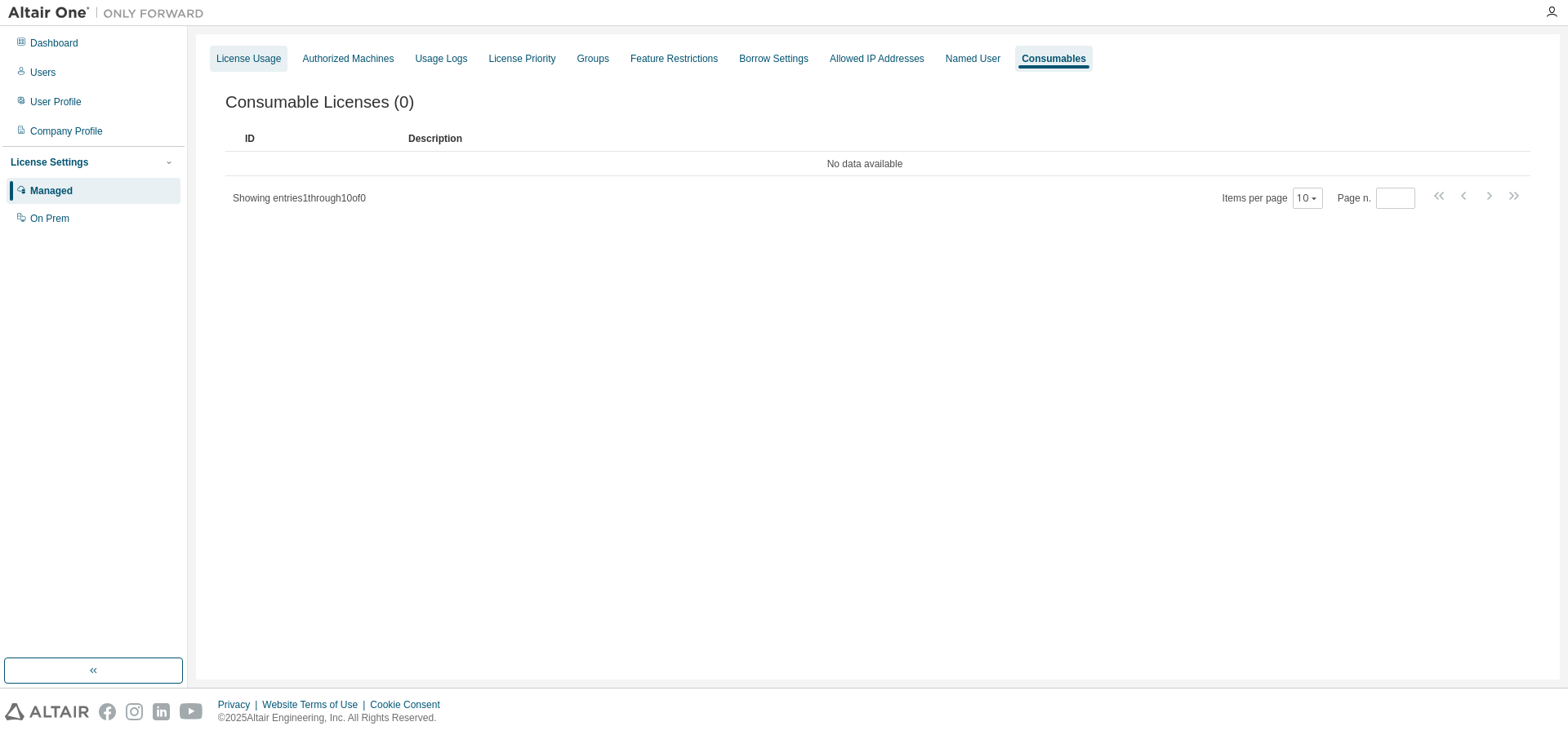
click at [266, 61] on div "License Usage" at bounding box center [249, 59] width 64 height 13
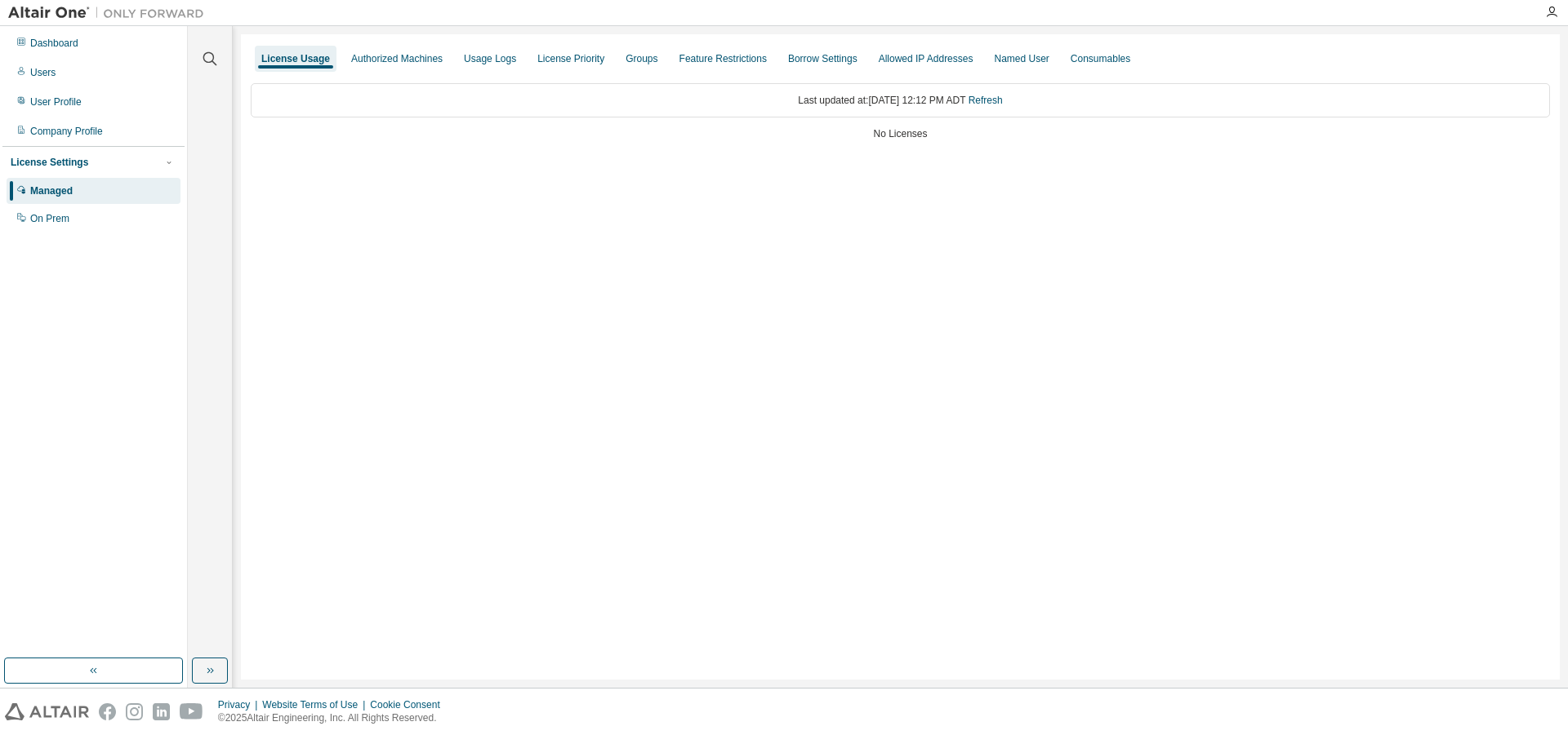
click at [319, 67] on div "License Usage" at bounding box center [295, 59] width 81 height 26
click at [408, 62] on div "Authorized Machines" at bounding box center [396, 59] width 92 height 13
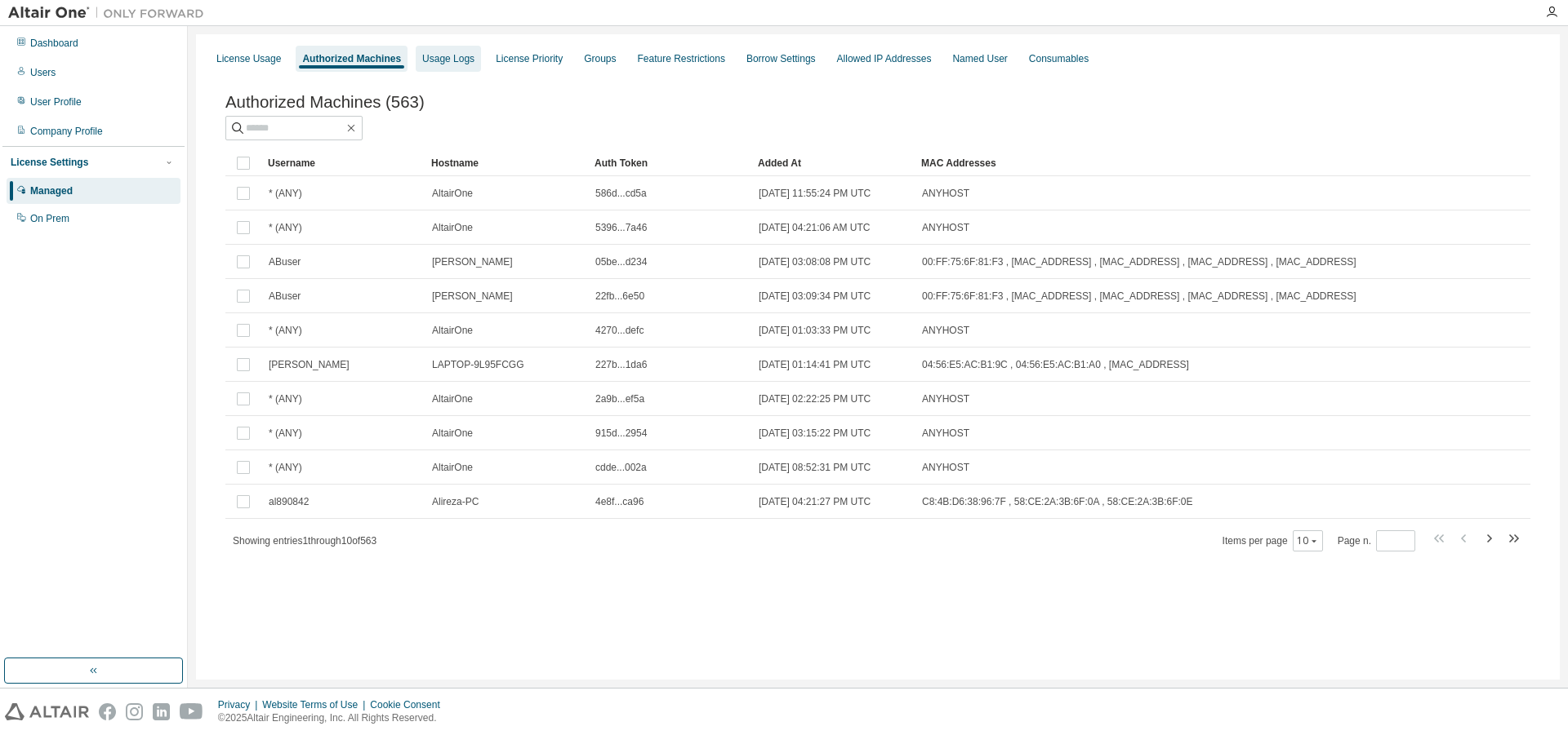
click at [456, 64] on div "Usage Logs" at bounding box center [448, 59] width 52 height 13
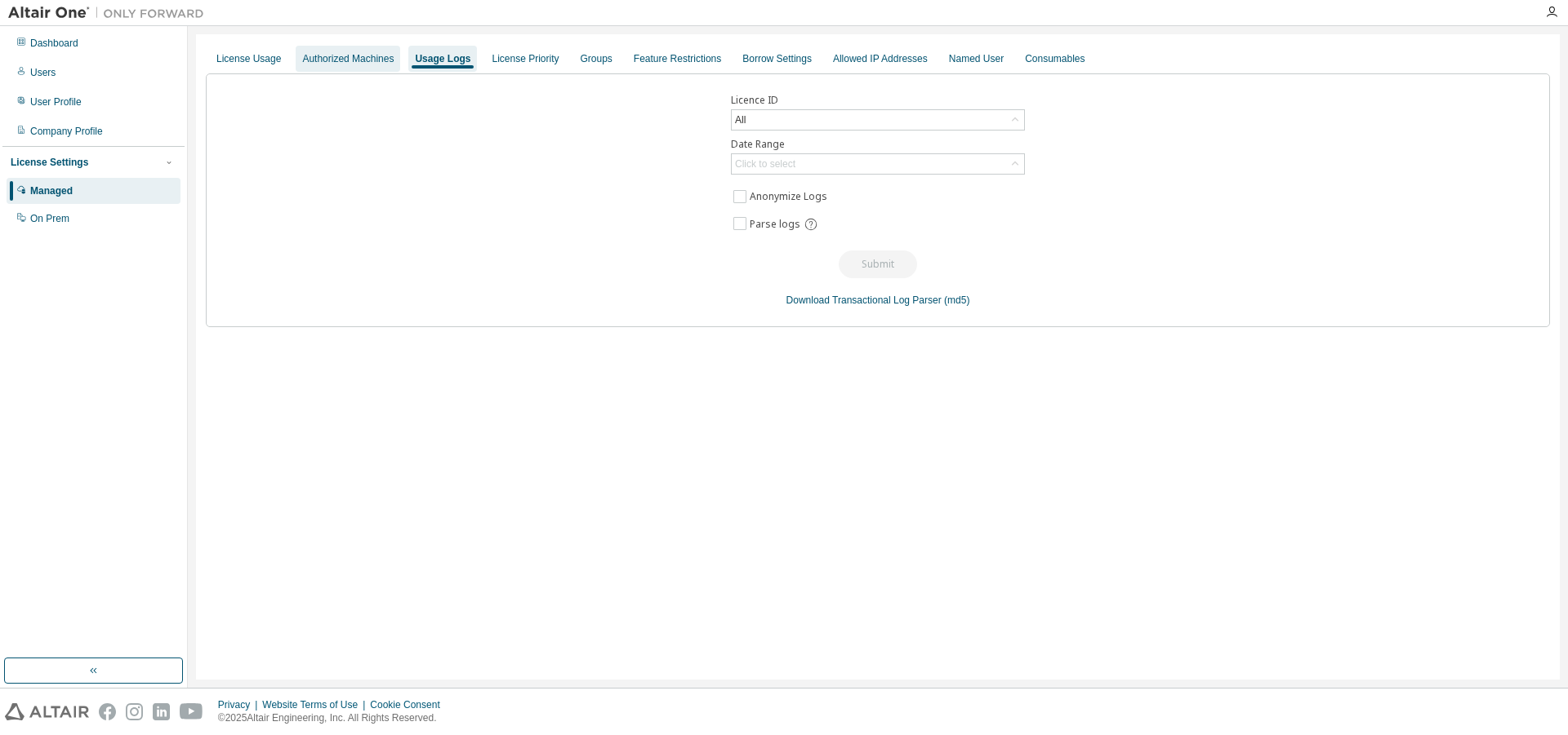
click at [389, 68] on div "Authorized Machines" at bounding box center [347, 59] width 104 height 26
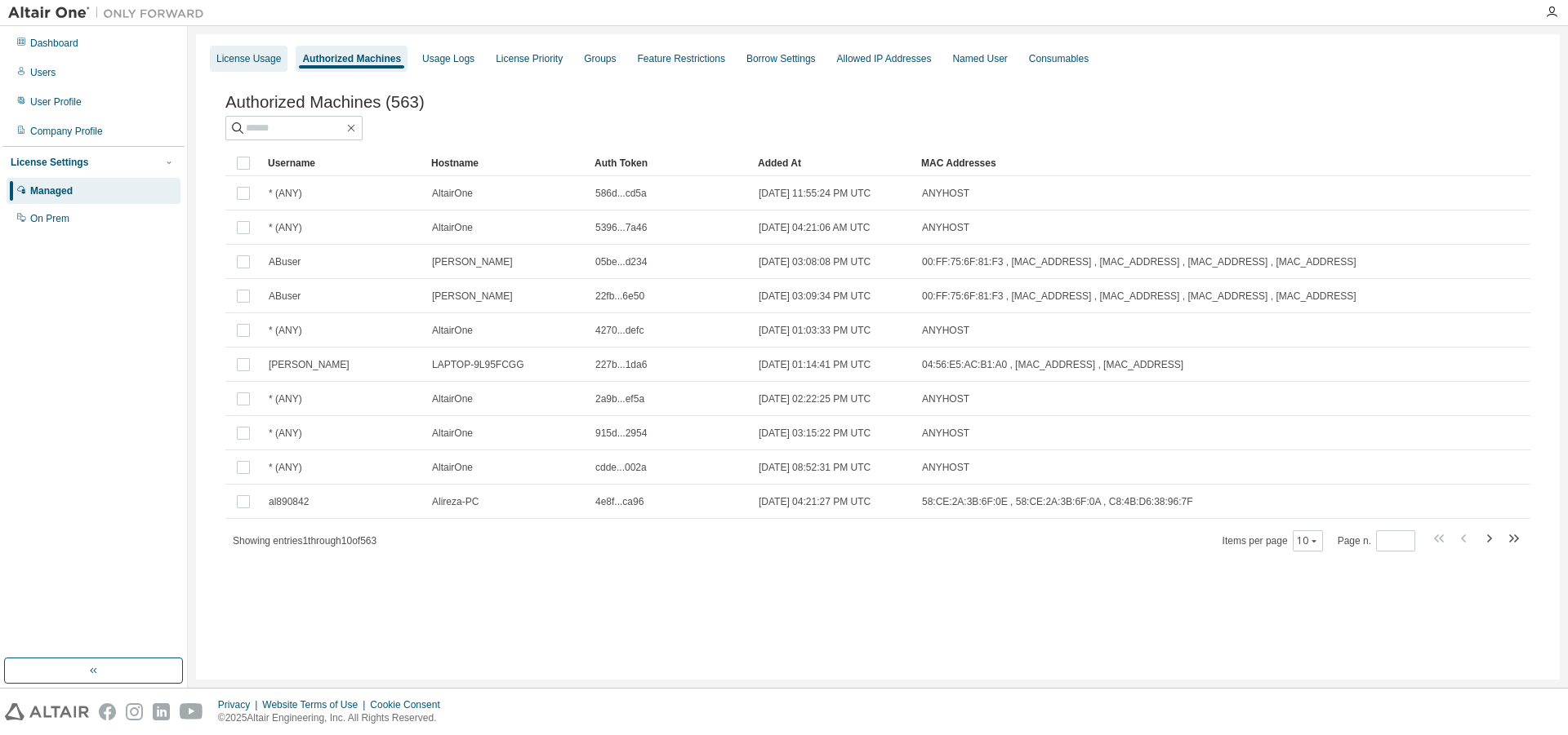
click at [258, 56] on div "License Usage" at bounding box center [249, 59] width 64 height 13
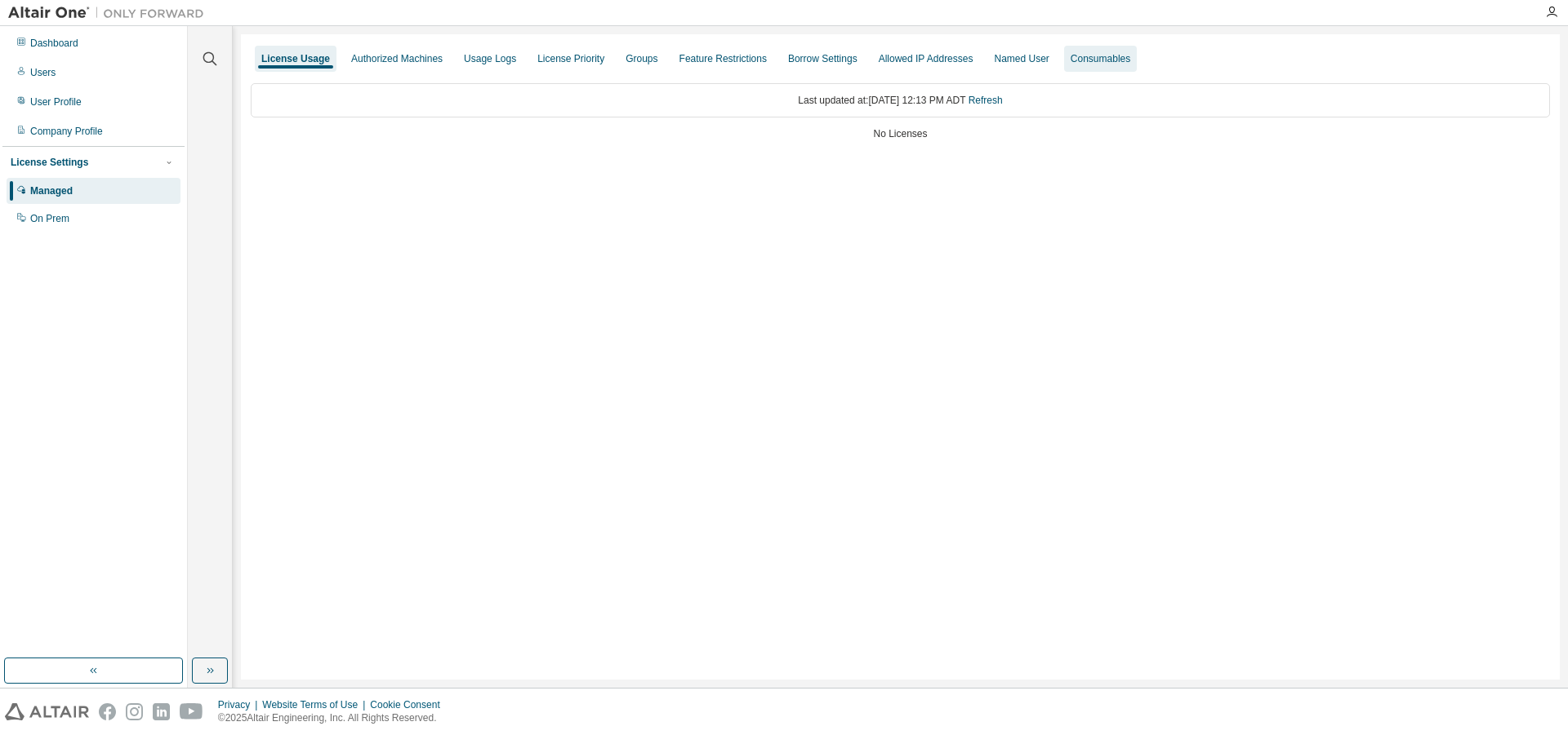
click at [1090, 58] on div "Consumables" at bounding box center [1100, 59] width 73 height 26
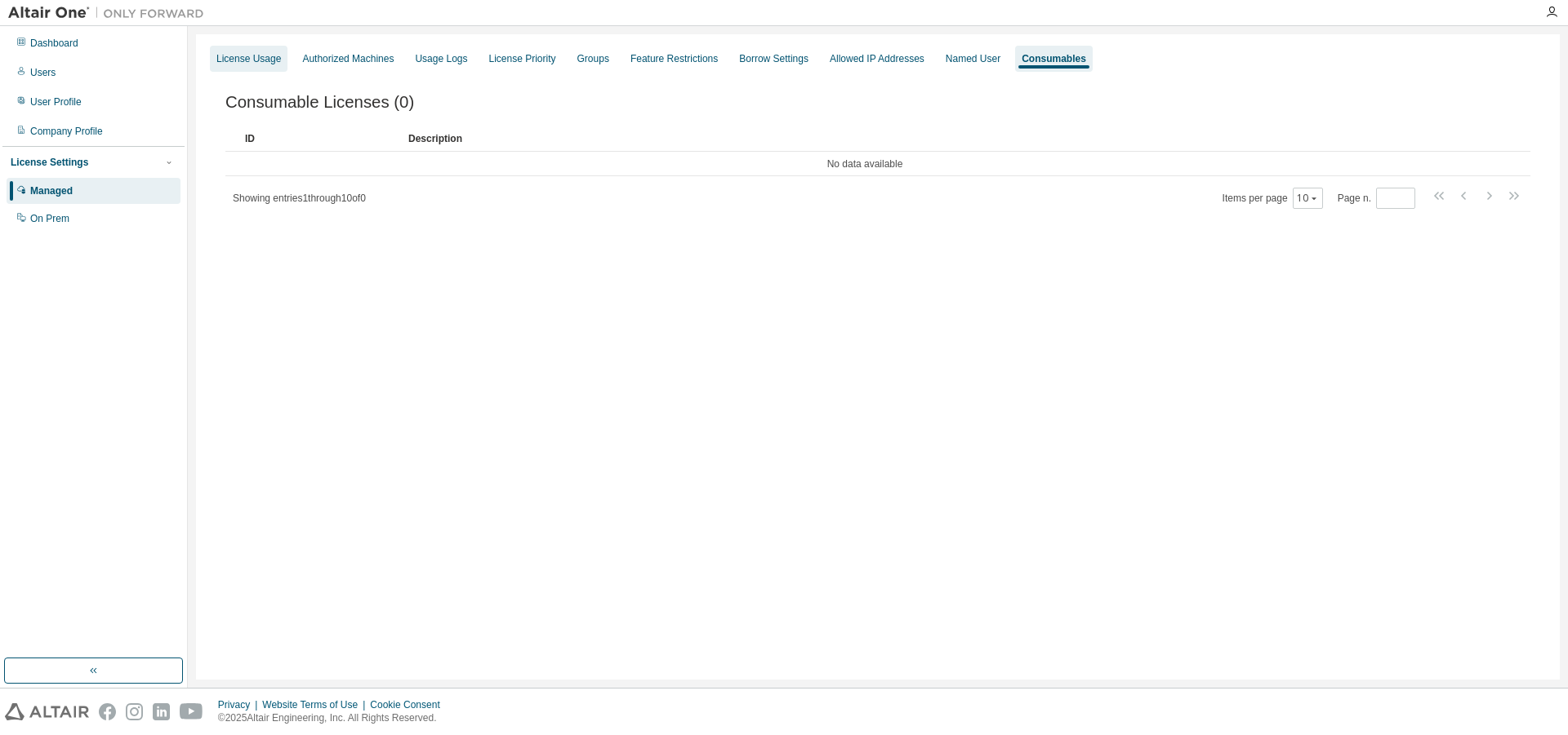
click at [267, 68] on div "License Usage" at bounding box center [249, 59] width 78 height 26
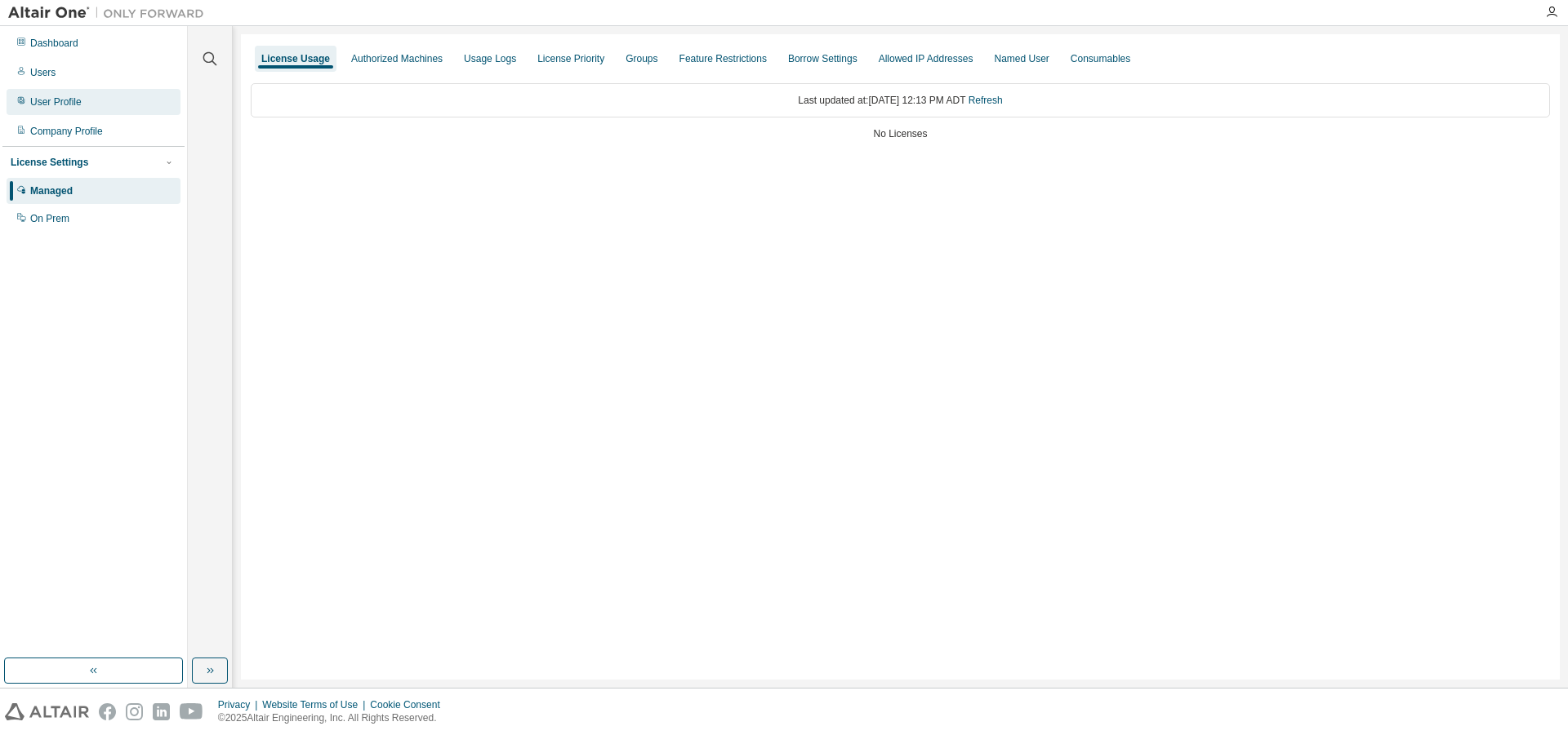
click at [63, 113] on div "User Profile" at bounding box center [94, 102] width 174 height 26
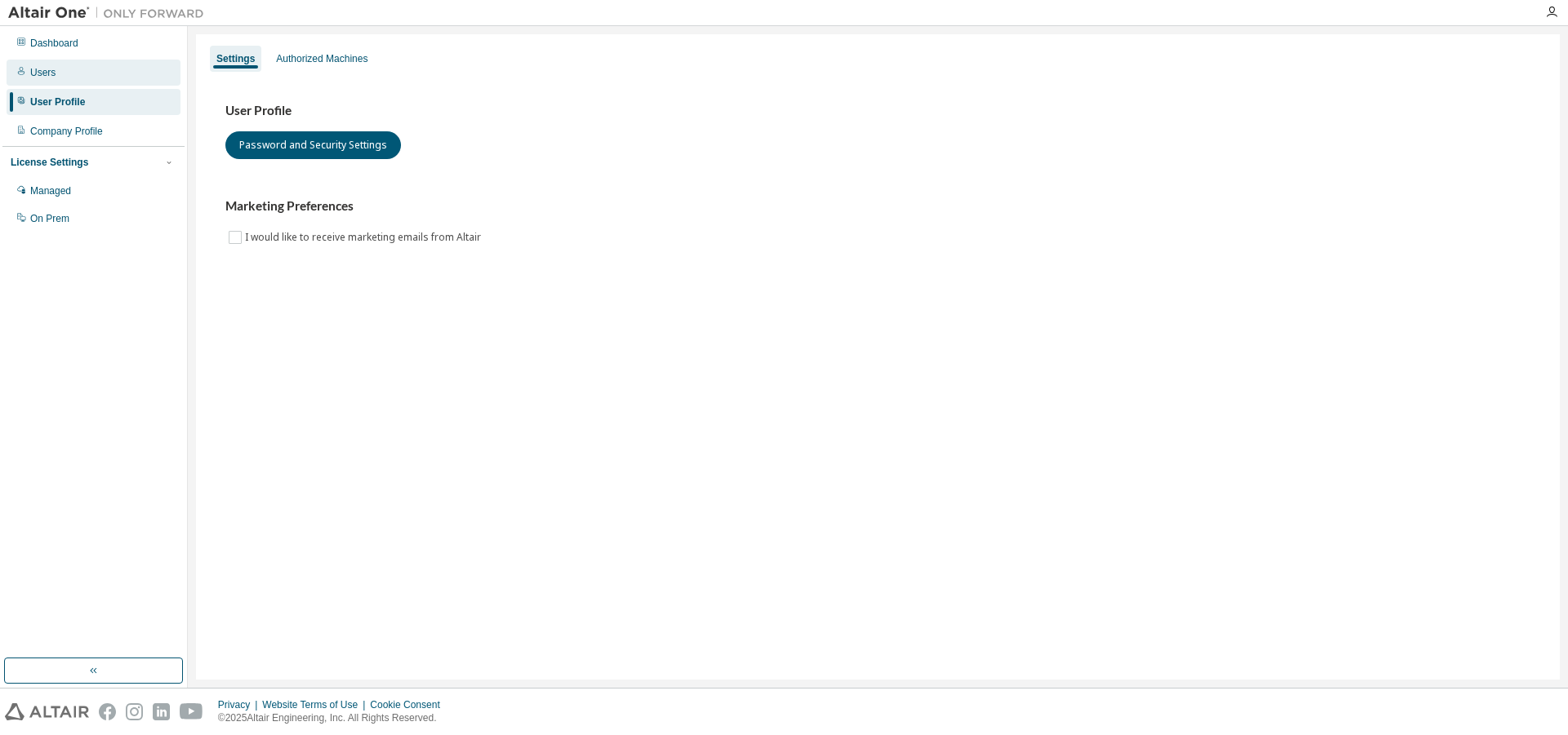
click at [78, 77] on div "Users" at bounding box center [94, 73] width 174 height 26
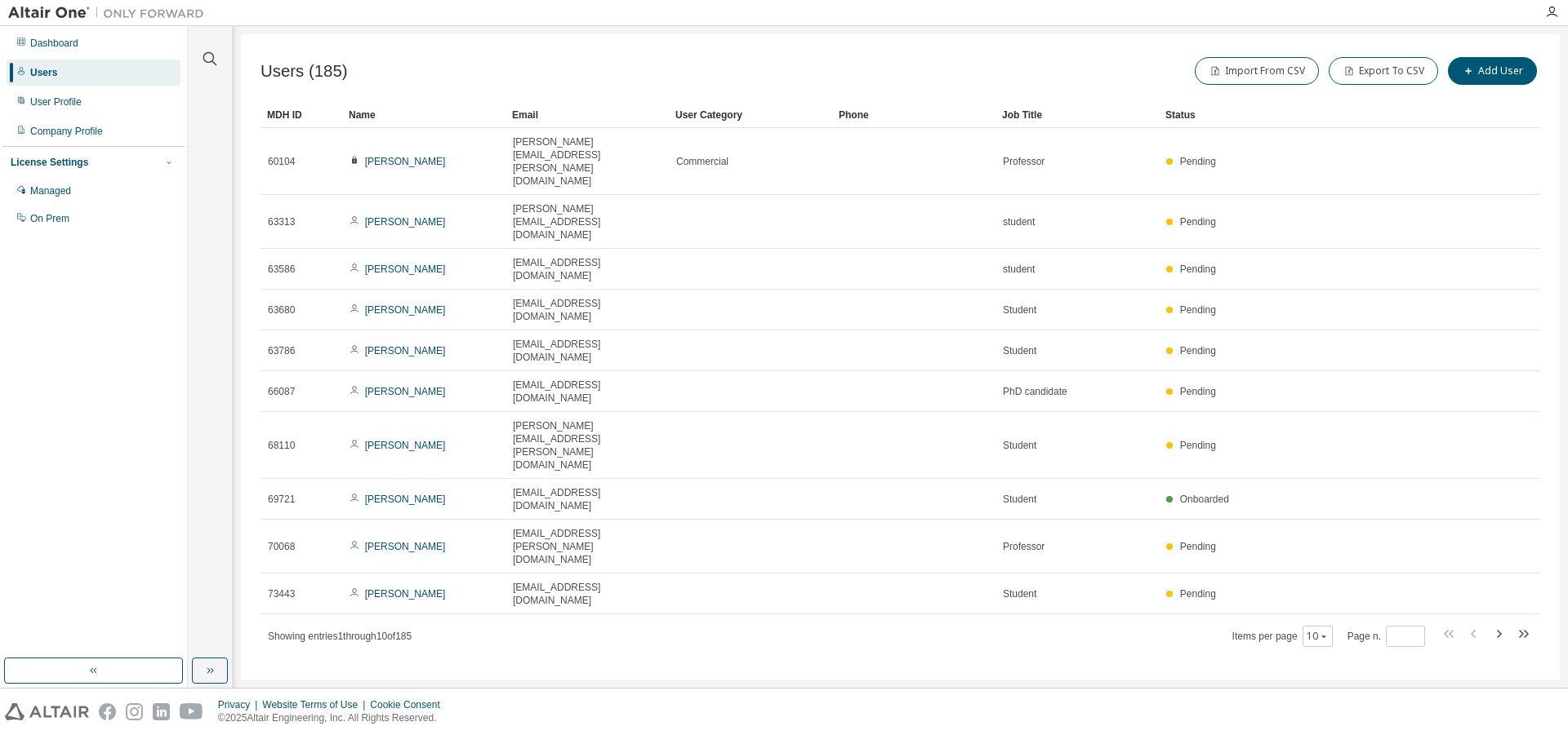
click at [362, 115] on div "Name" at bounding box center [423, 115] width 150 height 26
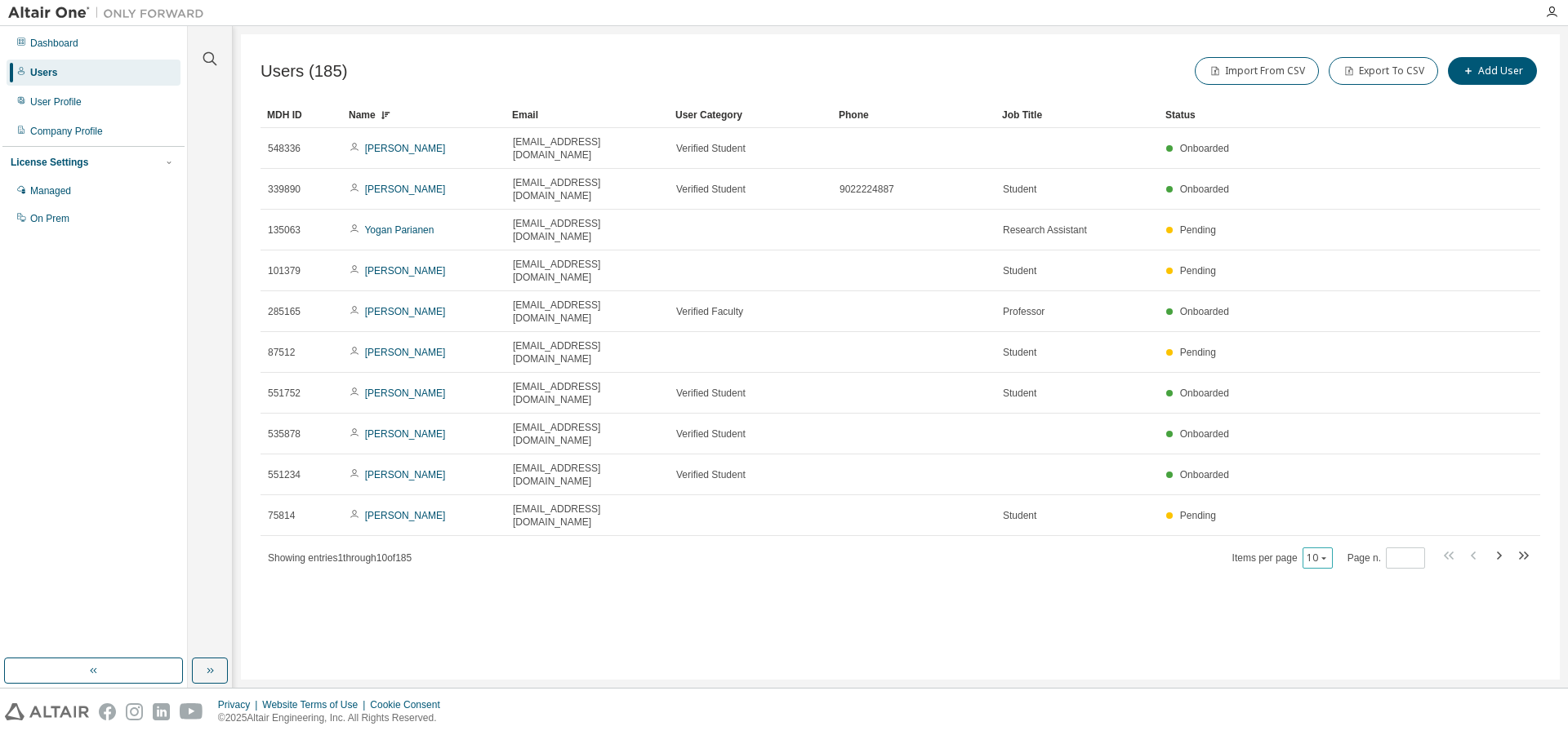
click at [1329, 548] on div "10" at bounding box center [1317, 558] width 30 height 21
click at [1323, 440] on div "Users (185) Import From CSV Export To CSV Add User Clear Load Save Save As Fiel…" at bounding box center [901, 357] width 1319 height 646
click at [1323, 553] on icon "button" at bounding box center [1324, 558] width 9 height 9
click at [1328, 532] on div "100" at bounding box center [1366, 527] width 131 height 20
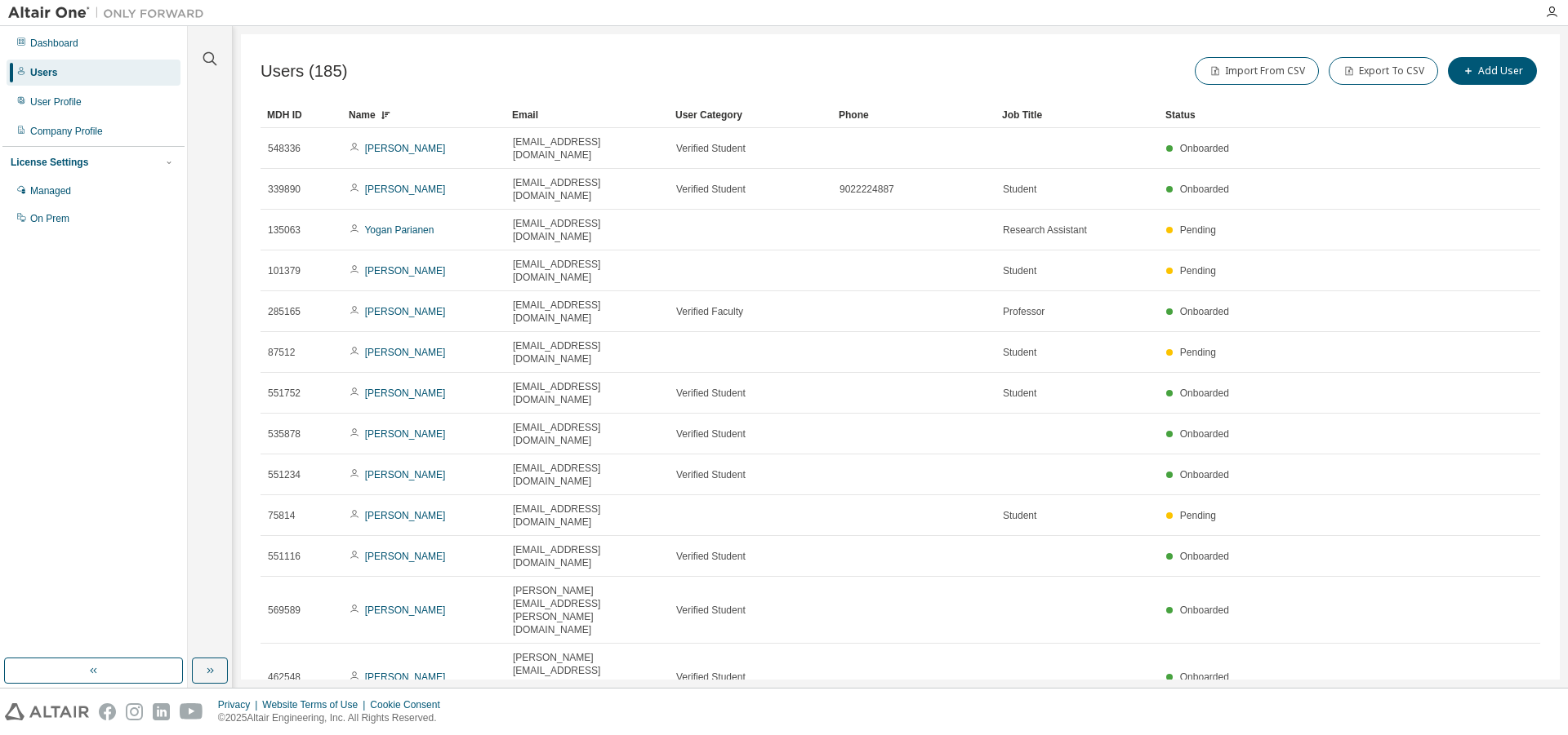
click at [382, 118] on icon at bounding box center [385, 114] width 9 height 9
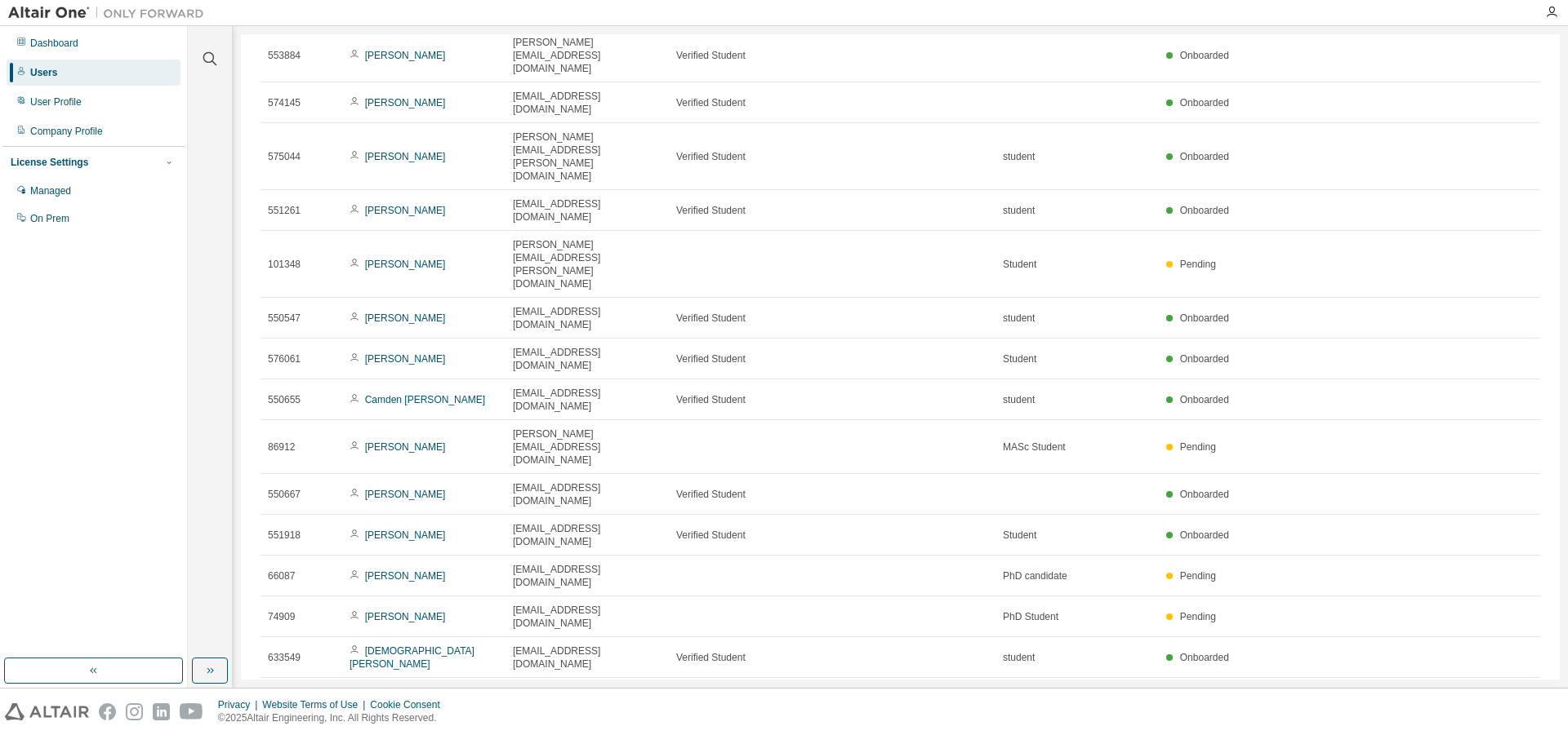
scroll to position [2300, 0]
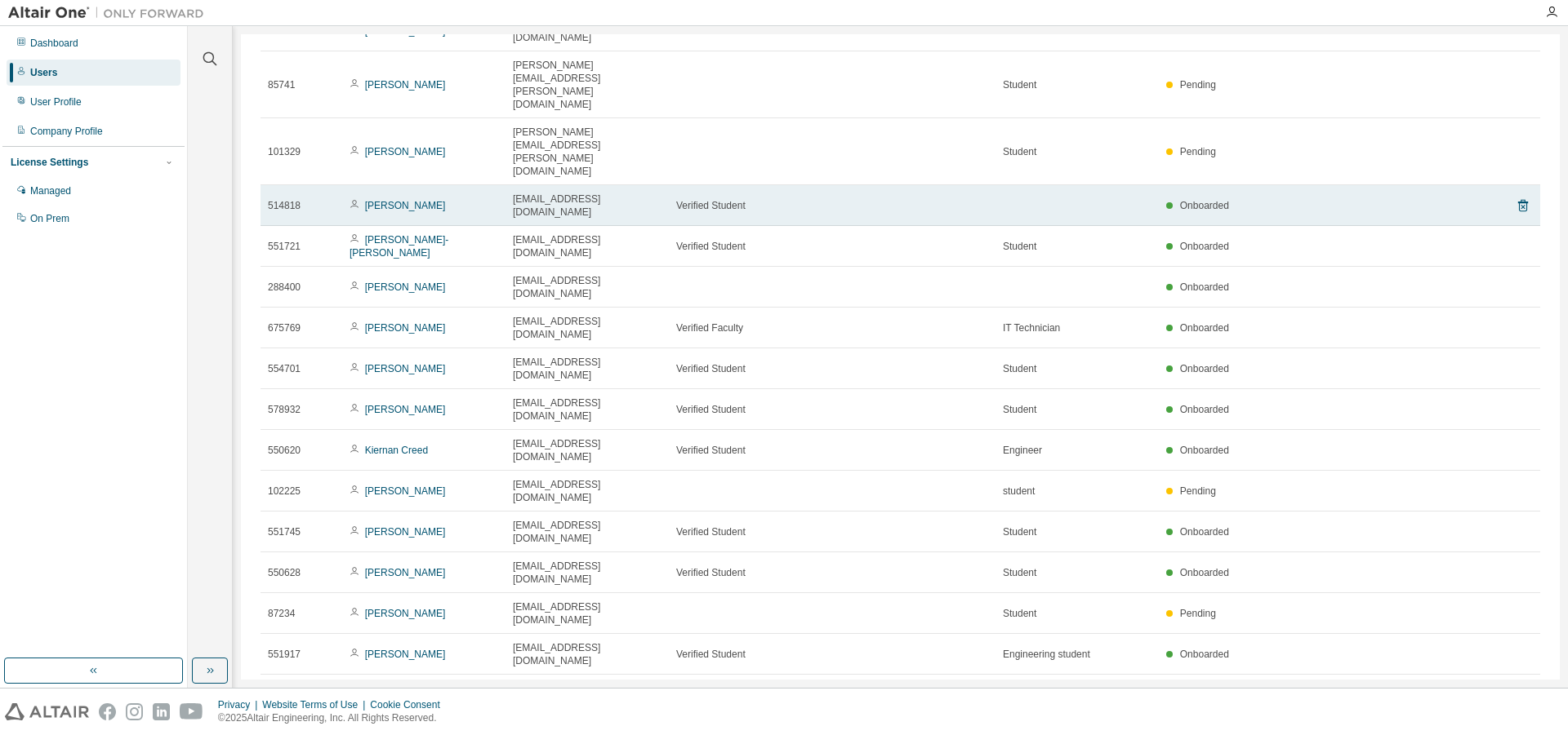
scroll to position [333, 0]
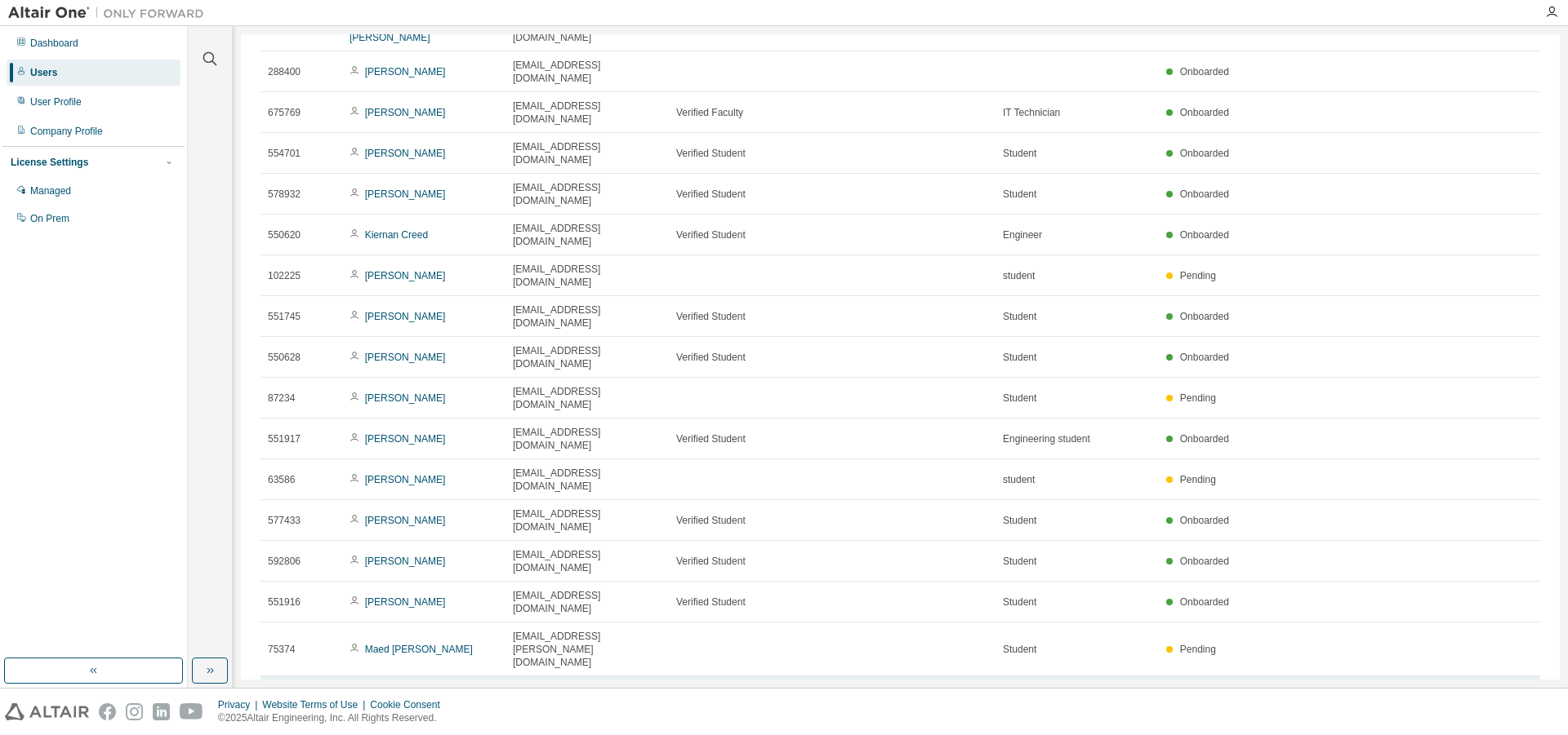
click at [372, 698] on link "[PERSON_NAME]" at bounding box center [405, 704] width 80 height 11
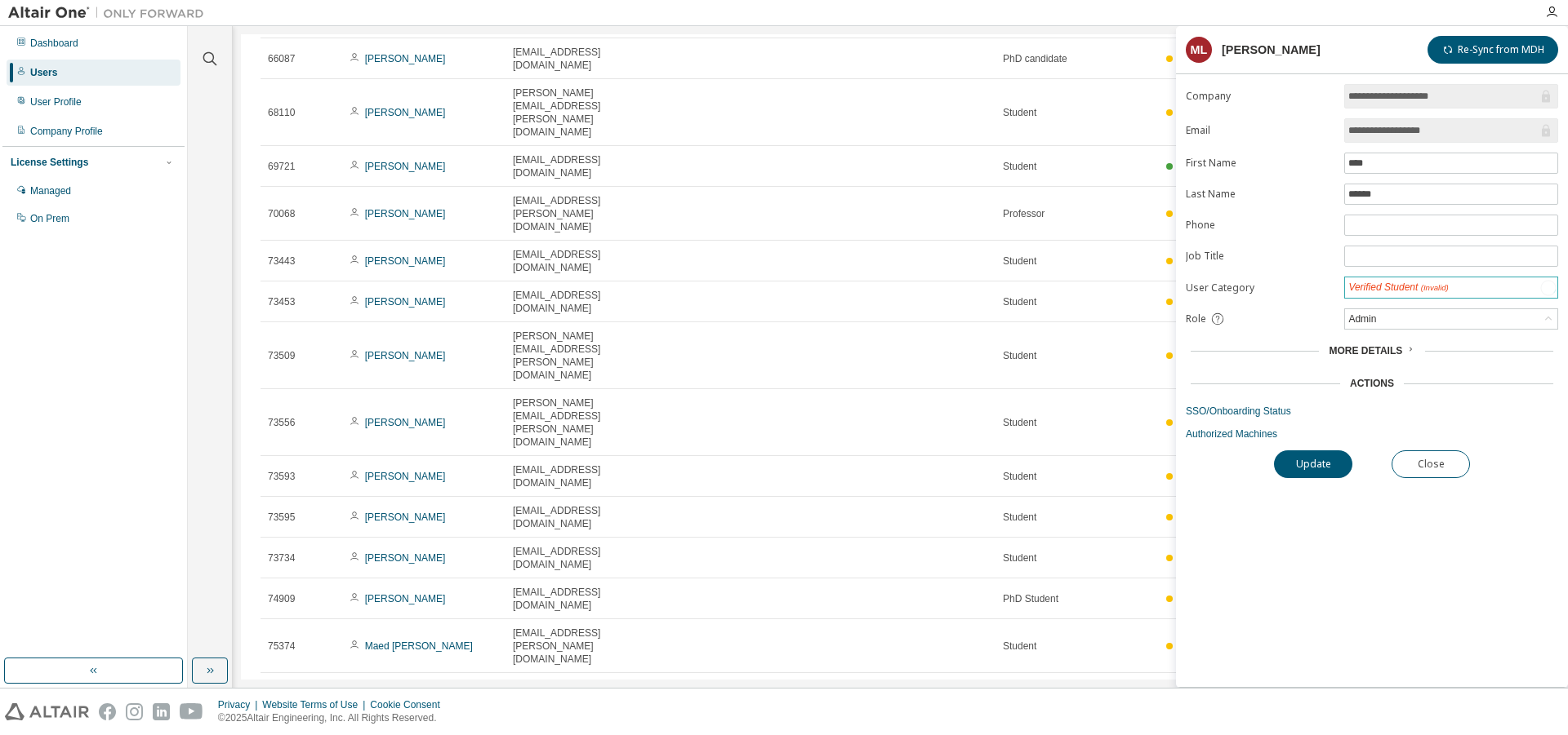
type input "*"
click at [1463, 288] on div "Verified Student" at bounding box center [1451, 287] width 212 height 20
click at [1432, 345] on li "Commercial" at bounding box center [1450, 351] width 209 height 21
click at [1343, 466] on button "Update" at bounding box center [1313, 463] width 79 height 27
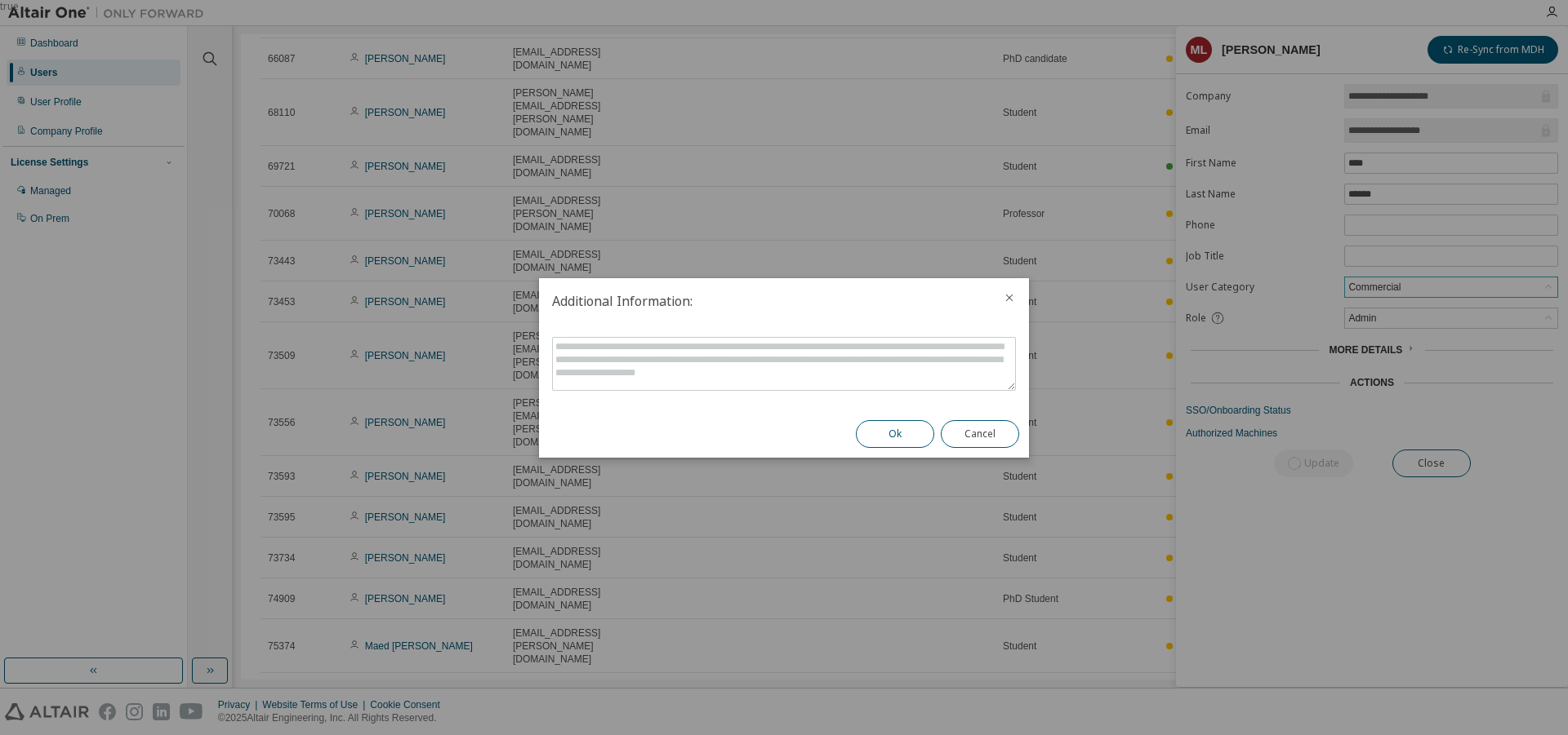
click at [916, 443] on button "Ok" at bounding box center [894, 433] width 79 height 27
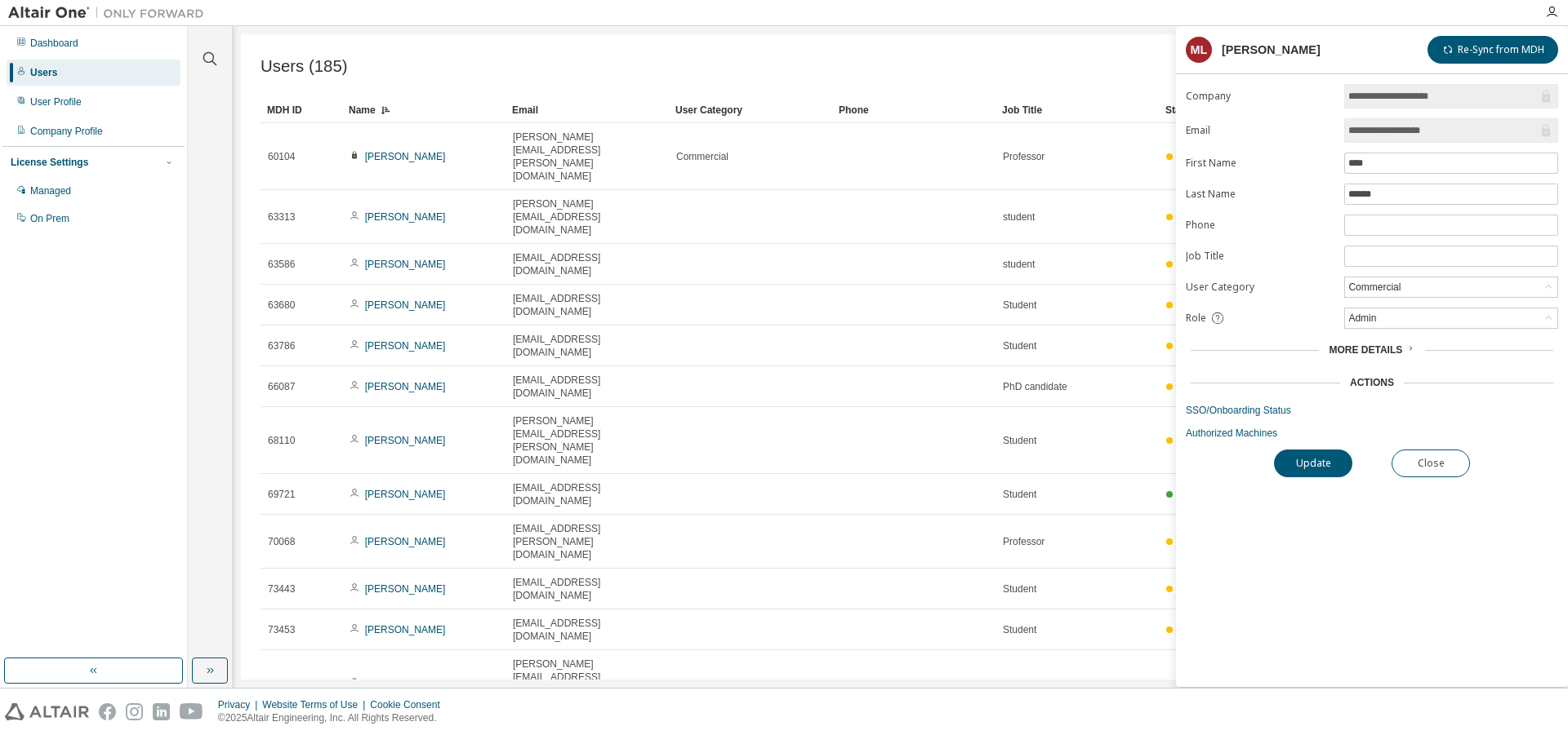
scroll to position [0, 0]
click at [713, 116] on div "User Category" at bounding box center [750, 115] width 150 height 26
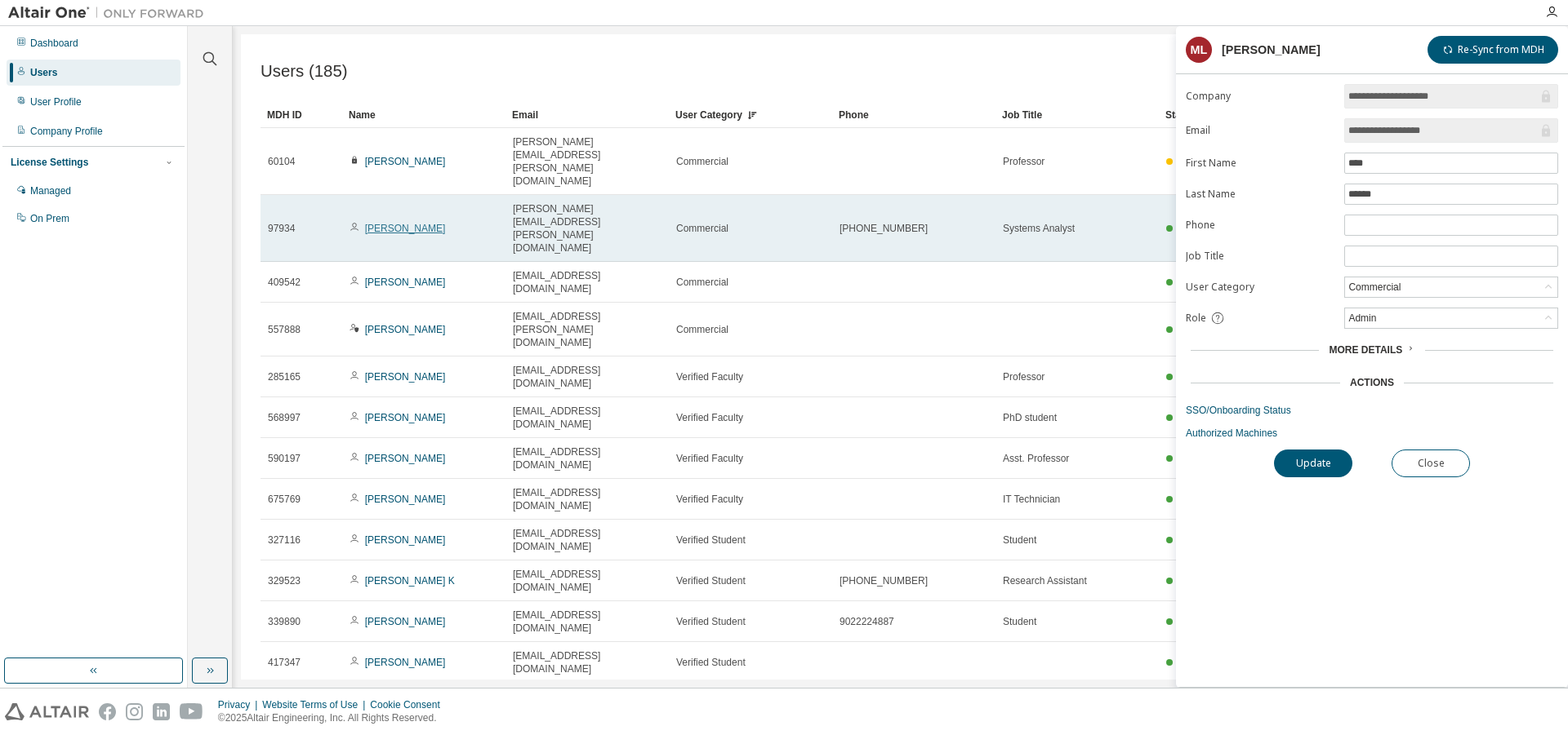
click at [428, 223] on link "[PERSON_NAME]" at bounding box center [405, 229] width 80 height 11
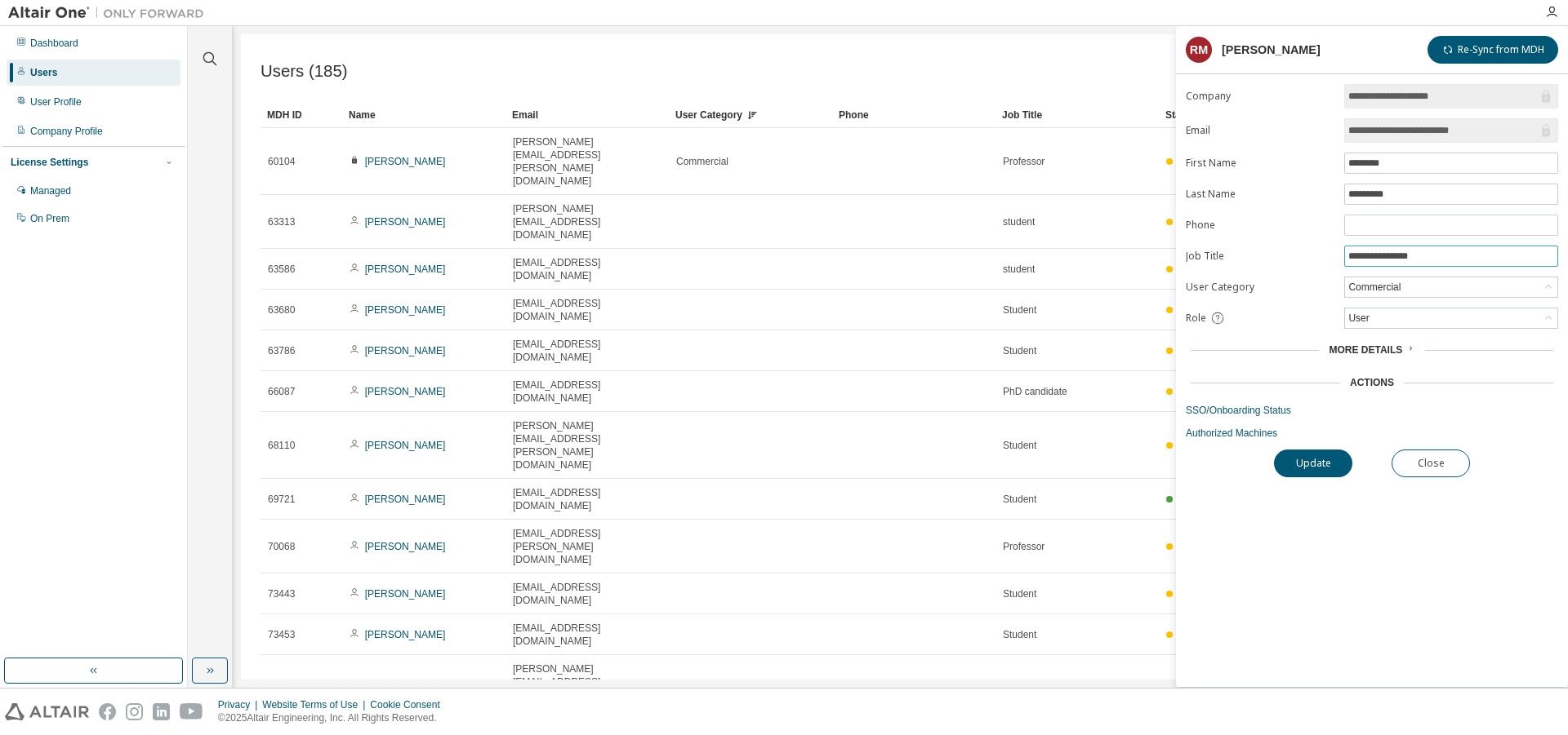
drag, startPoint x: 1436, startPoint y: 259, endPoint x: 1317, endPoint y: 256, distance: 119.0
click at [1348, 256] on input "**********" at bounding box center [1451, 256] width 205 height 13
click at [724, 112] on div "User Category" at bounding box center [750, 115] width 150 height 26
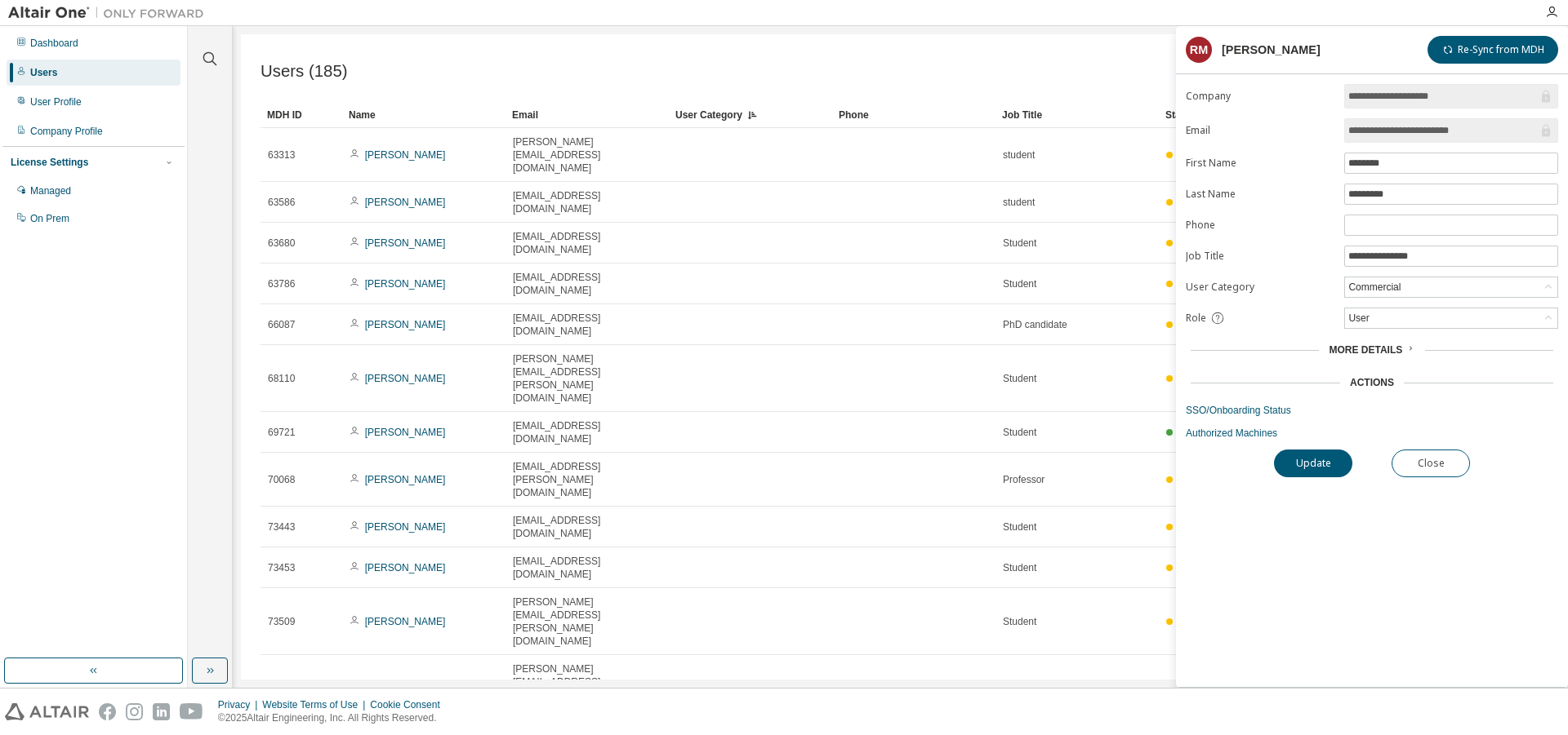
click at [703, 115] on div "User Category" at bounding box center [750, 115] width 150 height 26
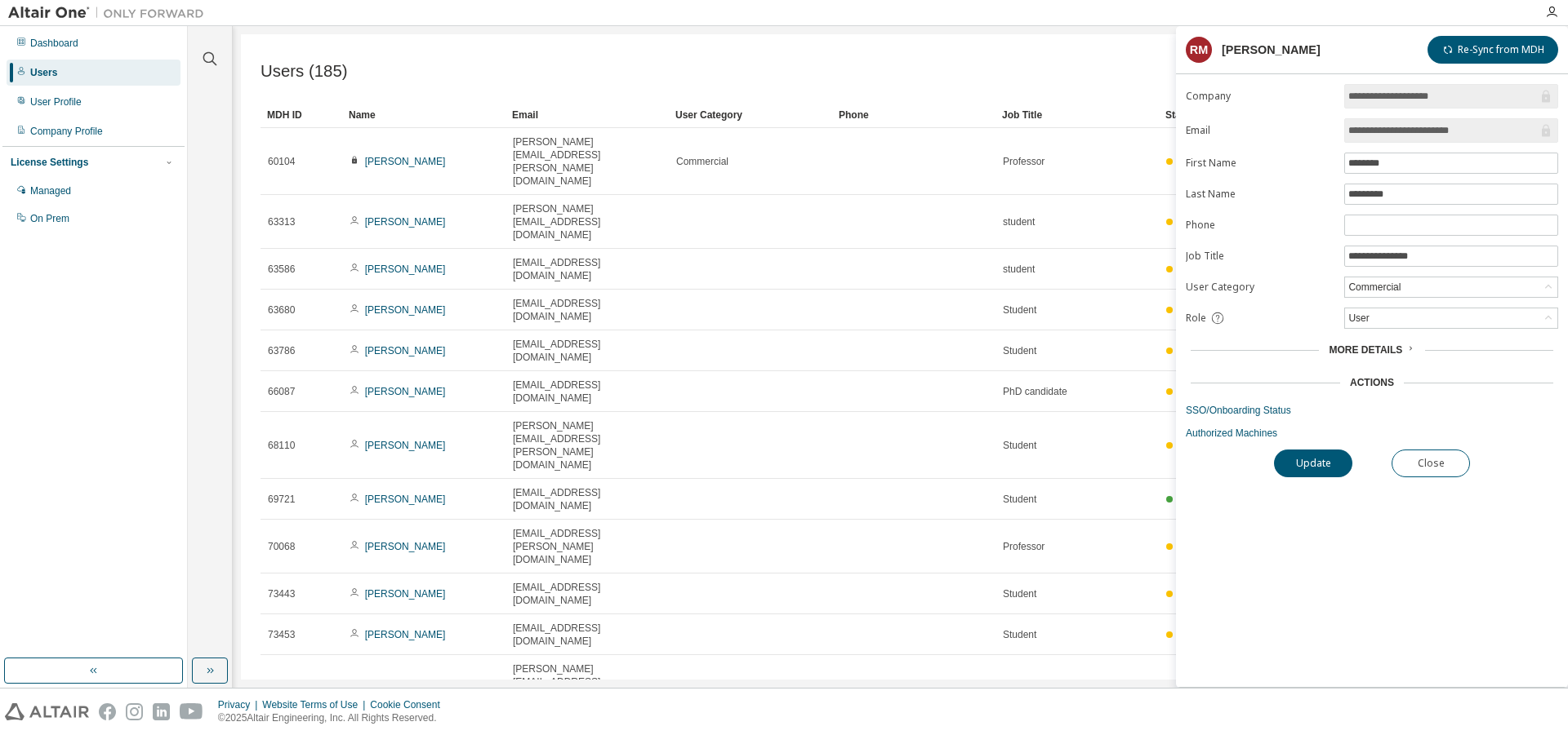
click at [716, 114] on div "User Category" at bounding box center [750, 115] width 150 height 26
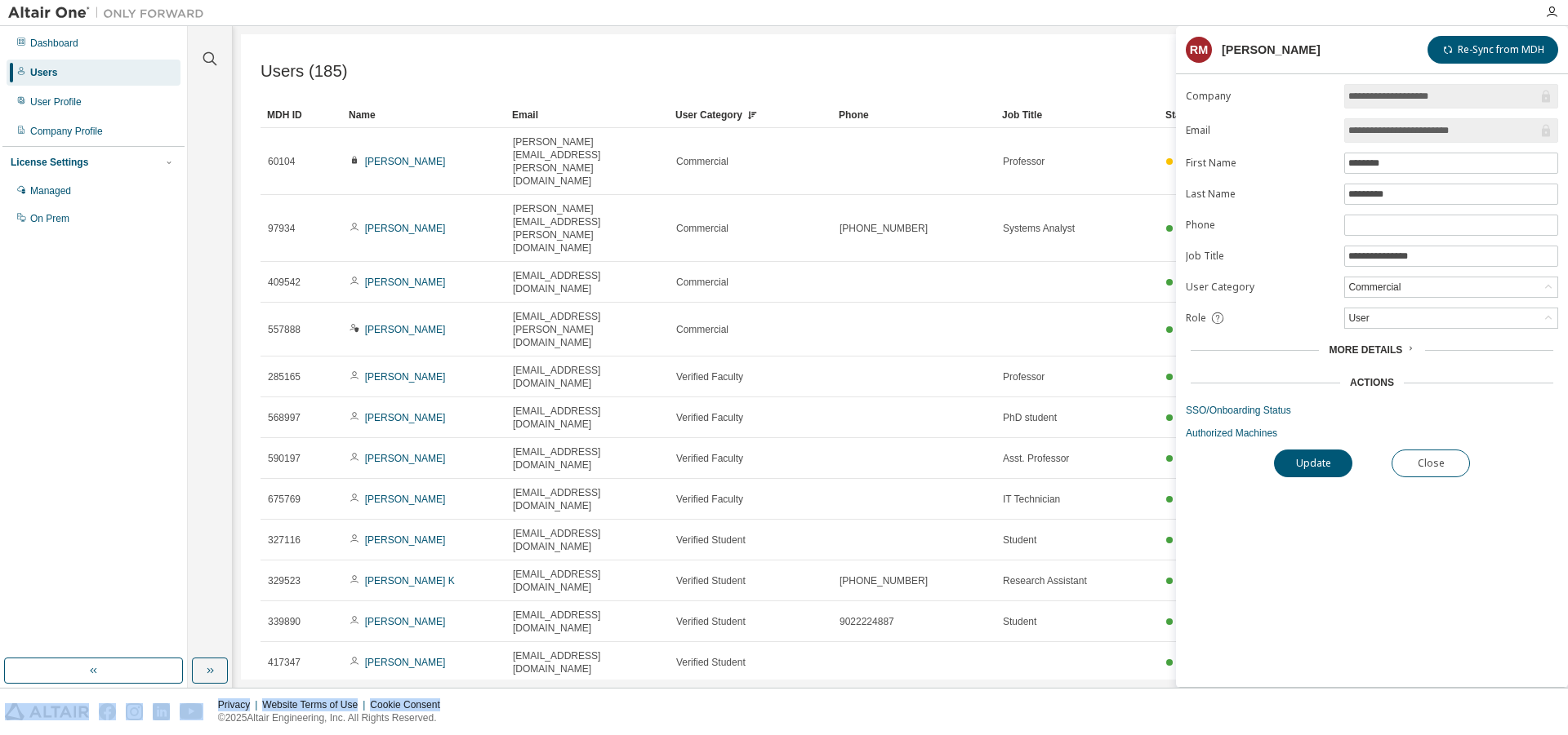
drag, startPoint x: 527, startPoint y: 685, endPoint x: 788, endPoint y: 689, distance: 261.0
click at [788, 688] on div "Clear all Status Onboarded Pending Sent Delivered Bounced Under Review Revoked …" at bounding box center [877, 358] width 1380 height 662
click at [1462, 476] on button "Close" at bounding box center [1430, 463] width 79 height 27
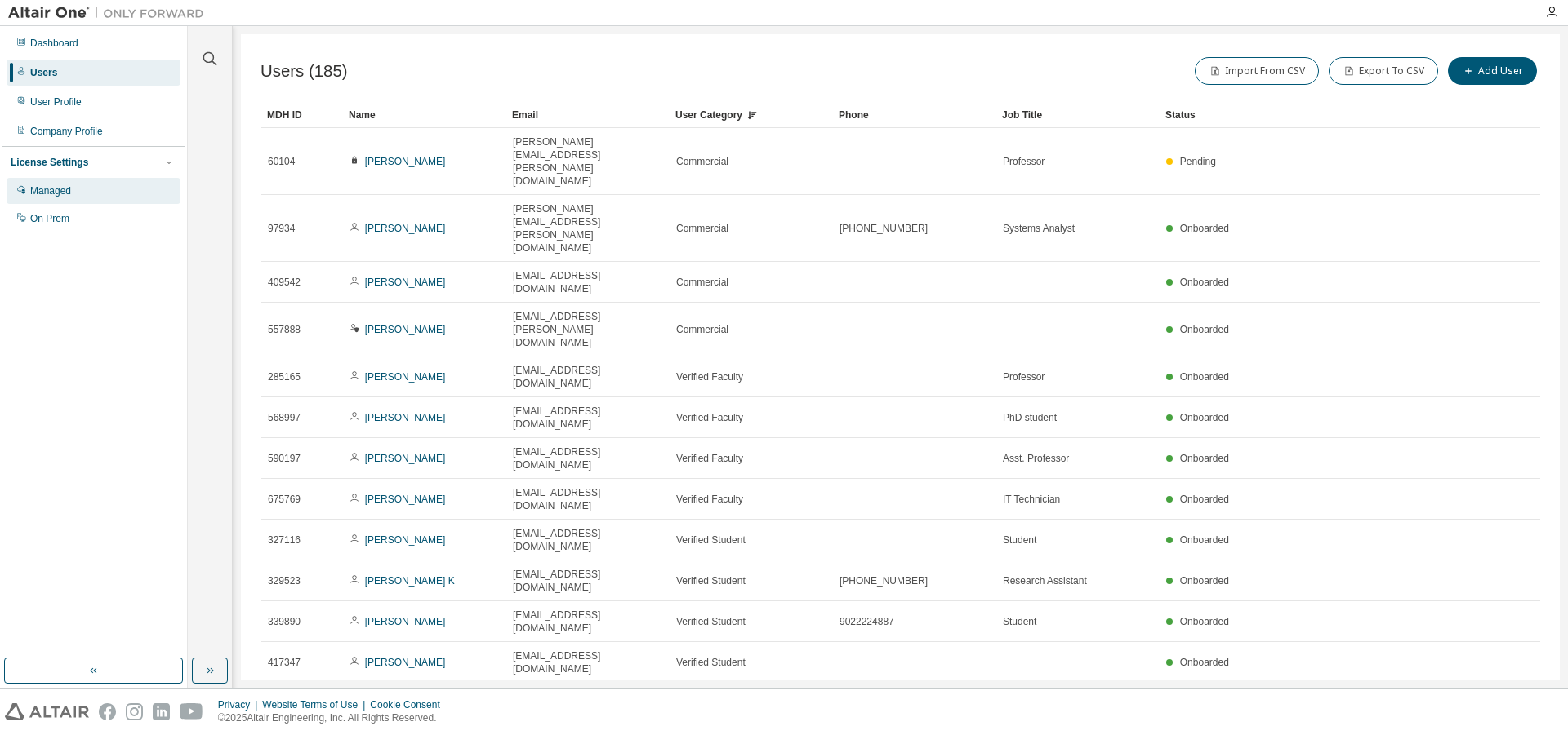
click at [62, 198] on div "Managed" at bounding box center [50, 191] width 41 height 13
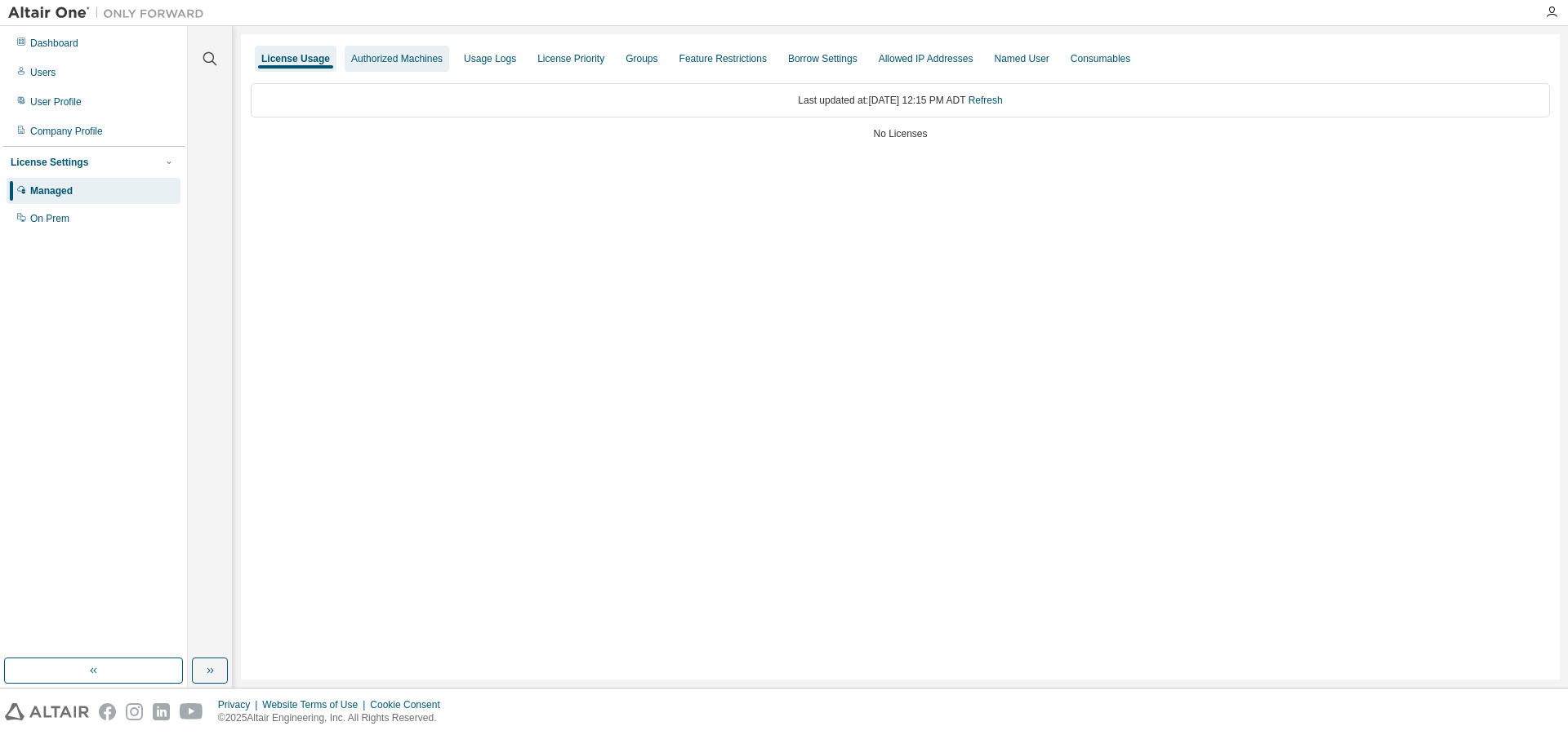
click at [424, 57] on div "Authorized Machines" at bounding box center [396, 59] width 92 height 13
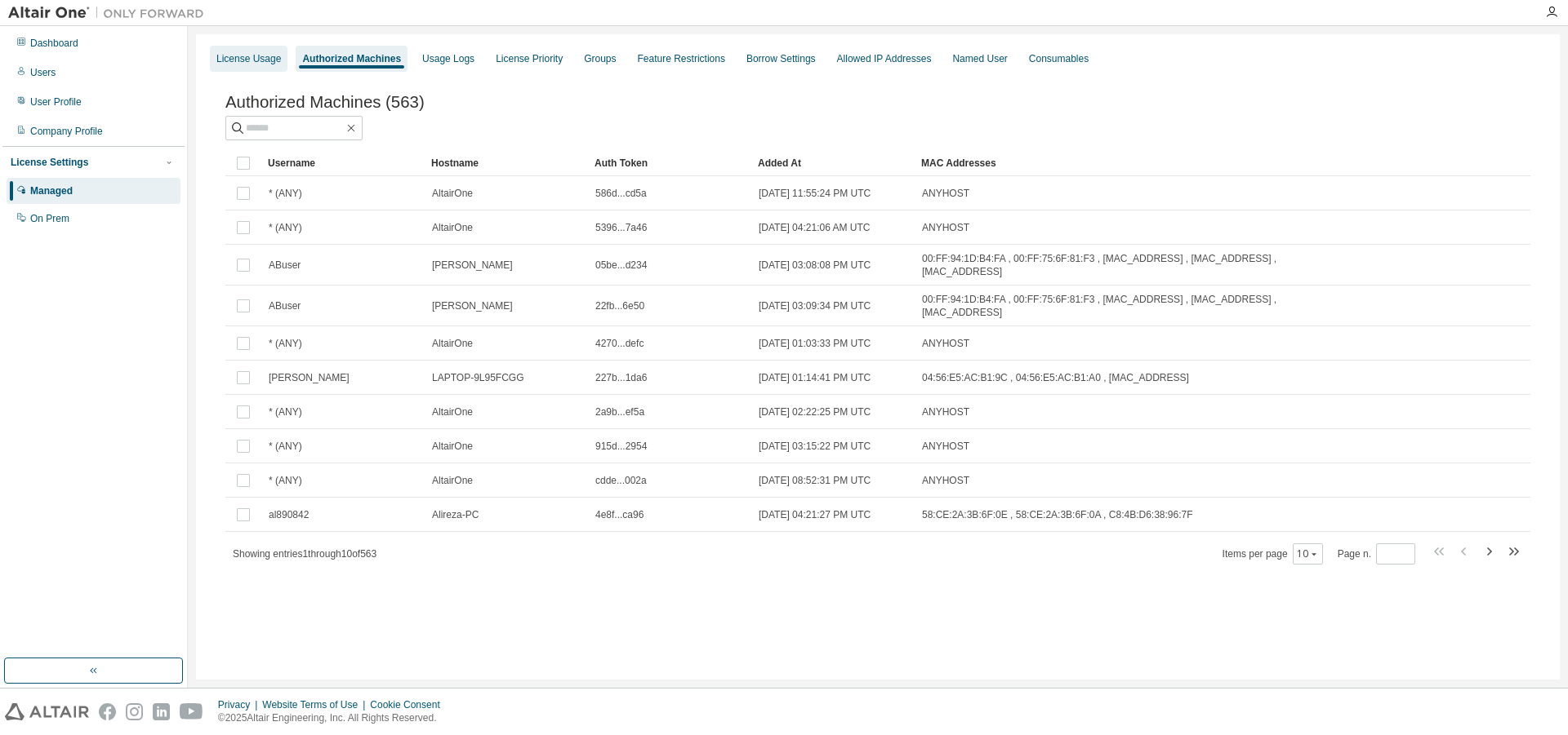
click at [263, 65] on div "License Usage" at bounding box center [249, 59] width 64 height 13
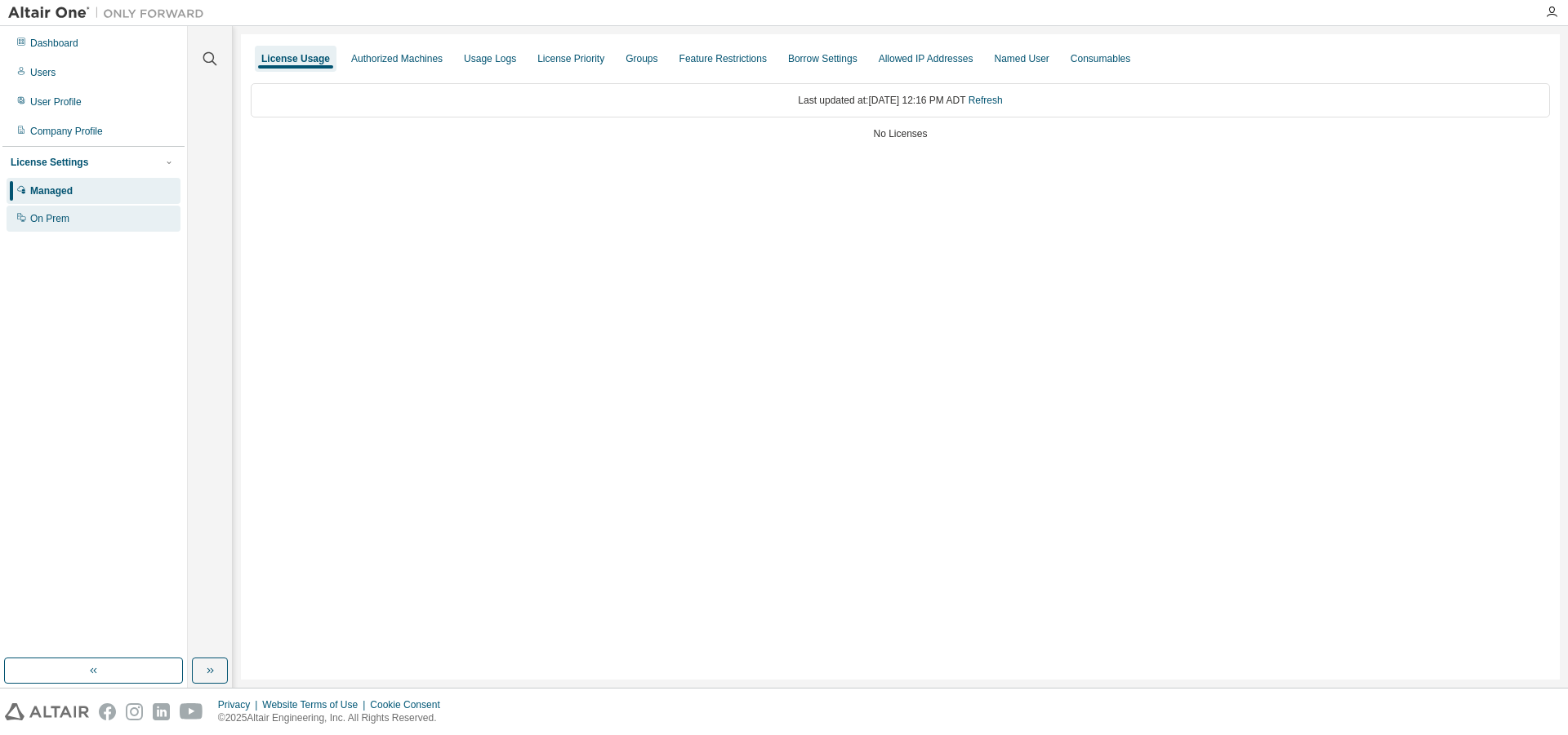
click at [67, 218] on div "On Prem" at bounding box center [49, 219] width 39 height 13
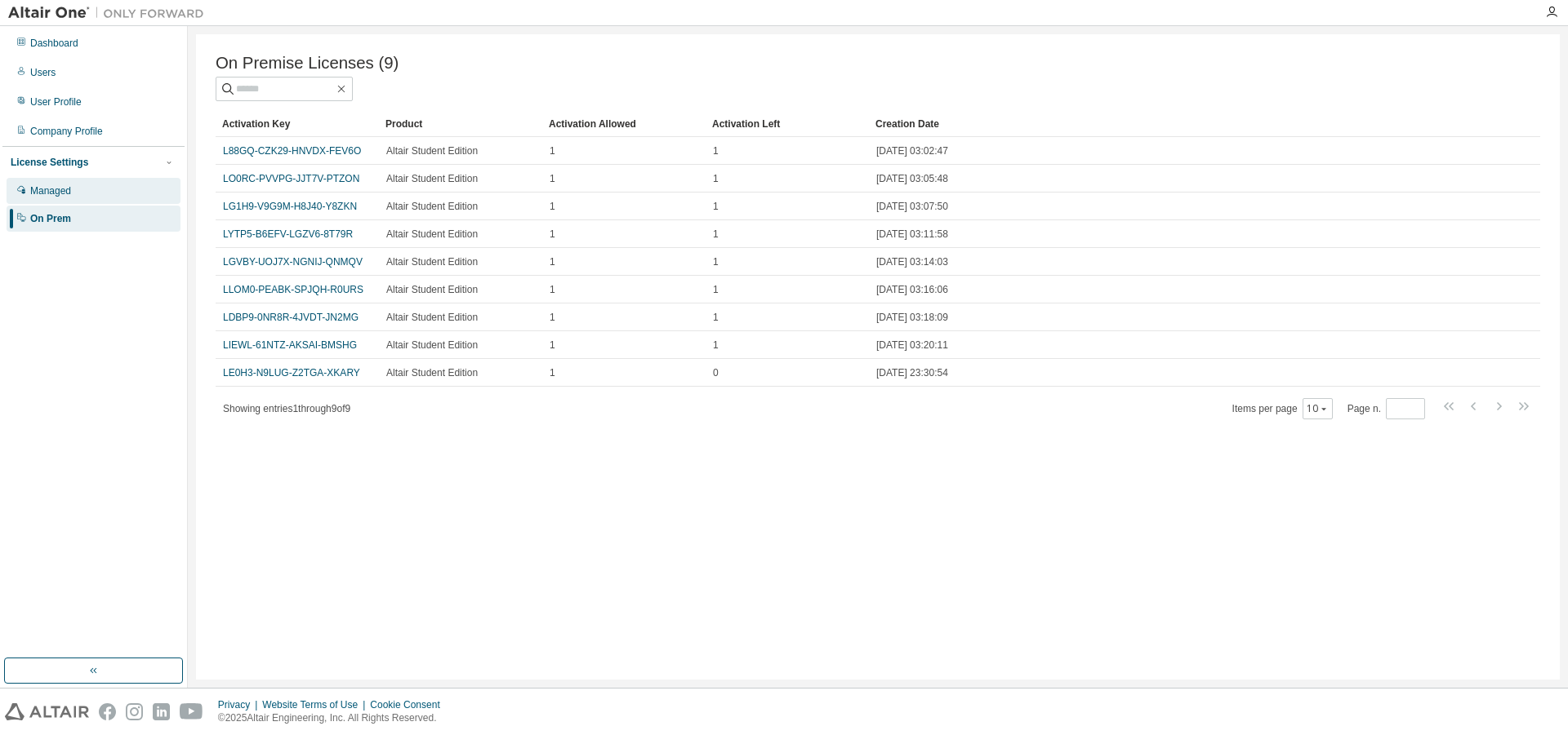
click at [78, 192] on div "Managed" at bounding box center [94, 191] width 174 height 26
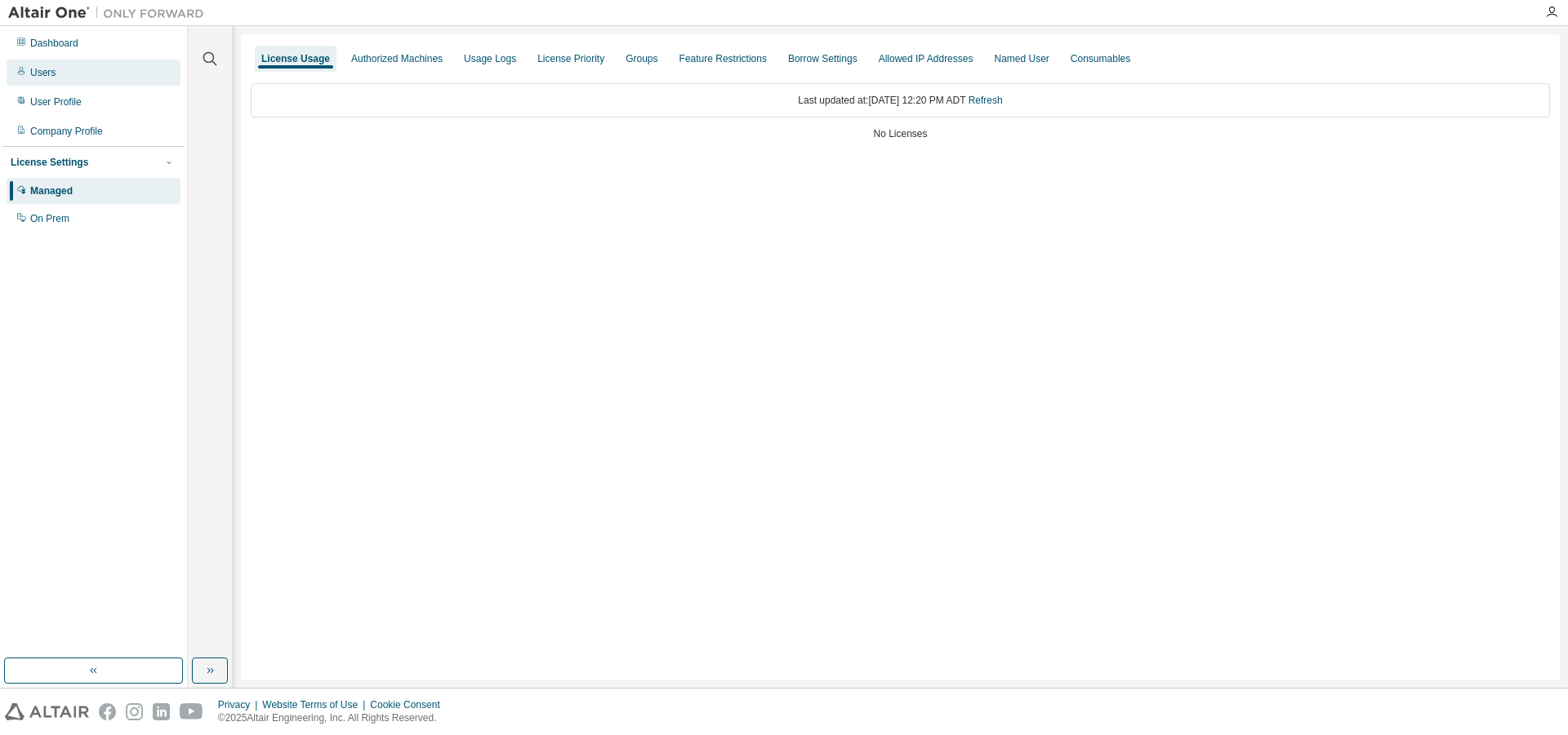
click at [59, 70] on div "Users" at bounding box center [94, 73] width 174 height 26
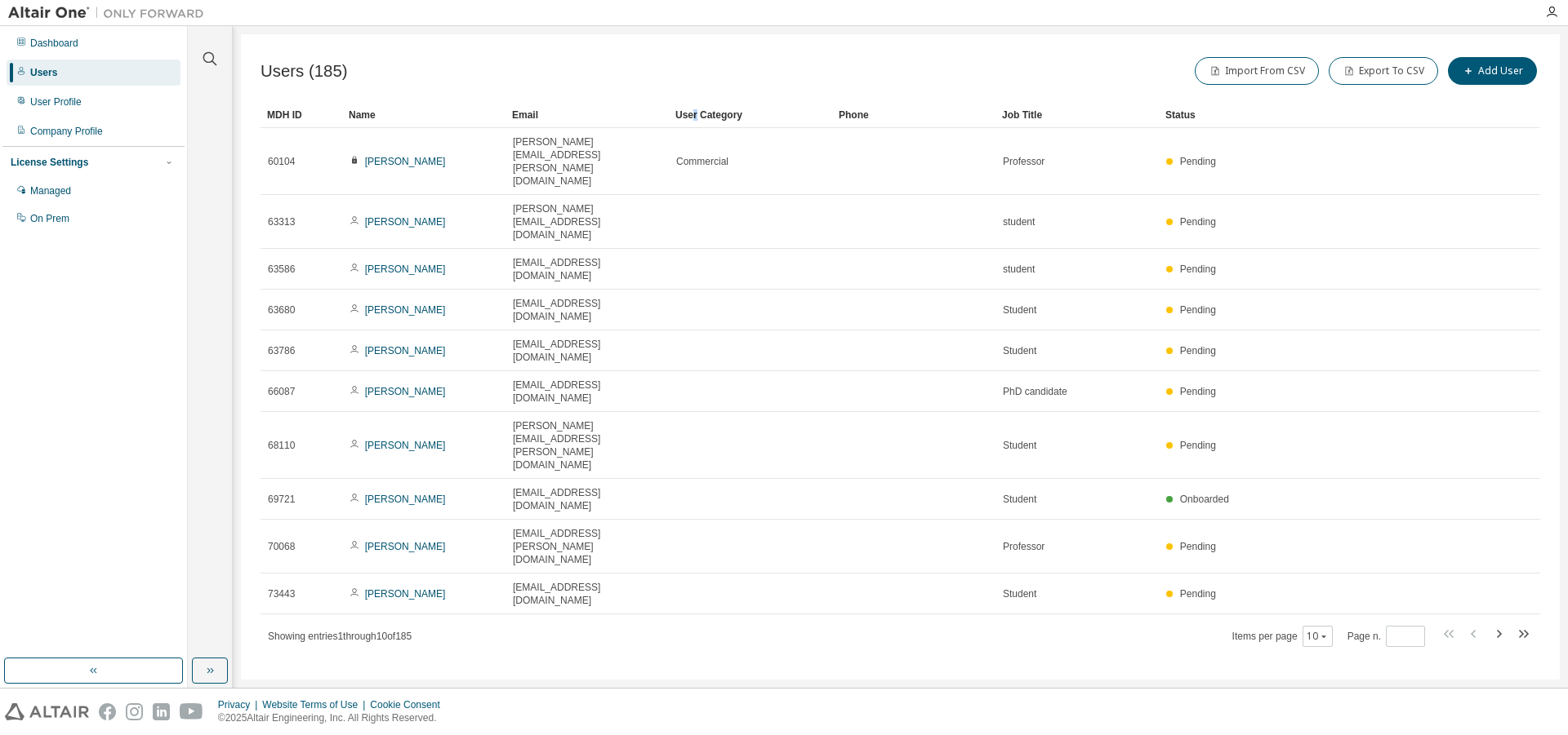
click at [696, 112] on div "User Category" at bounding box center [750, 115] width 150 height 26
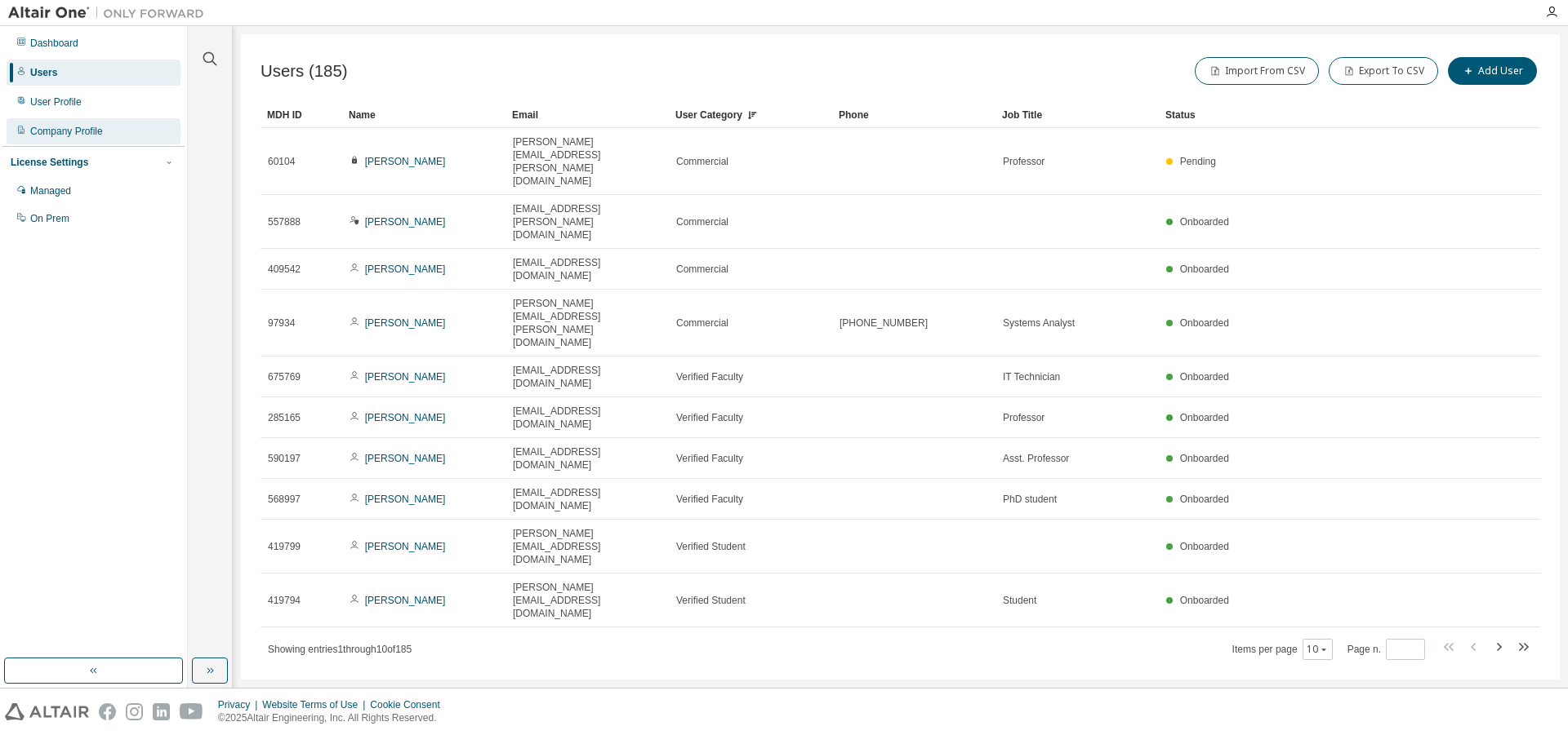
click at [70, 131] on div "Company Profile" at bounding box center [66, 131] width 73 height 13
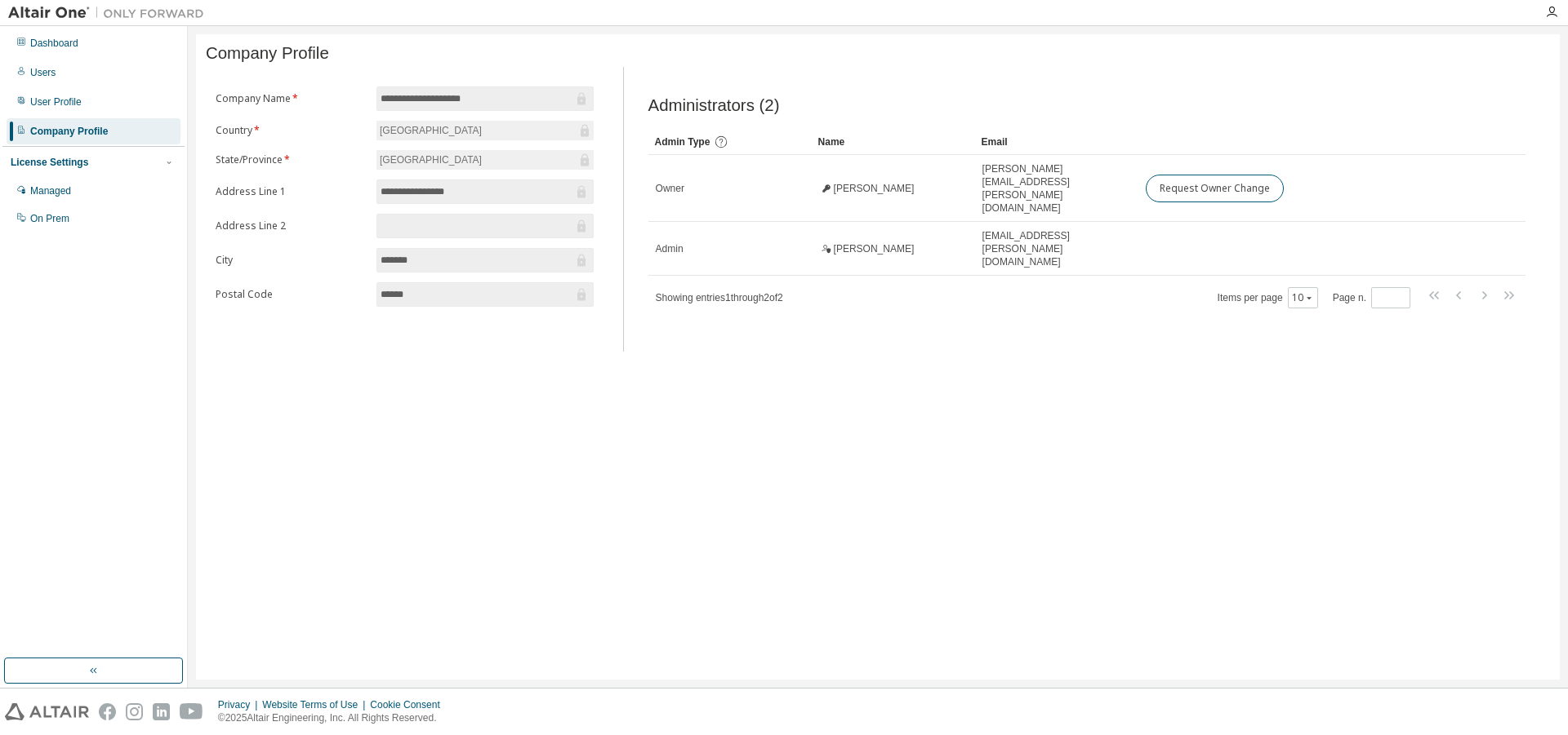
click at [898, 611] on div "**********" at bounding box center [877, 357] width 1364 height 646
click at [68, 46] on div "Dashboard" at bounding box center [54, 44] width 48 height 13
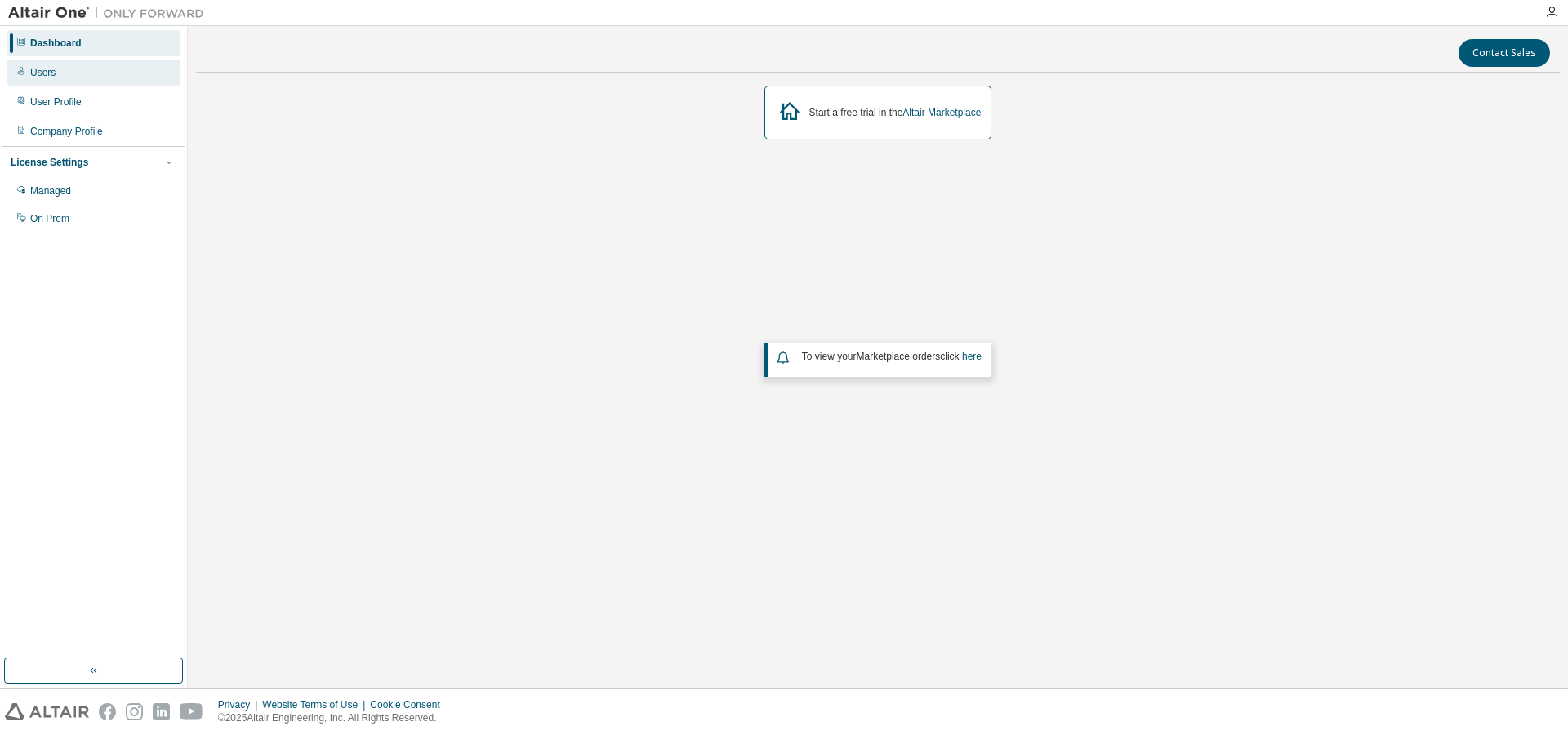
click at [62, 65] on div "Users" at bounding box center [94, 73] width 174 height 26
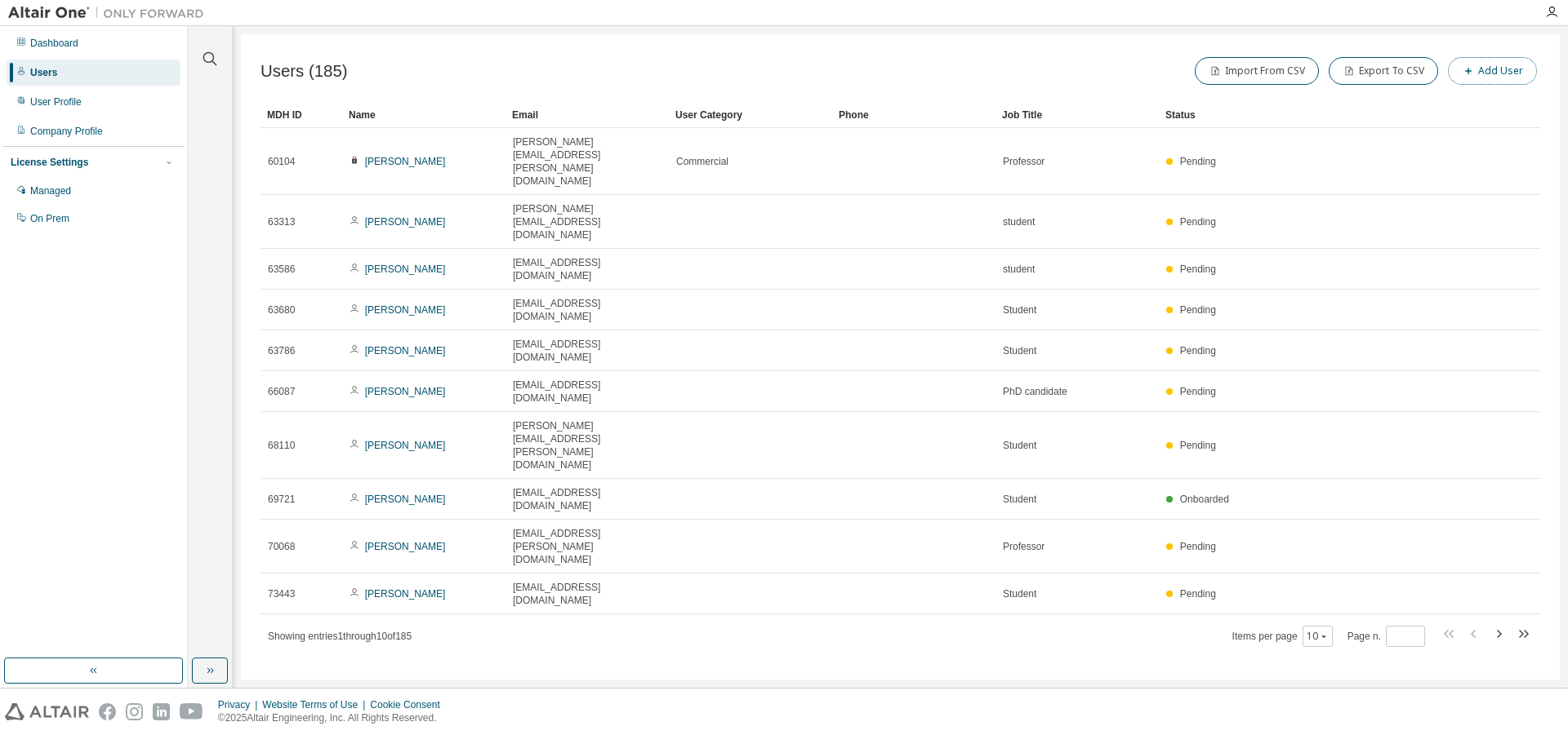
click at [1472, 75] on span "button" at bounding box center [1469, 71] width 13 height 13
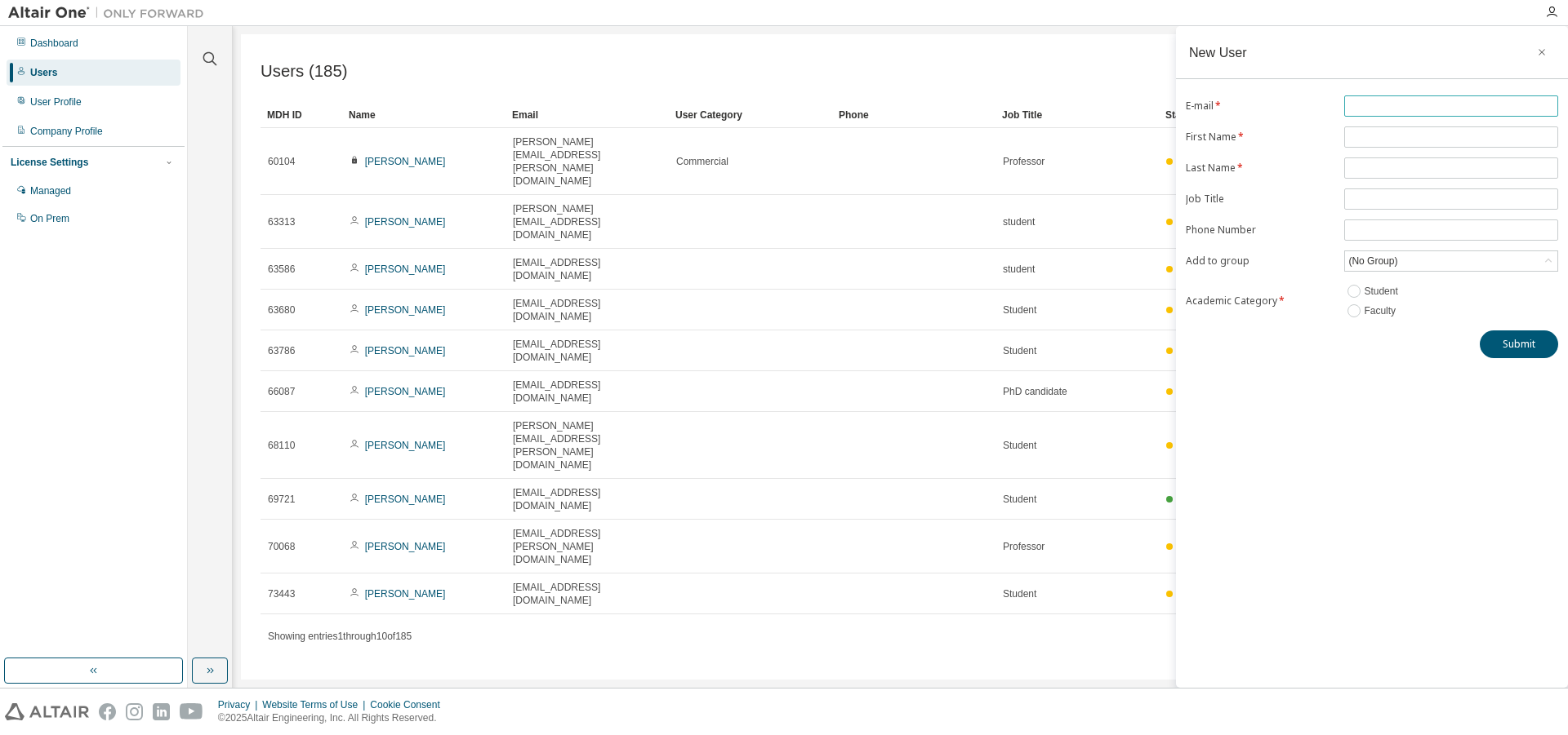
click at [1434, 104] on input "text" at bounding box center [1451, 106] width 205 height 13
type input "**********"
type input "*"
type input "******"
type input "*****"
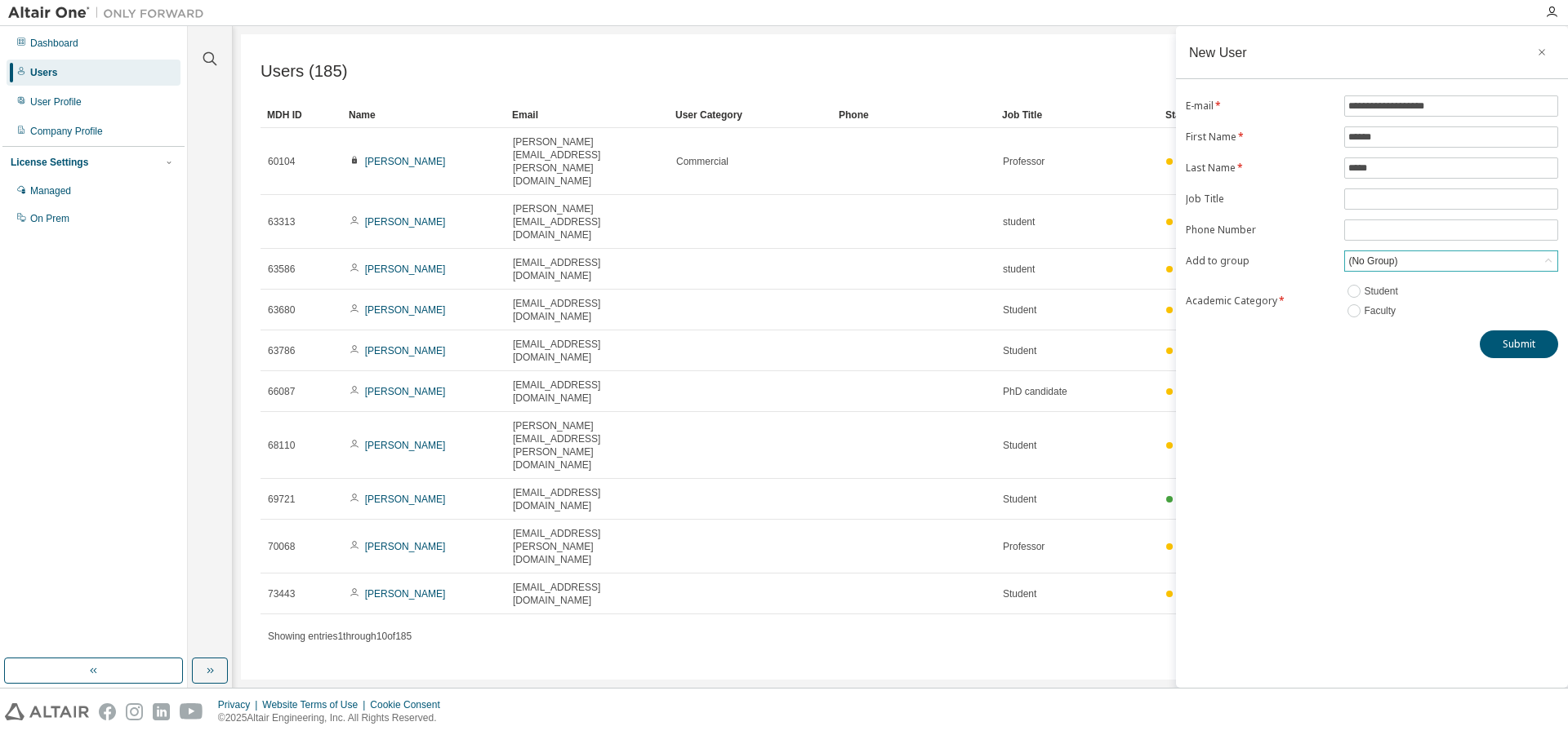
click at [1383, 268] on div "(No Group)" at bounding box center [1372, 261] width 54 height 18
click at [1380, 333] on li "1467 - Basic" at bounding box center [1450, 332] width 209 height 21
click at [1390, 311] on label "Faculty" at bounding box center [1381, 310] width 35 height 20
click at [1324, 352] on div "Submit" at bounding box center [1371, 343] width 372 height 27
click at [1363, 200] on input "text" at bounding box center [1451, 200] width 205 height 13
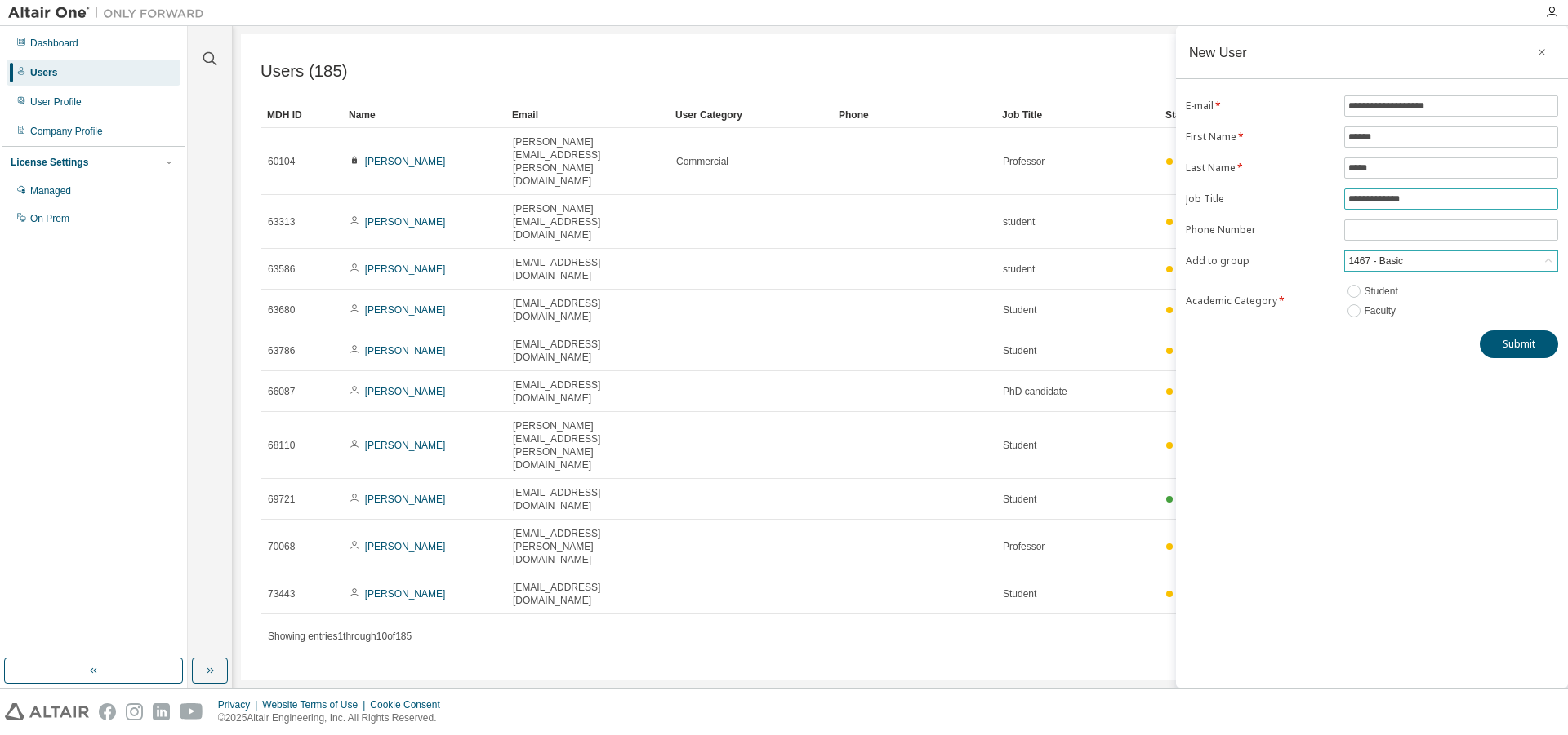
type input "**********"
drag, startPoint x: 1470, startPoint y: 204, endPoint x: 1277, endPoint y: 208, distance: 193.0
click at [1348, 205] on input "**********" at bounding box center [1451, 200] width 205 height 13
click at [1518, 348] on button "Submit" at bounding box center [1519, 343] width 79 height 27
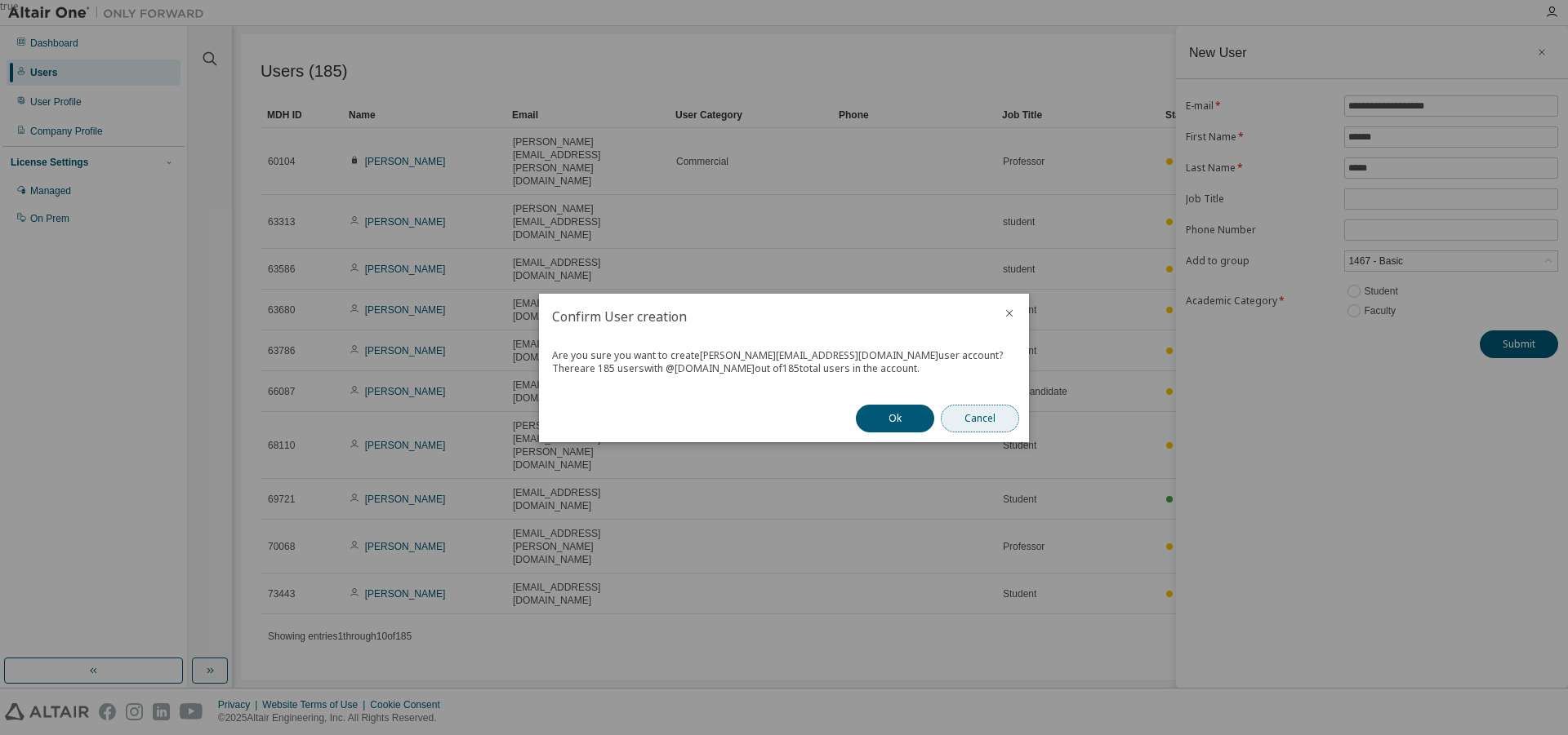
click at [976, 418] on button "Cancel" at bounding box center [979, 418] width 79 height 27
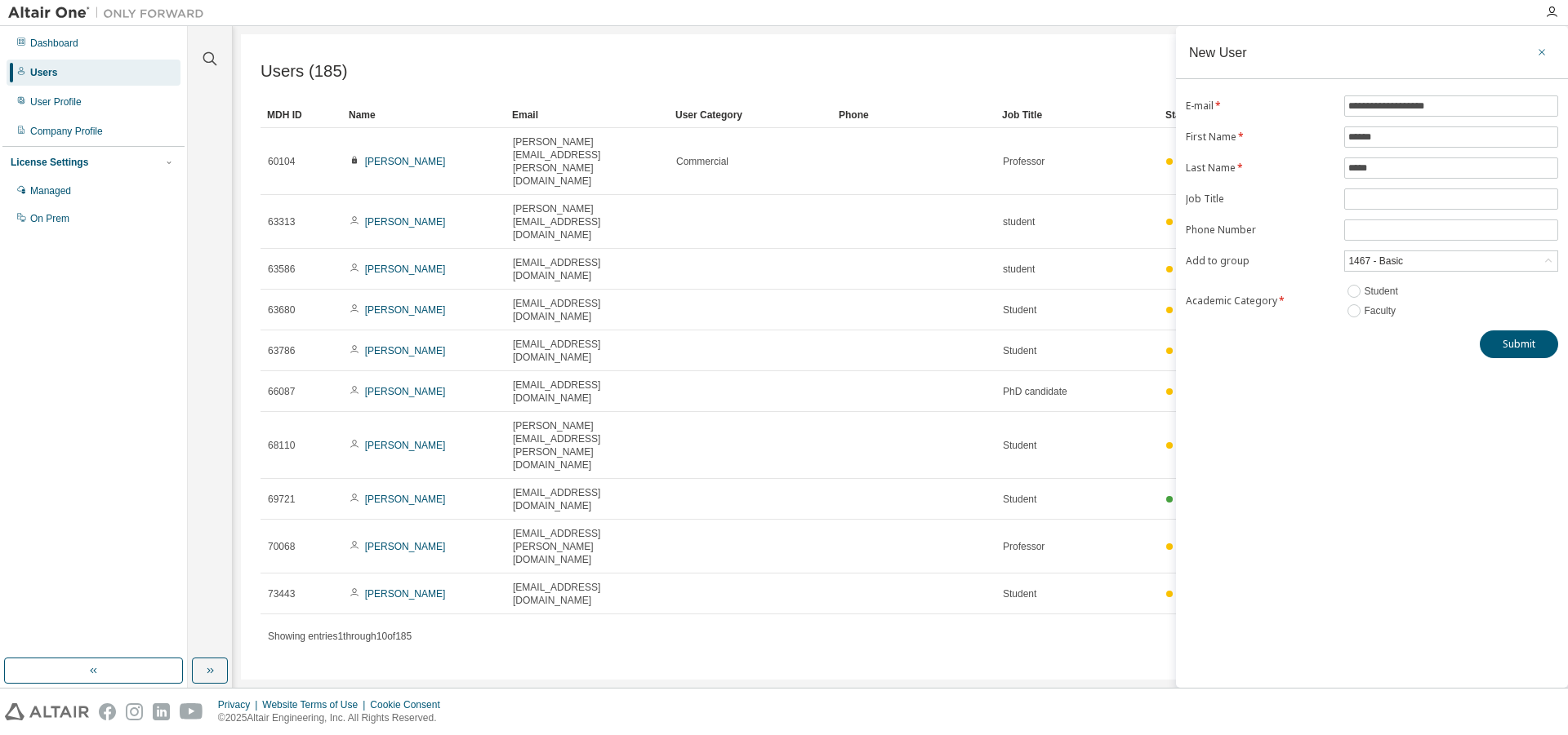
click at [1539, 50] on icon "button" at bounding box center [1542, 52] width 11 height 13
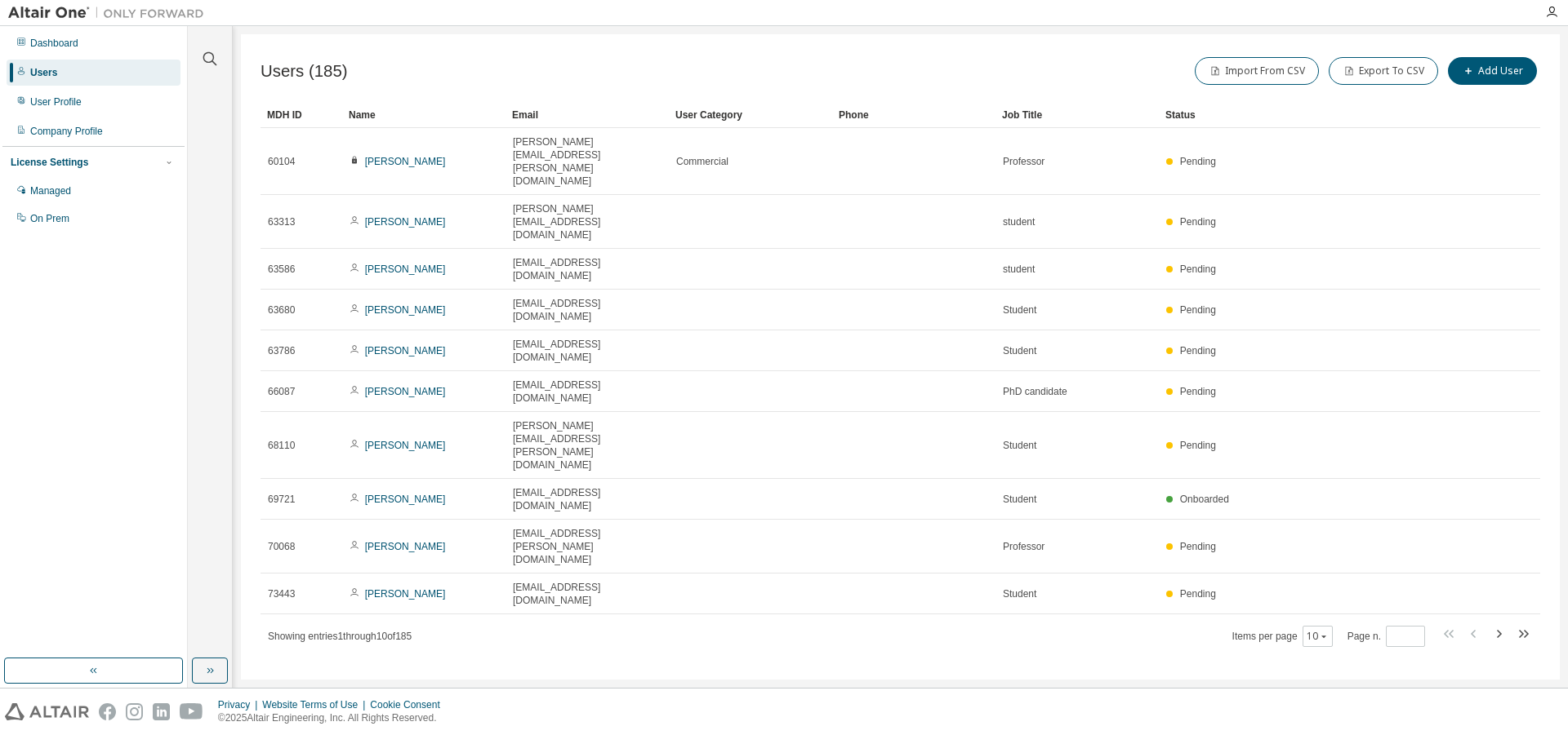
click at [717, 116] on div "User Category" at bounding box center [750, 115] width 150 height 26
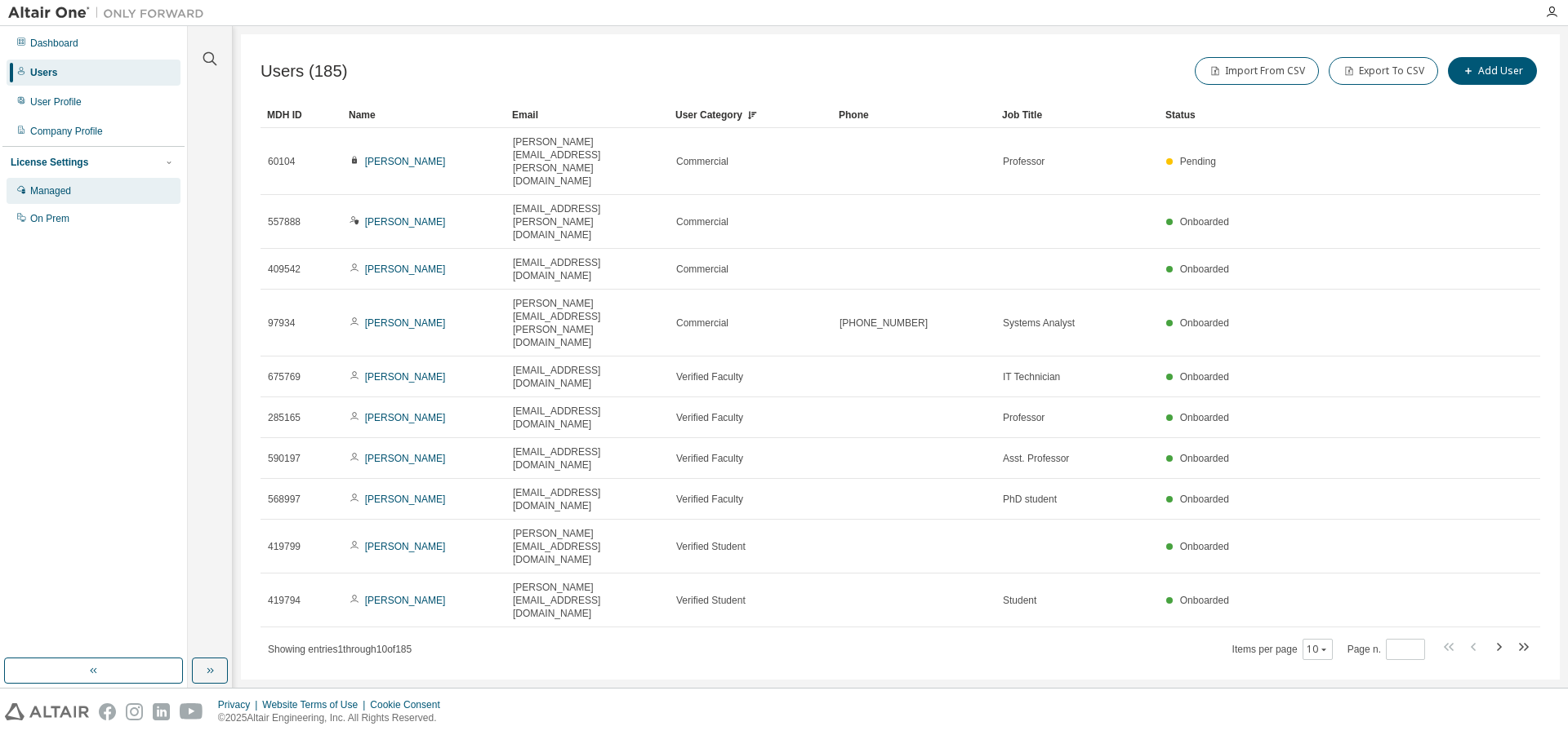
click at [64, 199] on div "Managed" at bounding box center [94, 191] width 174 height 26
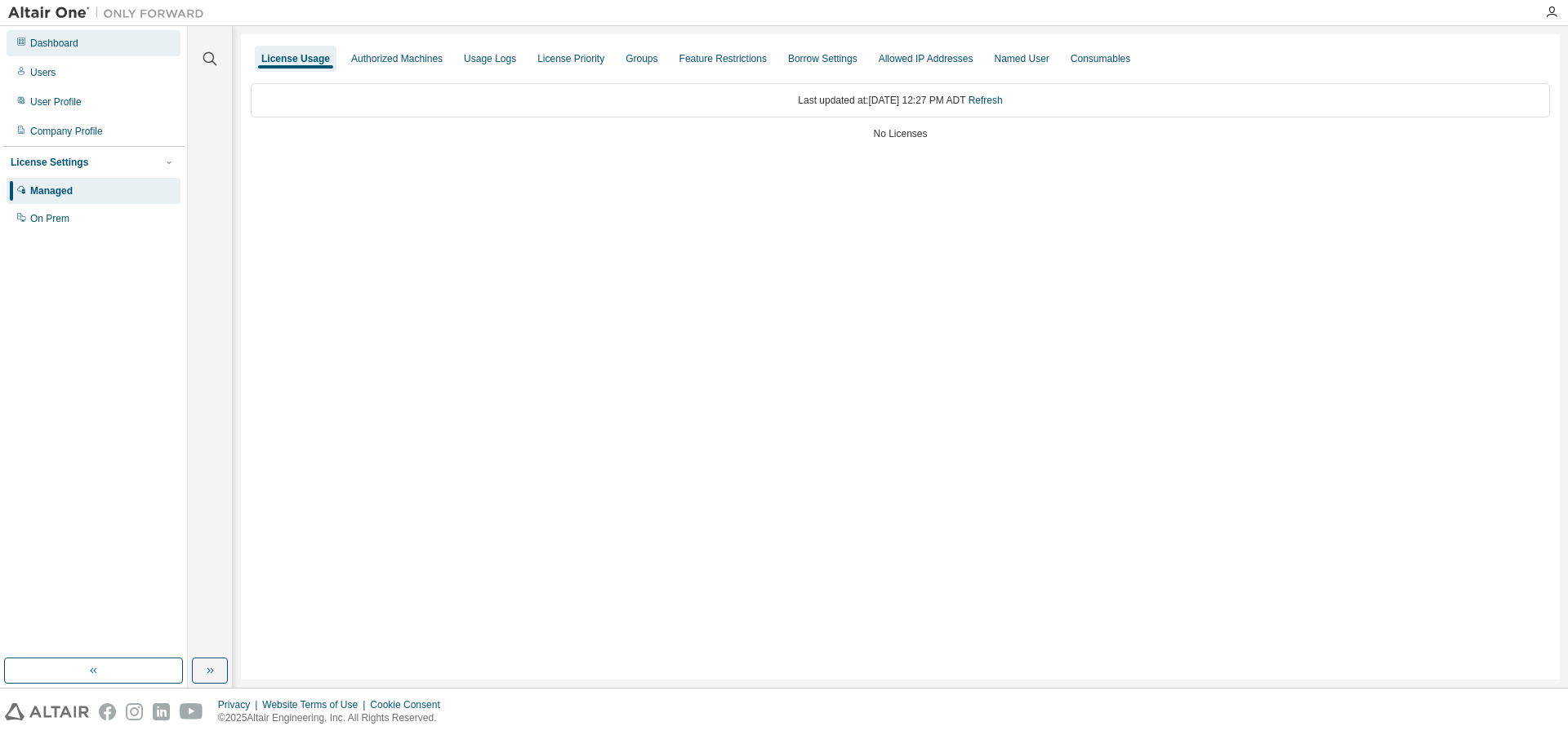
click at [63, 47] on div "Dashboard" at bounding box center [54, 44] width 48 height 13
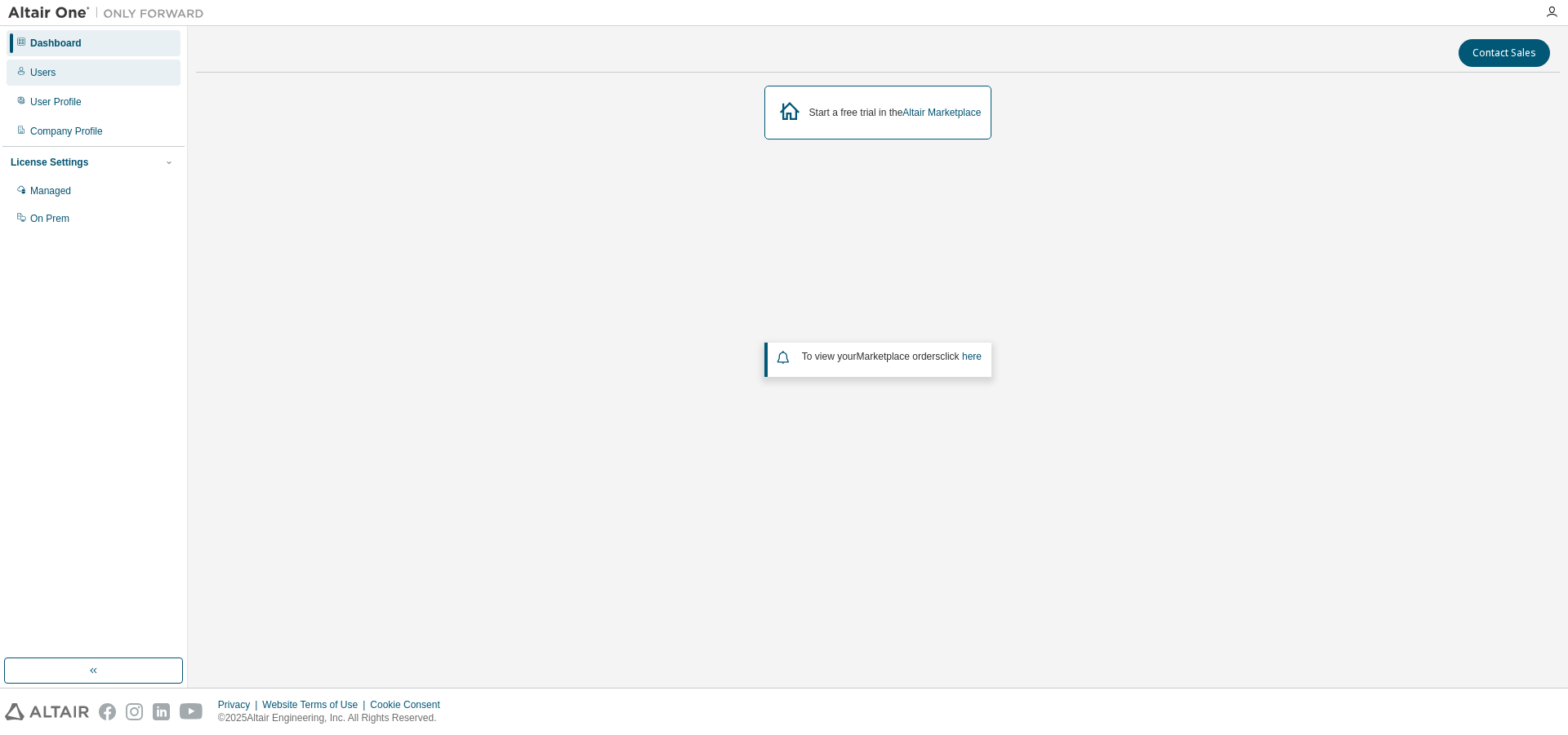
click at [62, 68] on div "Users" at bounding box center [94, 73] width 174 height 26
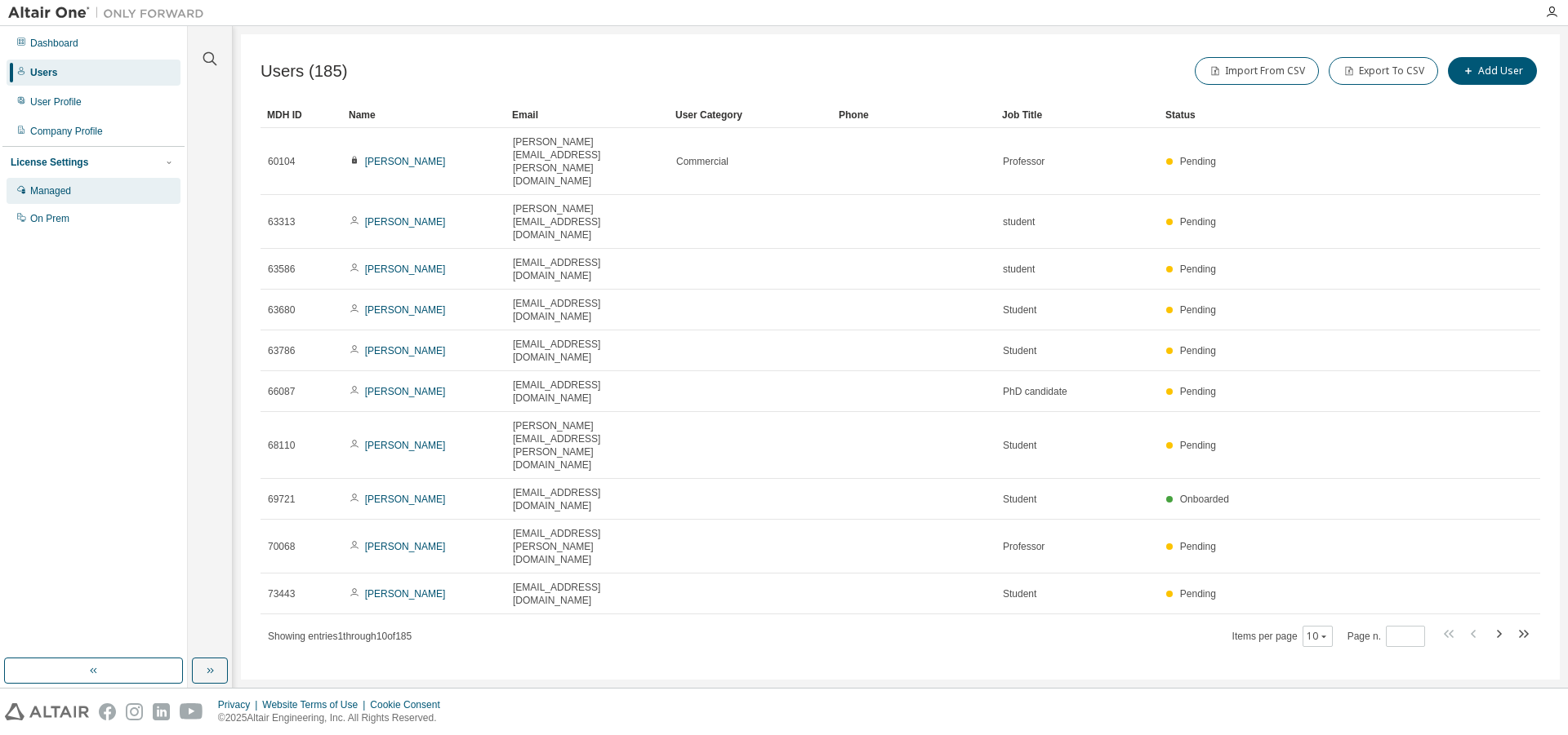
click at [81, 187] on div "Managed" at bounding box center [94, 191] width 174 height 26
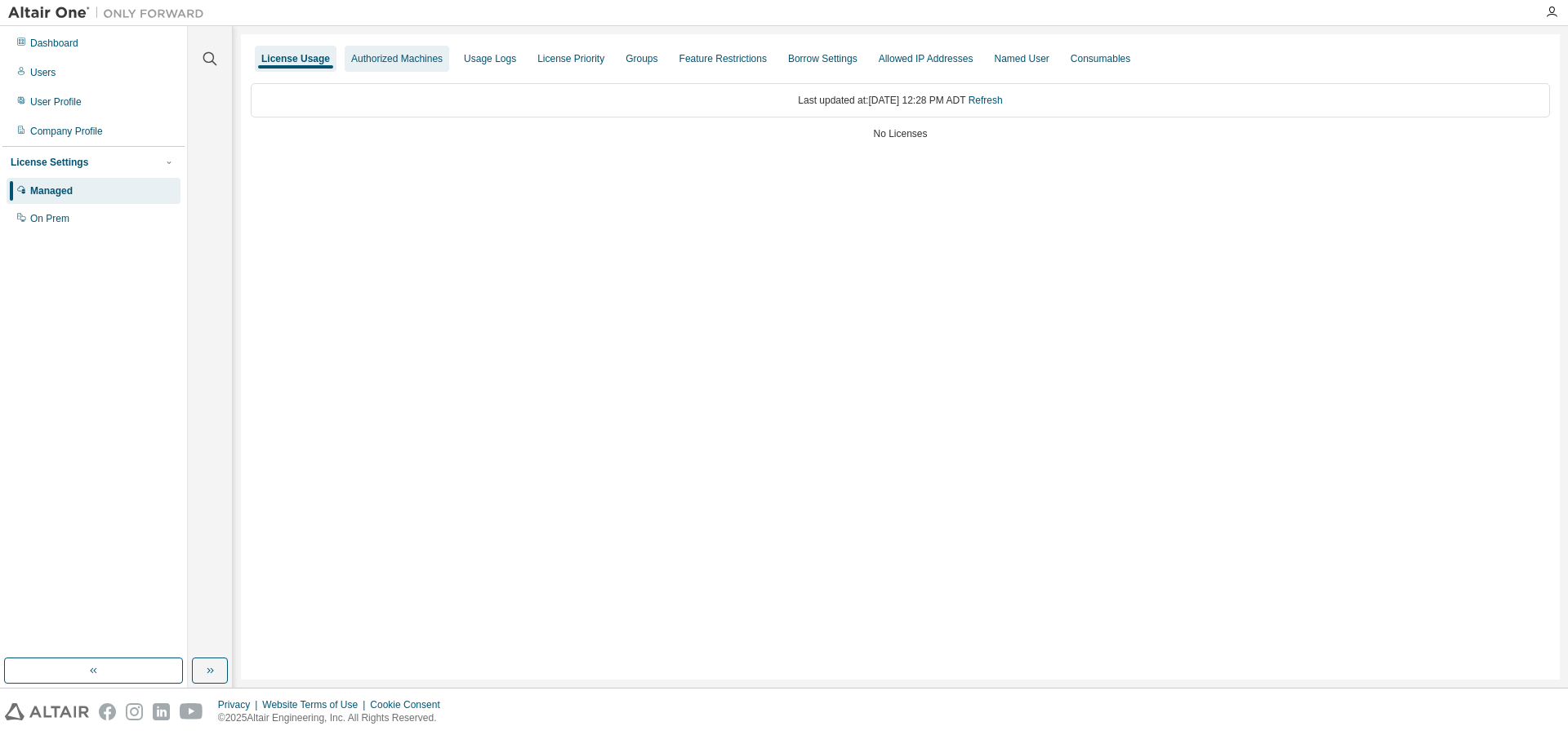
click at [385, 63] on div "Authorized Machines" at bounding box center [396, 59] width 92 height 13
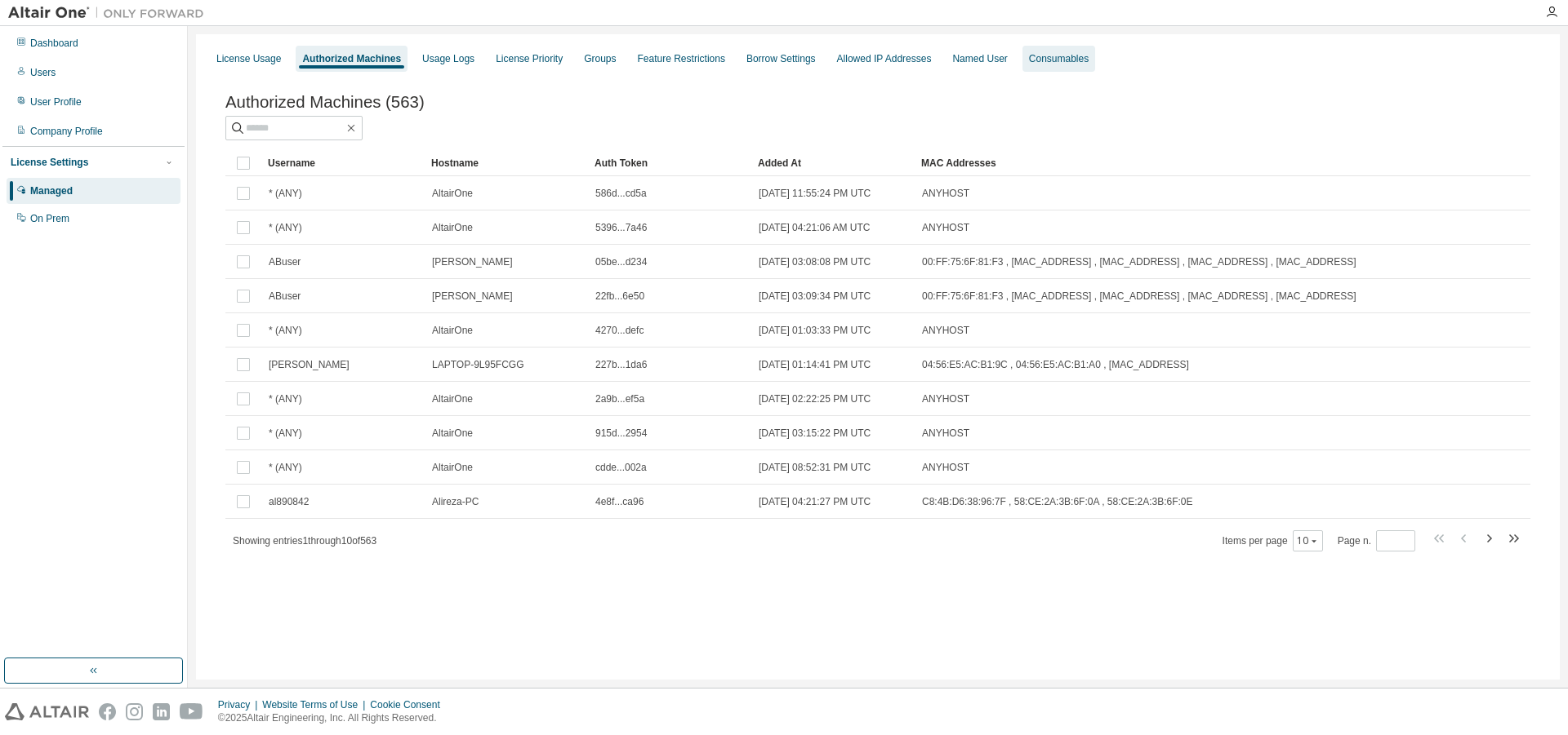
click at [1088, 53] on div "Consumables" at bounding box center [1058, 59] width 60 height 13
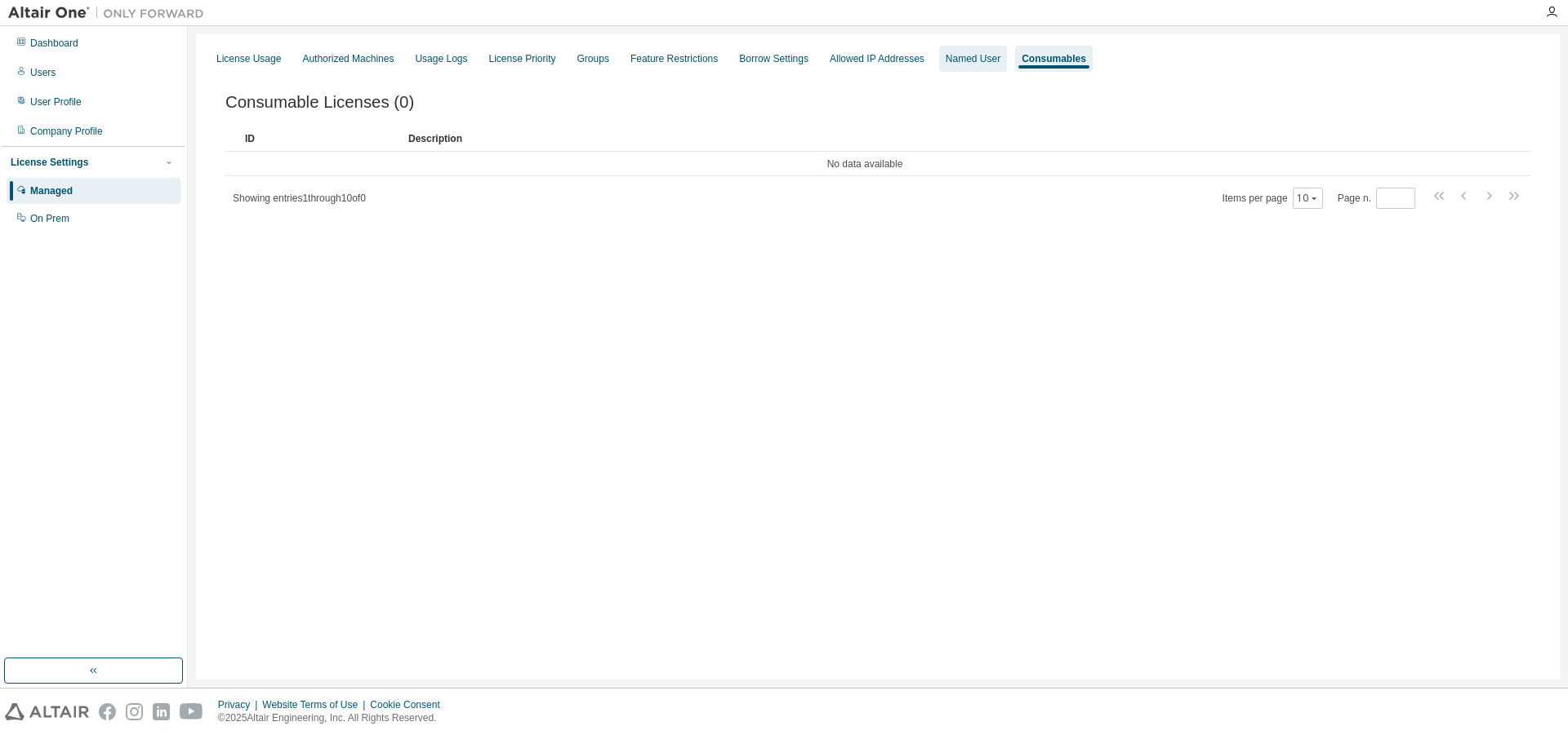
click at [1000, 61] on div "Named User" at bounding box center [973, 59] width 55 height 13
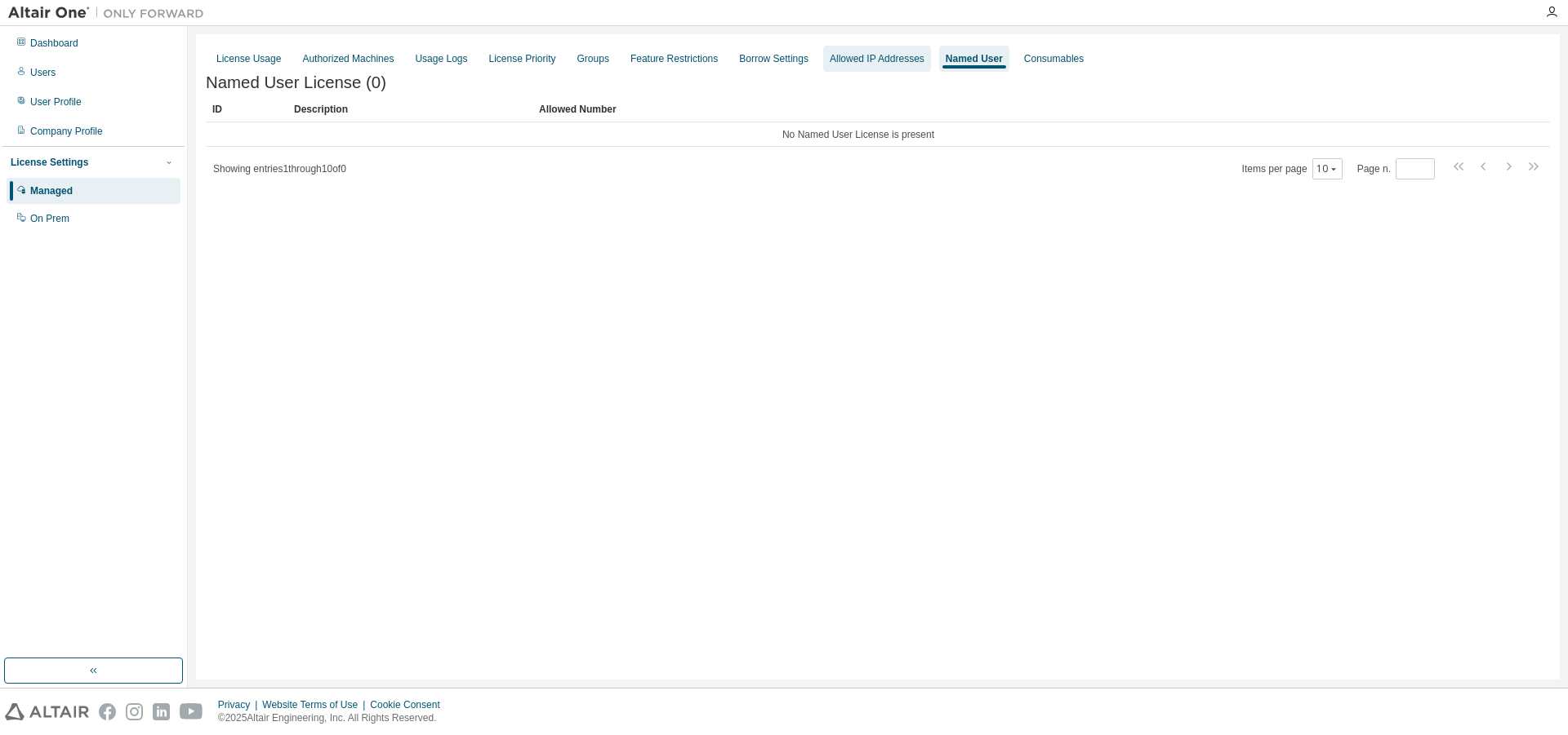
click at [899, 63] on div "Allowed IP Addresses" at bounding box center [877, 59] width 95 height 13
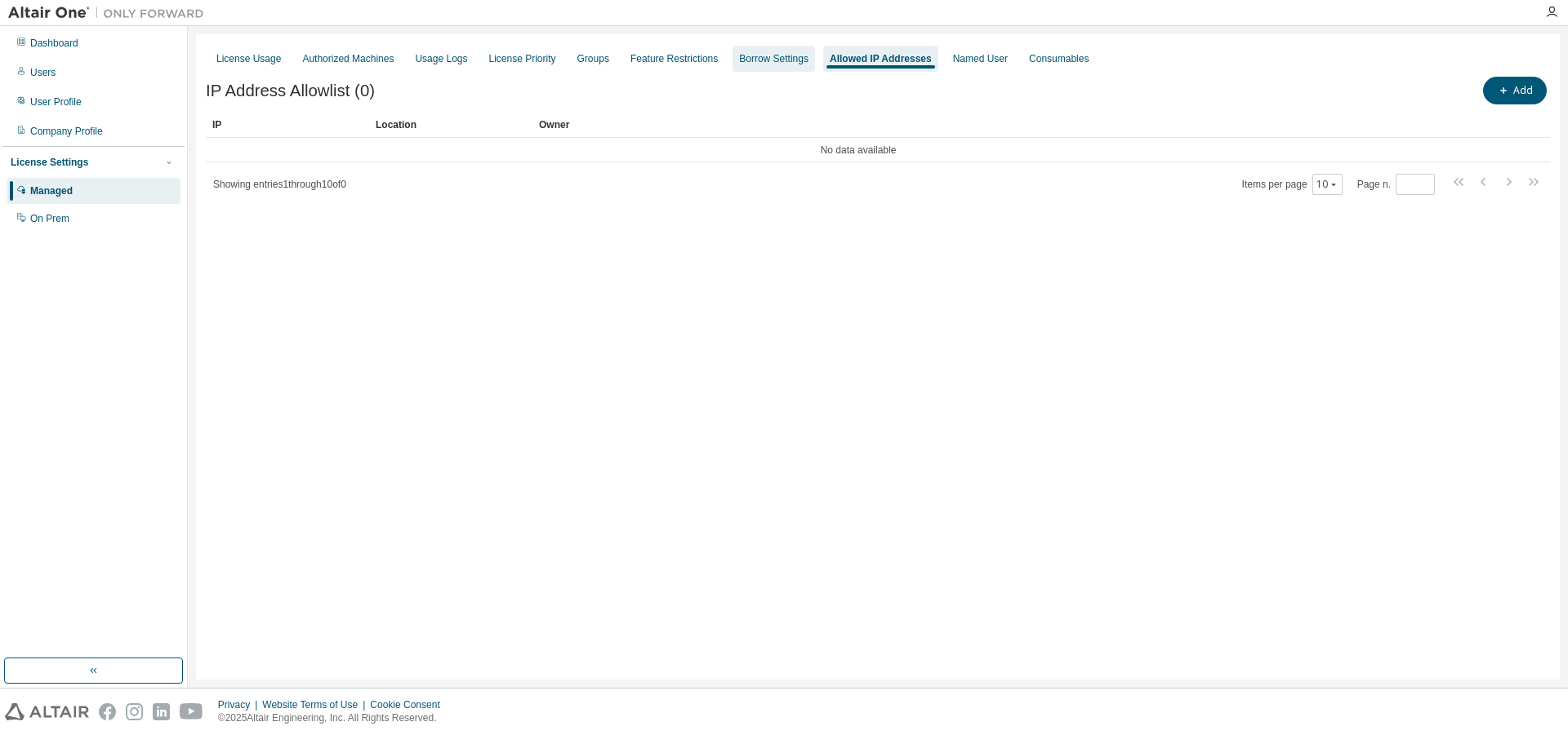
click at [793, 62] on div "Borrow Settings" at bounding box center [773, 59] width 69 height 13
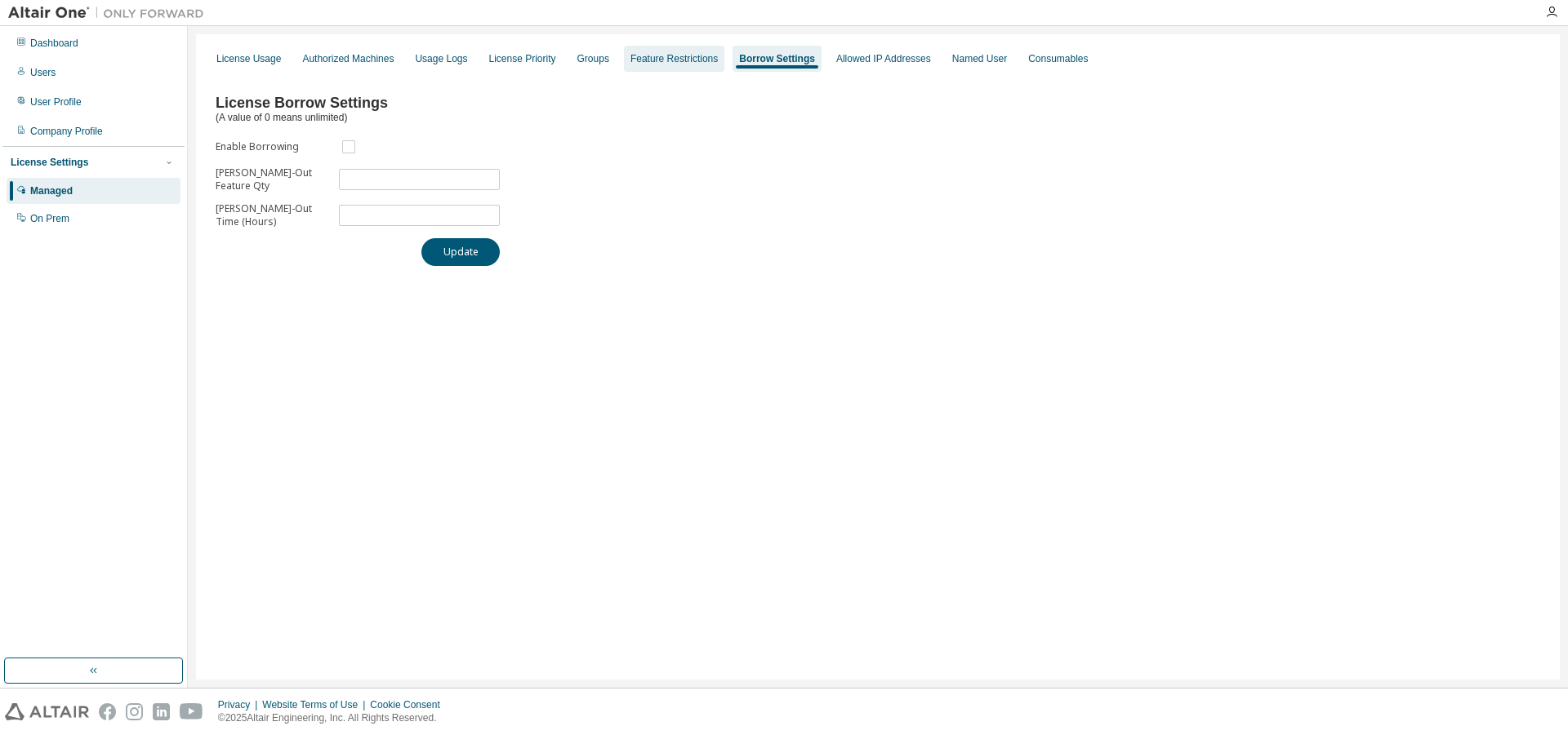
click at [672, 58] on div "Feature Restrictions" at bounding box center [674, 59] width 87 height 13
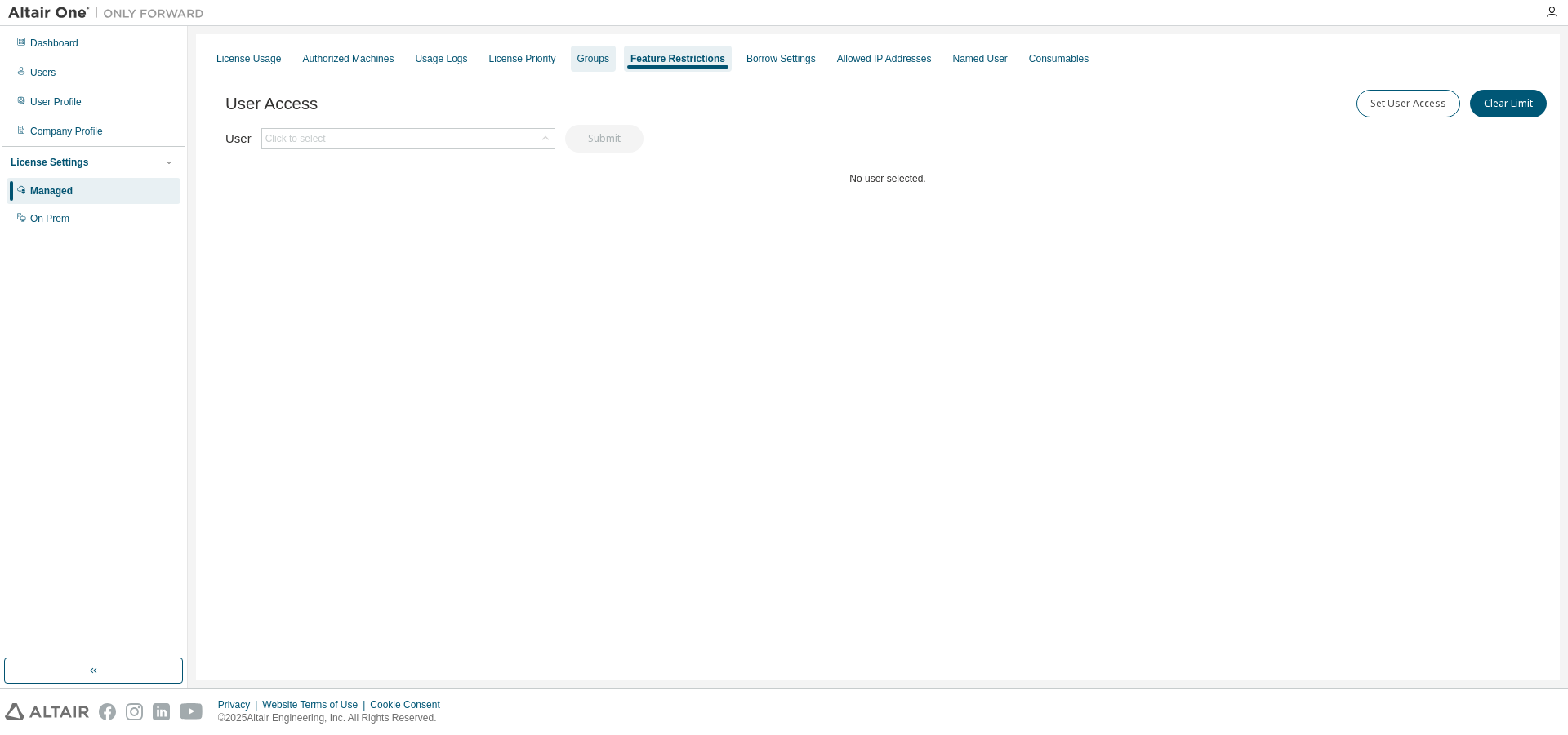
click at [588, 60] on div "Groups" at bounding box center [593, 59] width 32 height 13
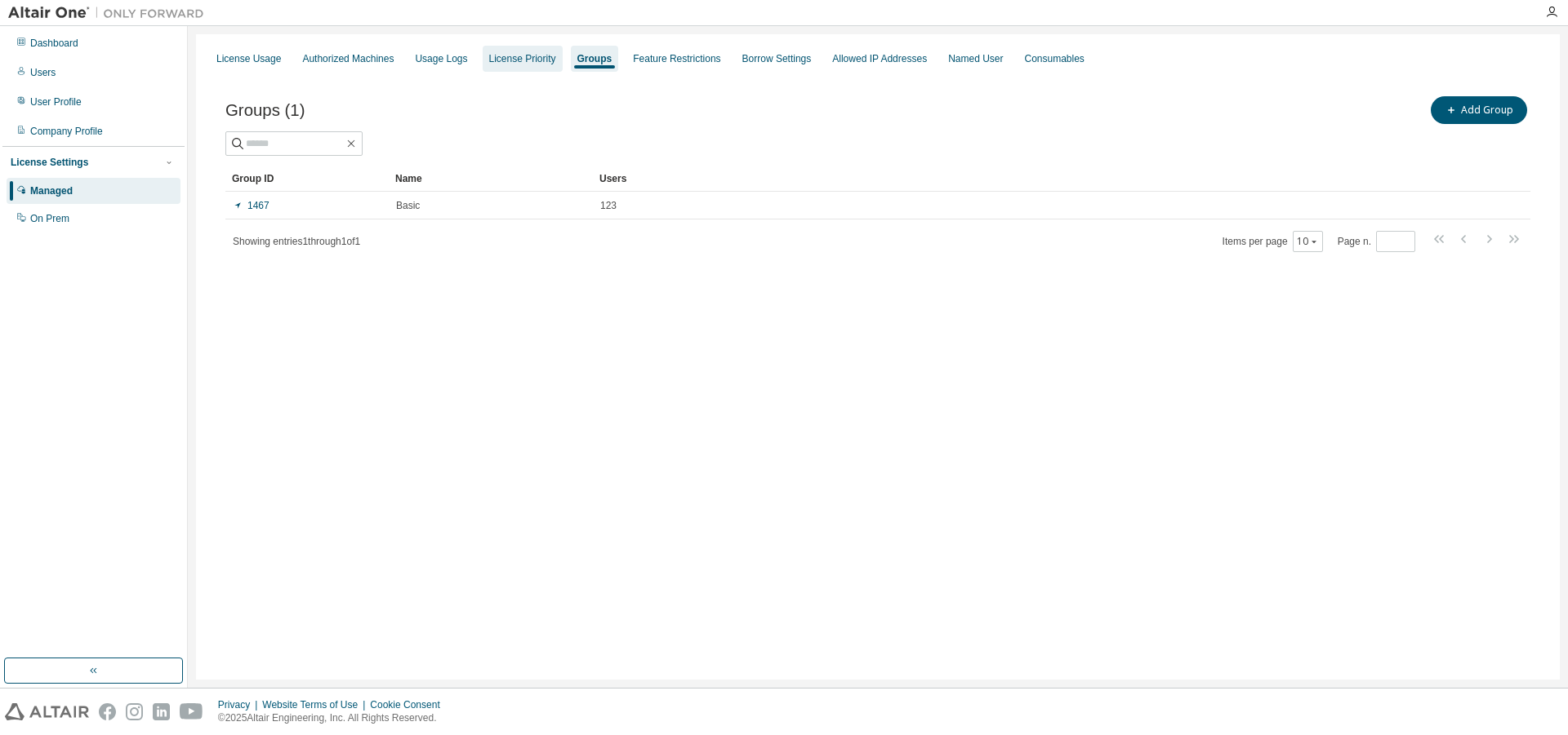
click at [533, 64] on div "License Priority" at bounding box center [522, 59] width 67 height 13
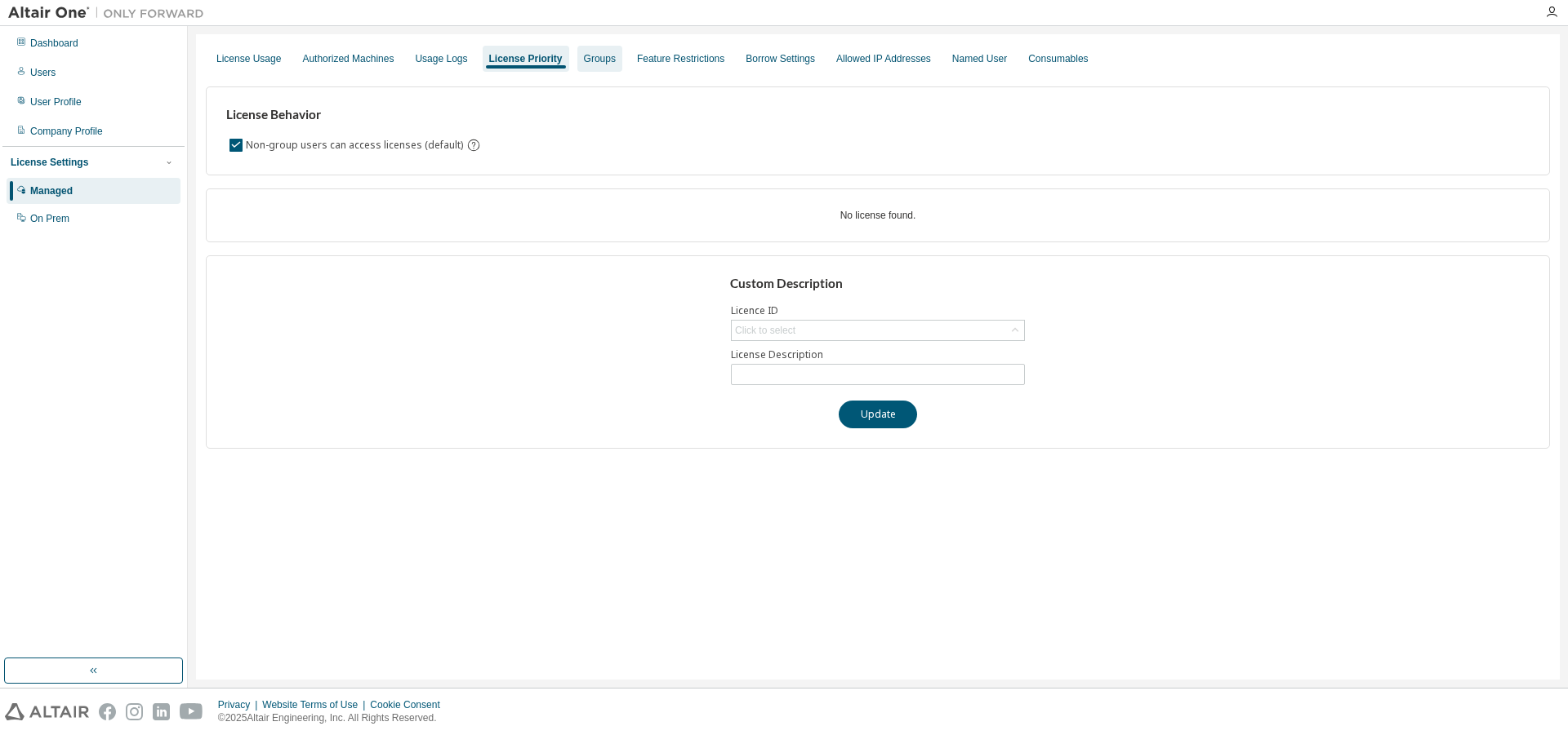
click at [610, 59] on div "Groups" at bounding box center [600, 59] width 32 height 13
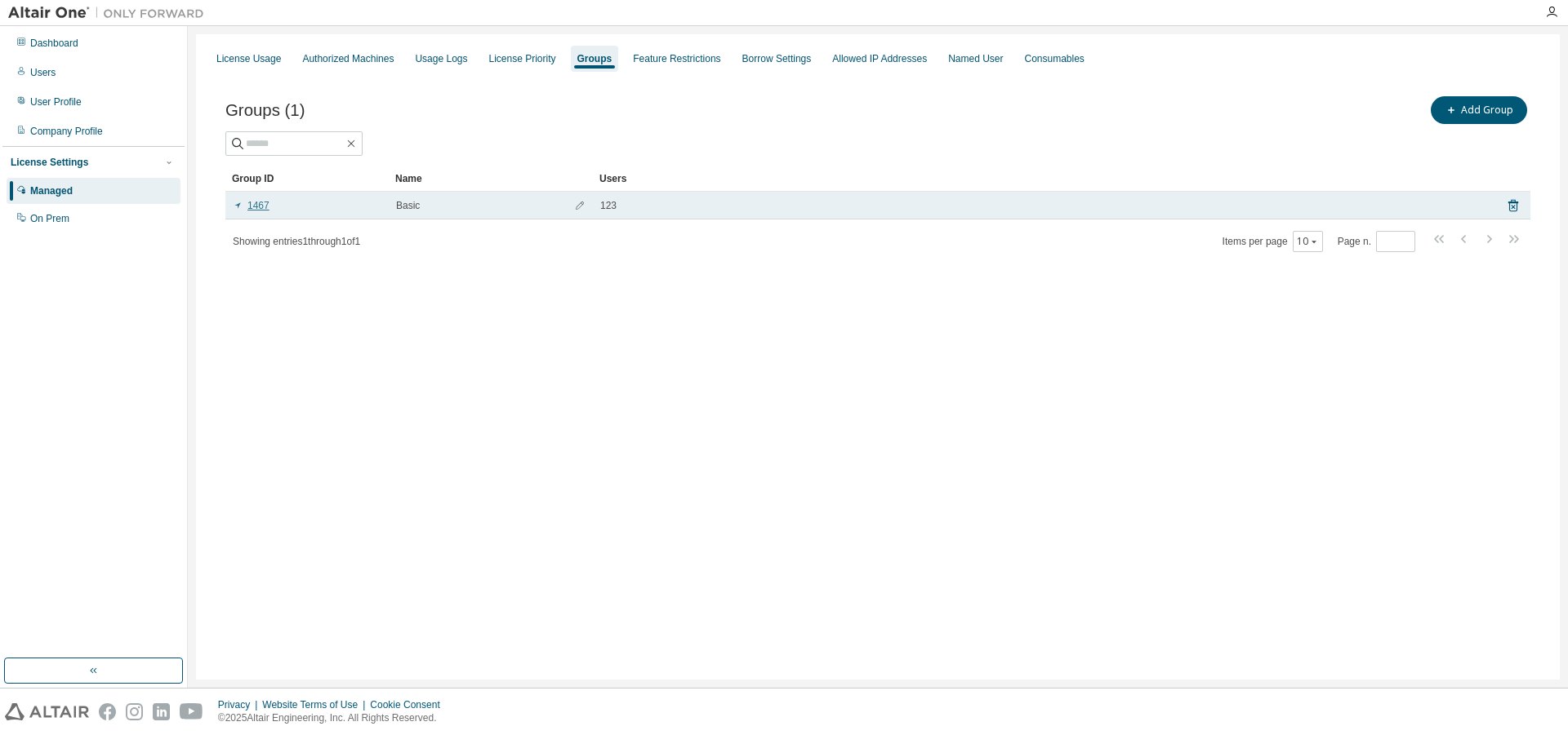
click at [262, 210] on link "1467" at bounding box center [251, 206] width 37 height 13
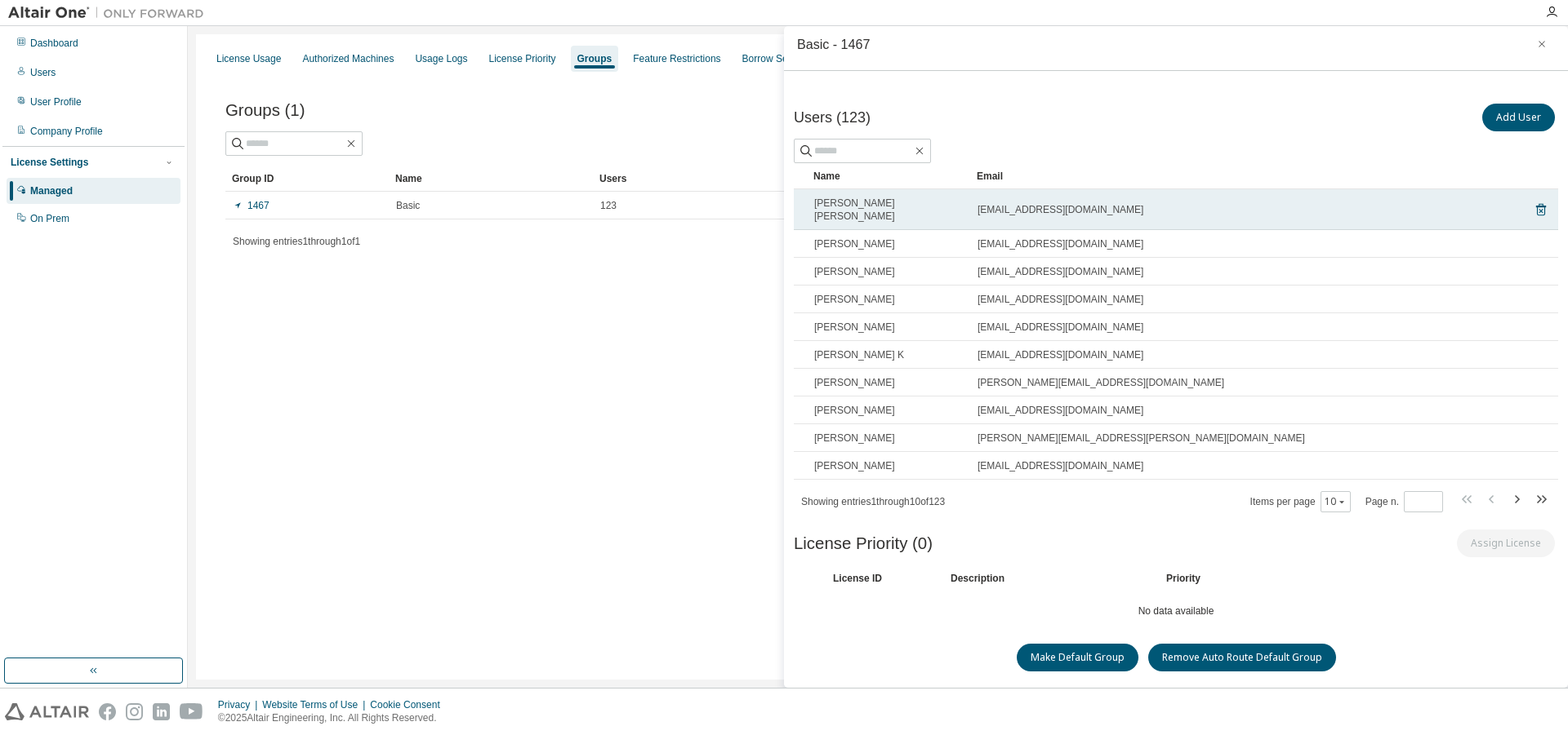
scroll to position [9, 0]
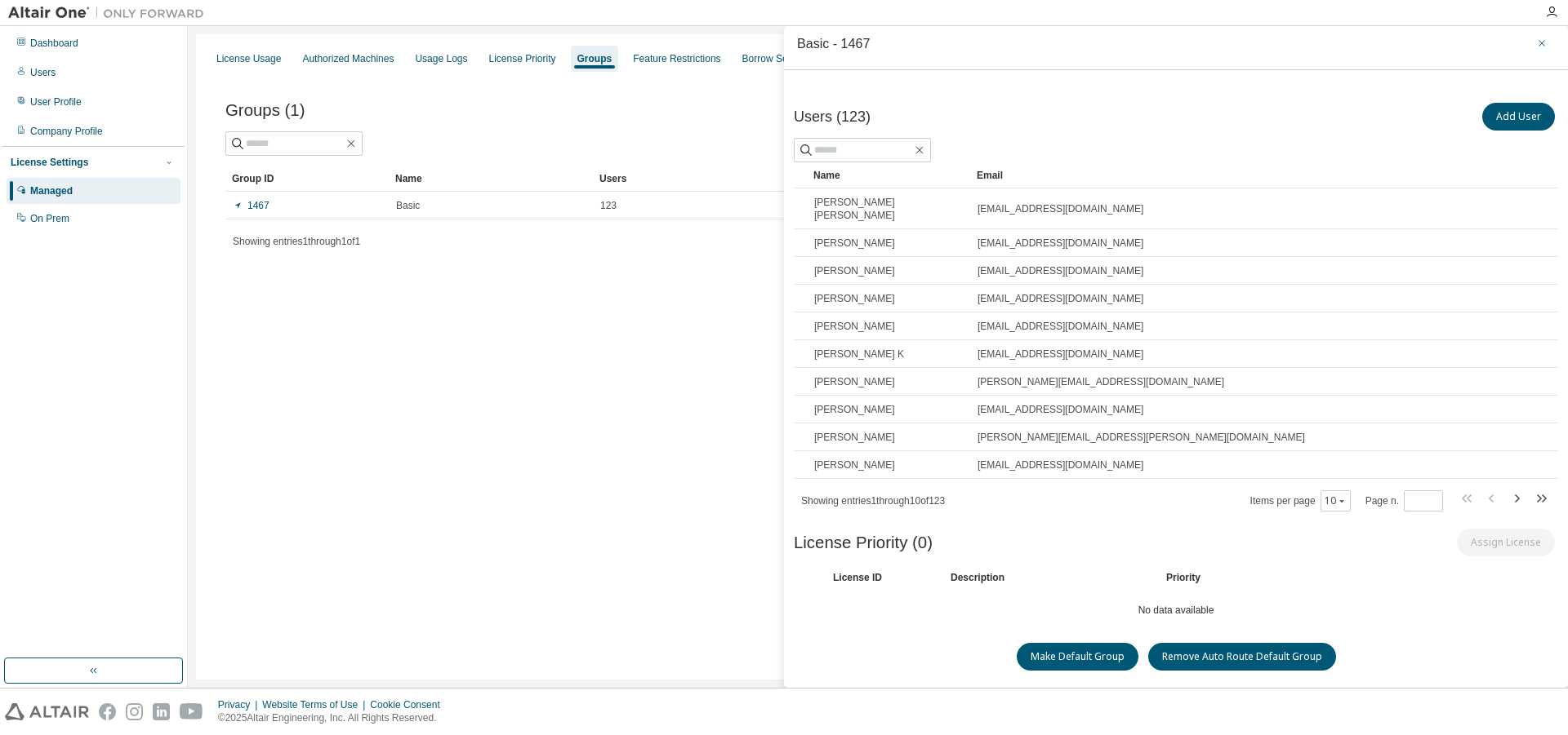
click at [1539, 43] on icon "button" at bounding box center [1542, 43] width 7 height 7
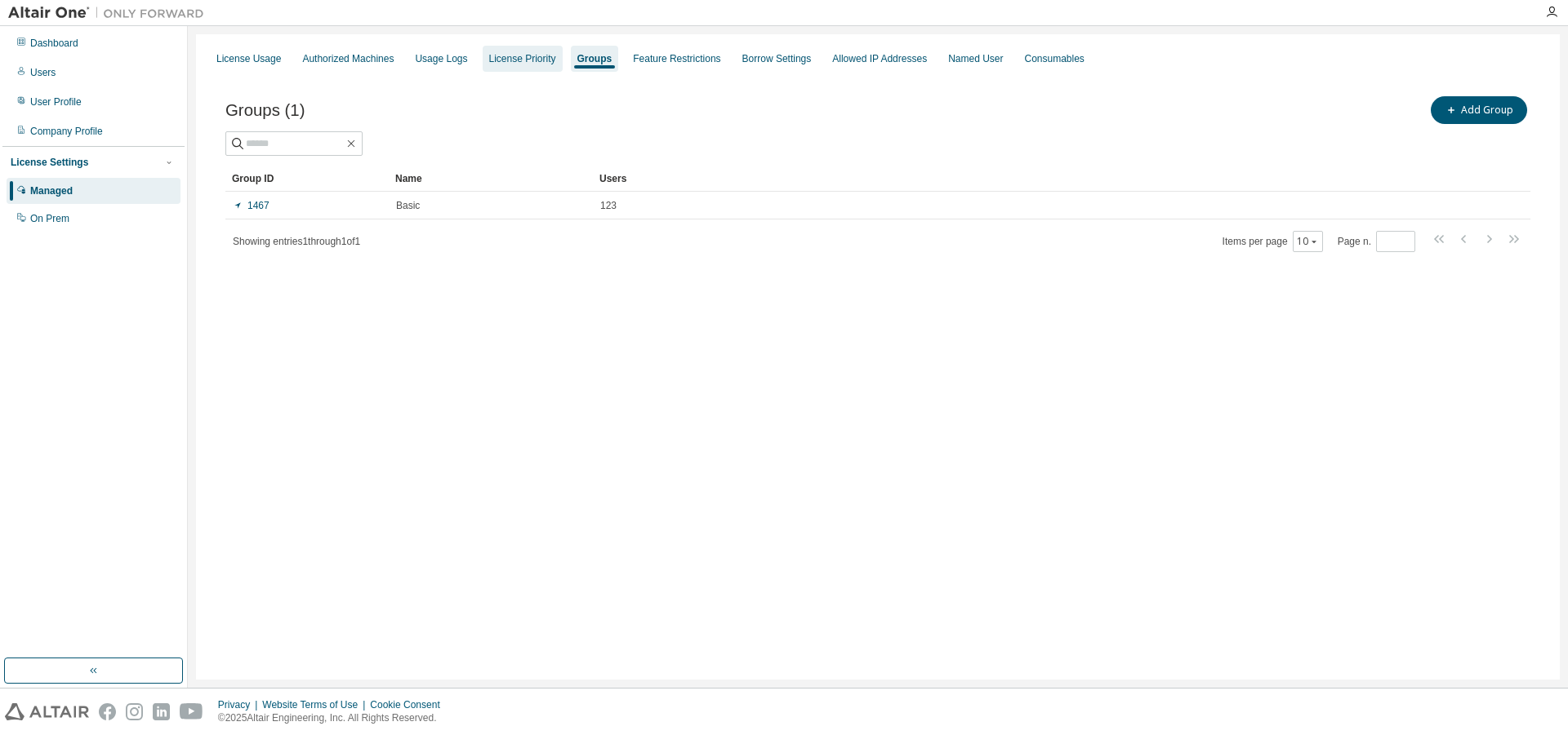
click at [525, 62] on div "License Priority" at bounding box center [522, 59] width 67 height 13
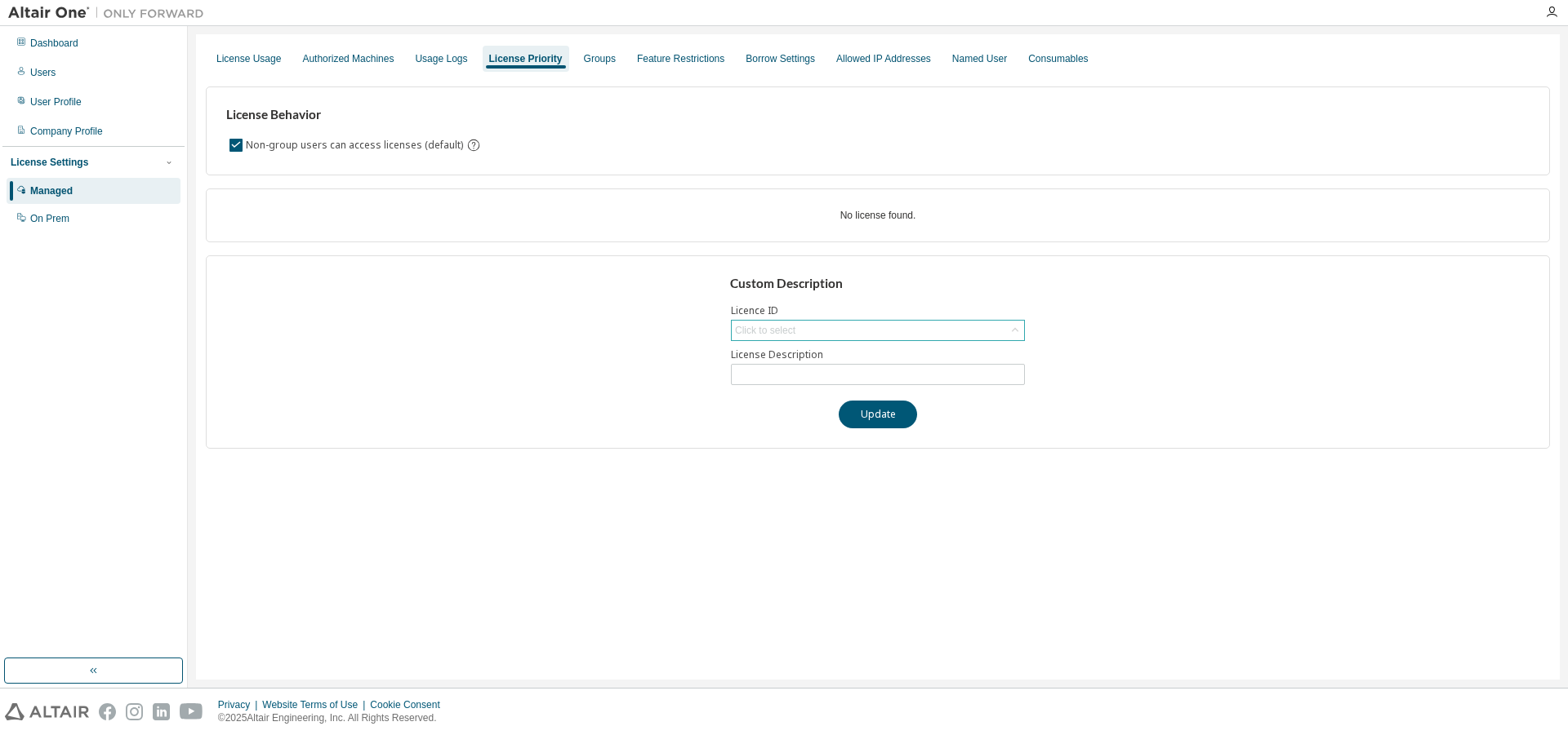
click at [1014, 335] on icon at bounding box center [1014, 330] width 16 height 16
click at [465, 53] on div "Usage Logs" at bounding box center [440, 59] width 52 height 13
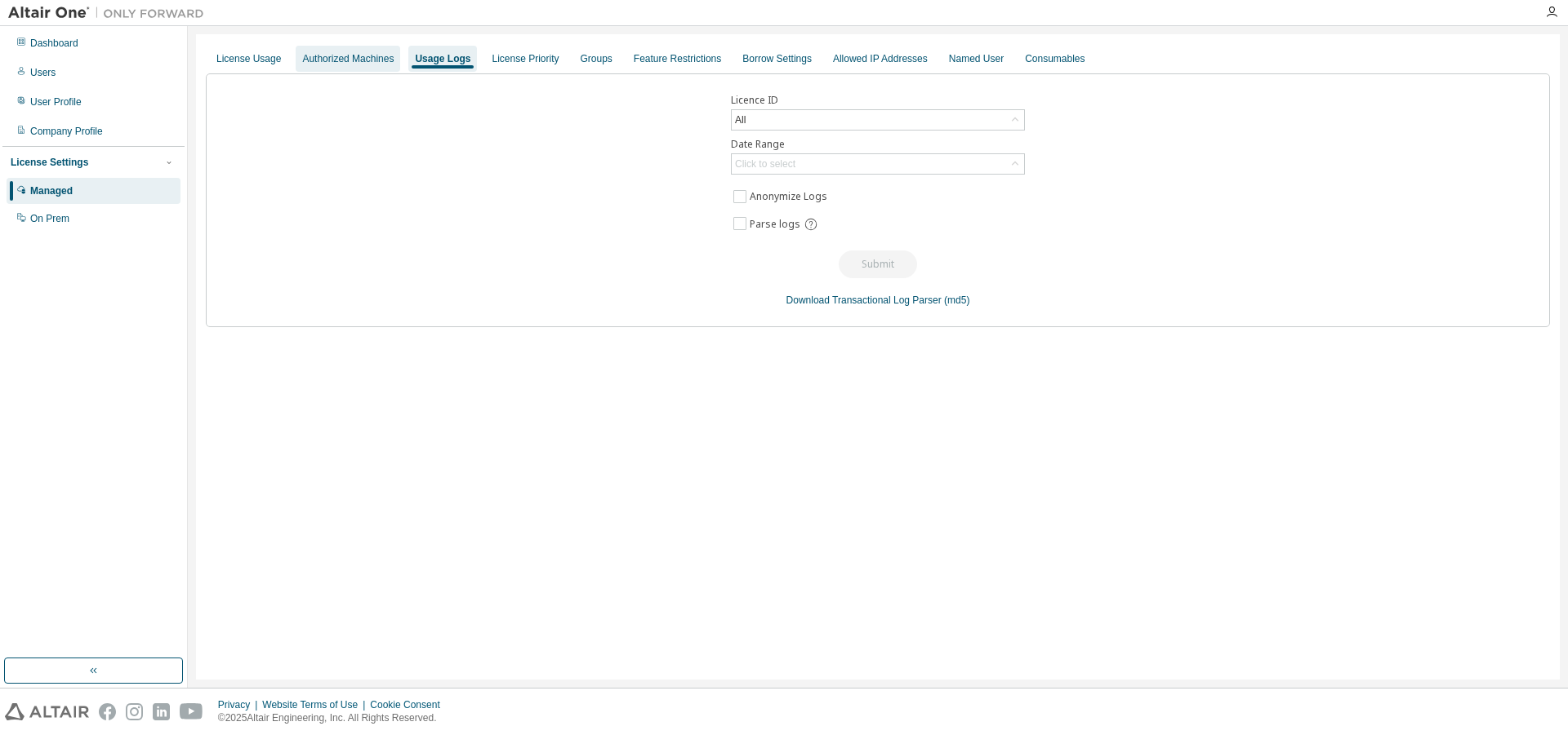
click at [365, 58] on div "Authorized Machines" at bounding box center [347, 59] width 92 height 13
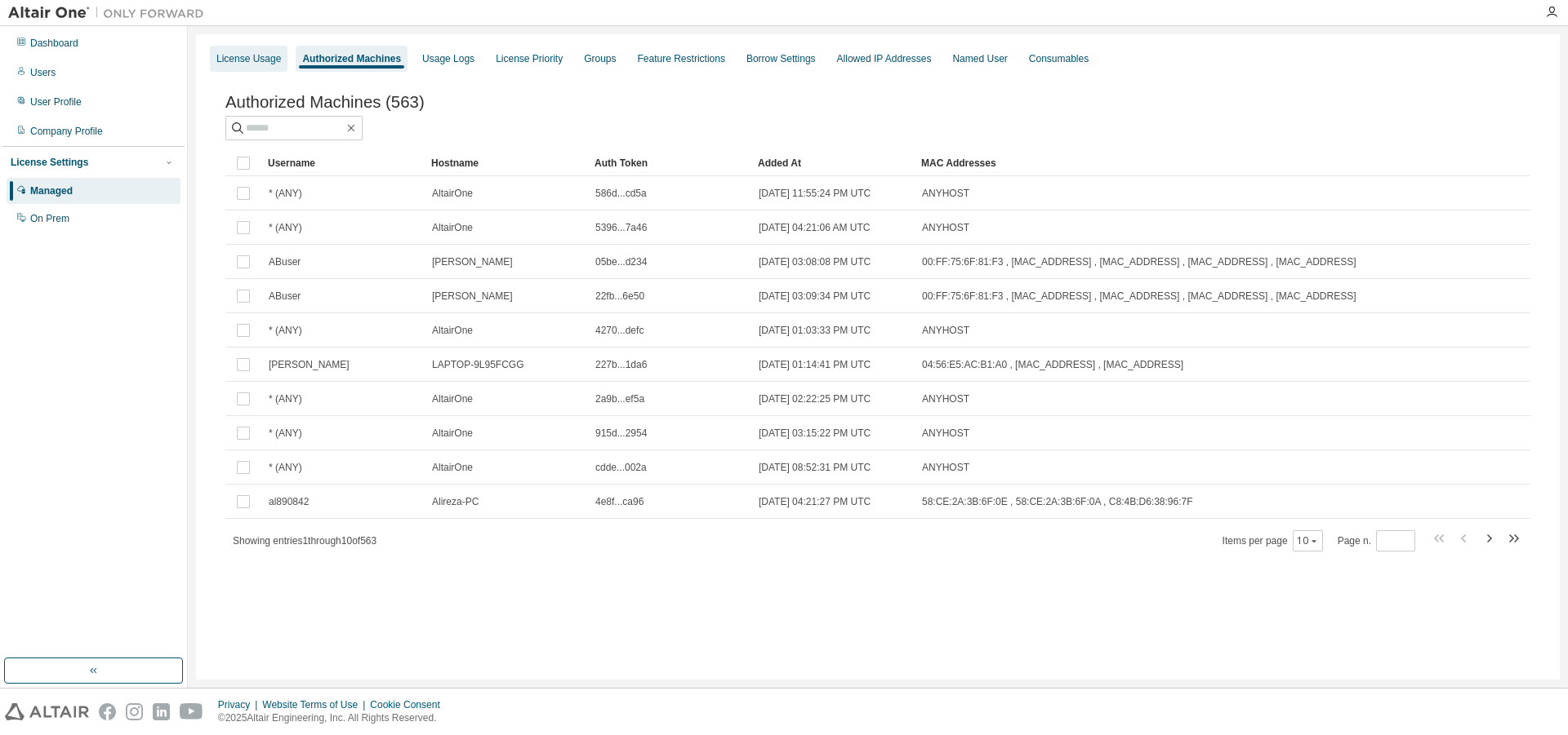
click at [228, 62] on div "License Usage" at bounding box center [249, 59] width 64 height 13
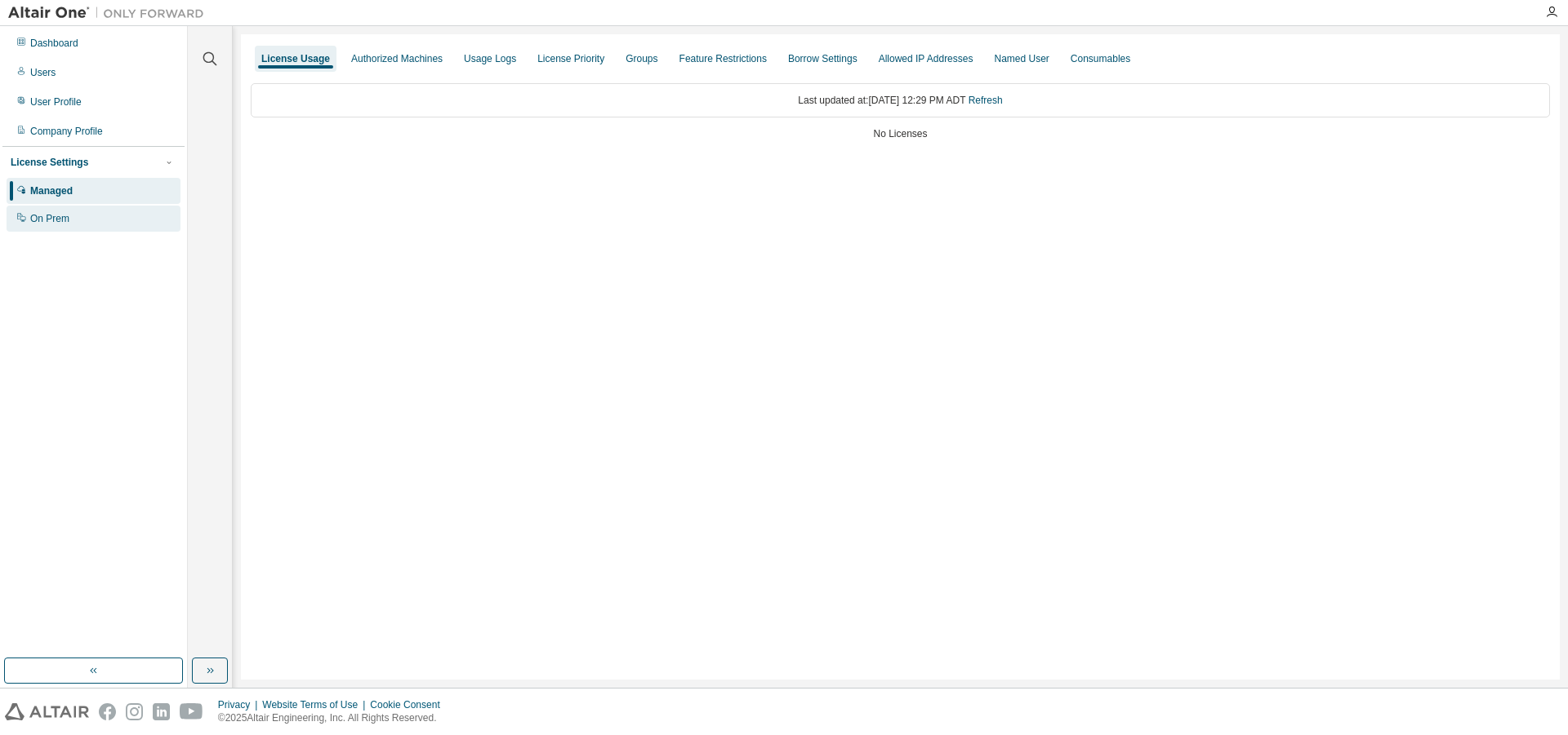
click at [103, 219] on div "On Prem" at bounding box center [94, 219] width 174 height 26
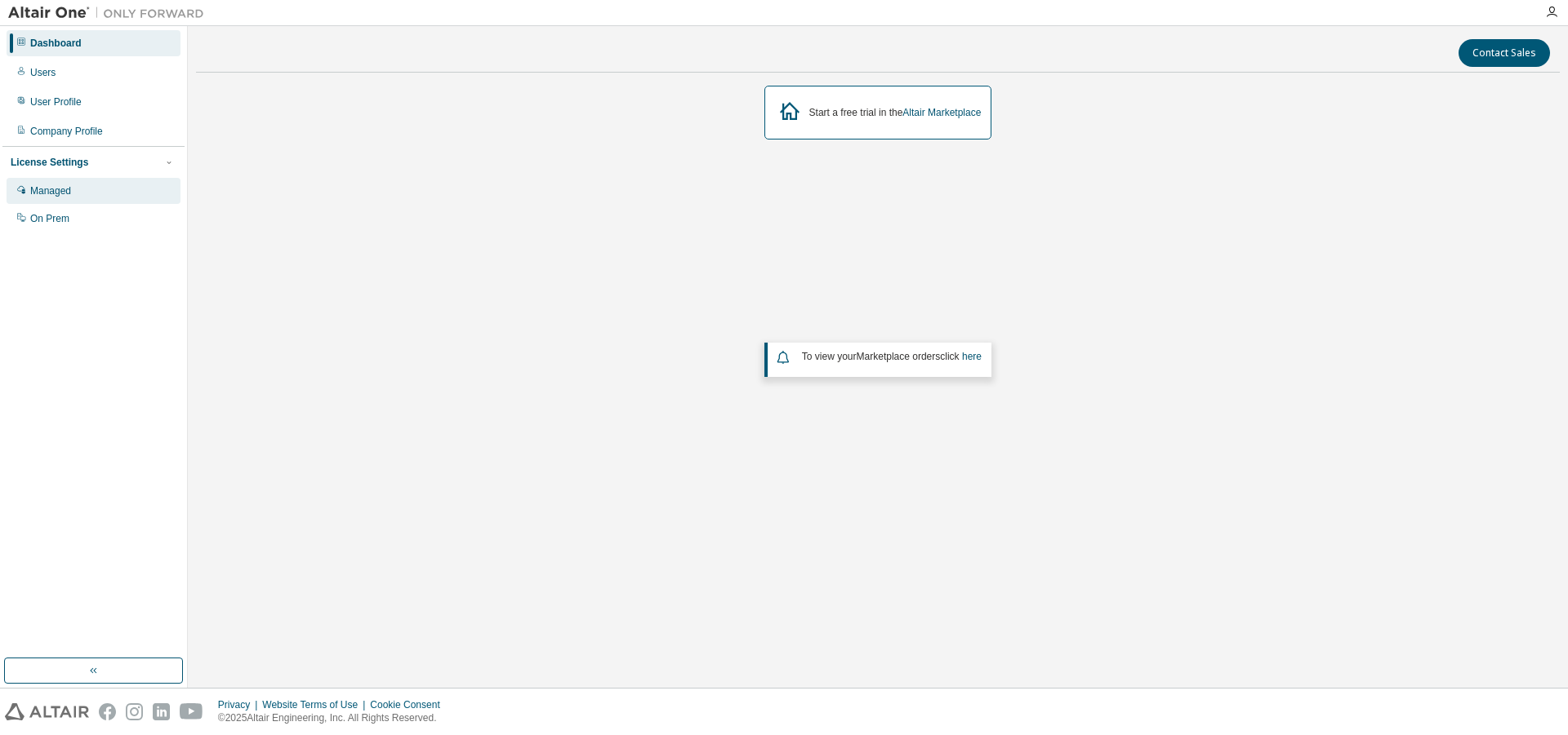
click at [68, 195] on div "Managed" at bounding box center [50, 191] width 41 height 13
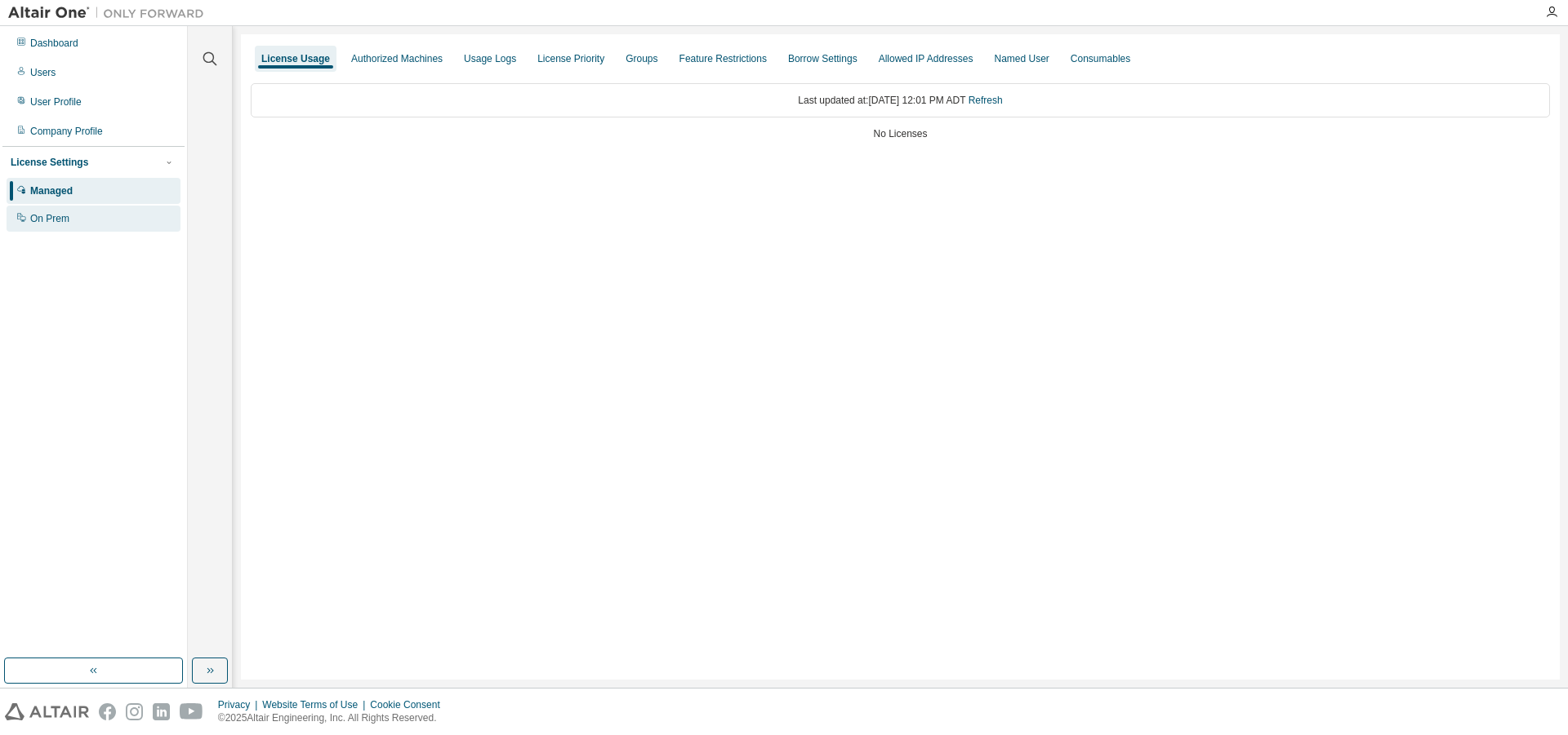
click at [82, 226] on div "On Prem" at bounding box center [94, 219] width 174 height 26
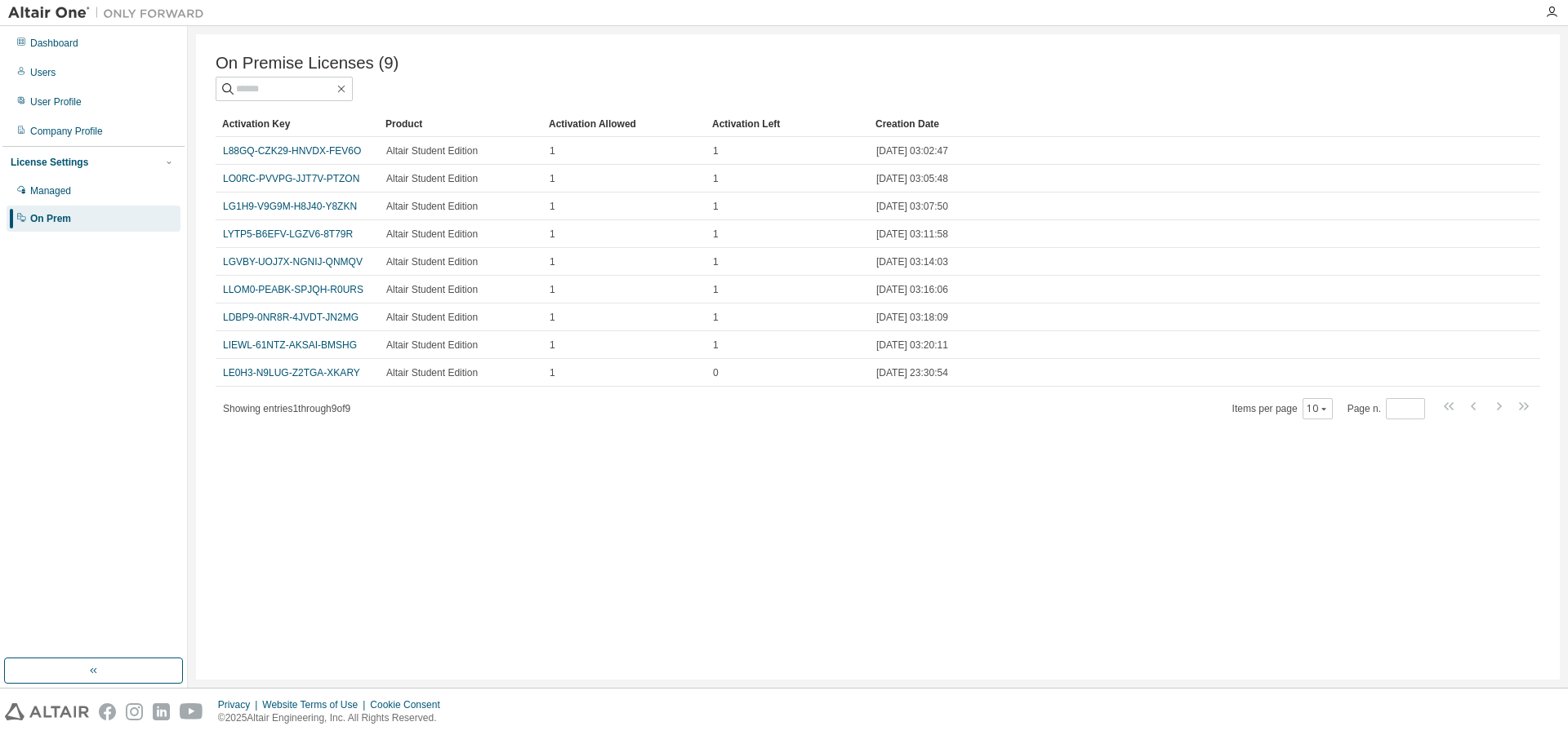
click at [282, 449] on div "On Premise Licenses (9) Clear Load Save Save As Field Operator Value Select fil…" at bounding box center [877, 357] width 1364 height 646
click at [281, 413] on span "Showing entries 1 through 9 of 9" at bounding box center [287, 409] width 128 height 11
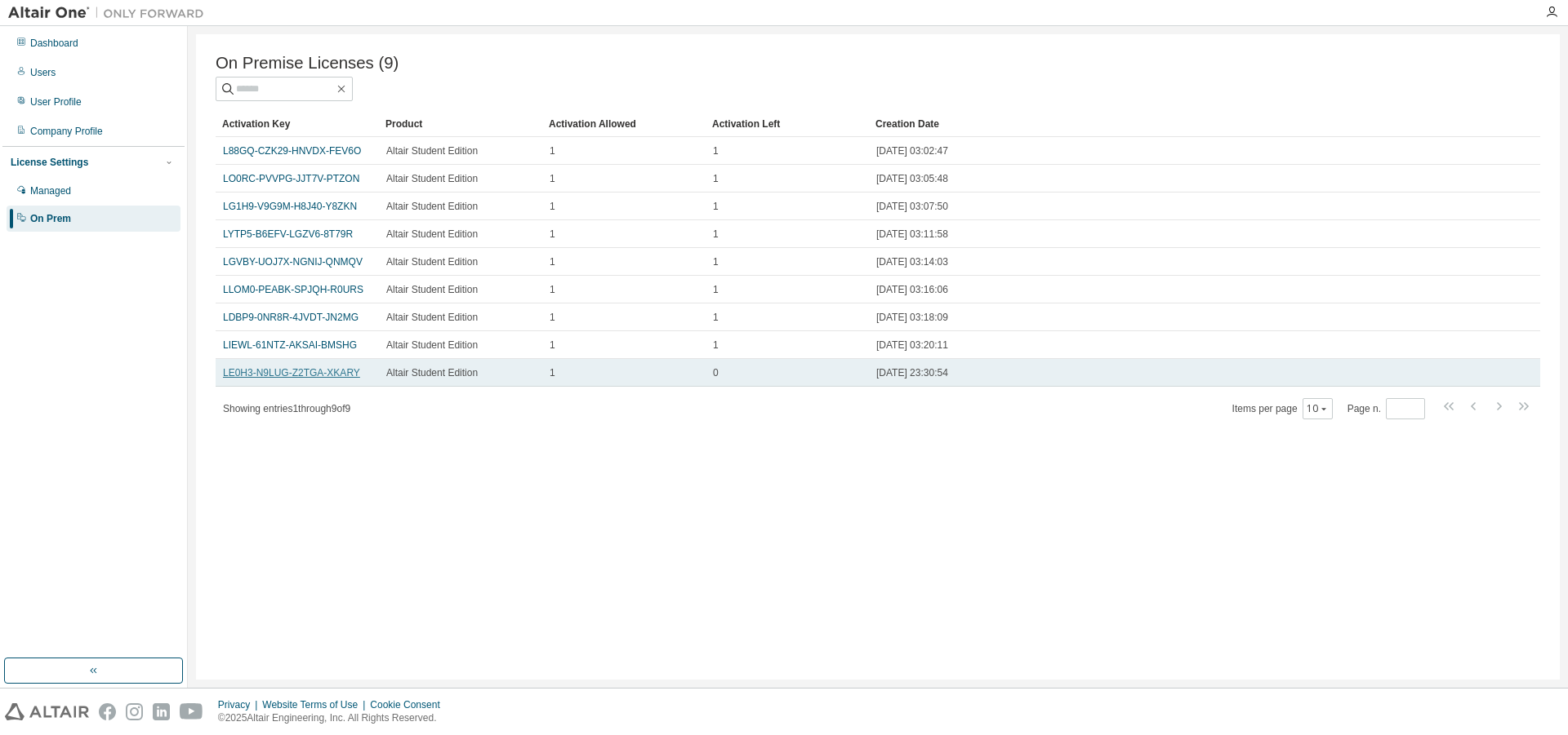
click at [294, 378] on link "LE0H3-N9LUG-Z2TGA-XKARY" at bounding box center [291, 373] width 137 height 11
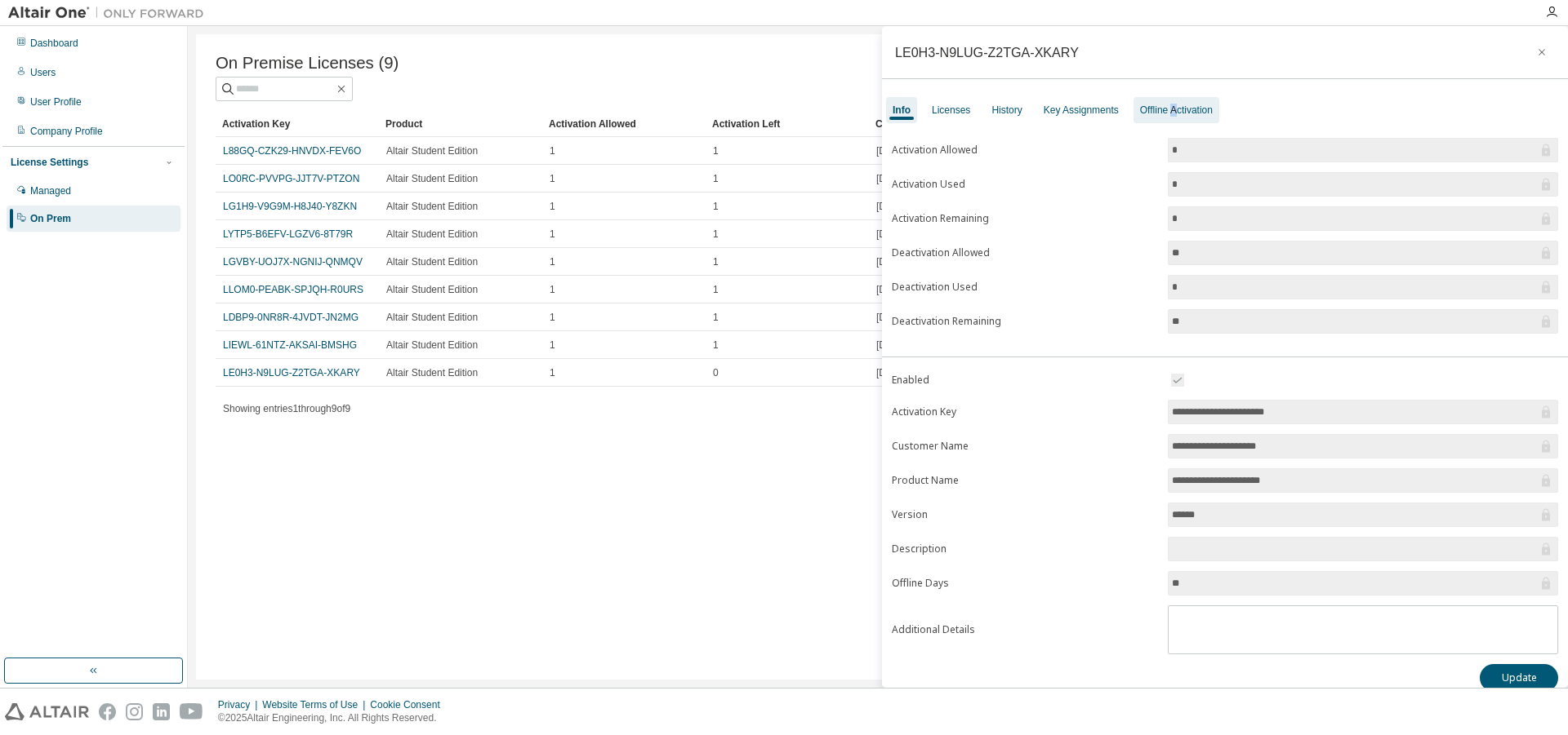
click at [1183, 111] on div "Offline Activation" at bounding box center [1176, 111] width 73 height 13
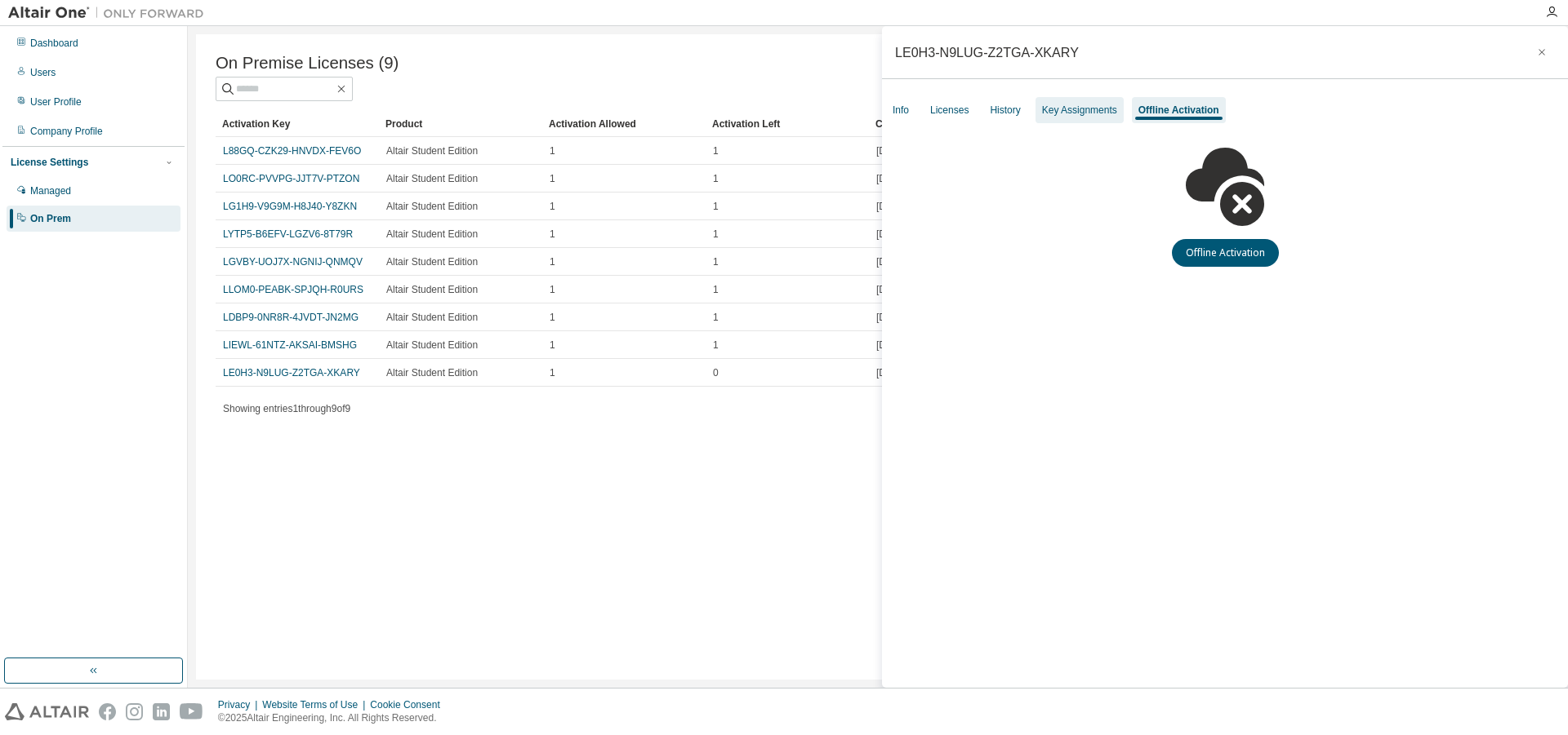
click at [1103, 108] on div "Key Assignments" at bounding box center [1079, 111] width 75 height 13
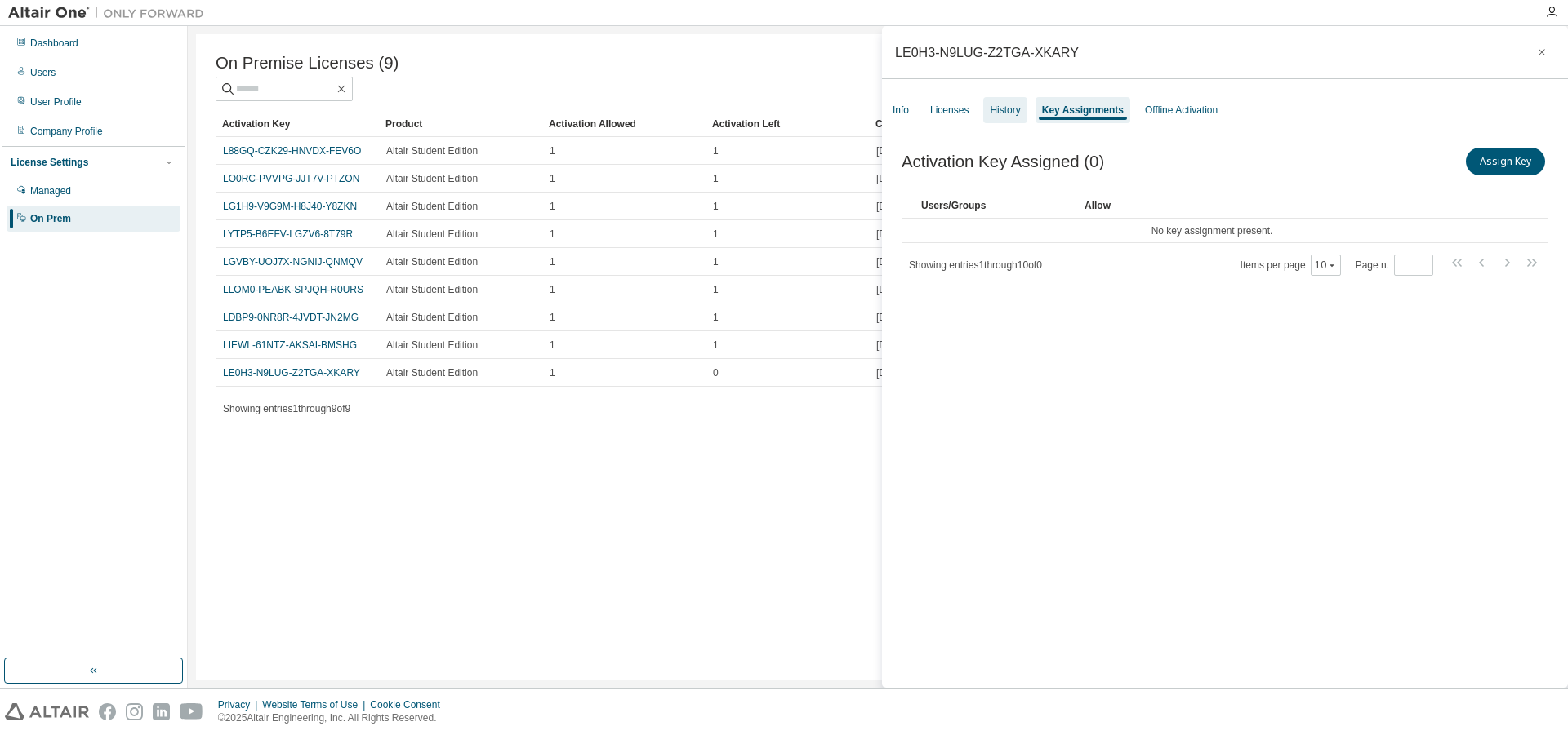
click at [1013, 112] on div "History" at bounding box center [1005, 111] width 30 height 13
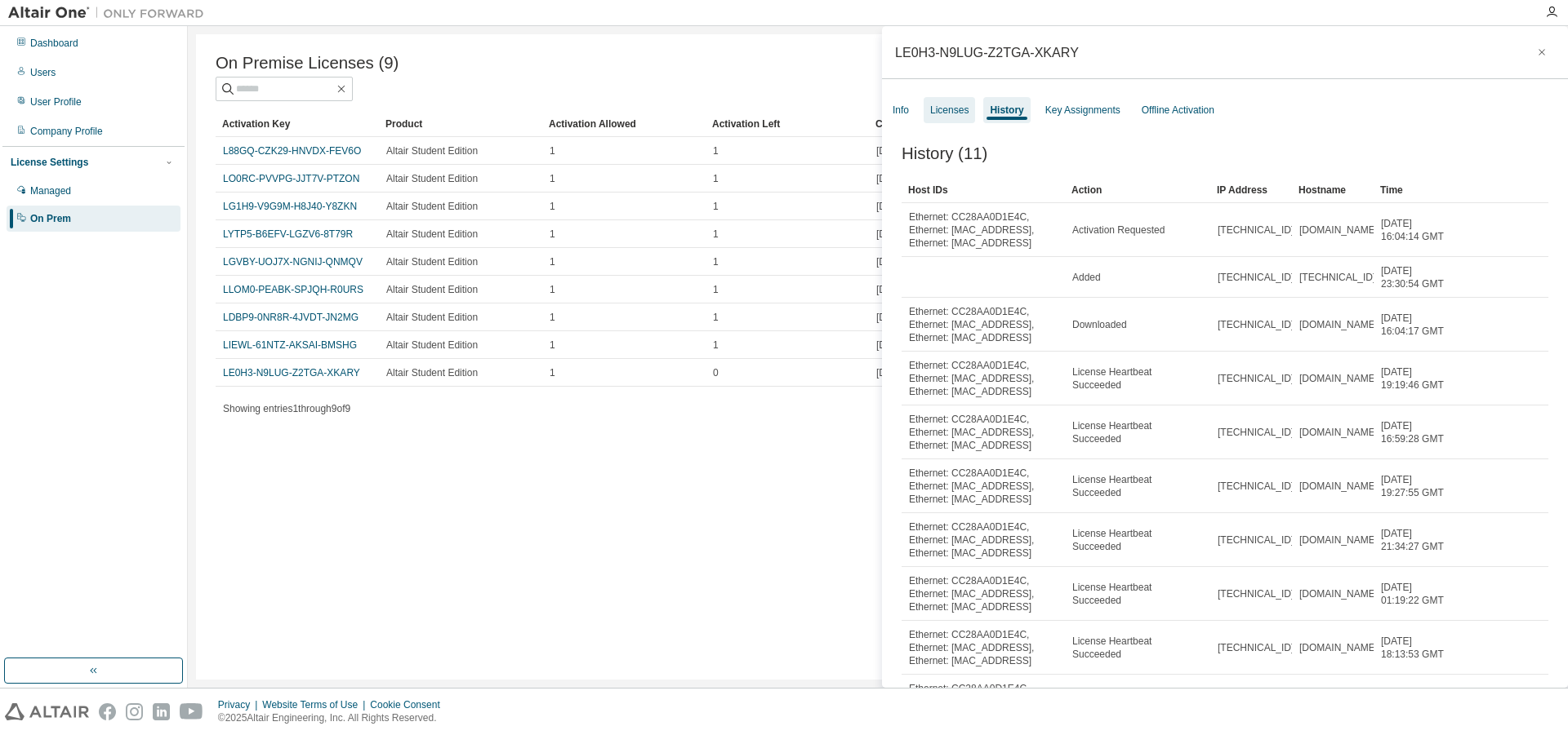
click at [960, 111] on div "Licenses" at bounding box center [949, 111] width 39 height 13
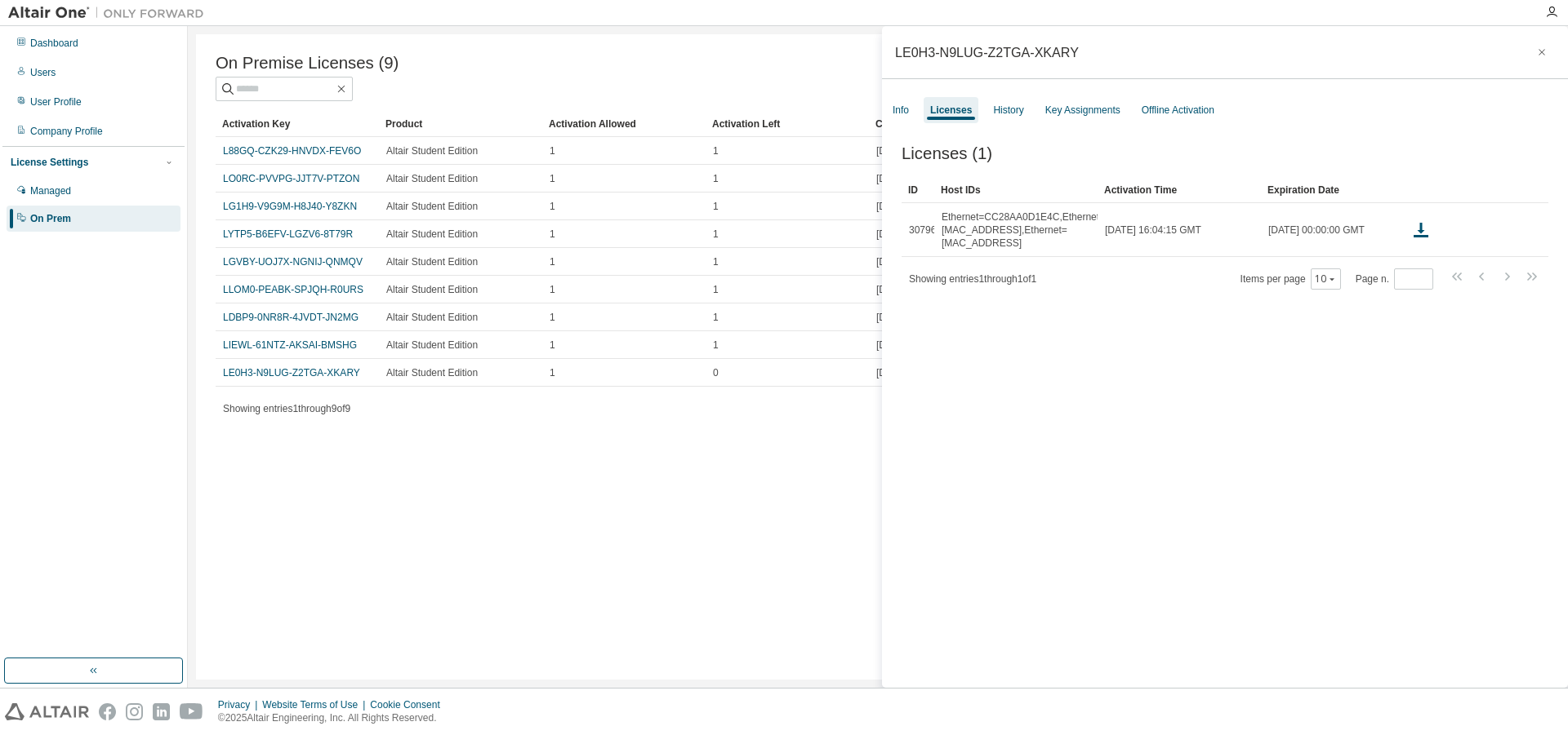
click at [422, 446] on div "On Premise Licenses (9) Clear Load Save Save As Field Operator Value Select fil…" at bounding box center [877, 357] width 1364 height 646
click at [1536, 57] on icon "button" at bounding box center [1542, 52] width 11 height 13
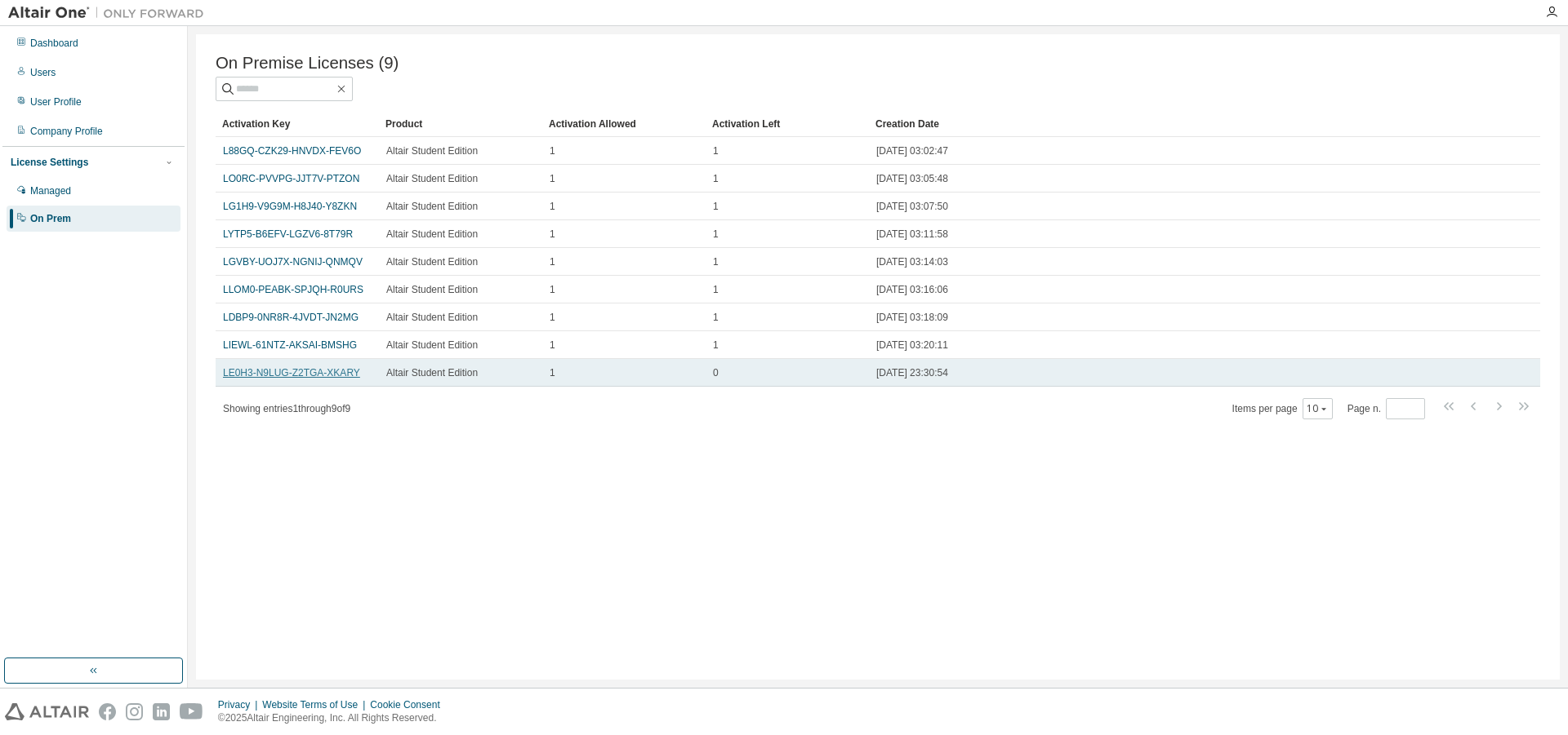
click at [280, 374] on link "LE0H3-N9LUG-Z2TGA-XKARY" at bounding box center [291, 373] width 137 height 11
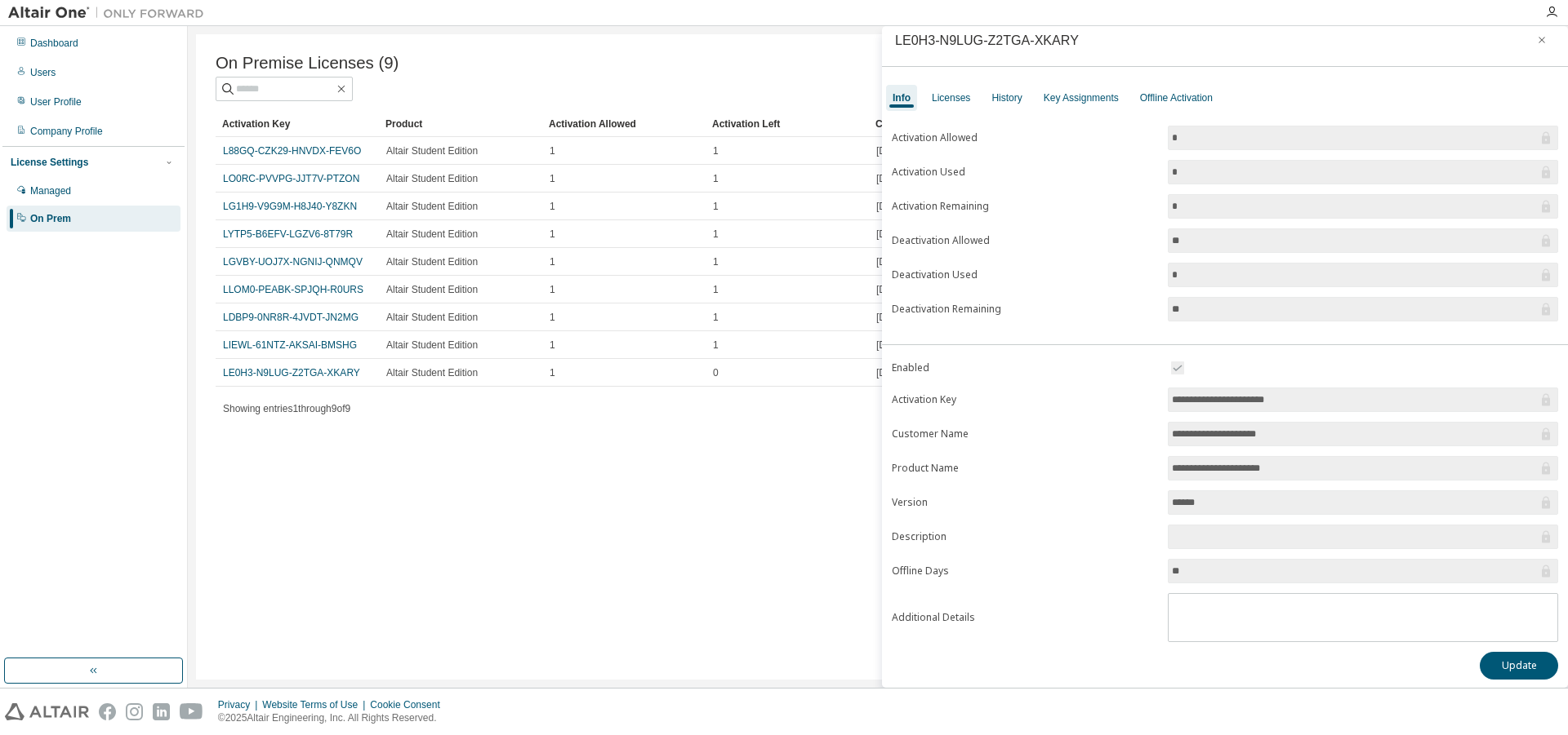
scroll to position [17, 0]
drag, startPoint x: 1190, startPoint y: 172, endPoint x: 1158, endPoint y: 167, distance: 32.4
click at [1172, 167] on input "*" at bounding box center [1354, 166] width 366 height 16
click at [1538, 237] on icon at bounding box center [1545, 236] width 16 height 16
click at [1195, 166] on input "*" at bounding box center [1354, 166] width 366 height 16
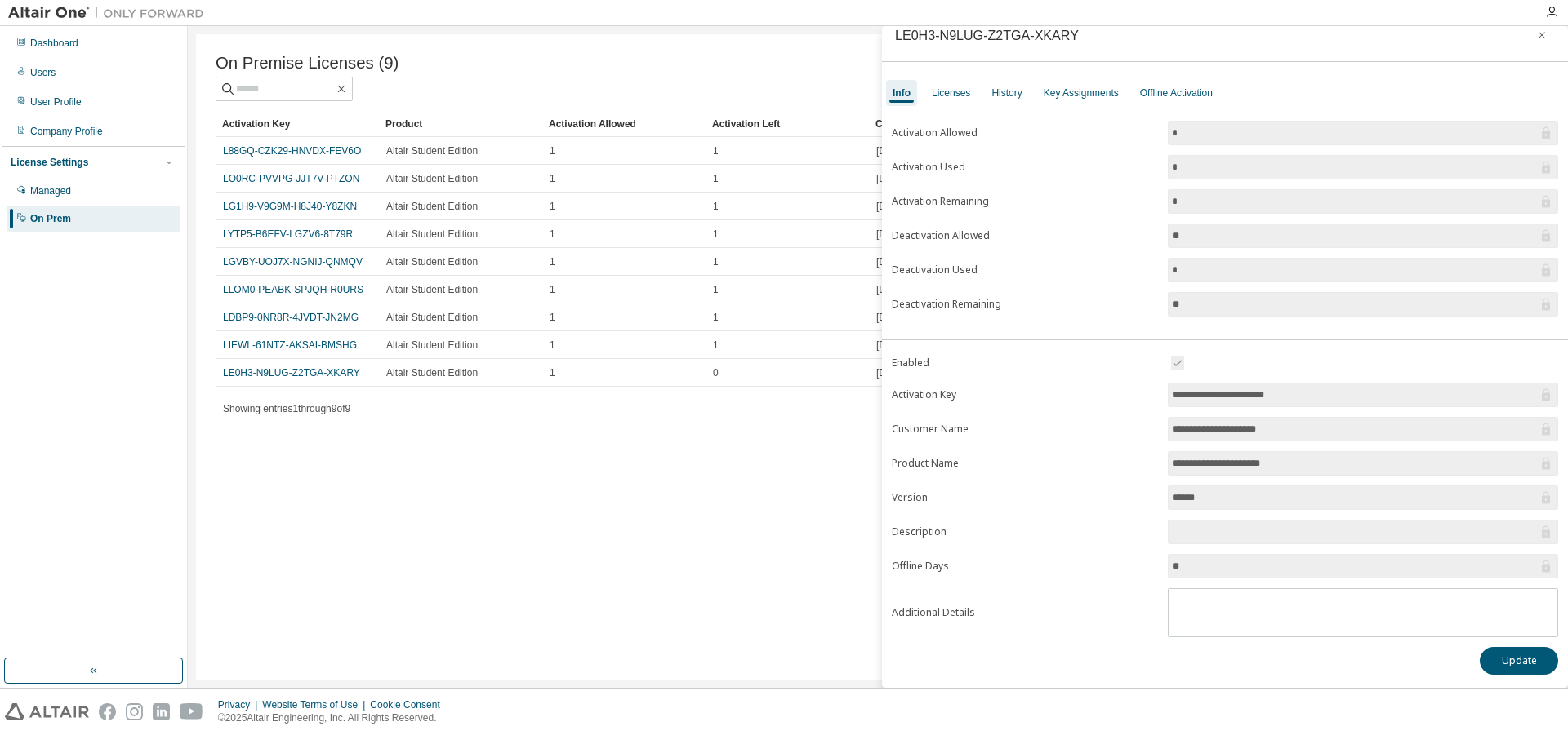
scroll to position [0, 0]
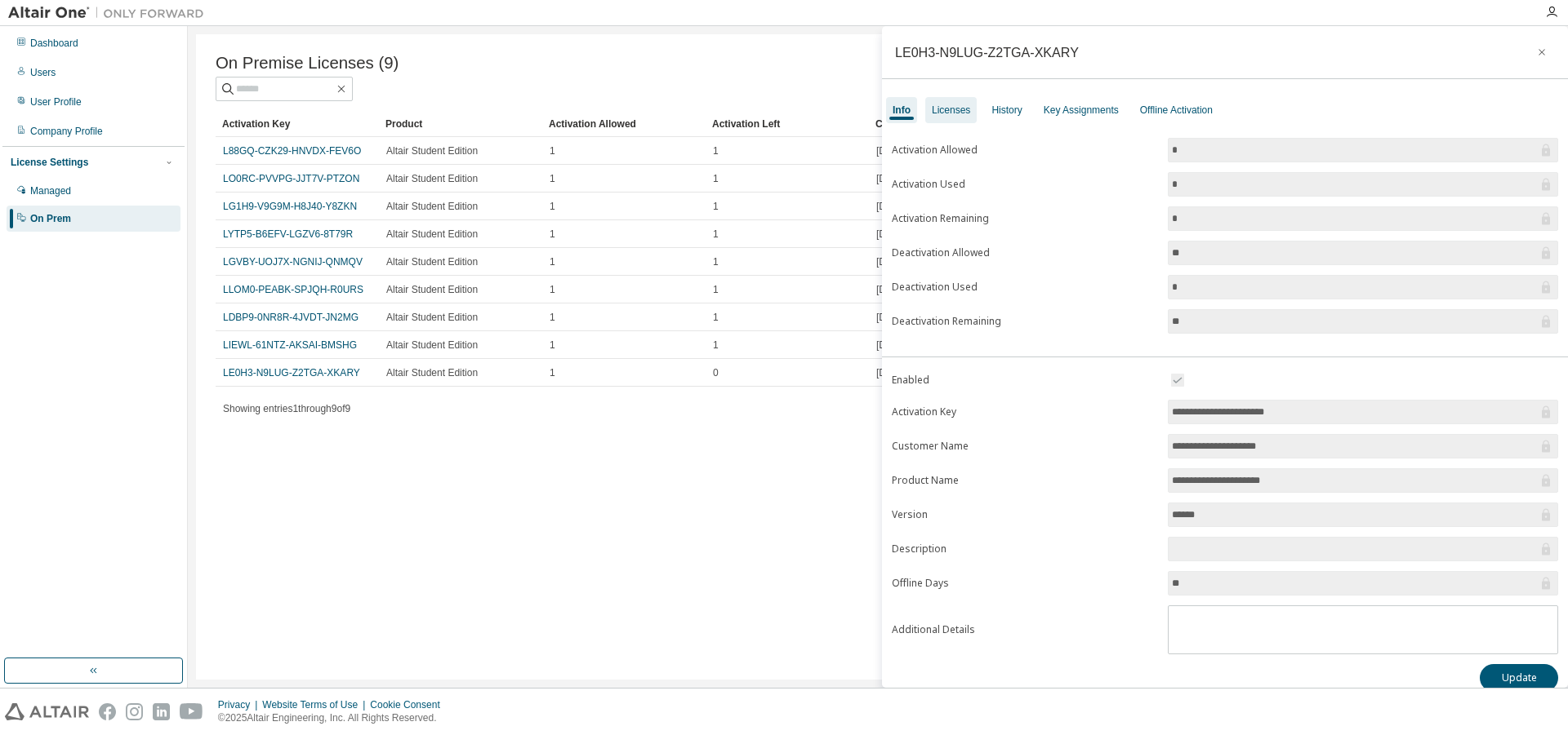
click at [951, 108] on div "Licenses" at bounding box center [951, 111] width 39 height 13
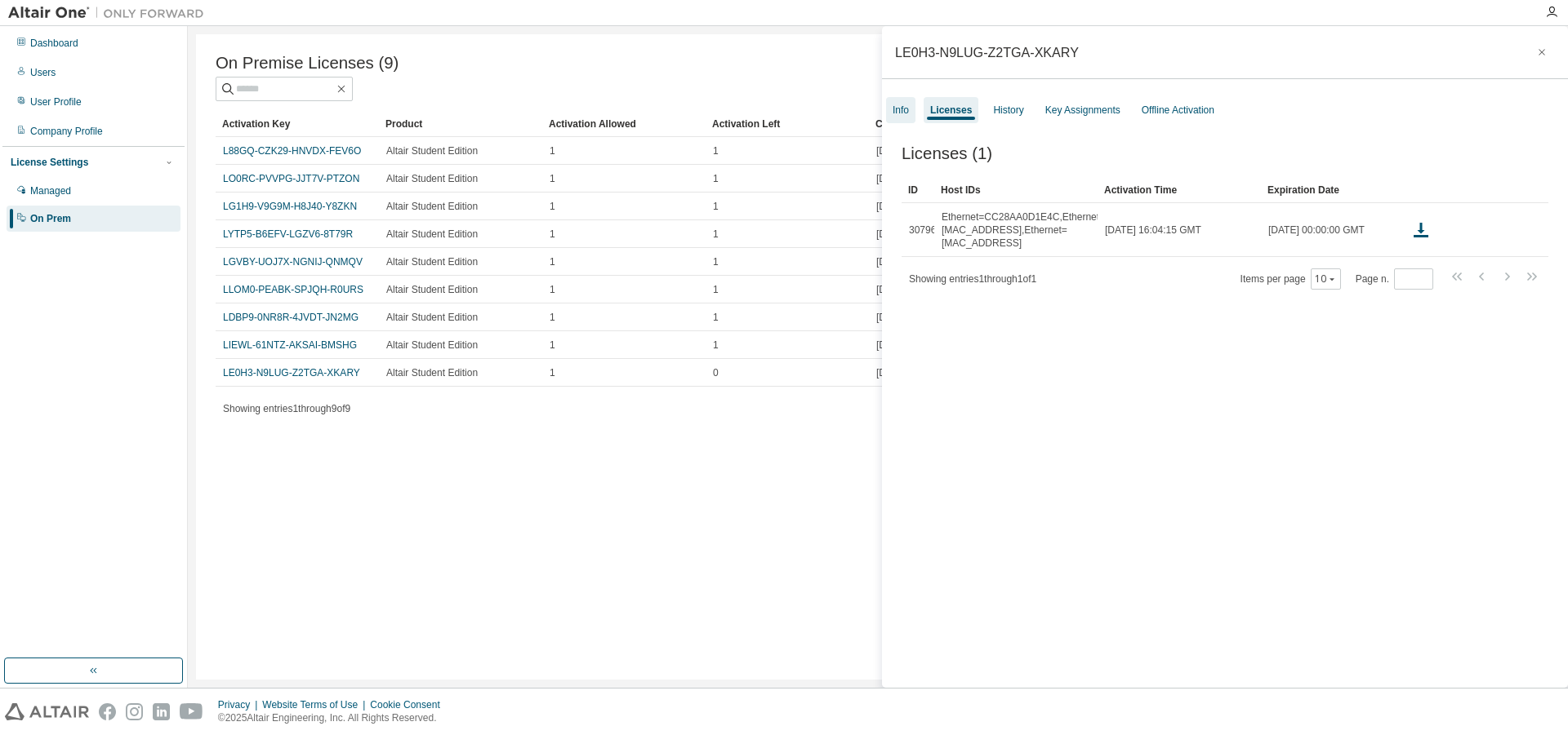
click at [904, 116] on div "Info" at bounding box center [900, 111] width 16 height 13
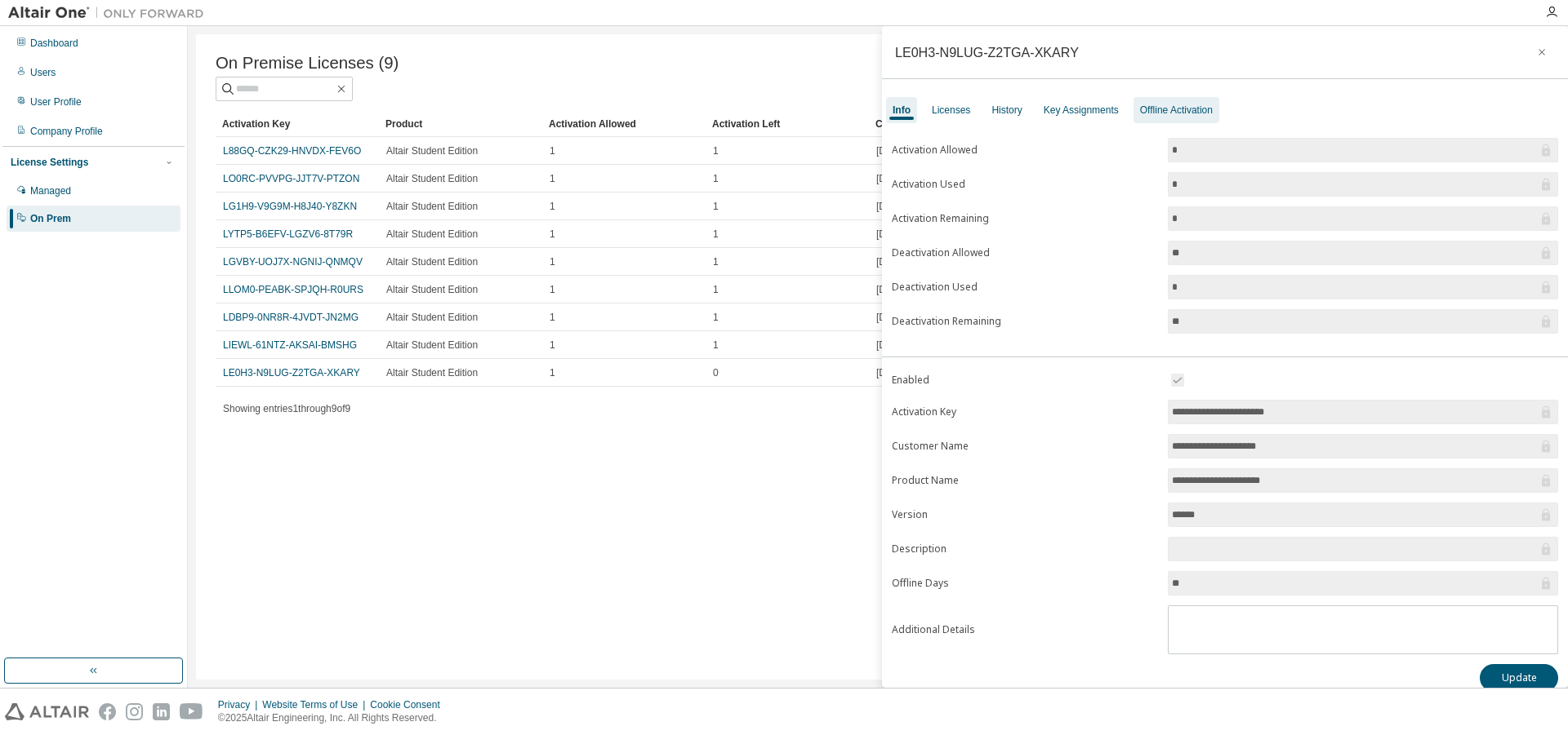
click at [1147, 104] on div "Offline Activation" at bounding box center [1176, 111] width 86 height 26
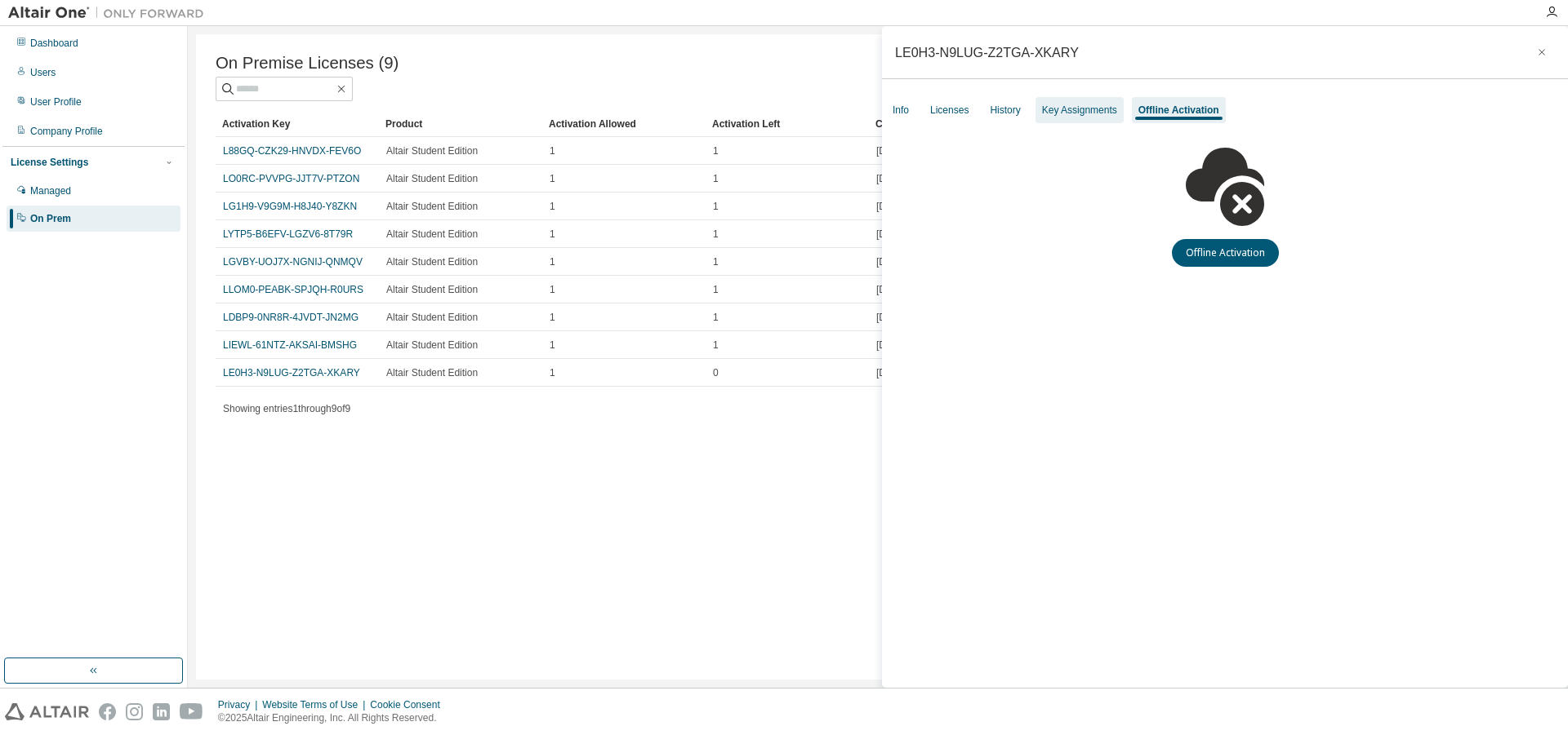
click at [1111, 113] on div "Key Assignments" at bounding box center [1079, 111] width 75 height 13
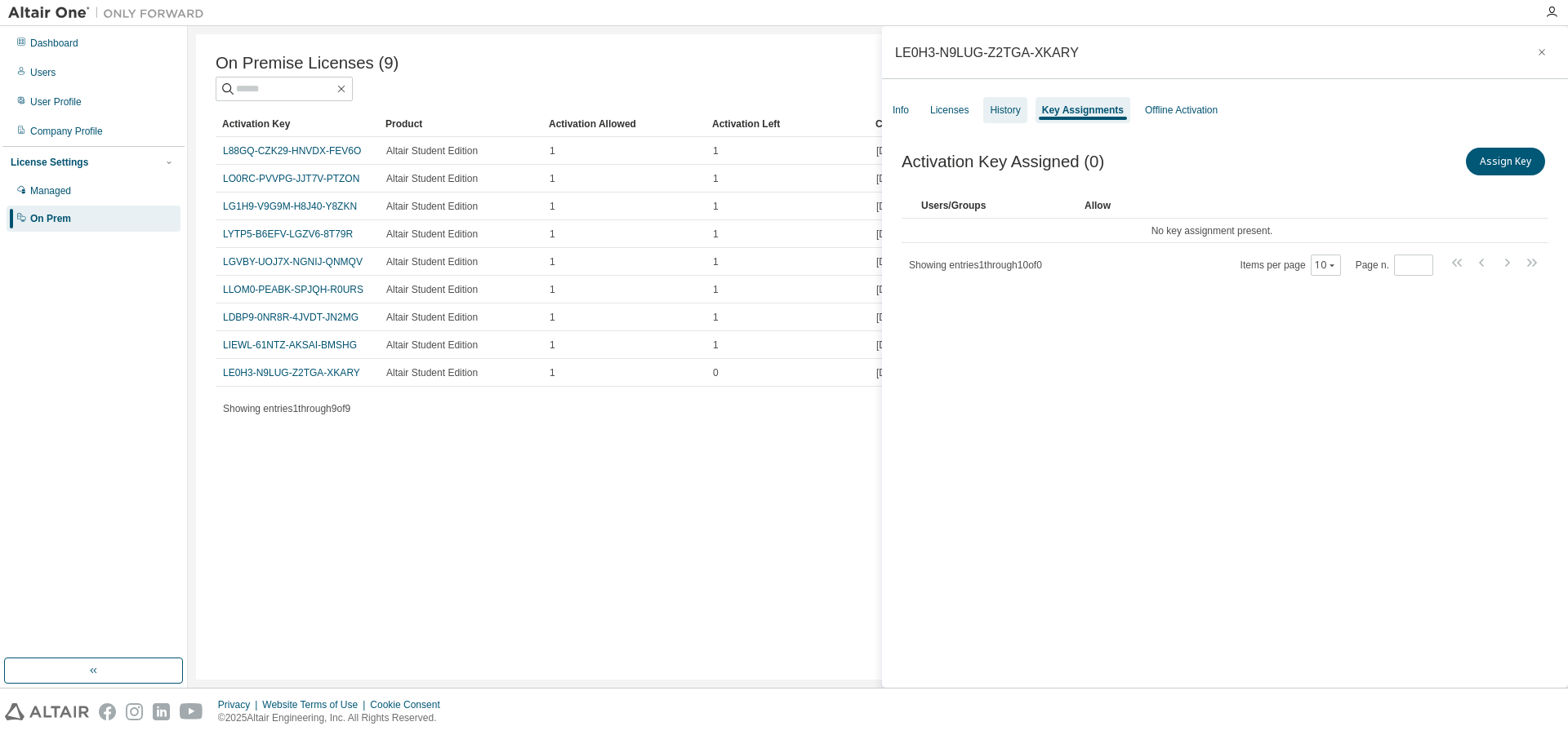
click at [1005, 116] on div "History" at bounding box center [1005, 111] width 30 height 13
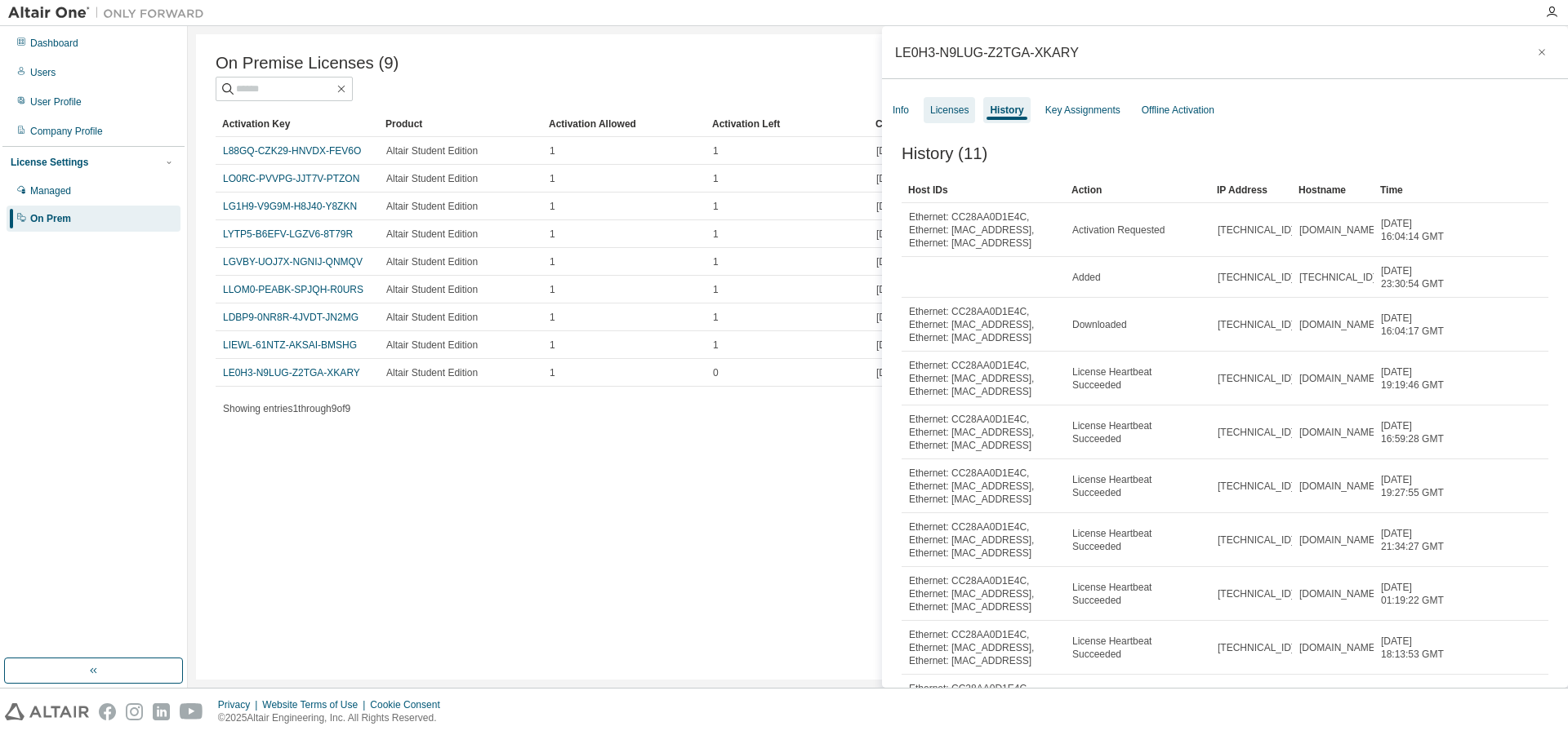
click at [944, 115] on div "Licenses" at bounding box center [949, 111] width 39 height 13
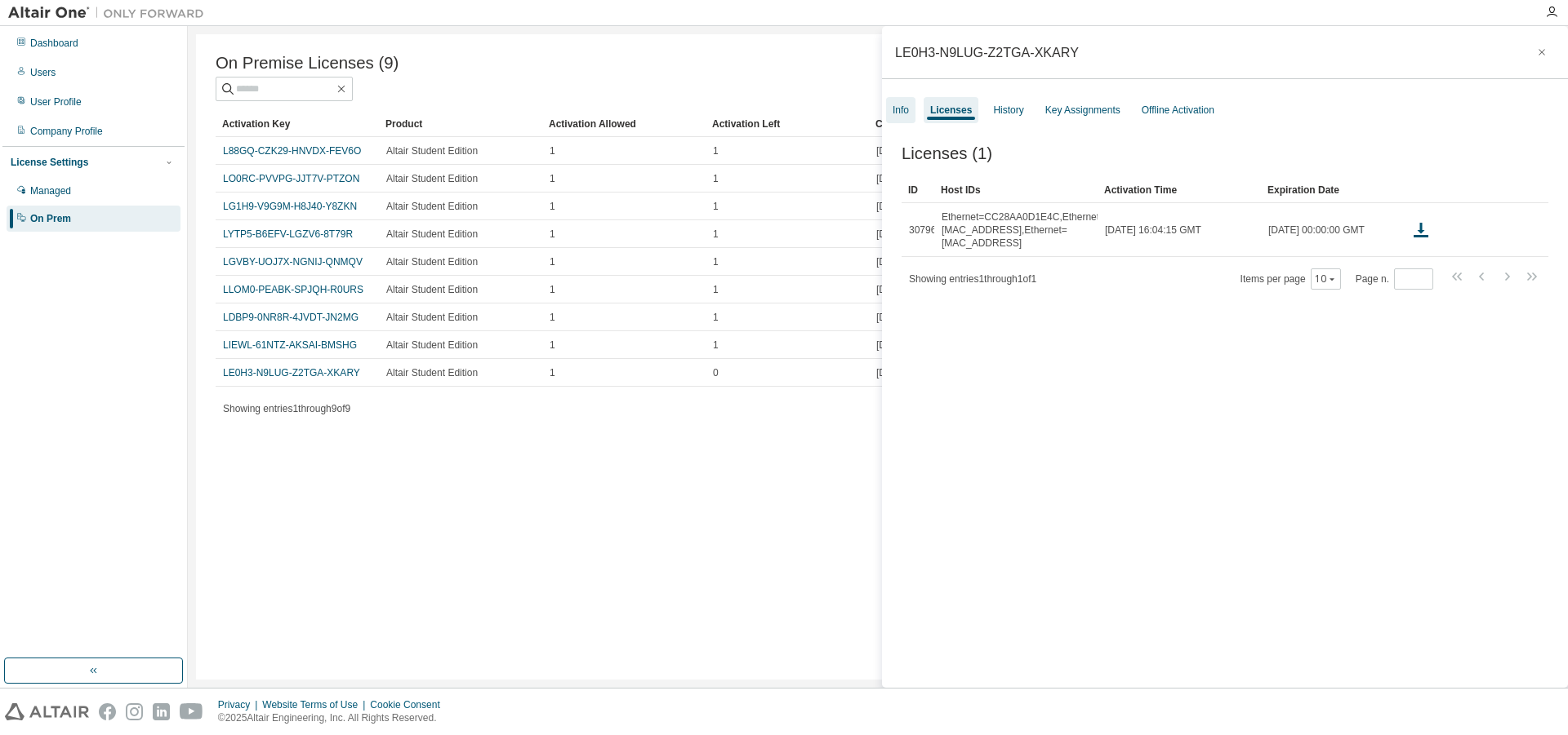
click at [898, 116] on div "Info" at bounding box center [900, 111] width 16 height 13
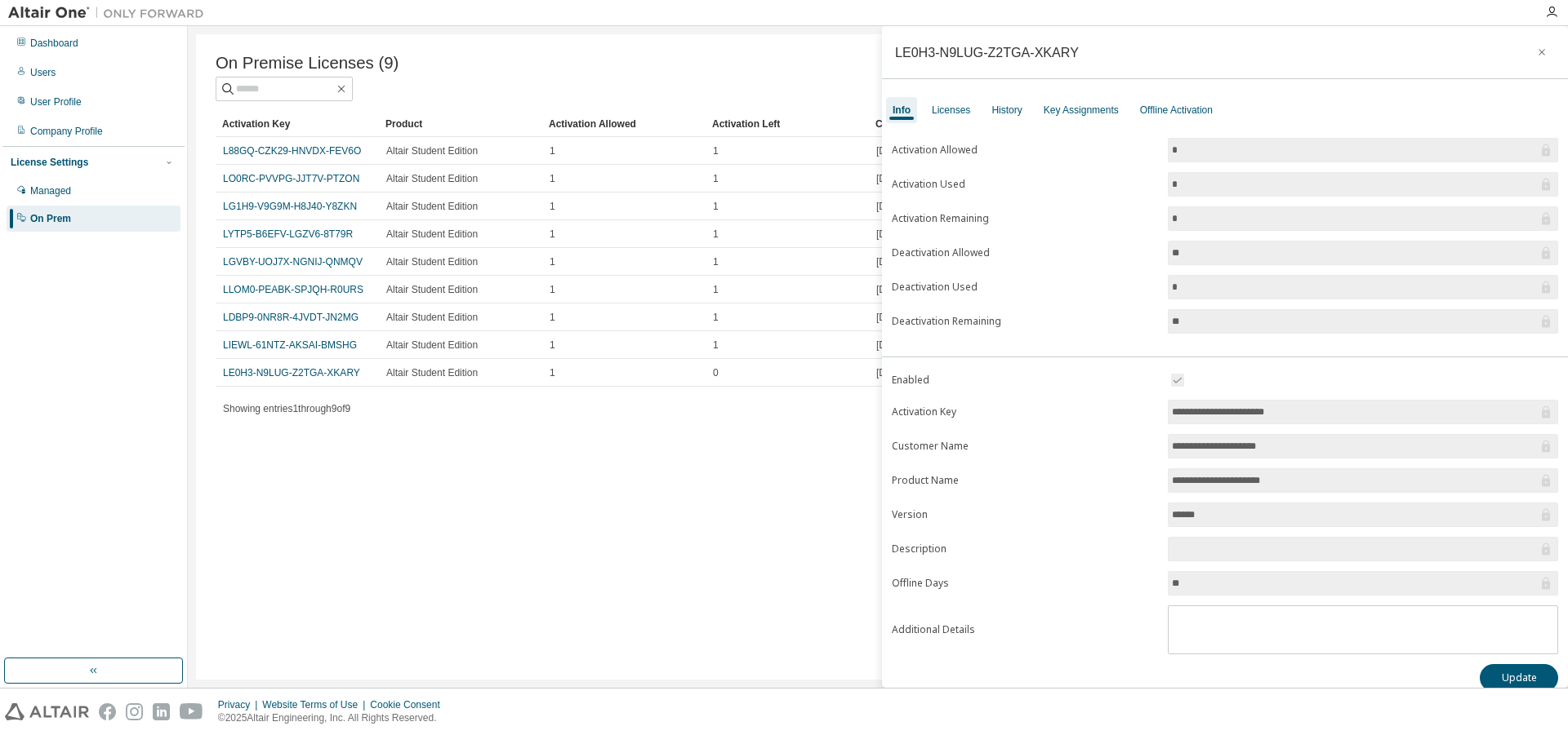
click at [582, 558] on div "On Premise Licenses (9) Clear Load Save Save As Field Operator Value Select fil…" at bounding box center [877, 357] width 1364 height 646
drag, startPoint x: 591, startPoint y: 538, endPoint x: 606, endPoint y: 516, distance: 26.6
click at [592, 538] on div "On Premise Licenses (9) Clear Load Save Save As Field Operator Value Select fil…" at bounding box center [877, 357] width 1364 height 646
click at [1536, 49] on icon "button" at bounding box center [1542, 52] width 11 height 13
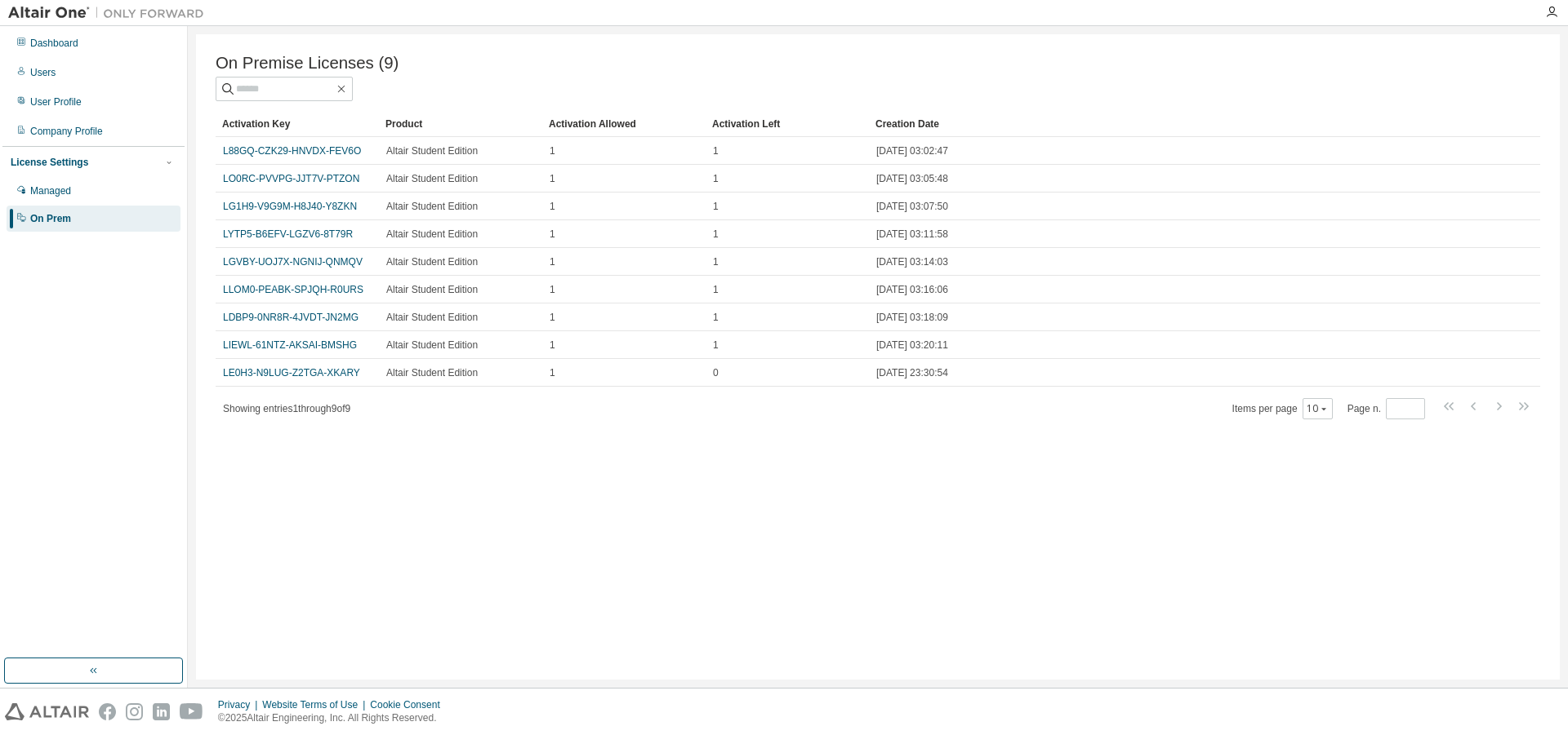
click at [503, 99] on div at bounding box center [878, 89] width 1325 height 25
